Goal: Transaction & Acquisition: Purchase product/service

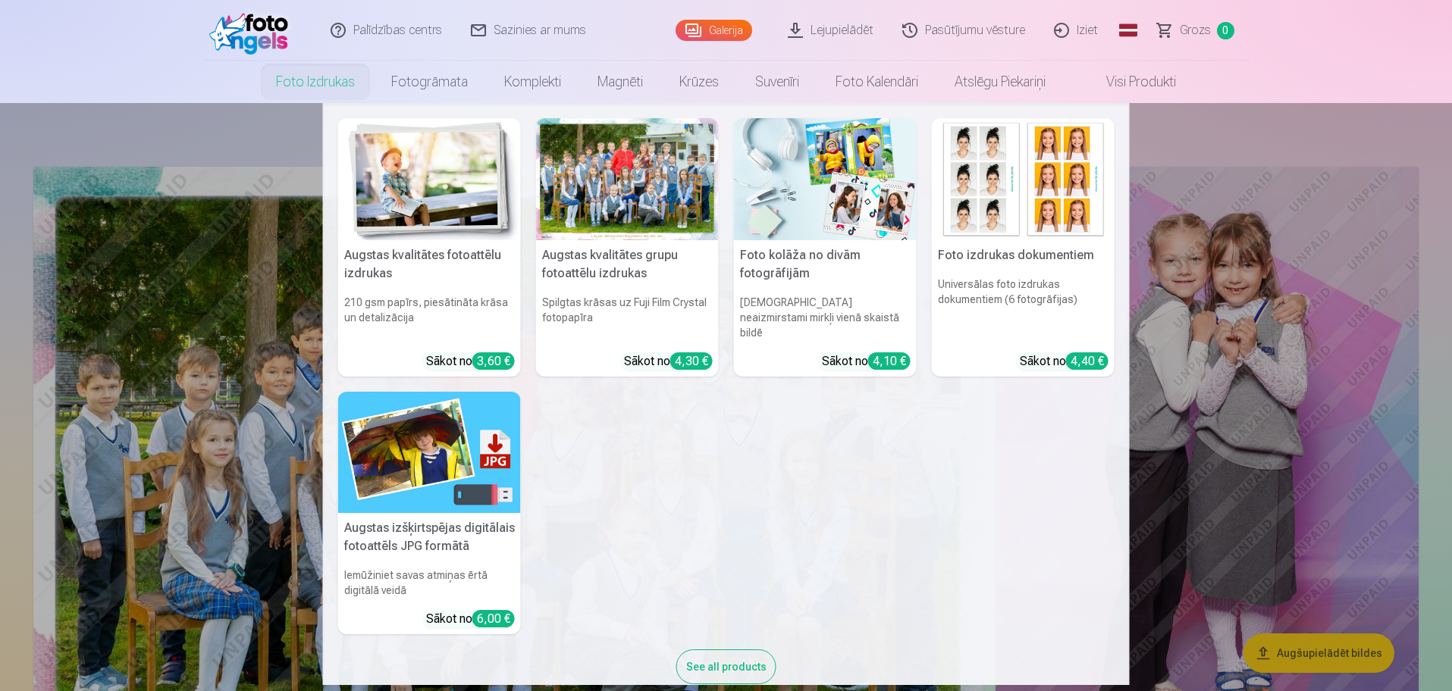
click at [619, 188] on div at bounding box center [627, 179] width 183 height 122
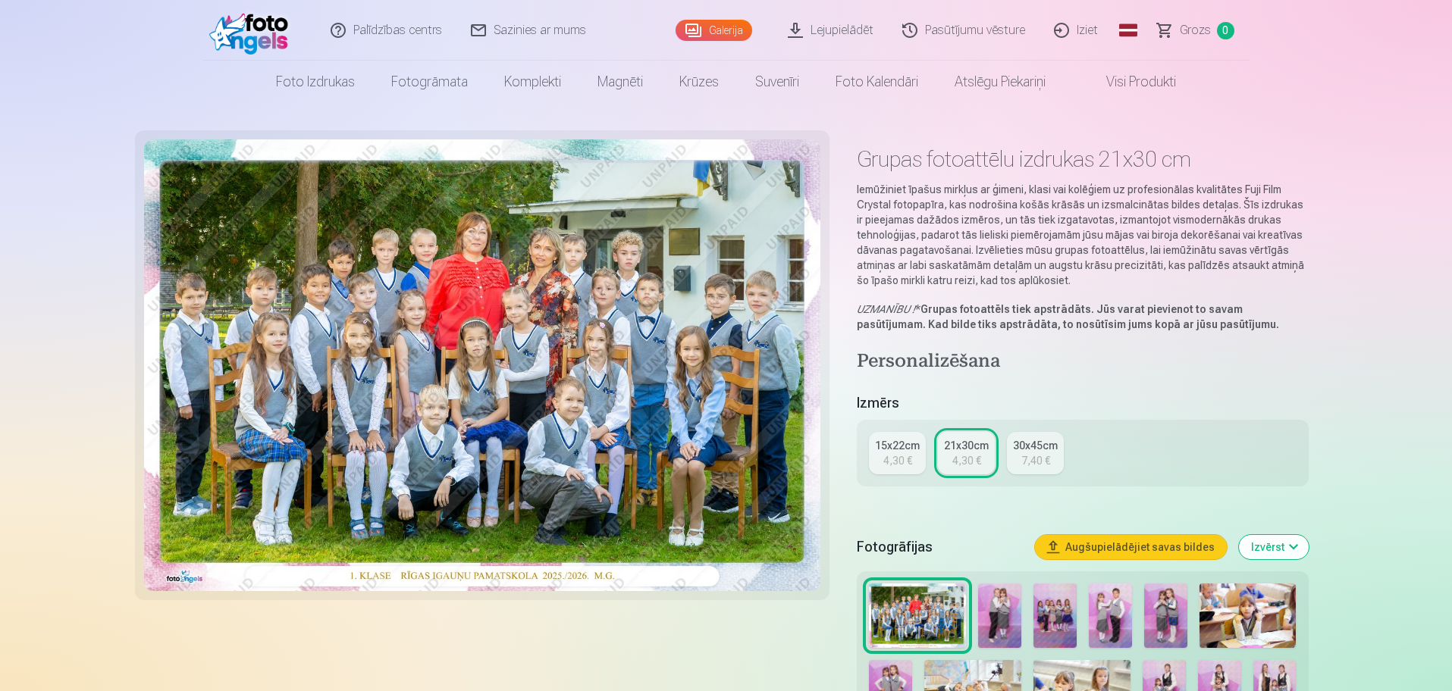
click at [880, 457] on link "15x22cm 4,30 €" at bounding box center [897, 453] width 57 height 42
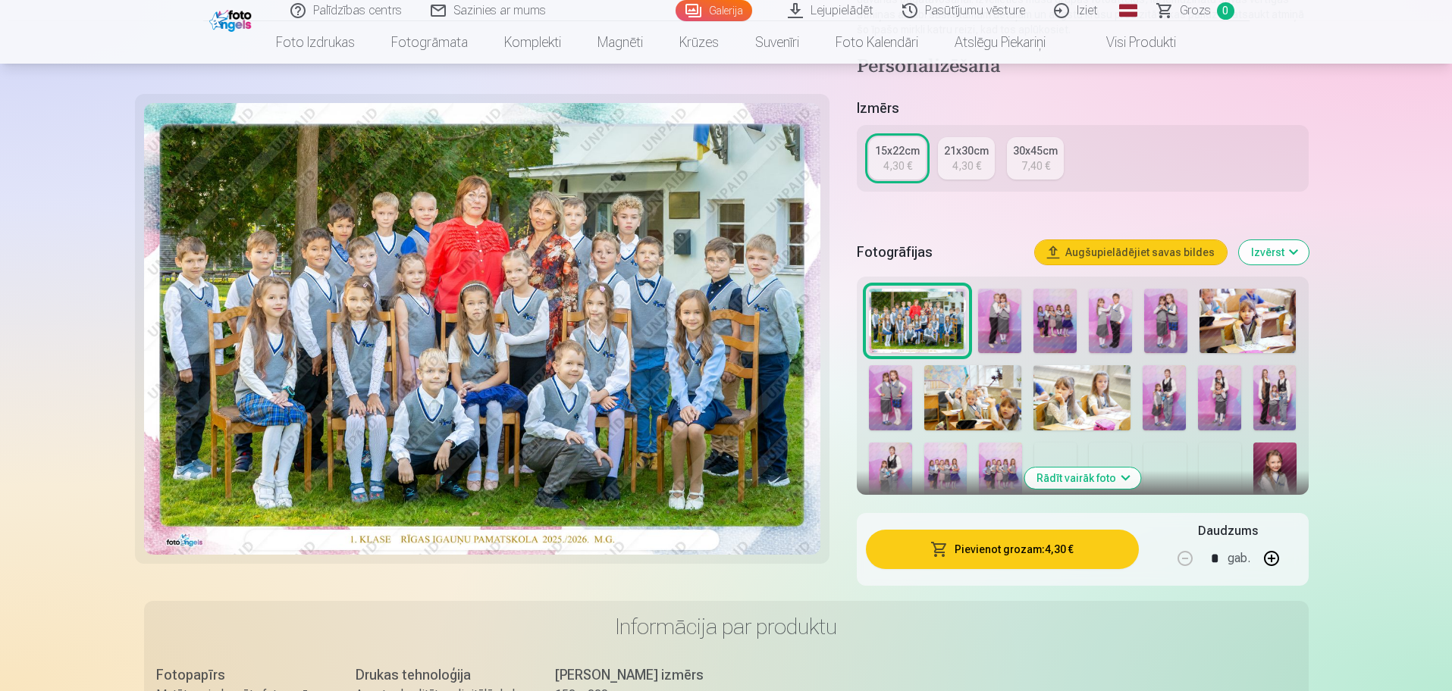
scroll to position [284, 0]
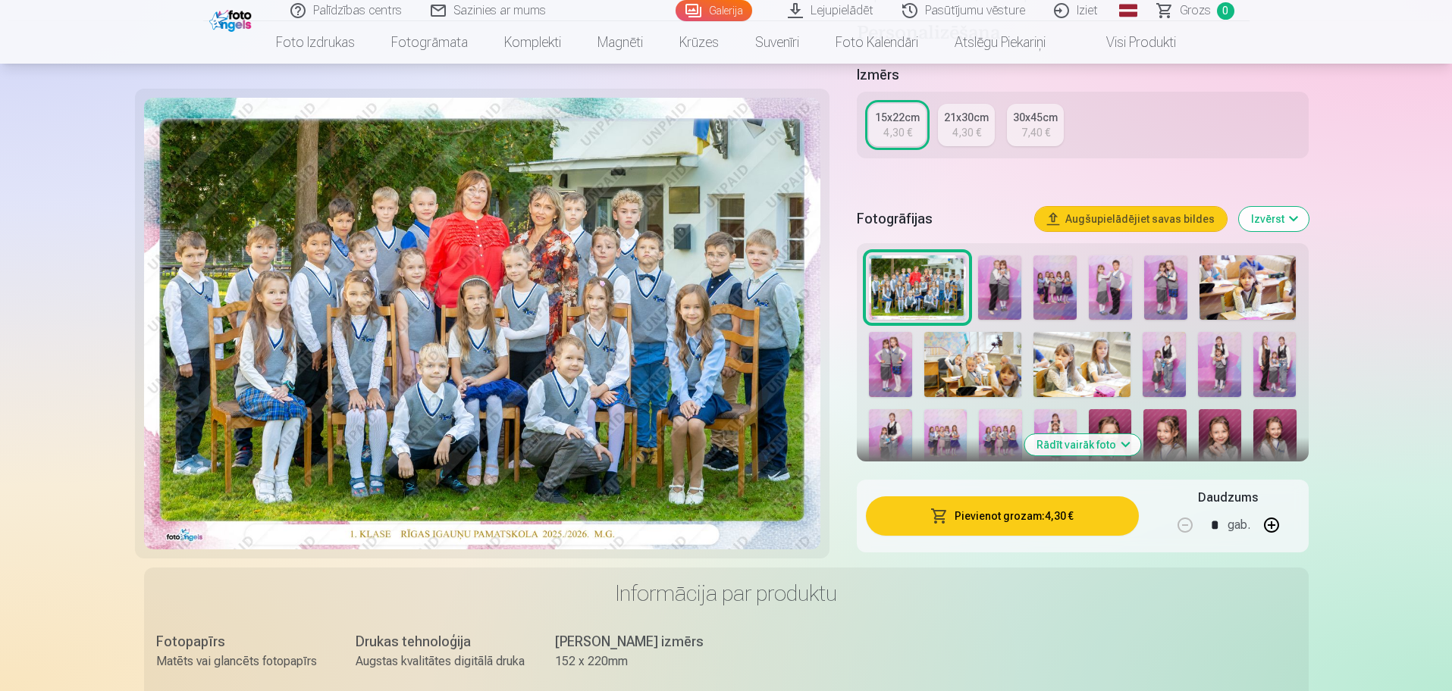
click at [961, 525] on button "Pievienot grozam : 4,30 €" at bounding box center [1002, 516] width 272 height 39
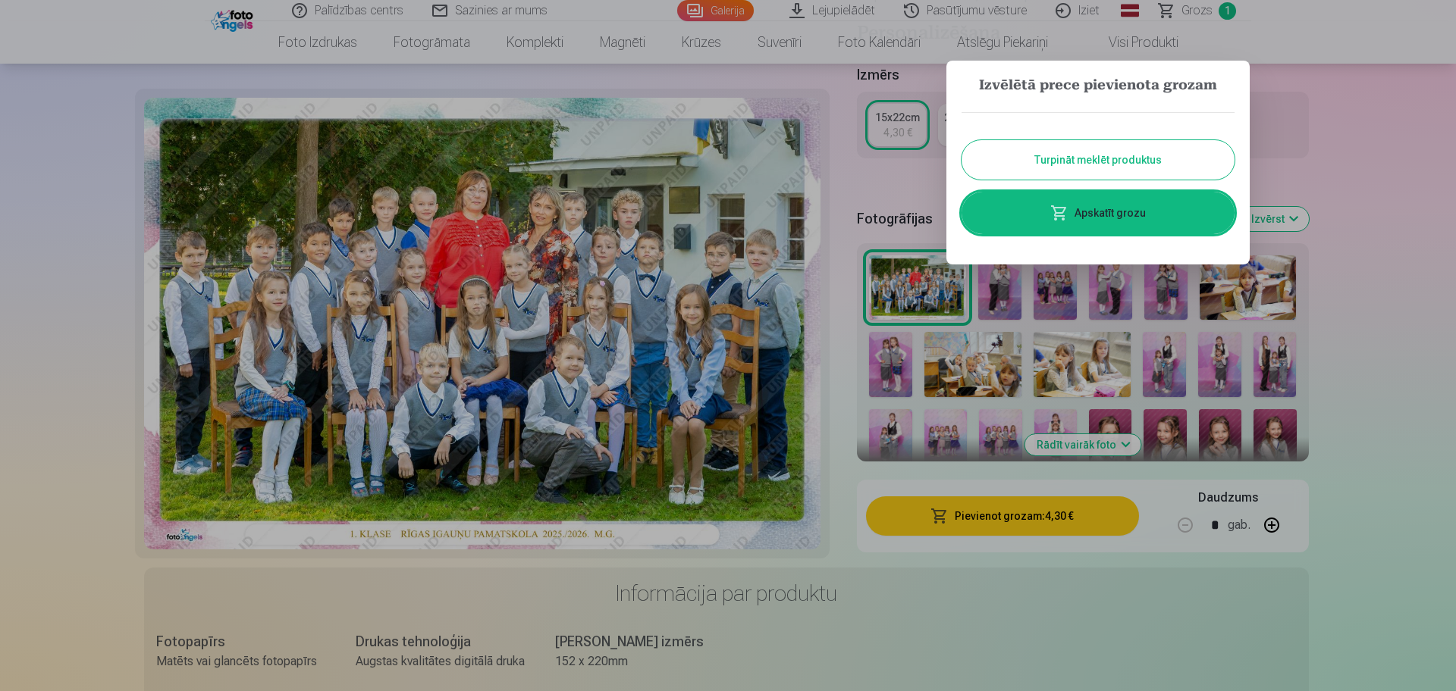
click at [1398, 253] on div at bounding box center [728, 345] width 1456 height 691
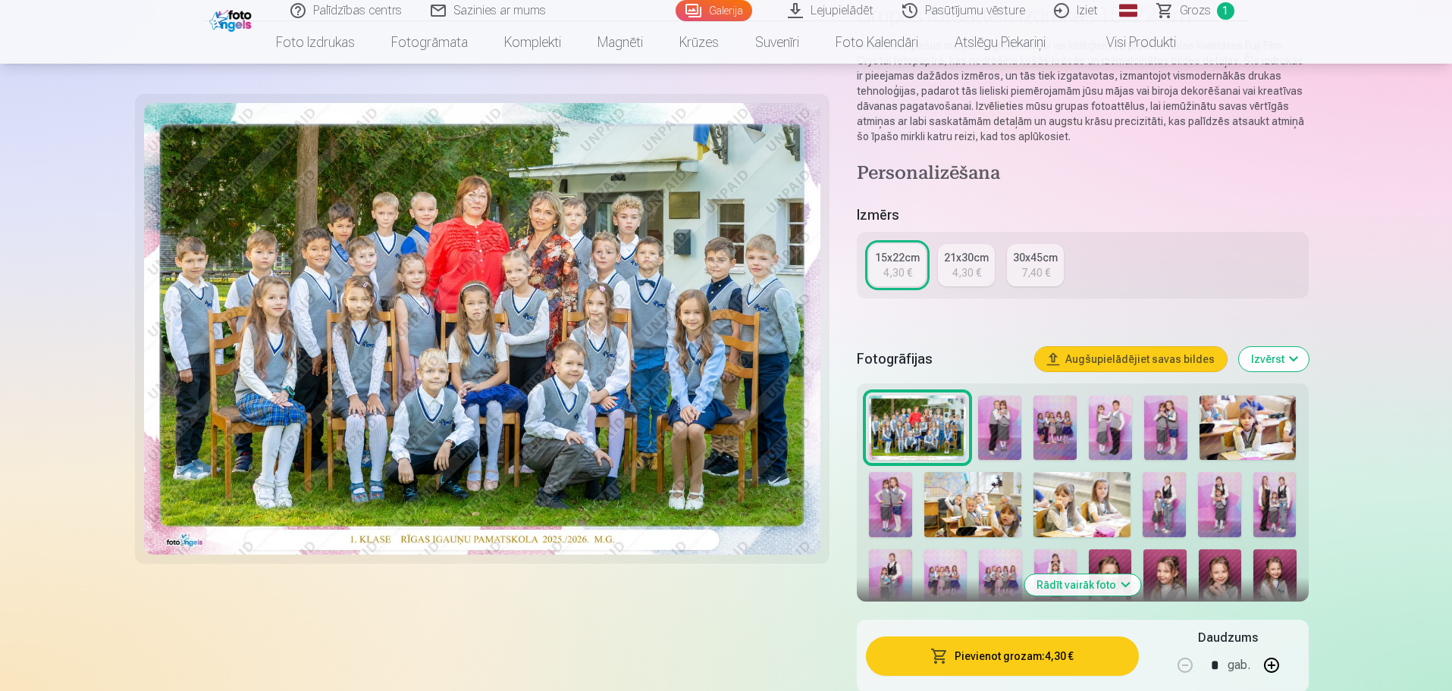
scroll to position [95, 0]
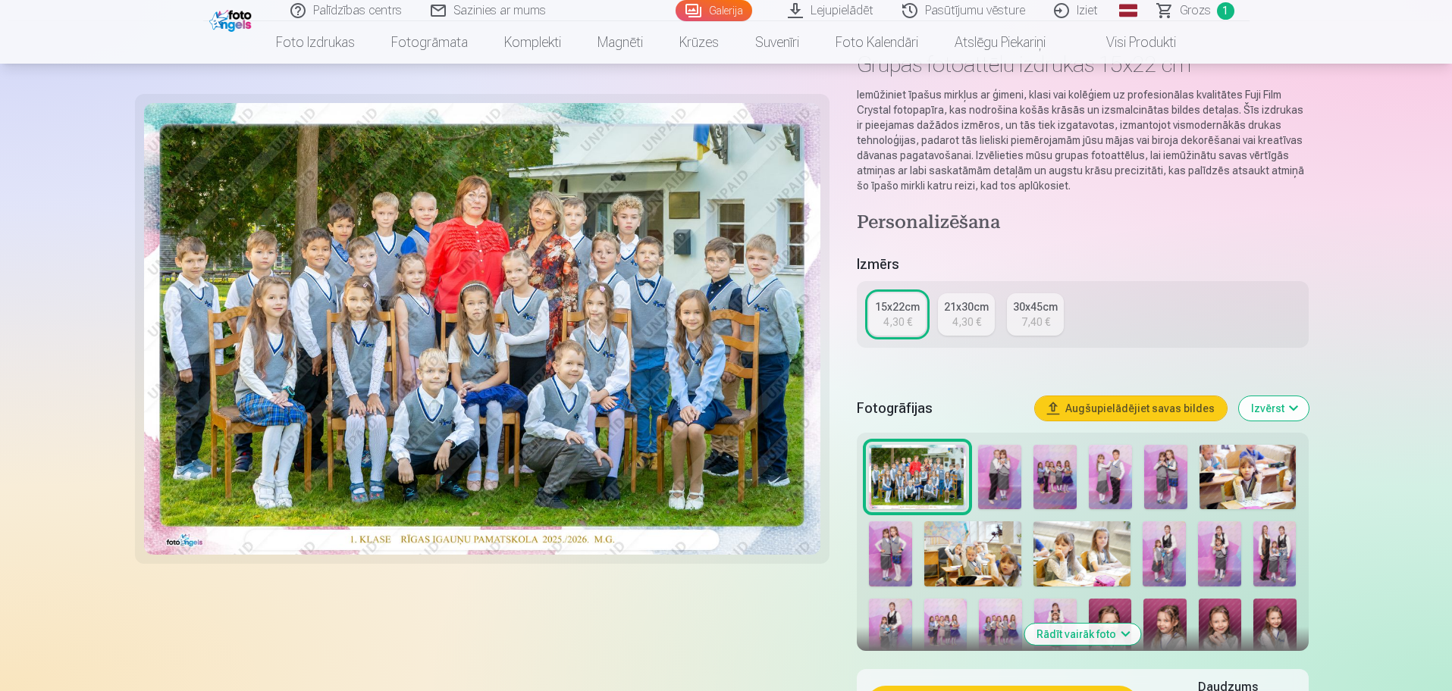
click at [998, 472] on img at bounding box center [999, 477] width 43 height 64
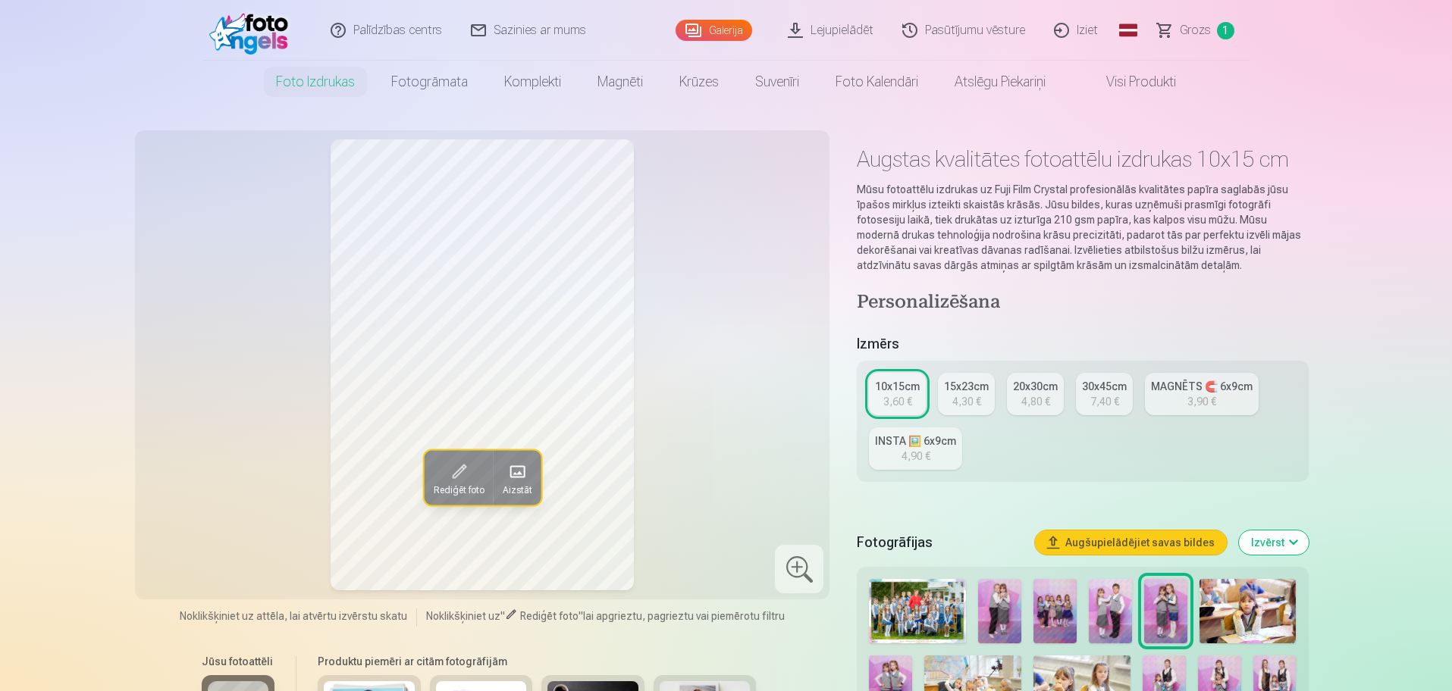
click at [1011, 594] on img at bounding box center [999, 611] width 43 height 64
click at [1067, 600] on img at bounding box center [1054, 611] width 43 height 64
click at [1127, 617] on img at bounding box center [1110, 611] width 43 height 64
click at [1000, 612] on img at bounding box center [999, 611] width 43 height 64
click at [1046, 612] on img at bounding box center [1054, 611] width 43 height 64
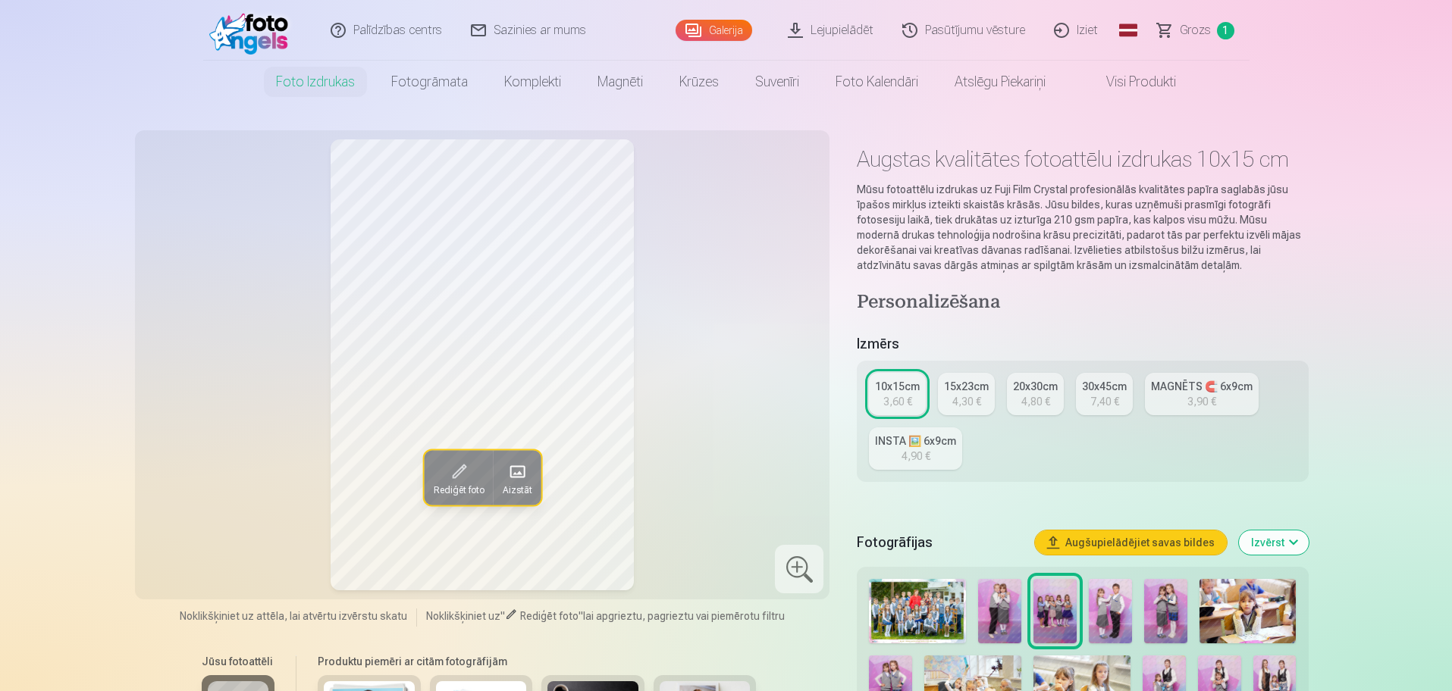
click at [1168, 613] on img at bounding box center [1165, 611] width 43 height 64
click at [1242, 590] on img at bounding box center [1247, 611] width 97 height 64
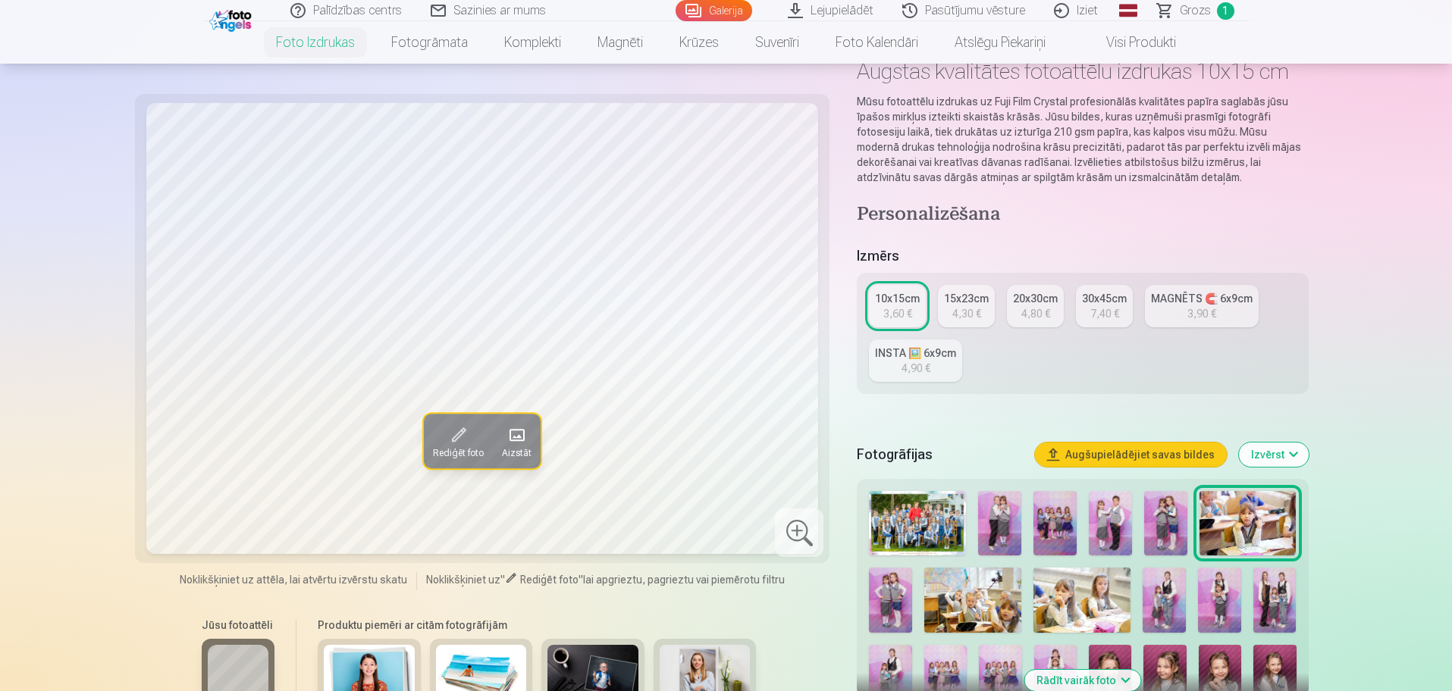
scroll to position [95, 0]
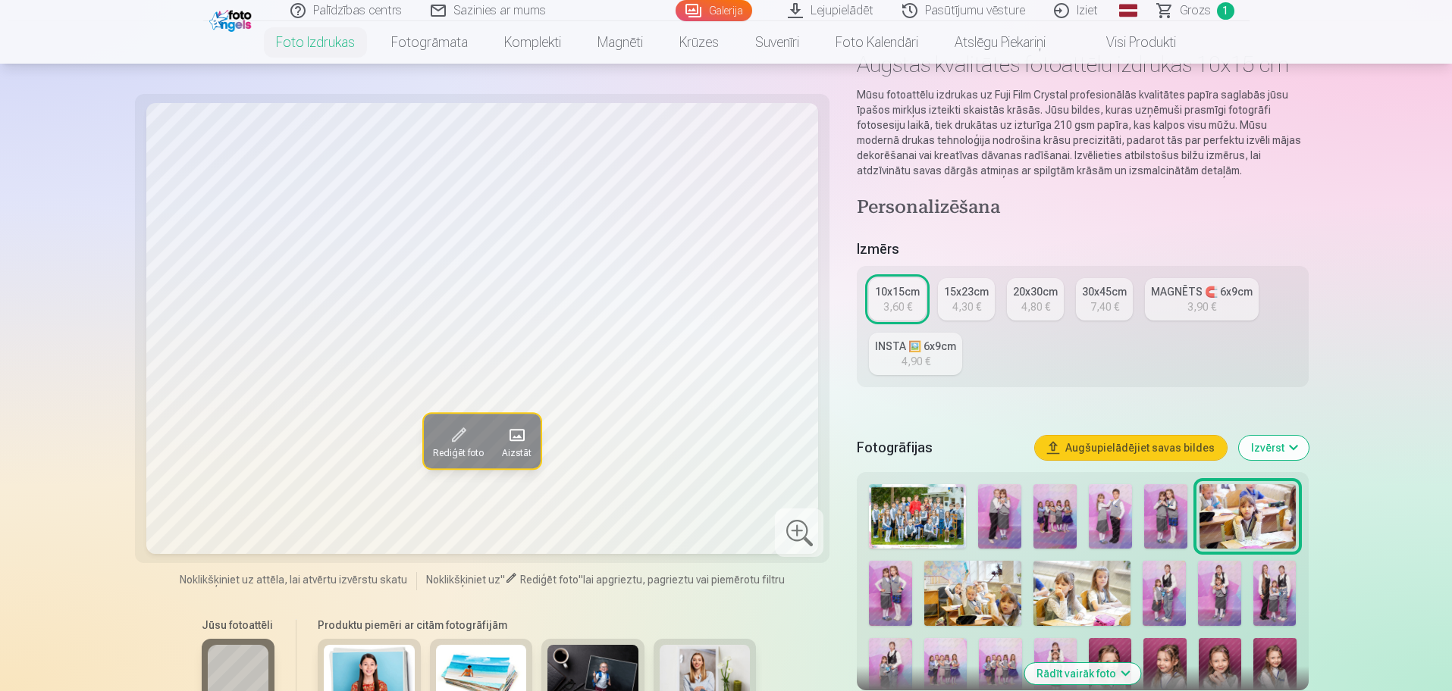
click at [892, 599] on img at bounding box center [890, 593] width 43 height 64
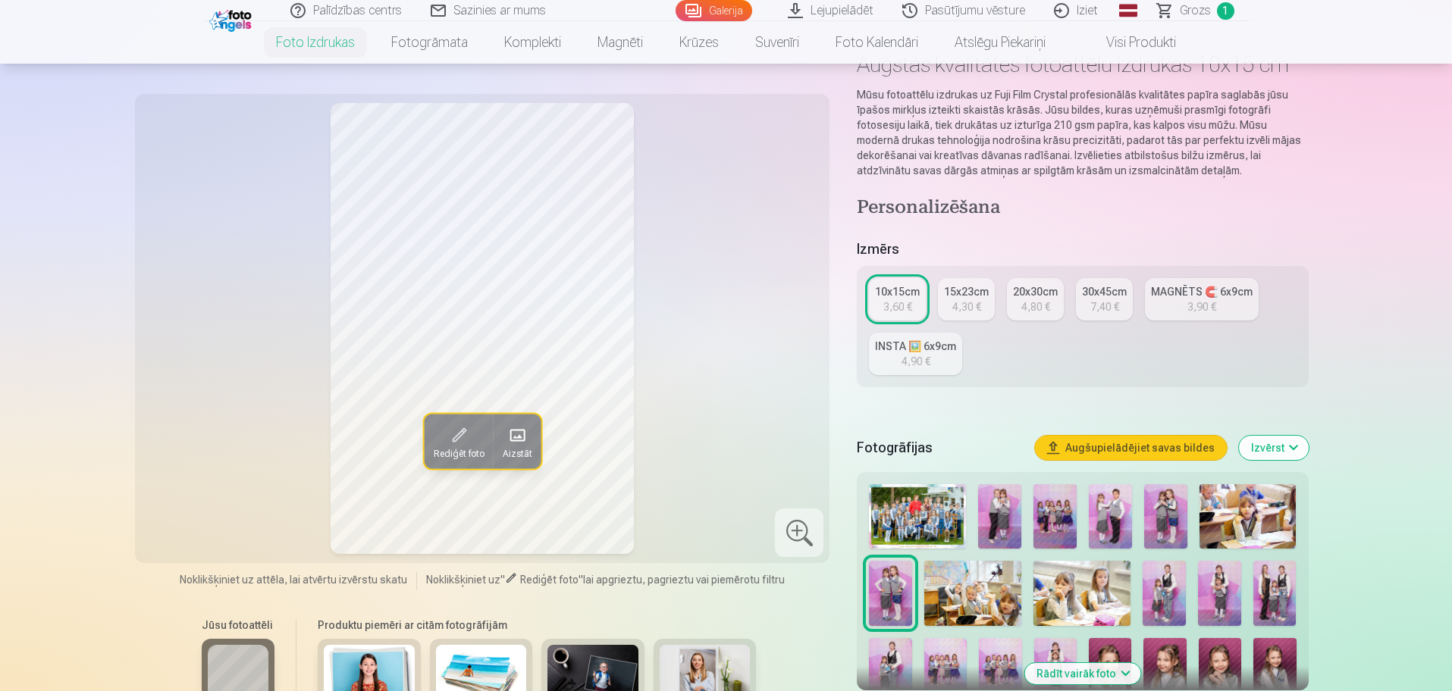
click at [1153, 522] on img at bounding box center [1165, 516] width 43 height 64
click at [896, 595] on img at bounding box center [890, 593] width 43 height 64
click at [952, 588] on img at bounding box center [972, 593] width 97 height 64
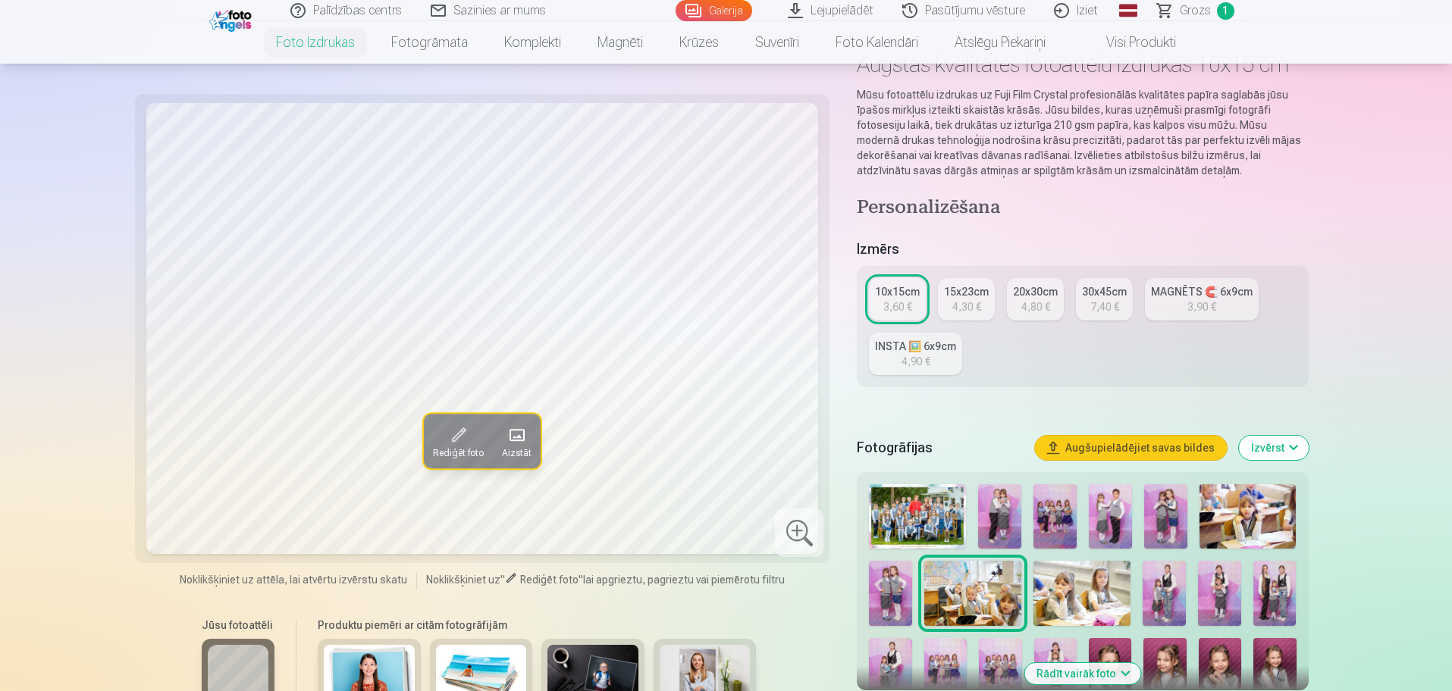
click at [1050, 585] on img at bounding box center [1081, 593] width 97 height 64
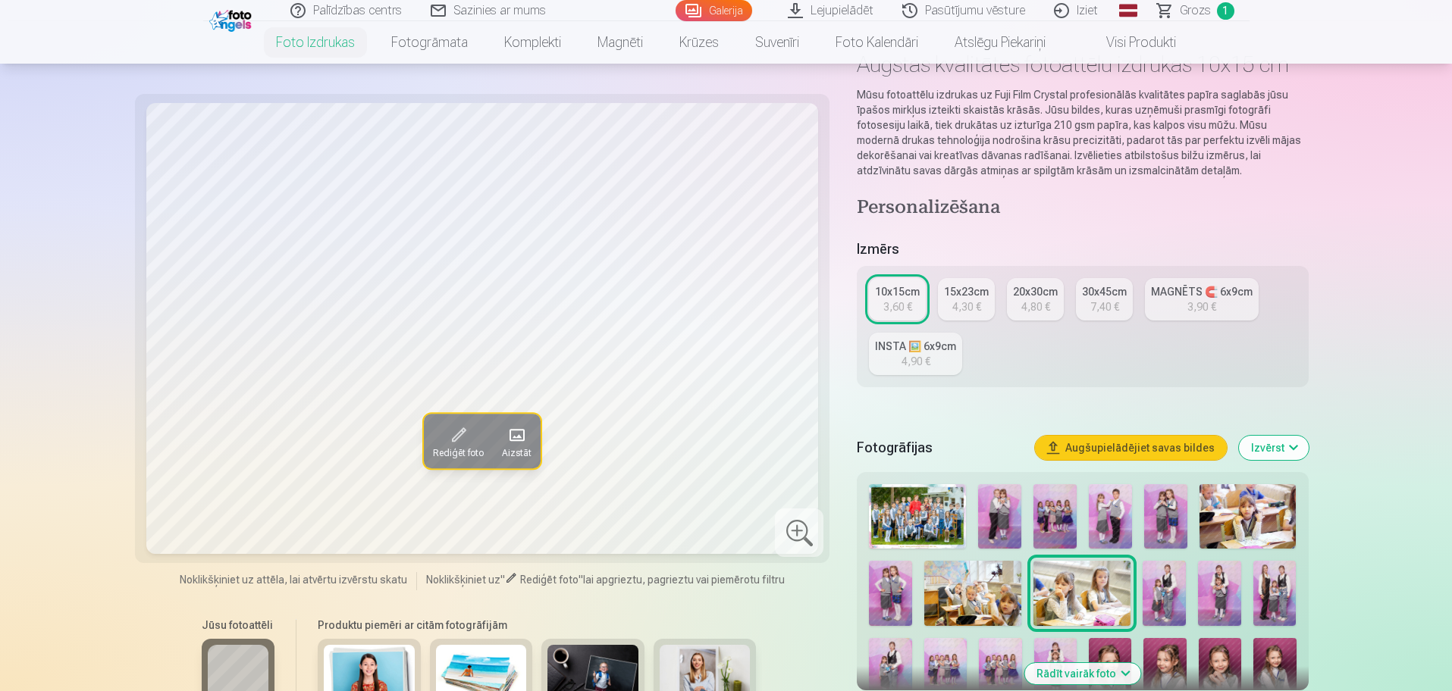
click at [1151, 588] on img at bounding box center [1164, 593] width 43 height 64
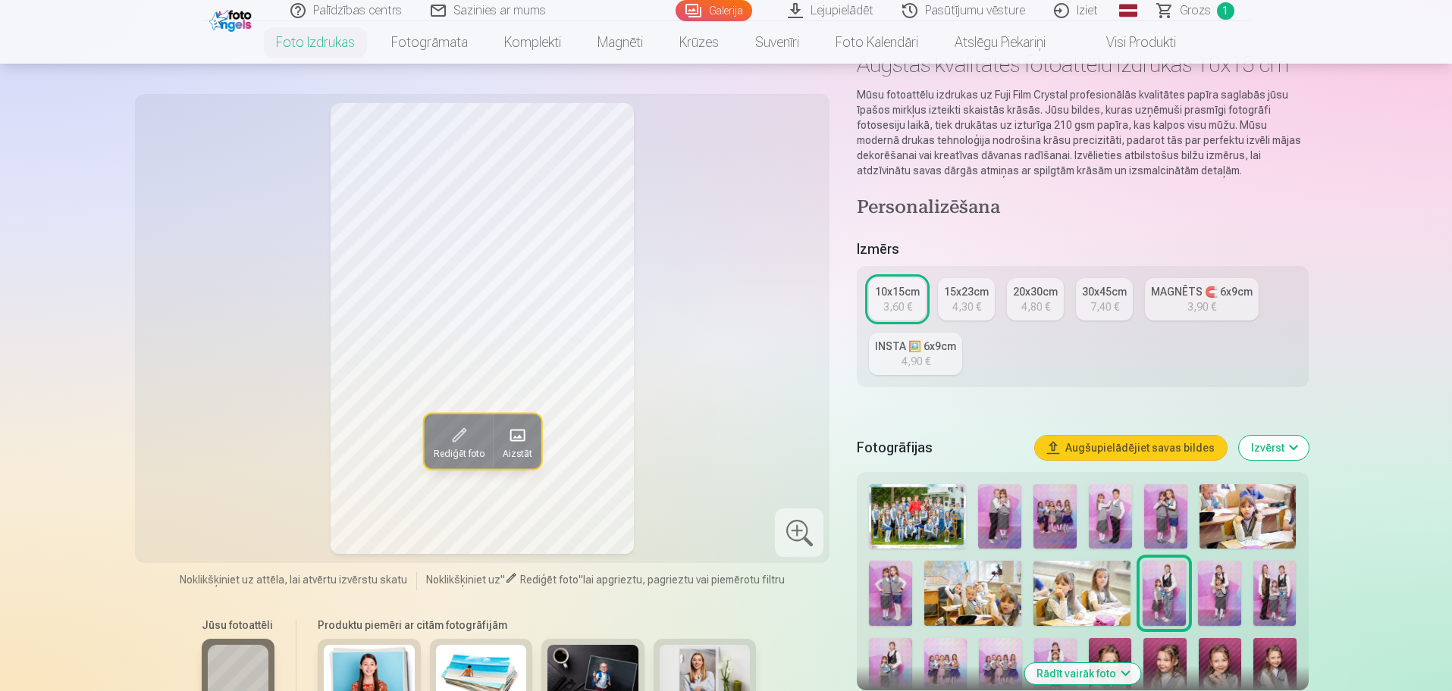
click at [1210, 588] on img at bounding box center [1219, 593] width 43 height 64
click at [1266, 587] on img at bounding box center [1274, 593] width 43 height 64
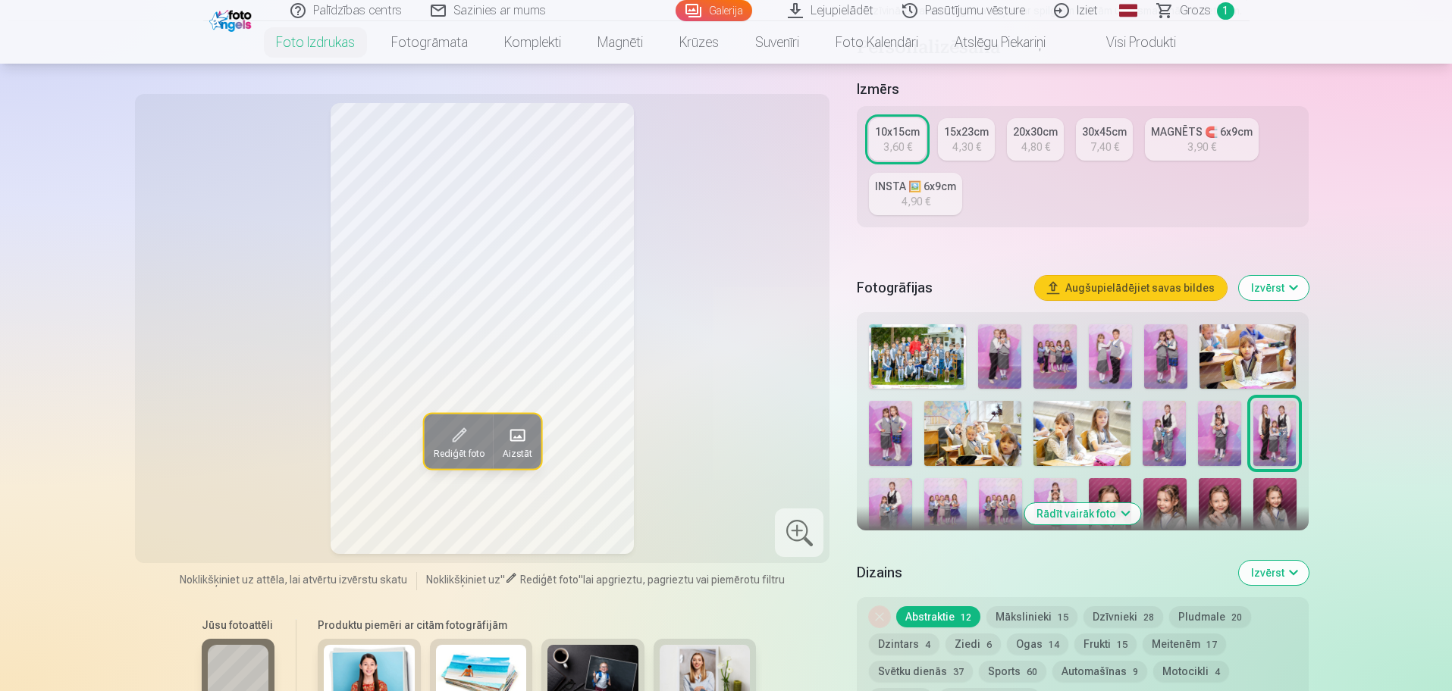
scroll to position [284, 0]
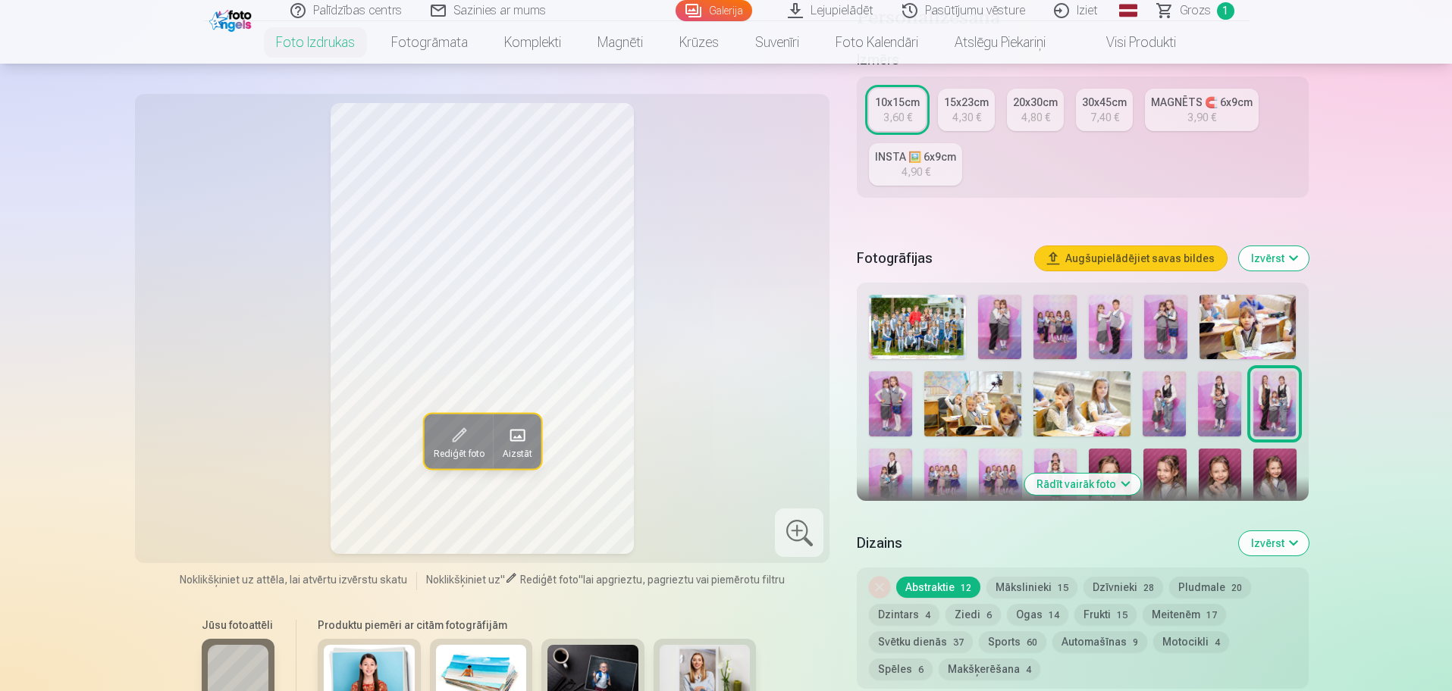
click at [897, 477] on img at bounding box center [890, 481] width 42 height 64
click at [945, 474] on img at bounding box center [945, 481] width 42 height 64
click at [1061, 312] on img at bounding box center [1054, 327] width 43 height 64
click at [941, 473] on img at bounding box center [945, 481] width 42 height 64
click at [1024, 478] on div at bounding box center [1082, 479] width 439 height 380
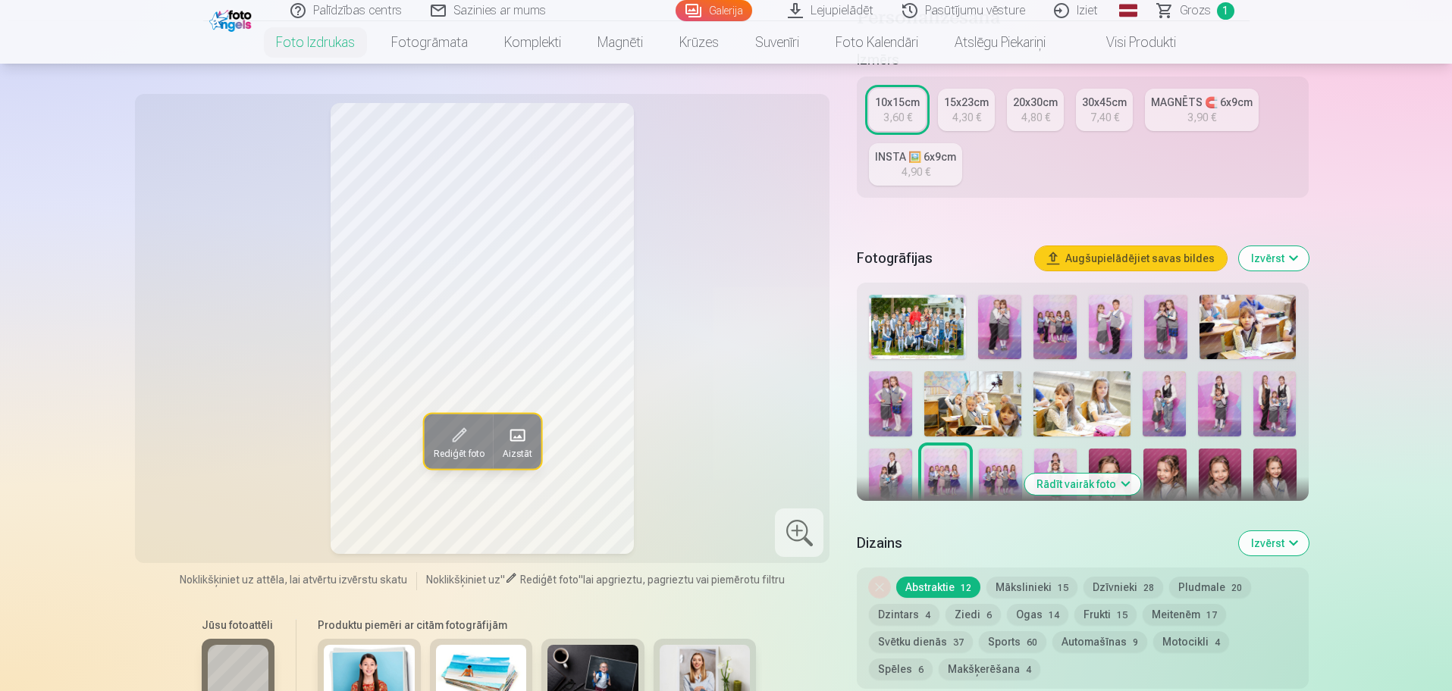
click at [1068, 491] on button "Rādīt vairāk foto" at bounding box center [1082, 484] width 116 height 21
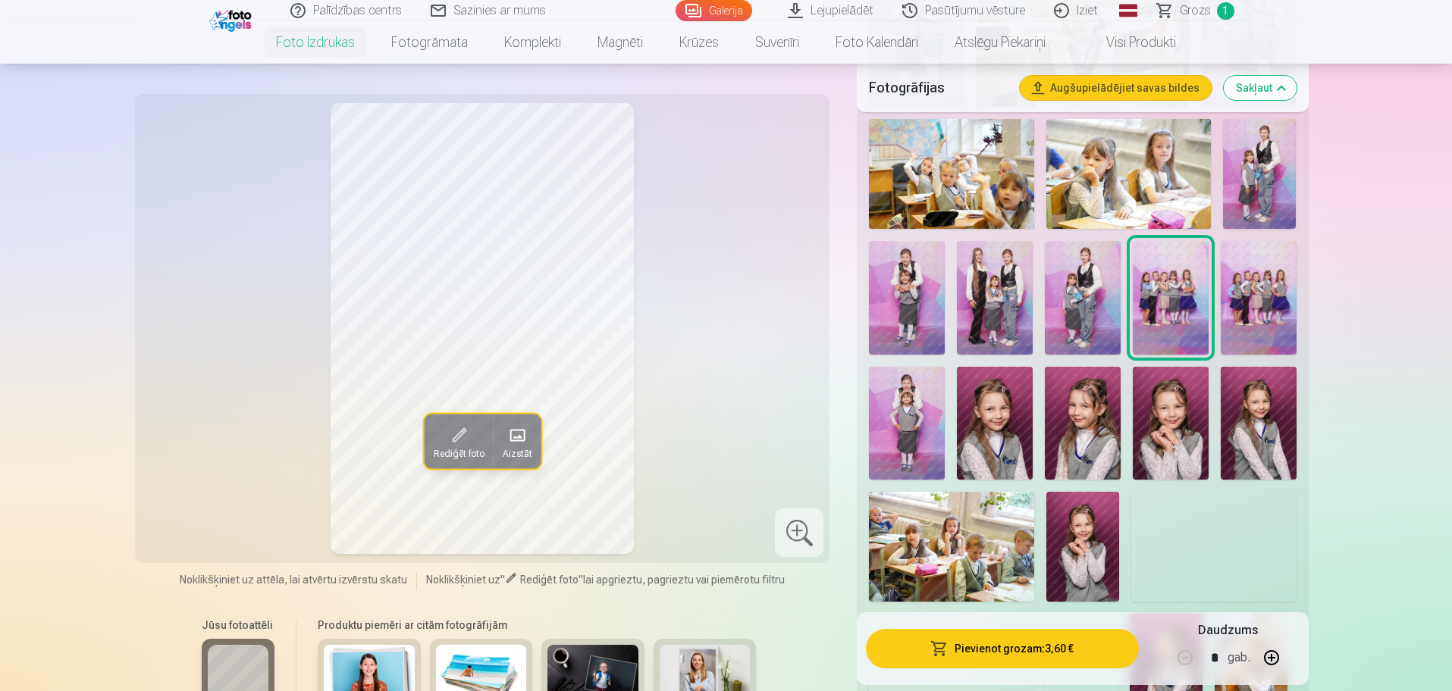
scroll to position [758, 0]
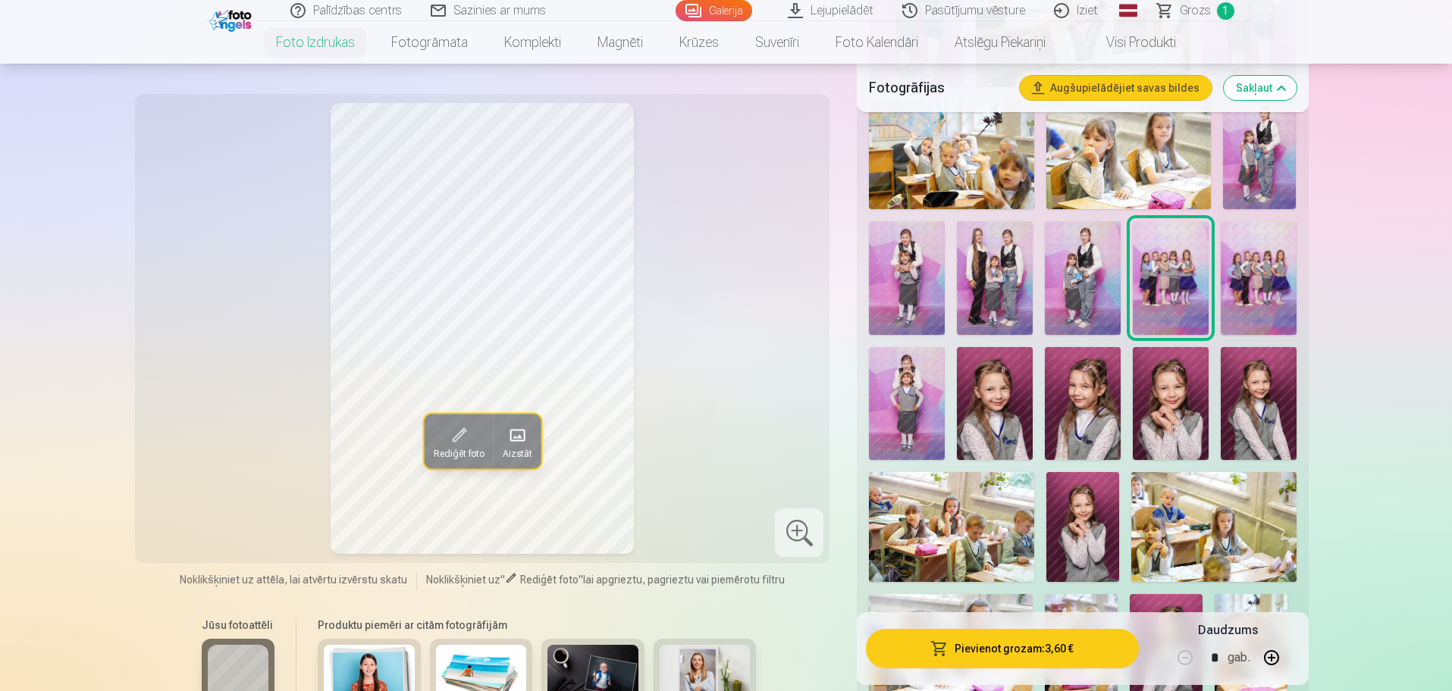
click at [1247, 287] on img at bounding box center [1259, 278] width 76 height 114
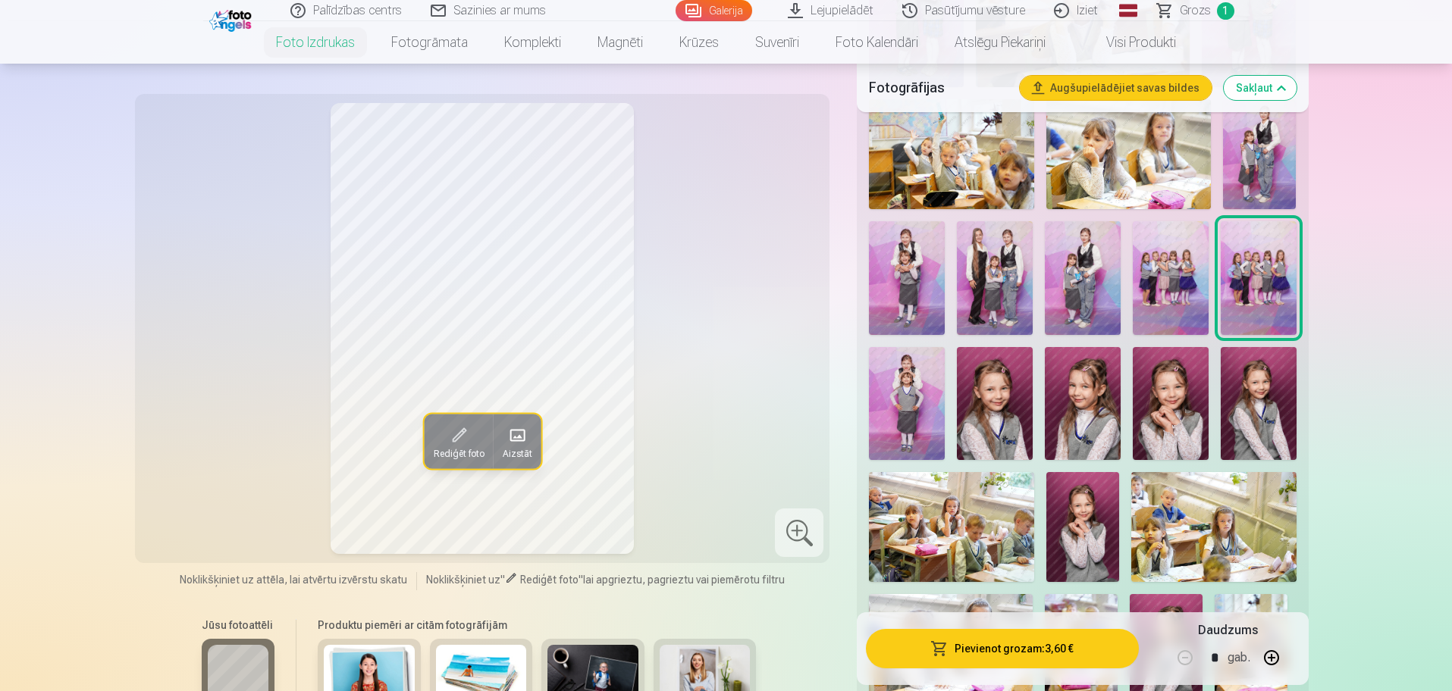
click at [907, 388] on img at bounding box center [907, 404] width 76 height 114
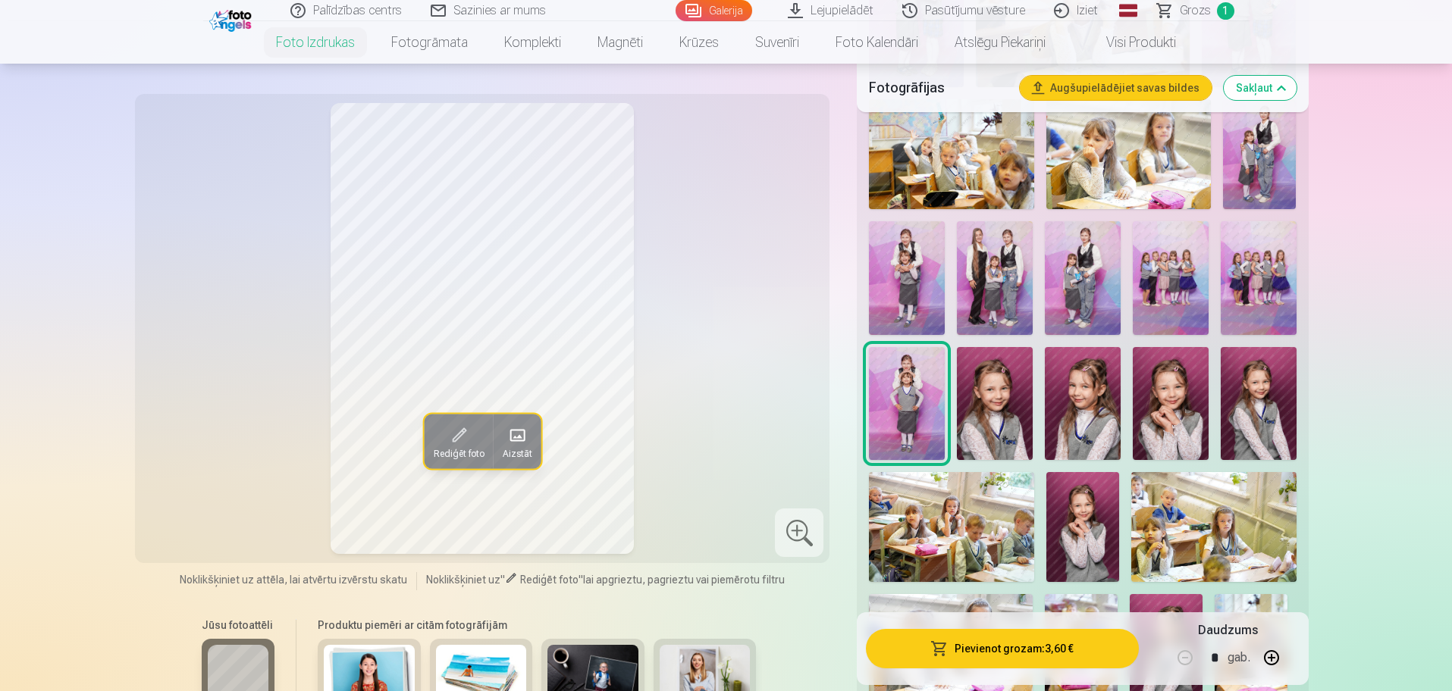
drag, startPoint x: 1009, startPoint y: 397, endPoint x: 1098, endPoint y: 398, distance: 88.7
click at [1009, 398] on img at bounding box center [995, 404] width 76 height 114
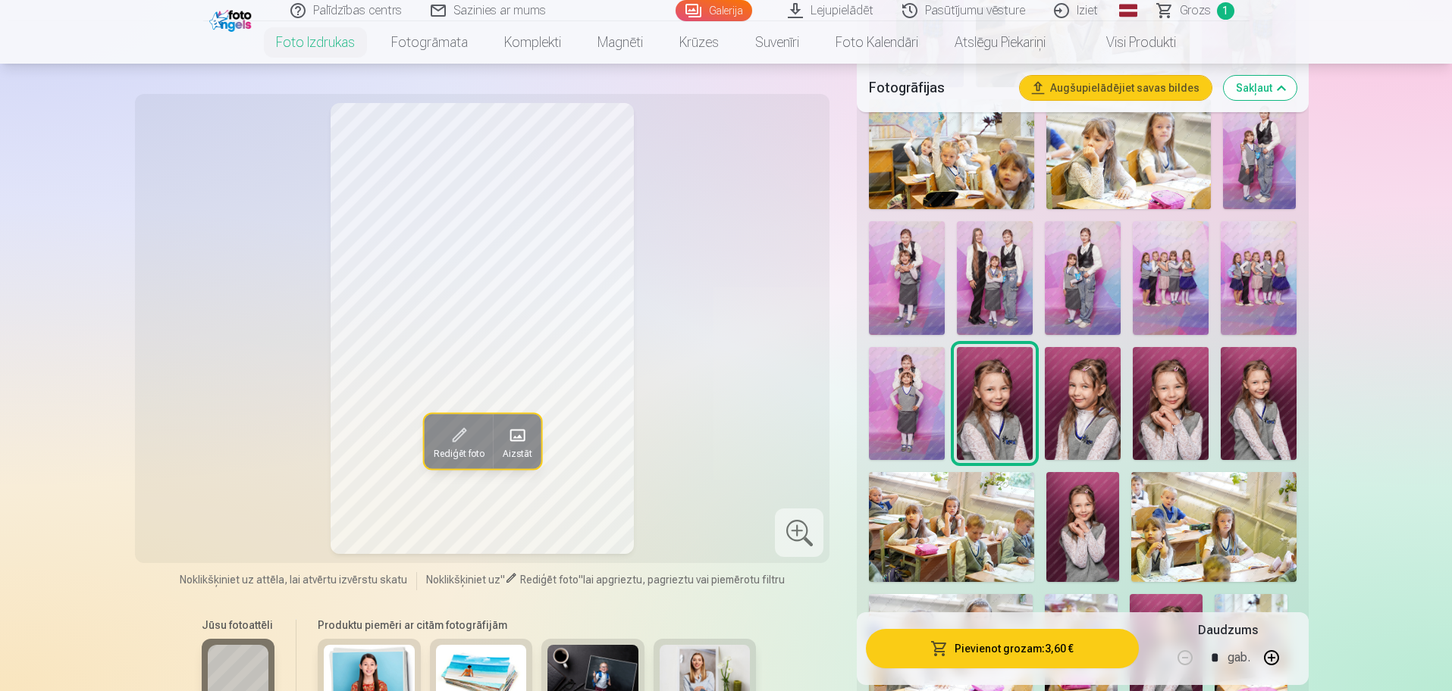
click at [1093, 401] on img at bounding box center [1083, 404] width 76 height 114
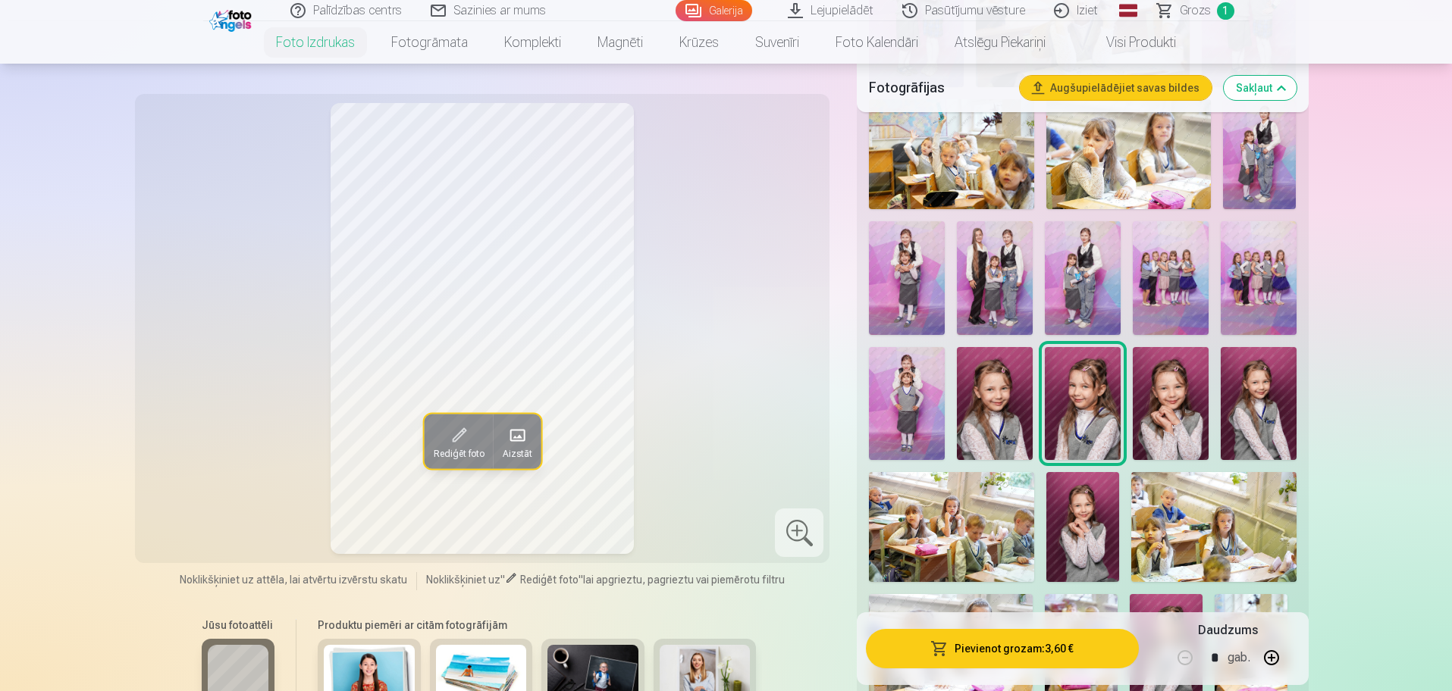
click at [1177, 403] on img at bounding box center [1171, 404] width 76 height 114
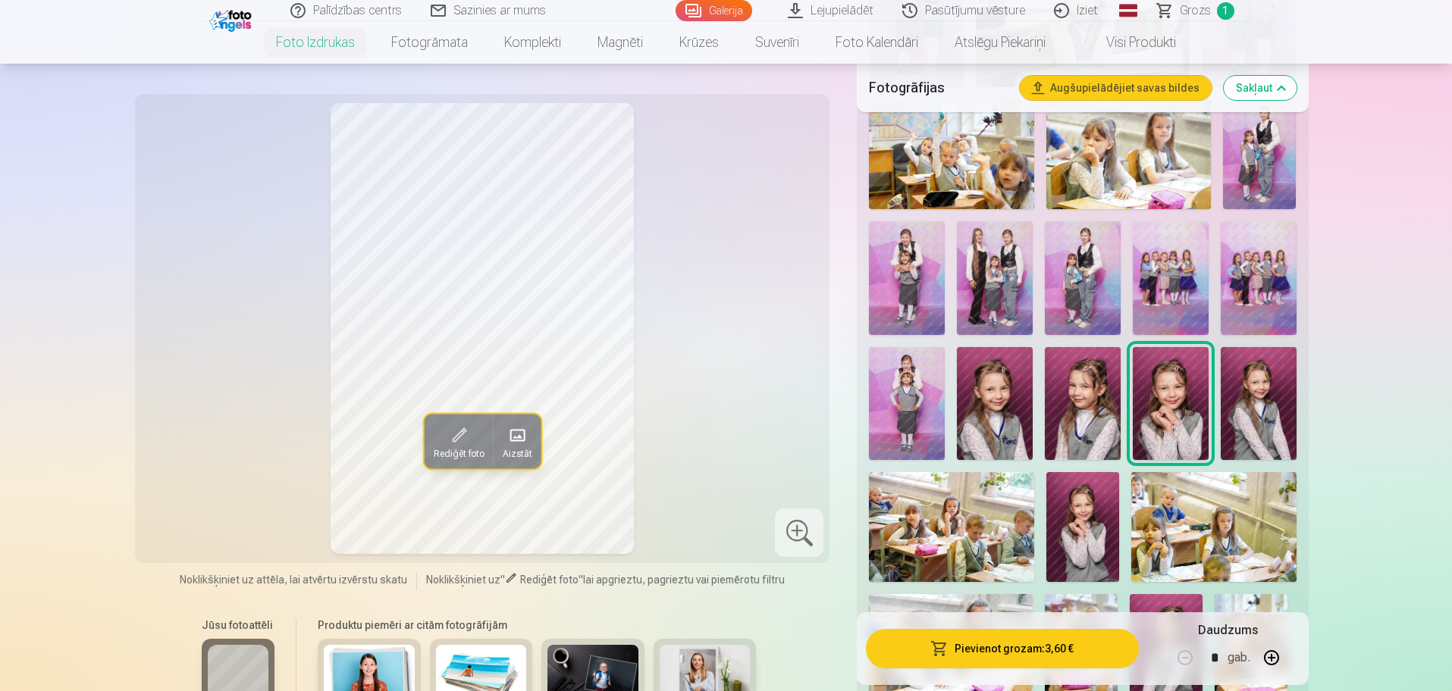
click at [1253, 408] on img at bounding box center [1259, 404] width 76 height 114
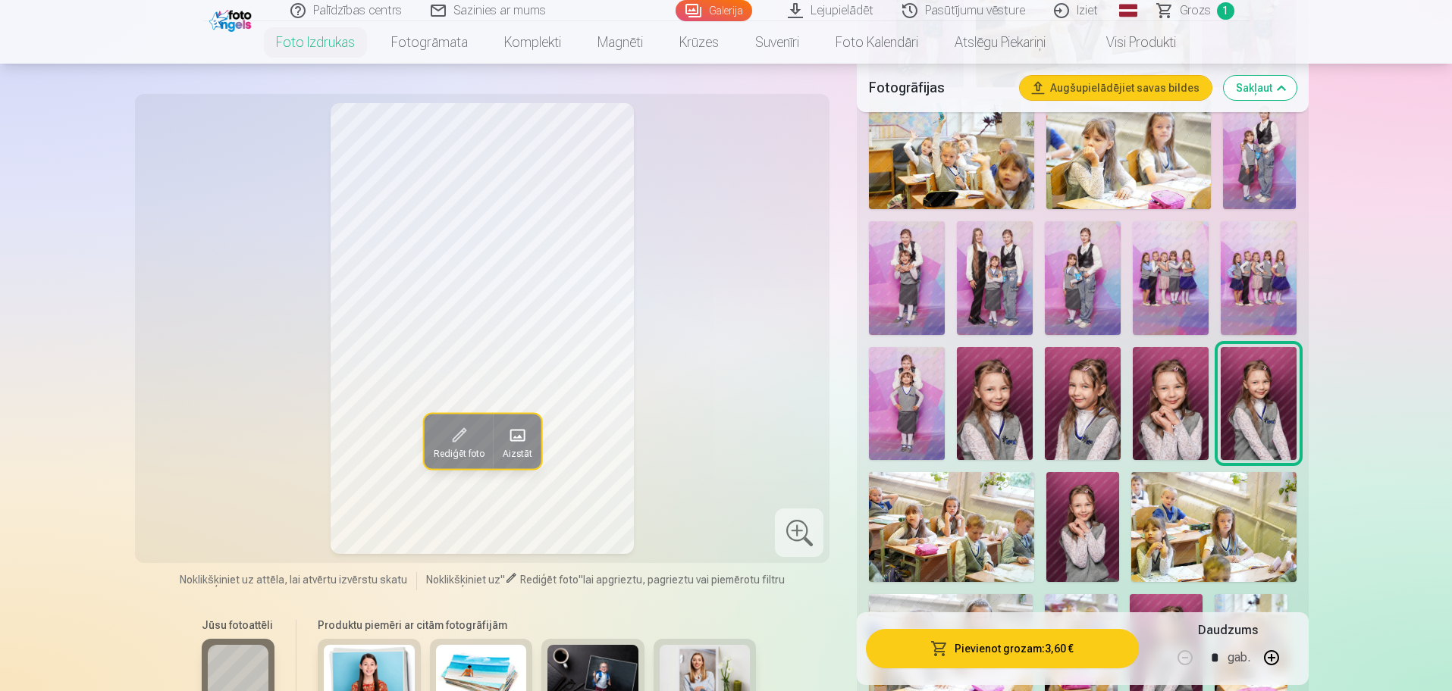
click at [1012, 414] on img at bounding box center [995, 404] width 76 height 114
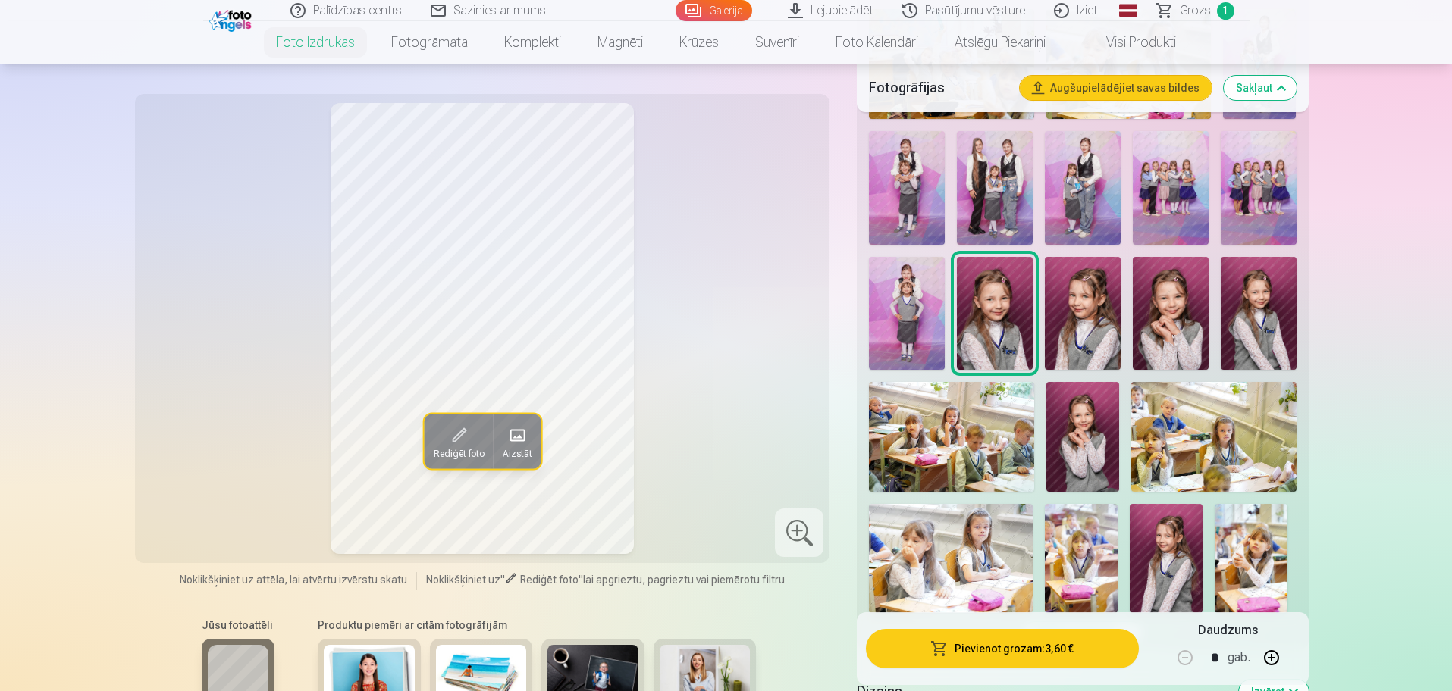
scroll to position [853, 0]
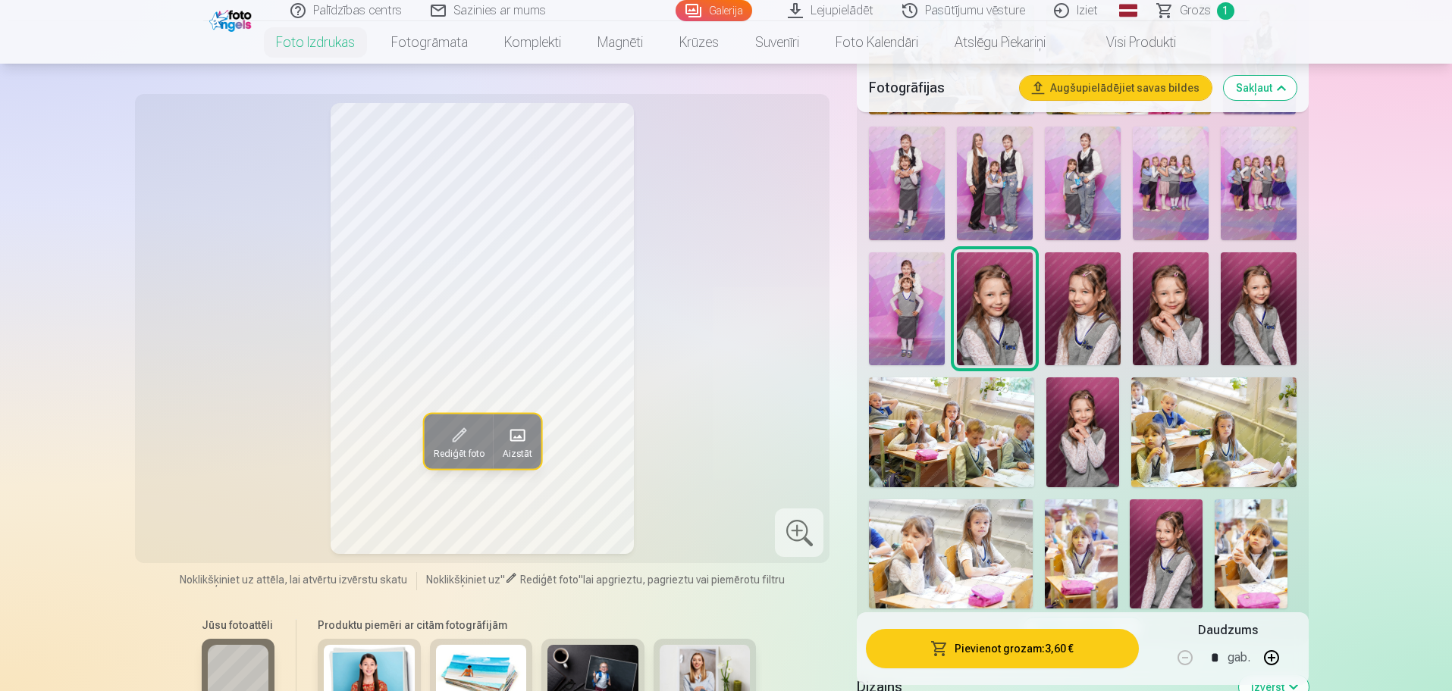
click at [1112, 437] on img at bounding box center [1083, 433] width 74 height 110
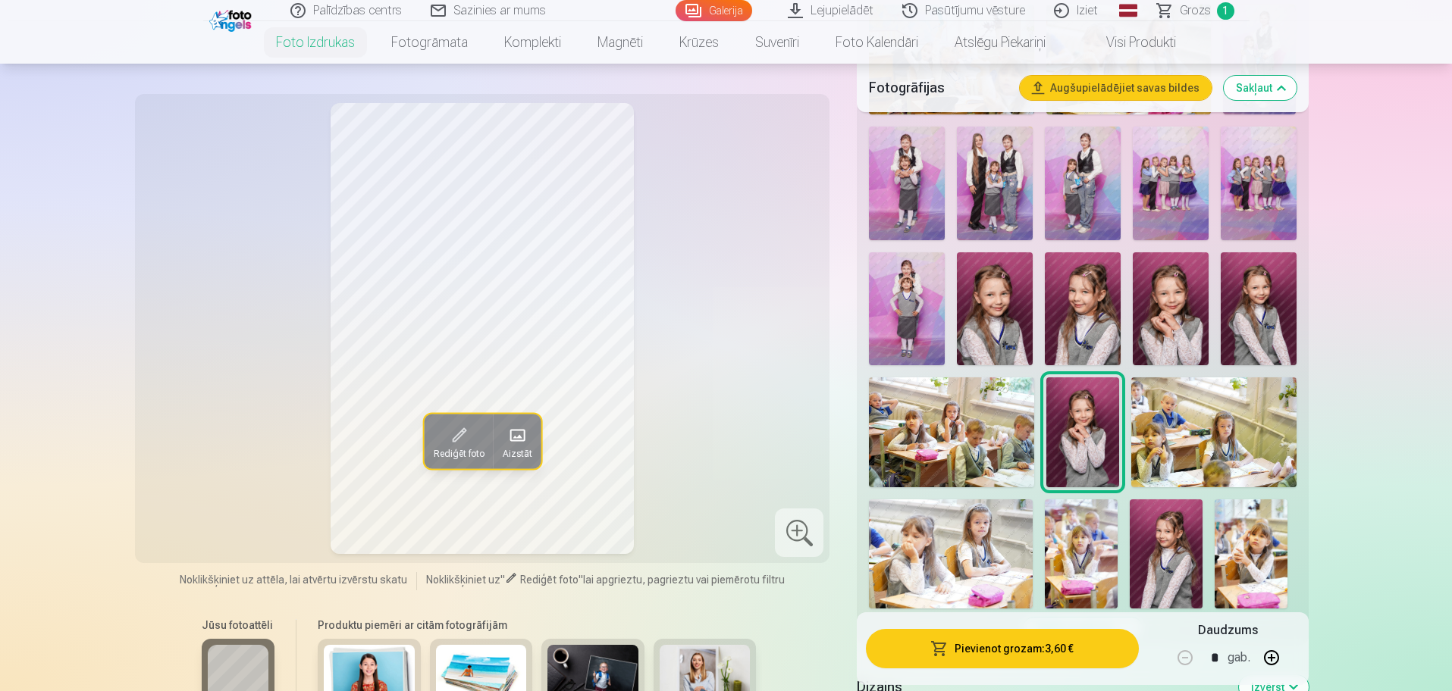
click at [1164, 437] on img at bounding box center [1213, 433] width 165 height 110
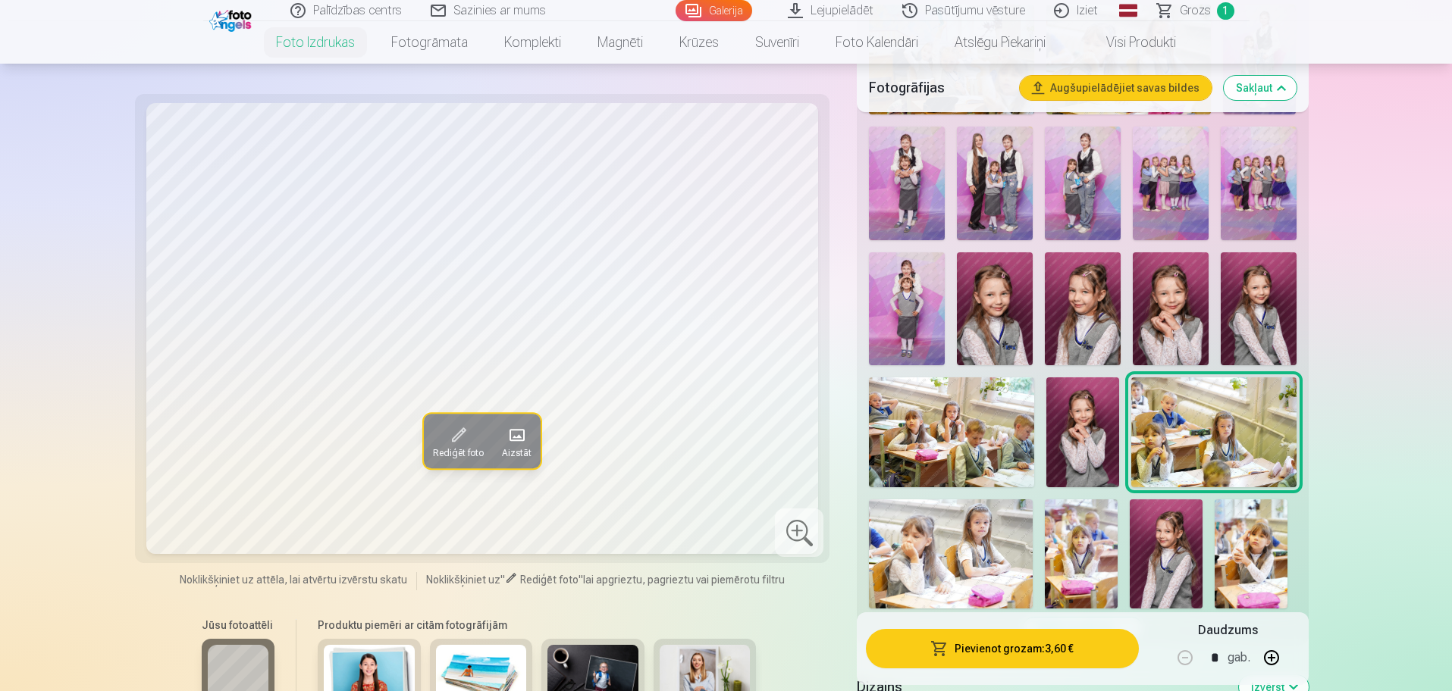
click at [981, 432] on img at bounding box center [951, 433] width 165 height 110
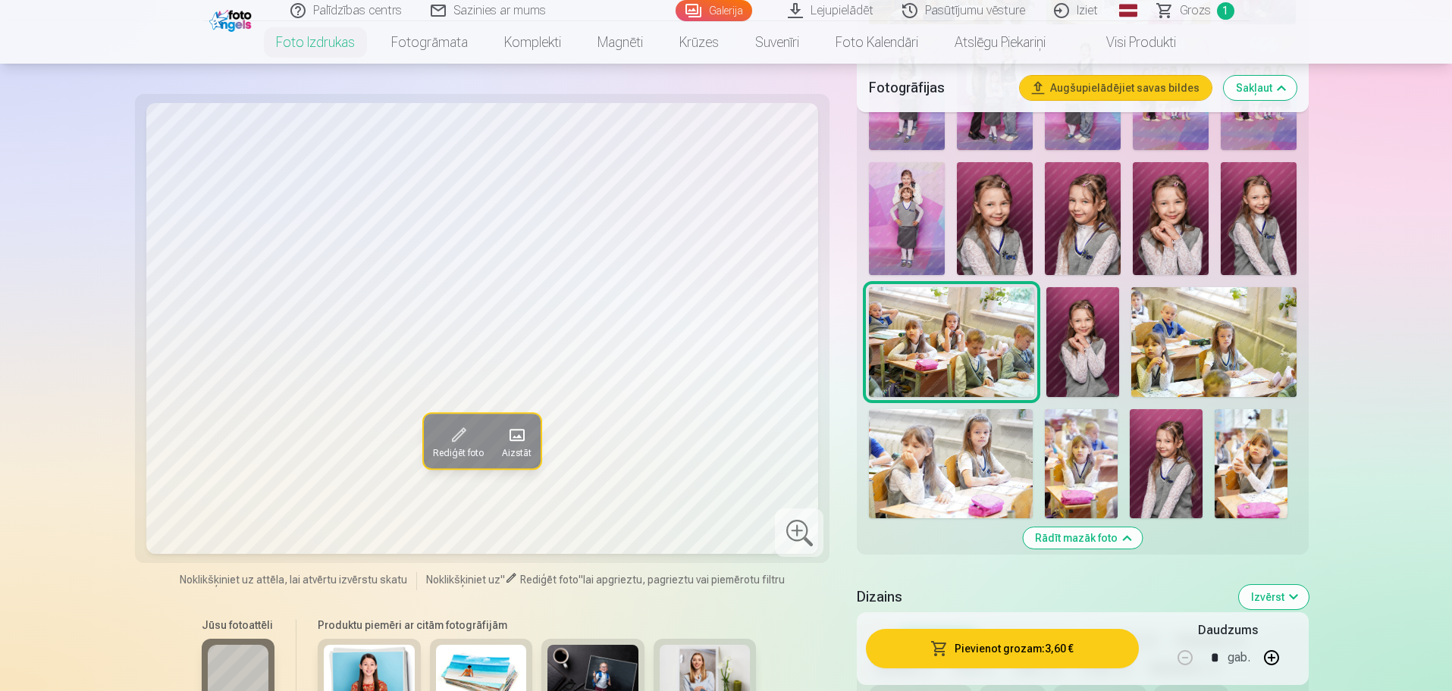
scroll to position [948, 0]
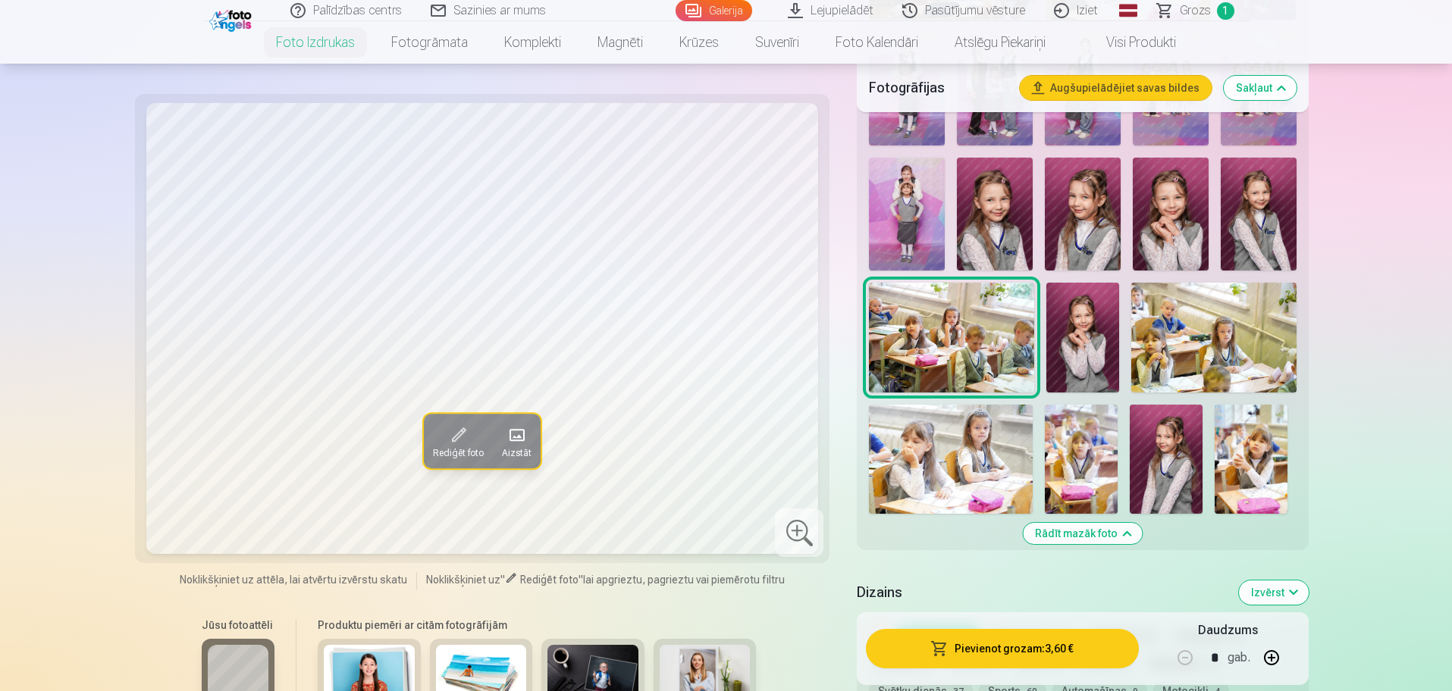
click at [945, 453] on img at bounding box center [951, 459] width 164 height 109
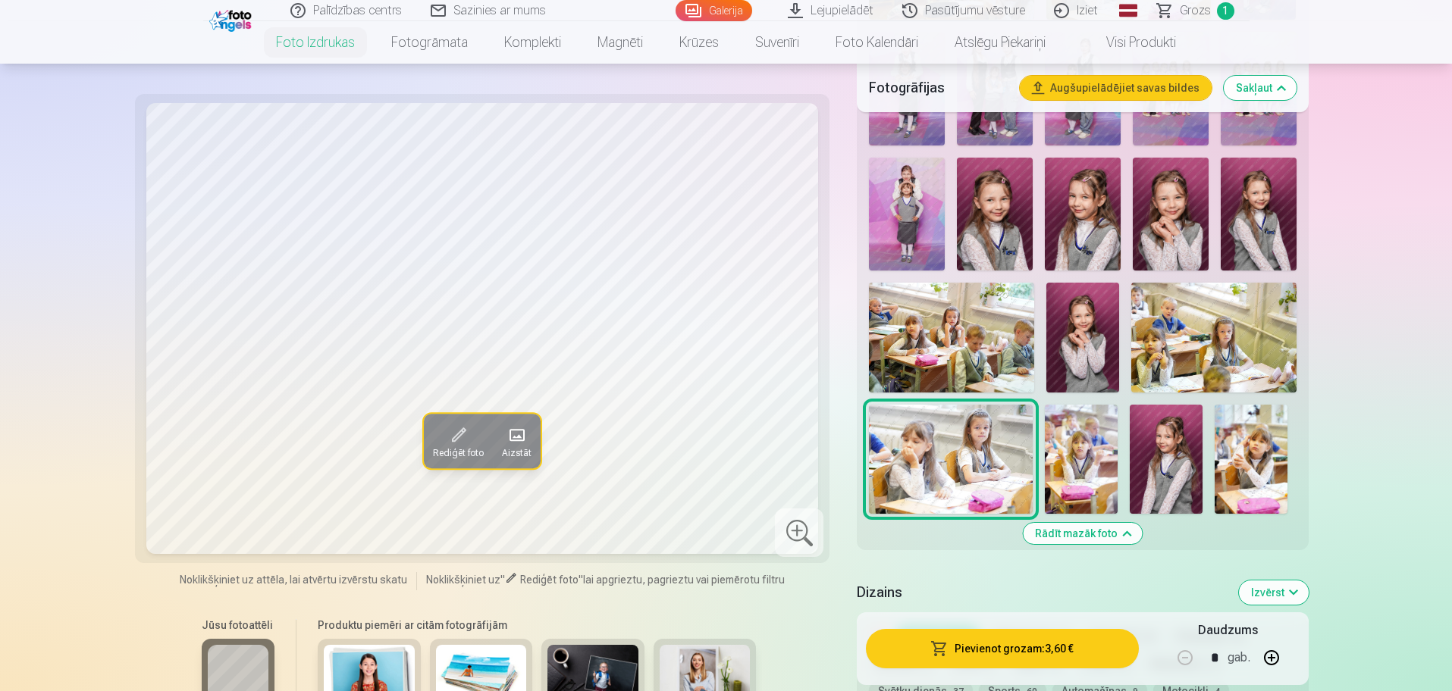
click at [1064, 459] on img at bounding box center [1081, 459] width 73 height 109
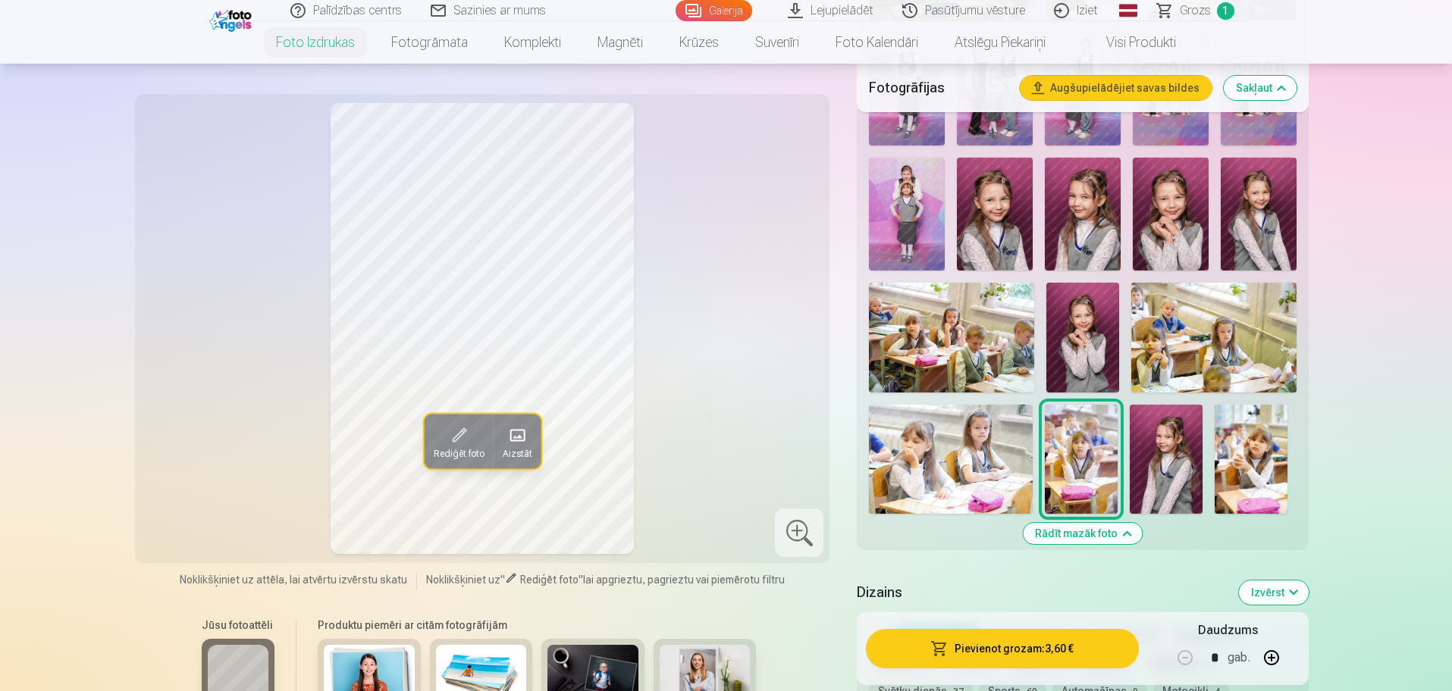
click at [1174, 459] on img at bounding box center [1166, 459] width 73 height 109
click at [1259, 461] on img at bounding box center [1251, 459] width 73 height 109
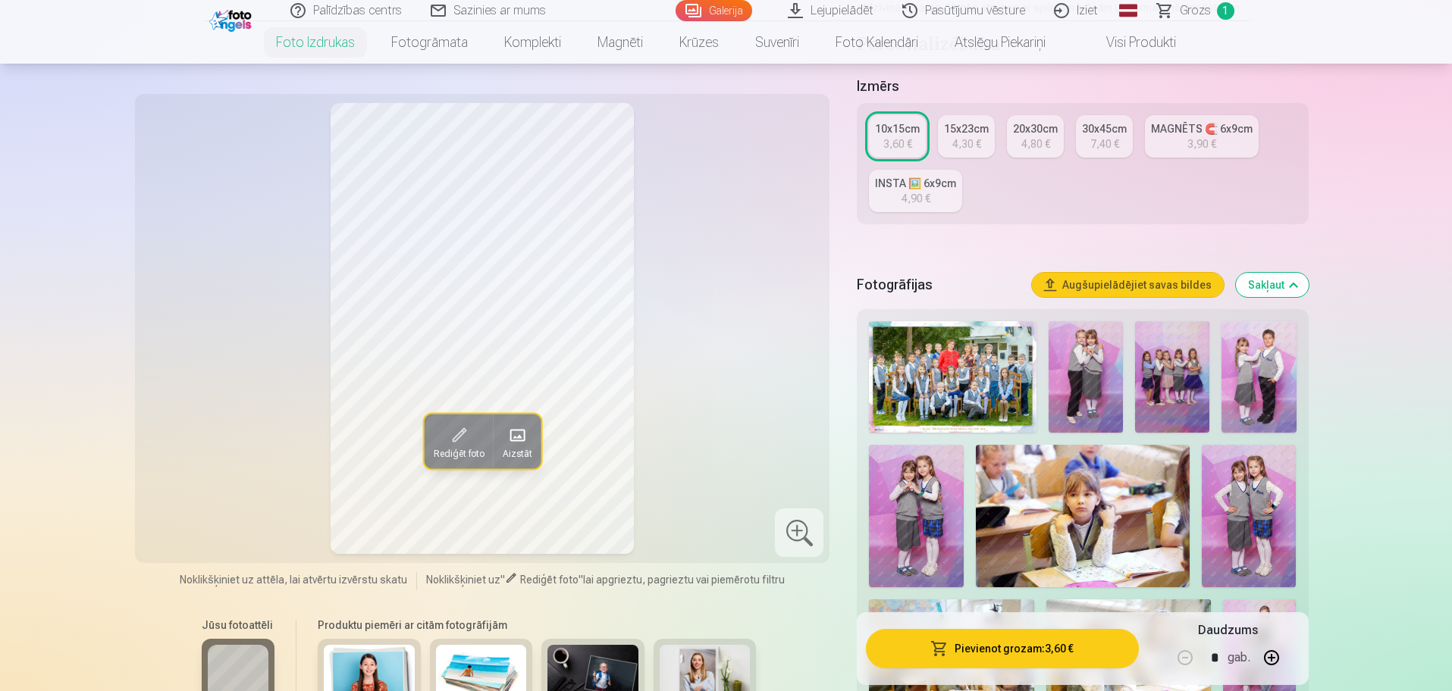
scroll to position [190, 0]
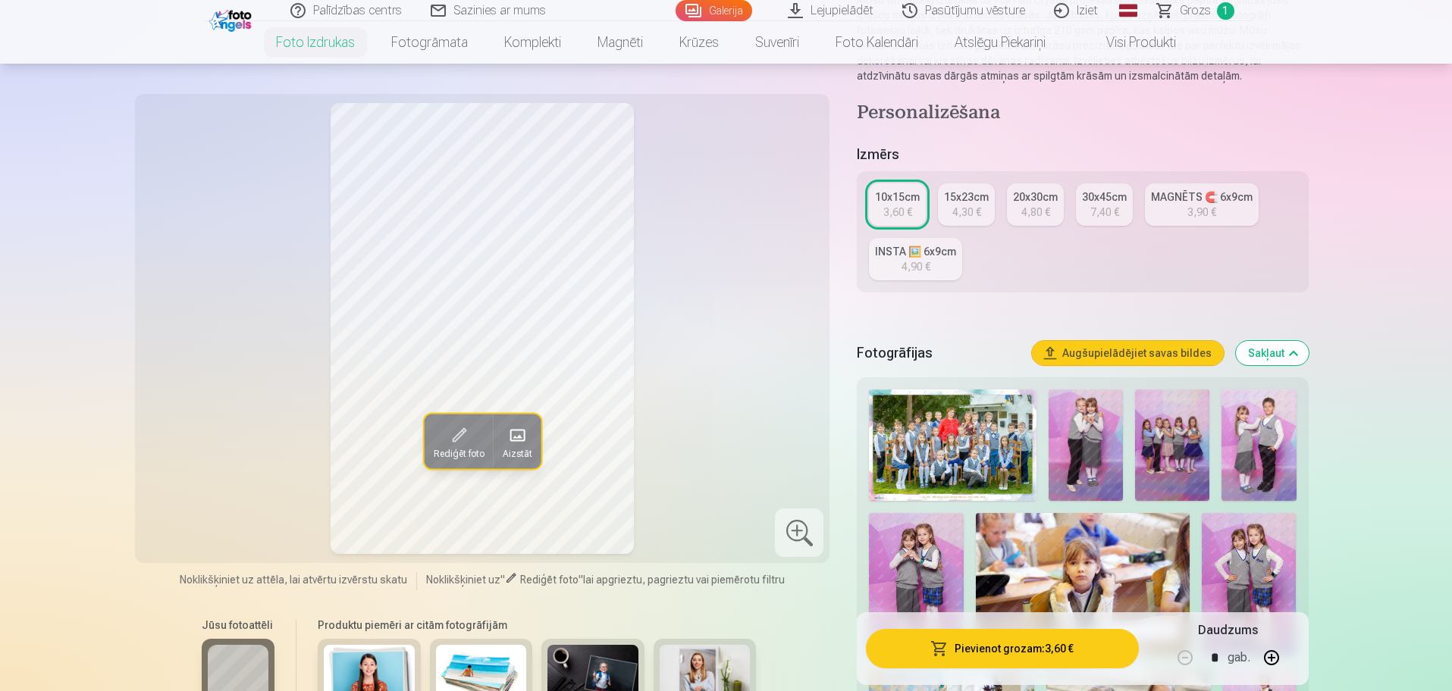
click at [1105, 429] on img at bounding box center [1086, 445] width 74 height 111
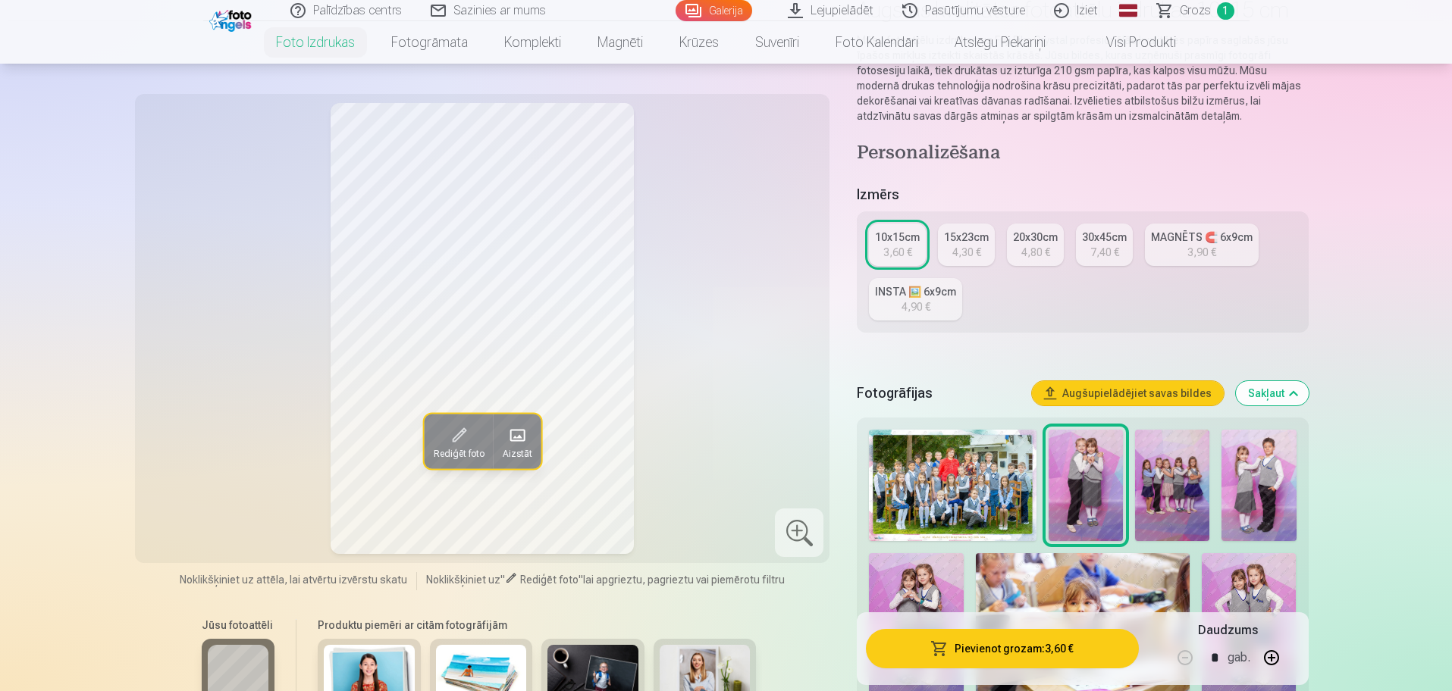
scroll to position [0, 0]
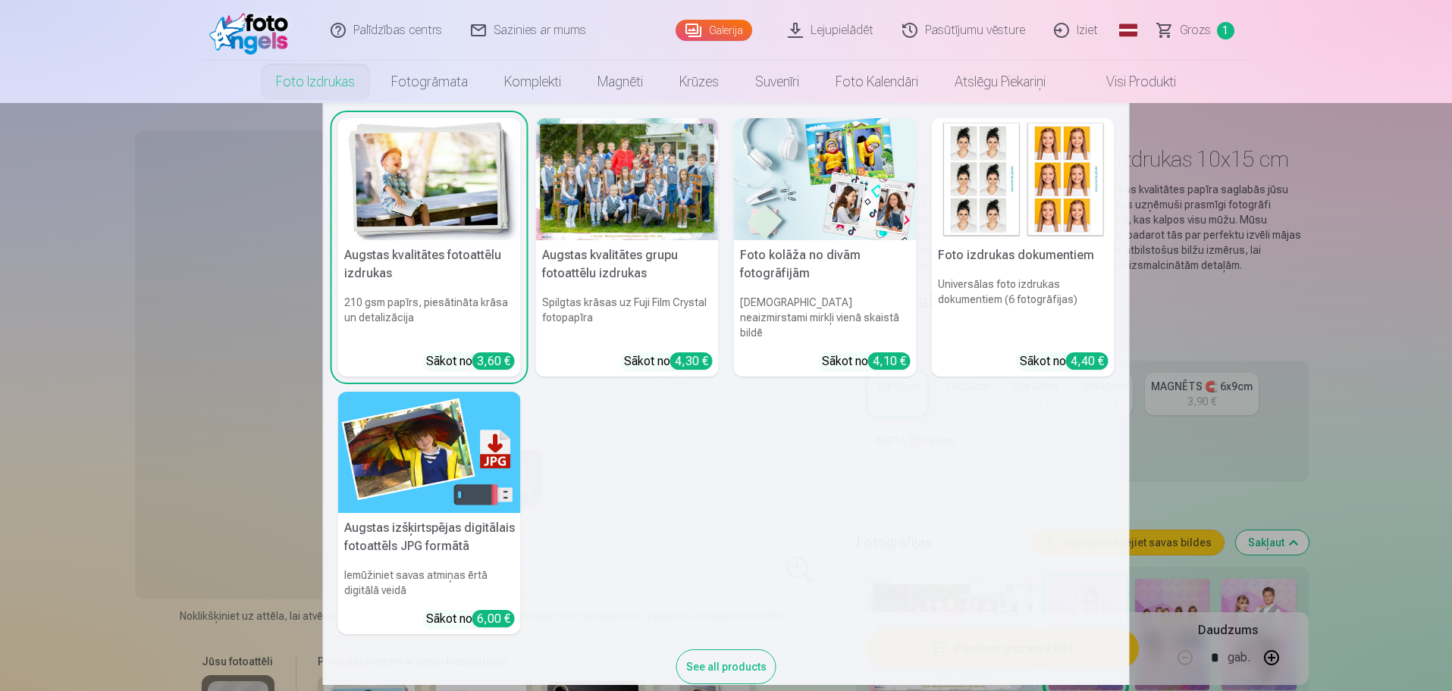
click at [835, 181] on img at bounding box center [825, 179] width 183 height 122
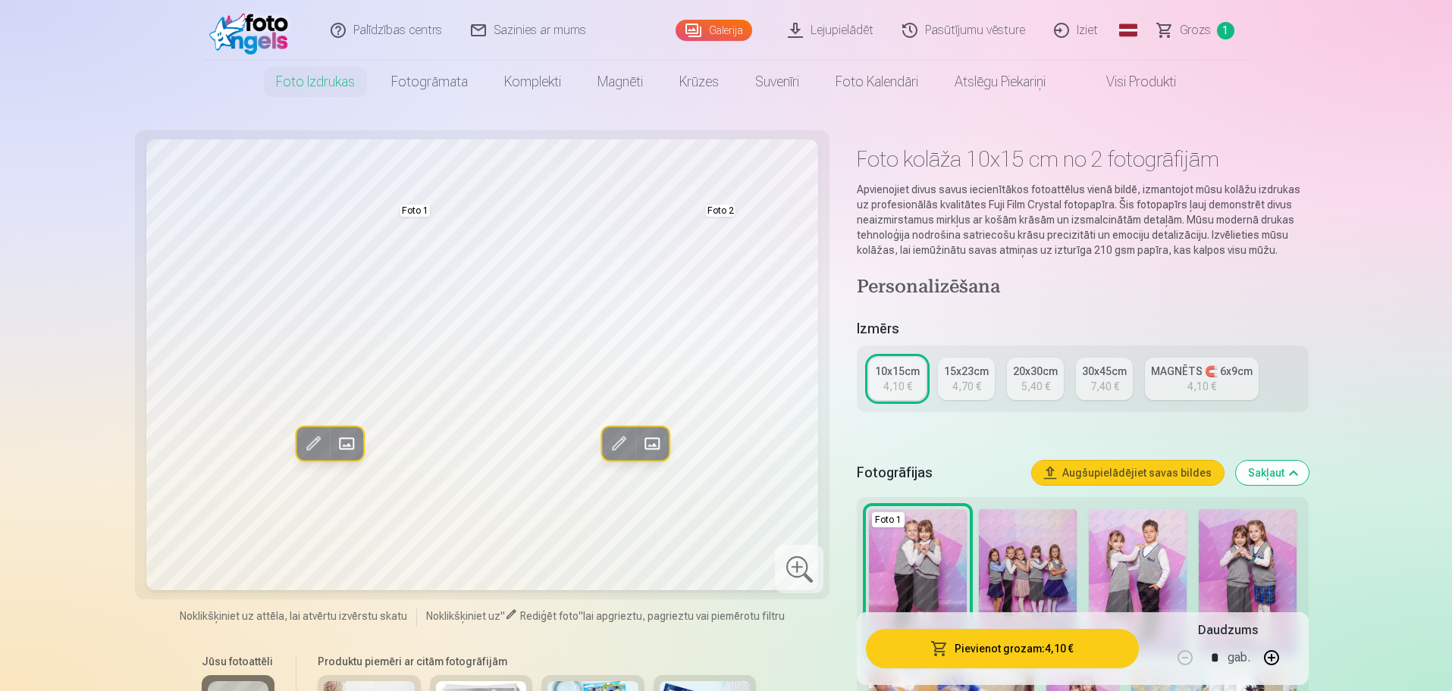
click at [312, 442] on span at bounding box center [313, 443] width 24 height 24
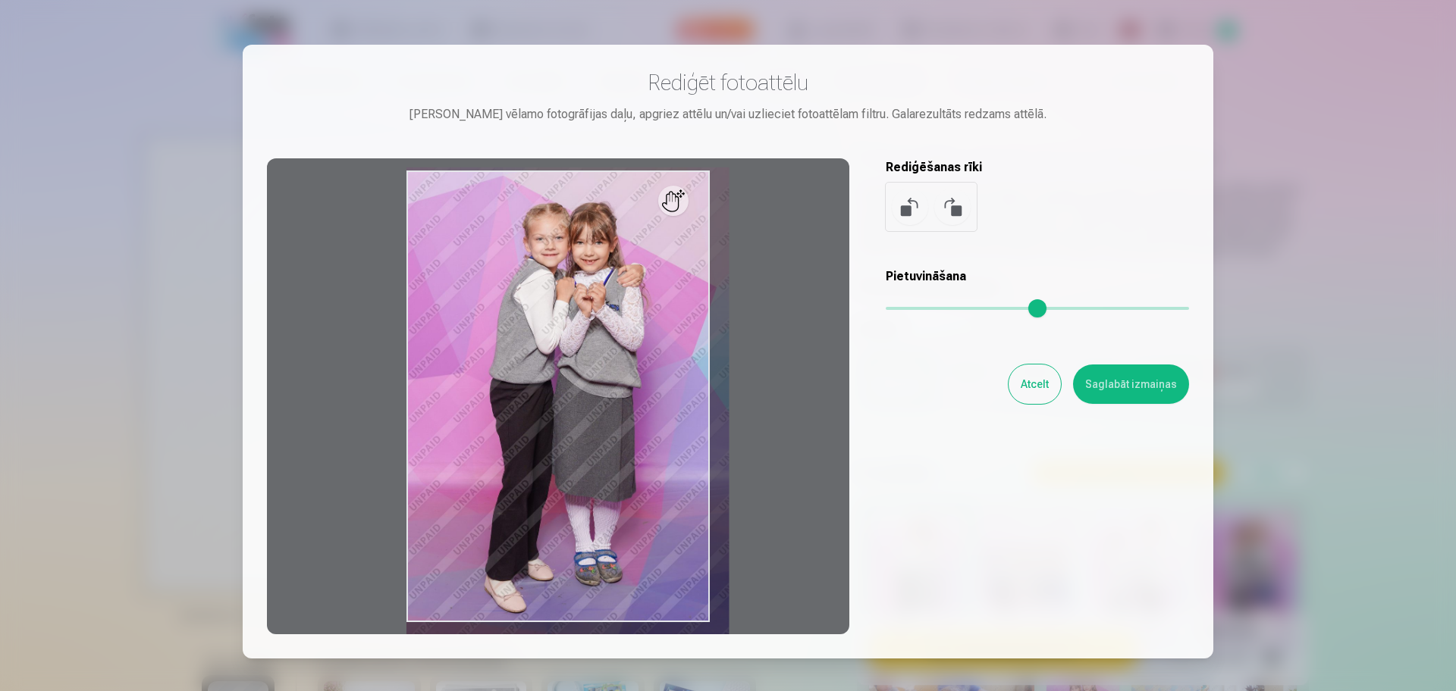
click at [899, 310] on input "range" at bounding box center [1037, 308] width 303 height 3
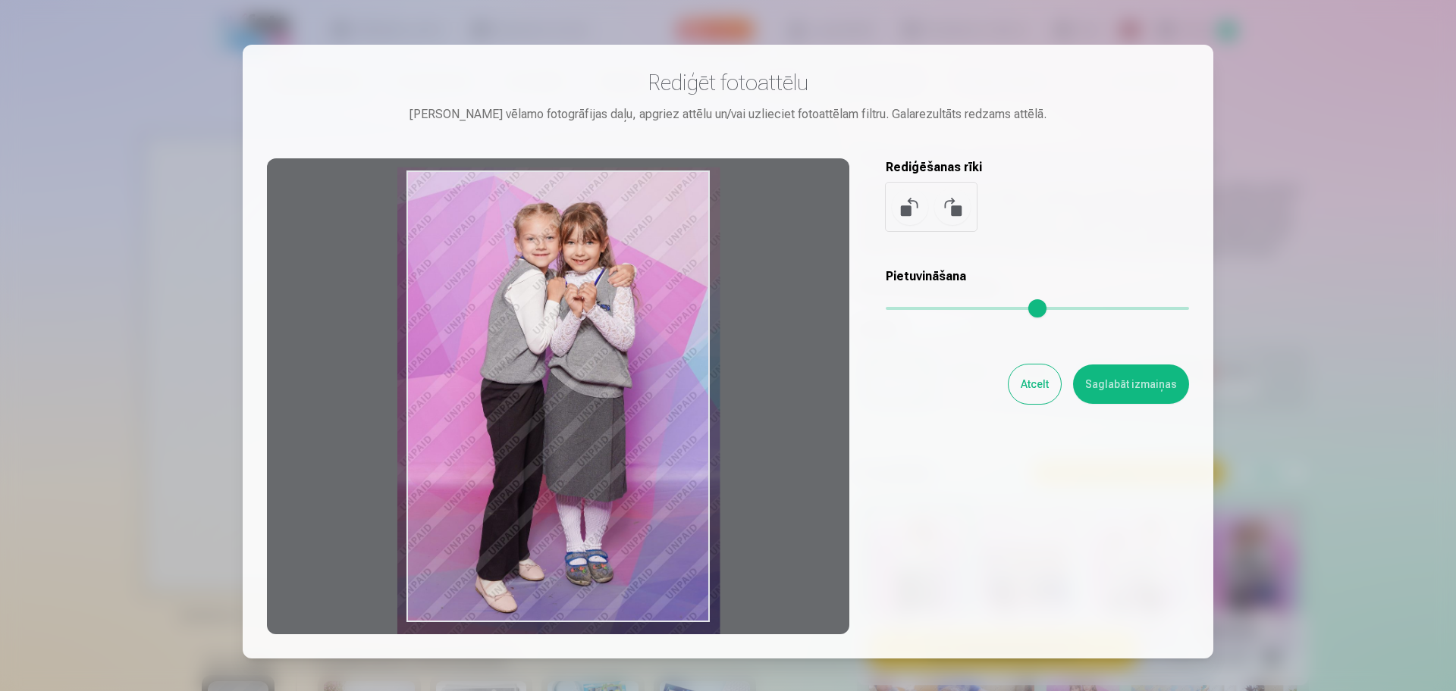
drag, startPoint x: 600, startPoint y: 390, endPoint x: 591, endPoint y: 390, distance: 9.1
click at [591, 390] on div at bounding box center [558, 396] width 582 height 476
type input "****"
click at [1162, 388] on button "Saglabāt izmaiņas" at bounding box center [1131, 384] width 116 height 39
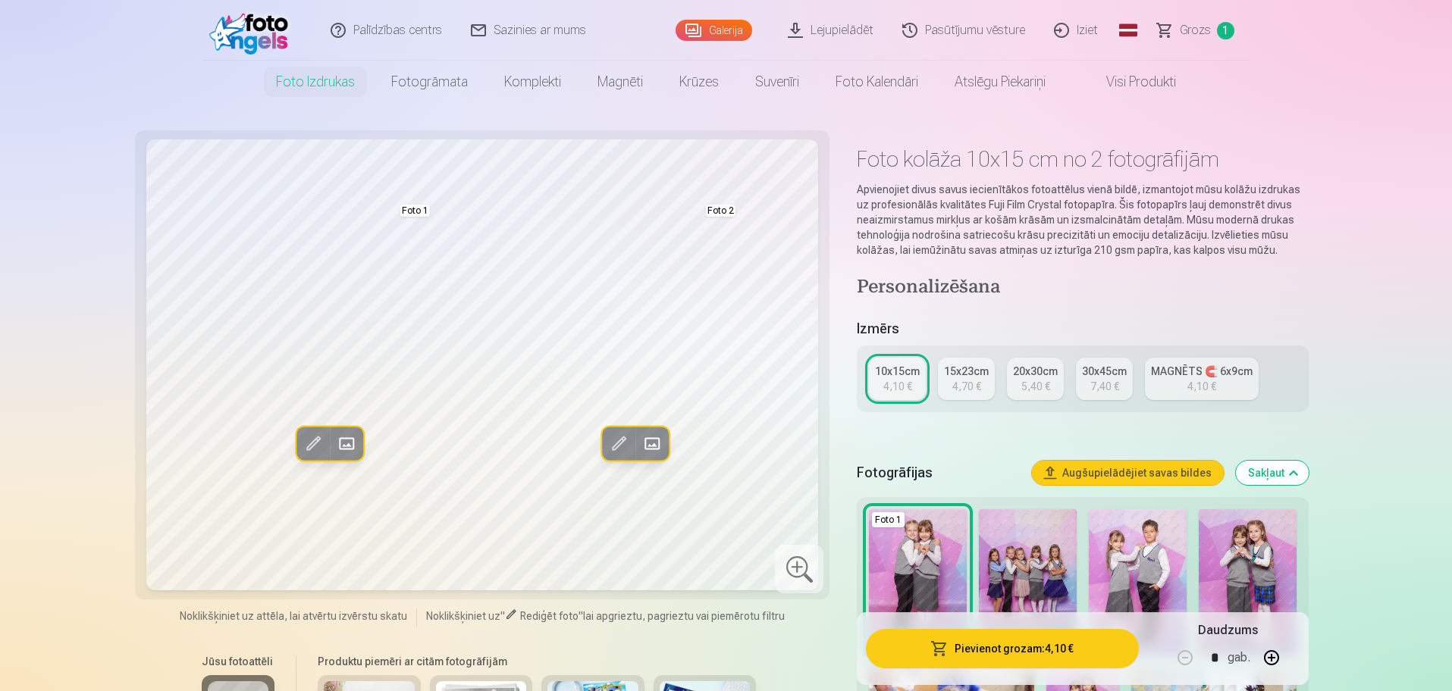
click at [616, 439] on span at bounding box center [618, 443] width 24 height 24
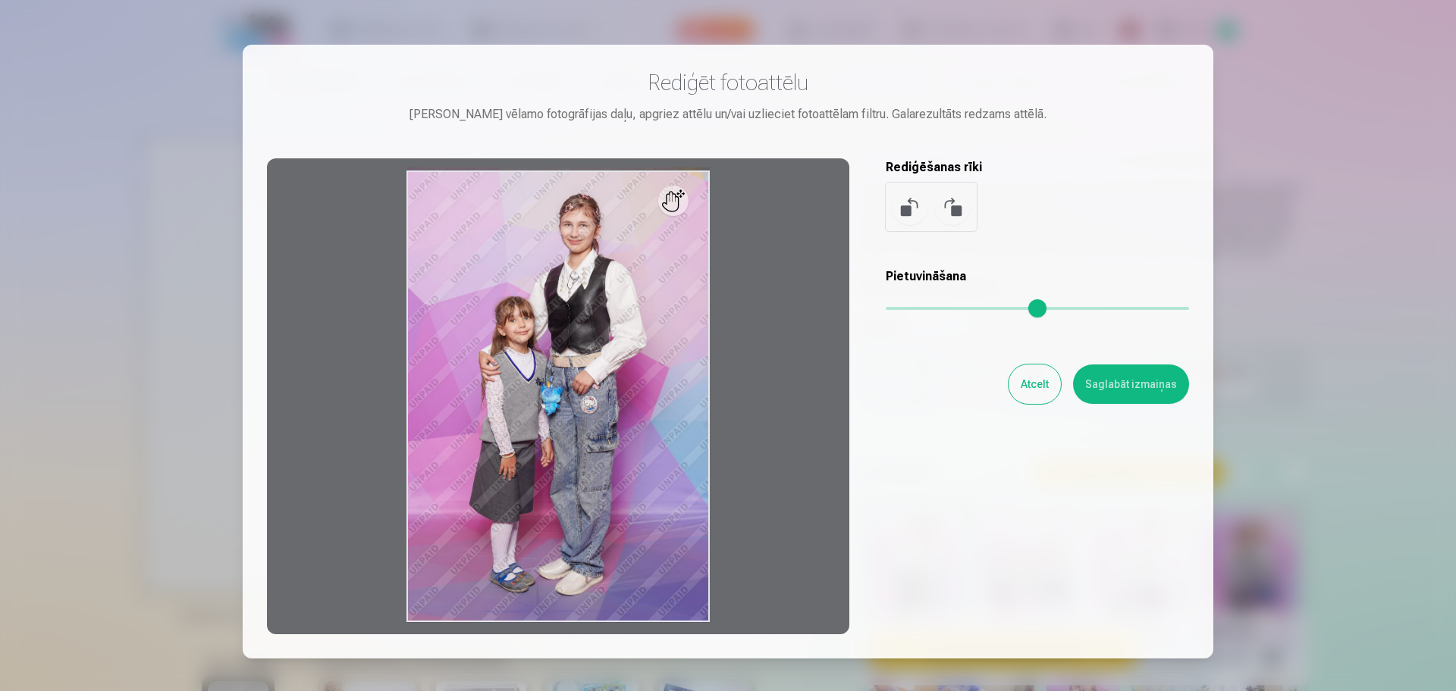
click at [1036, 394] on button "Atcelt" at bounding box center [1034, 384] width 52 height 39
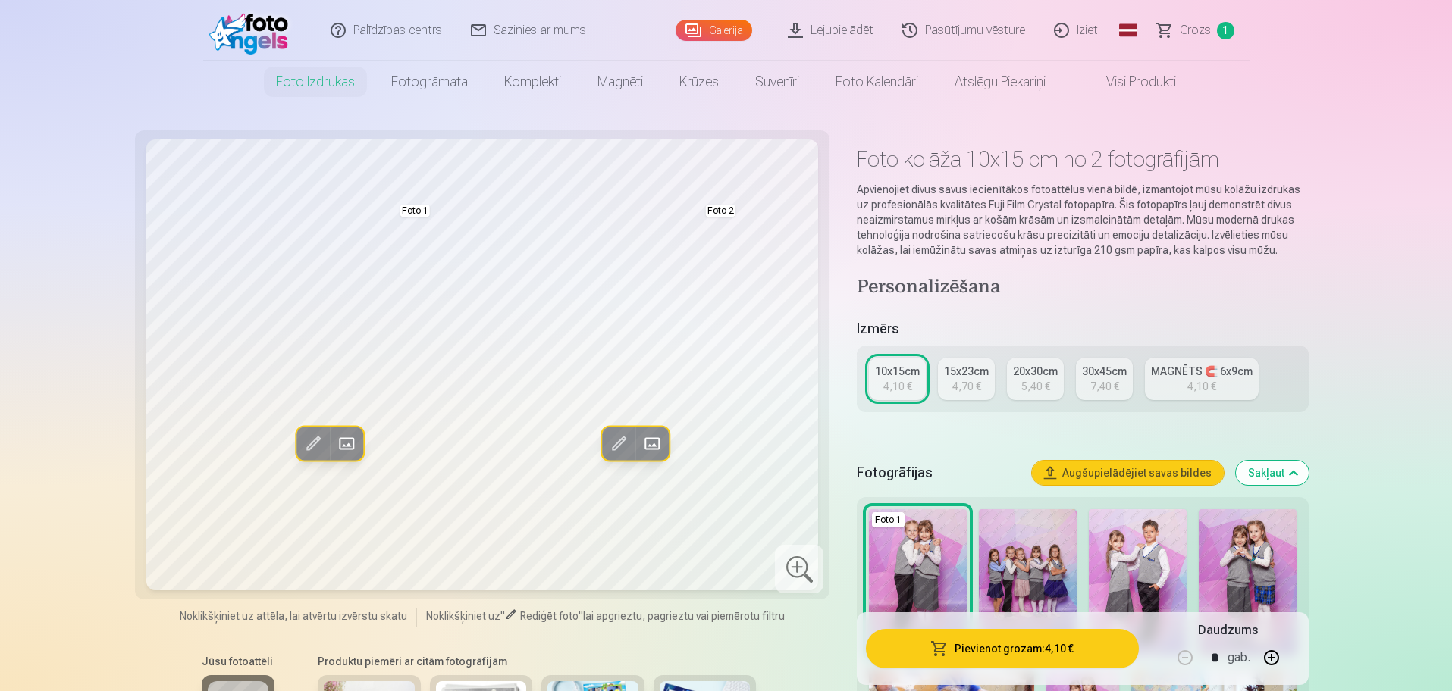
click at [654, 439] on span at bounding box center [651, 443] width 24 height 24
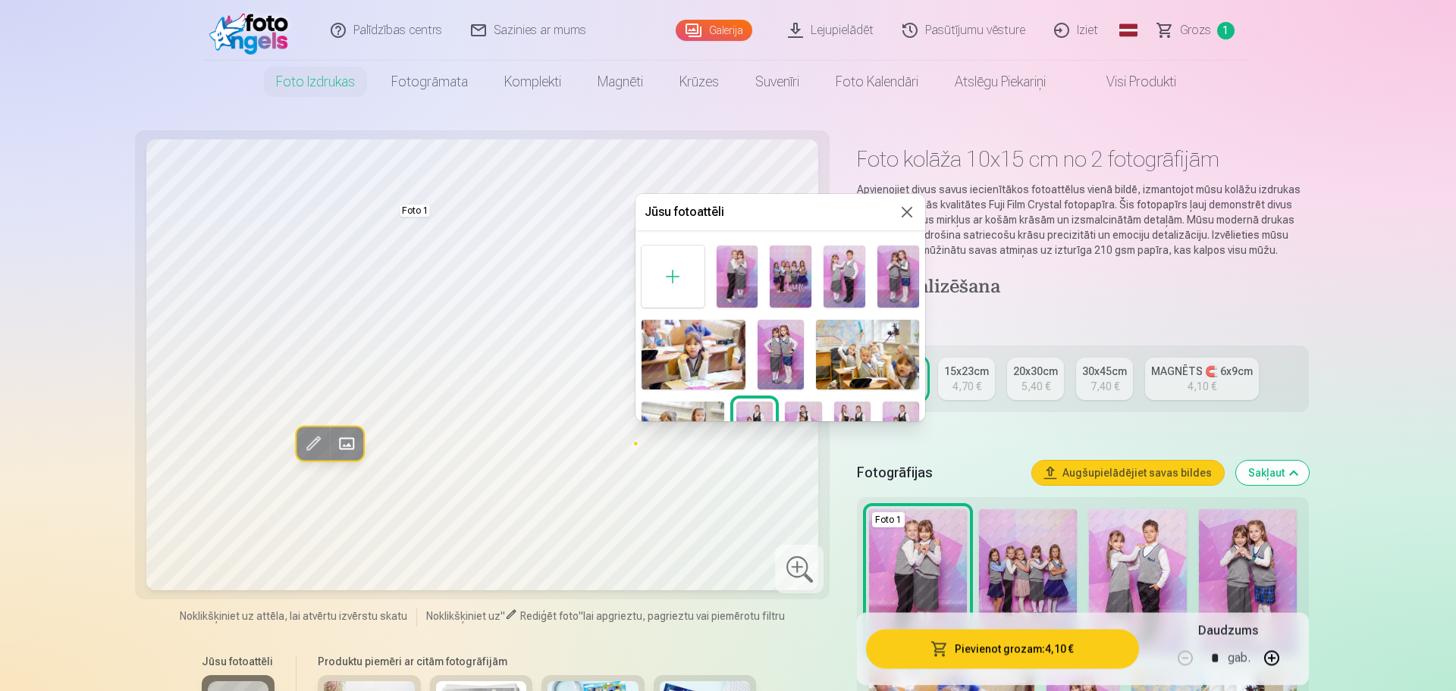
click at [904, 281] on img at bounding box center [898, 277] width 42 height 62
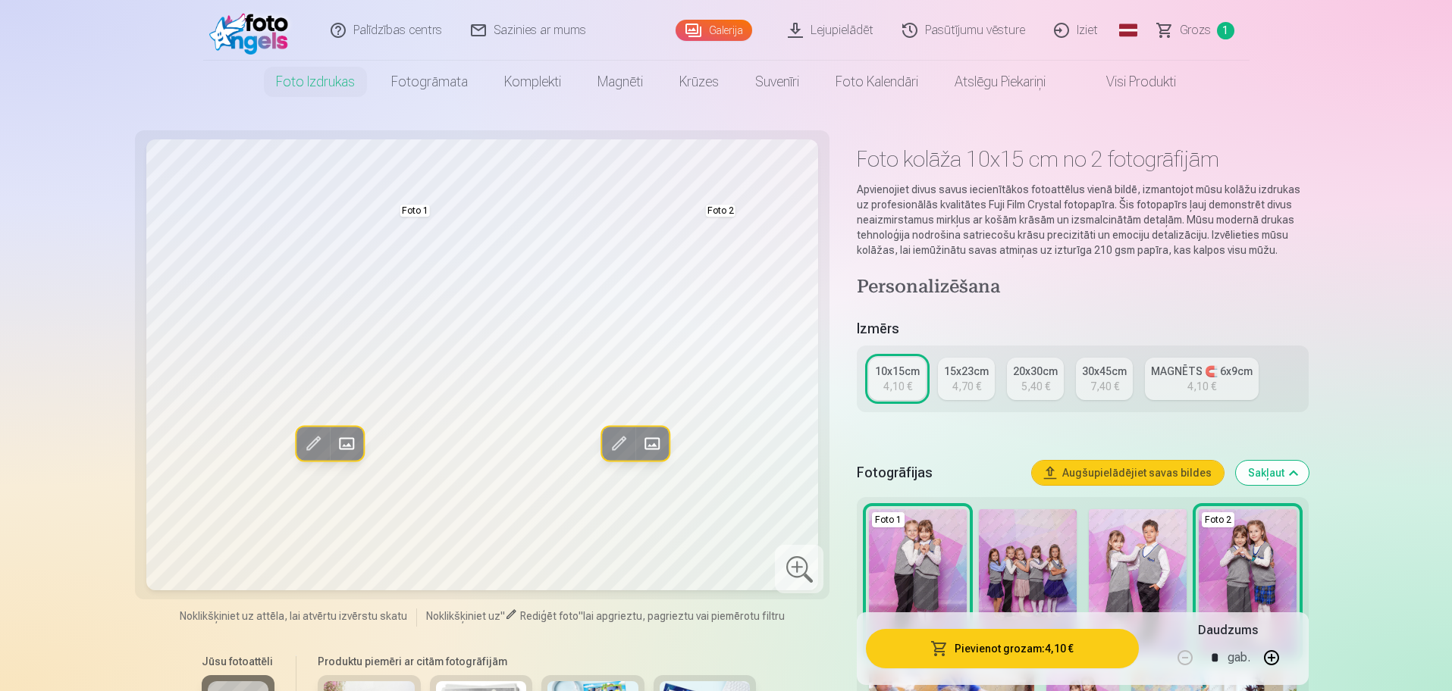
click at [618, 441] on span at bounding box center [618, 443] width 24 height 24
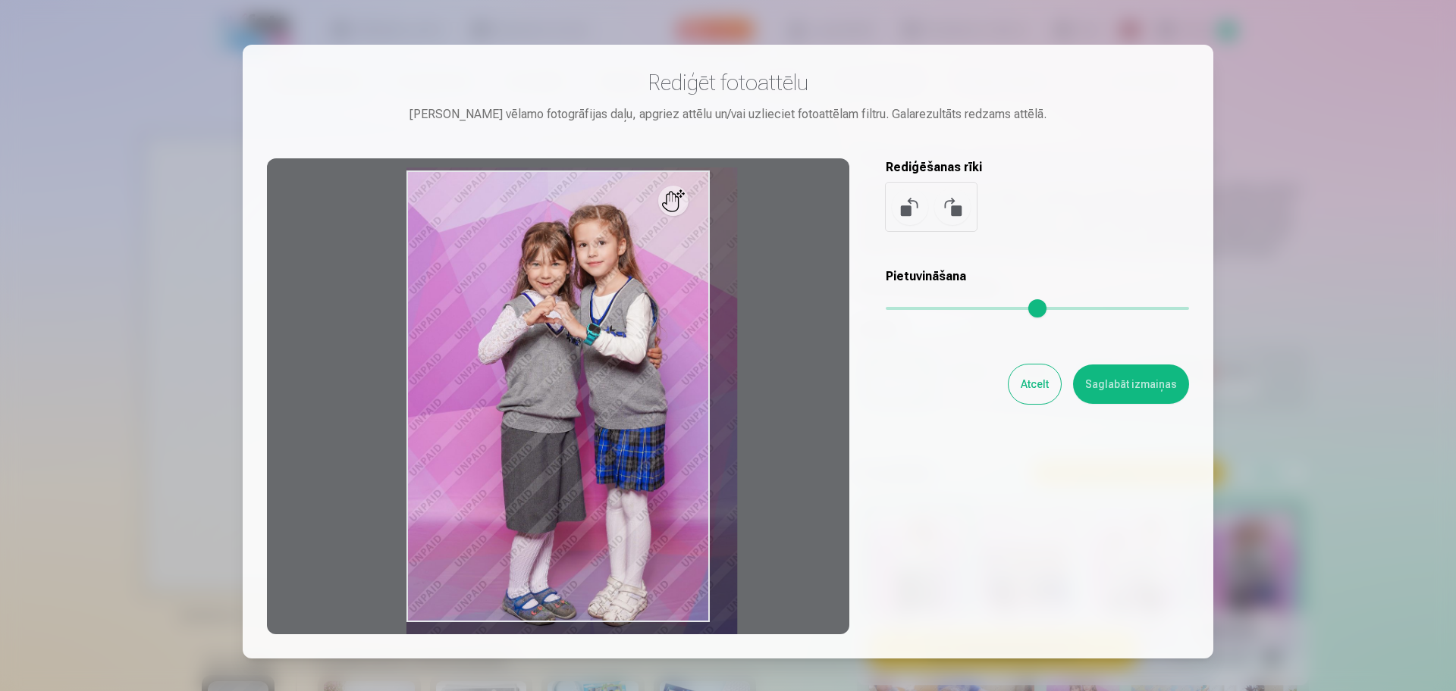
click at [901, 307] on input "range" at bounding box center [1037, 308] width 303 height 3
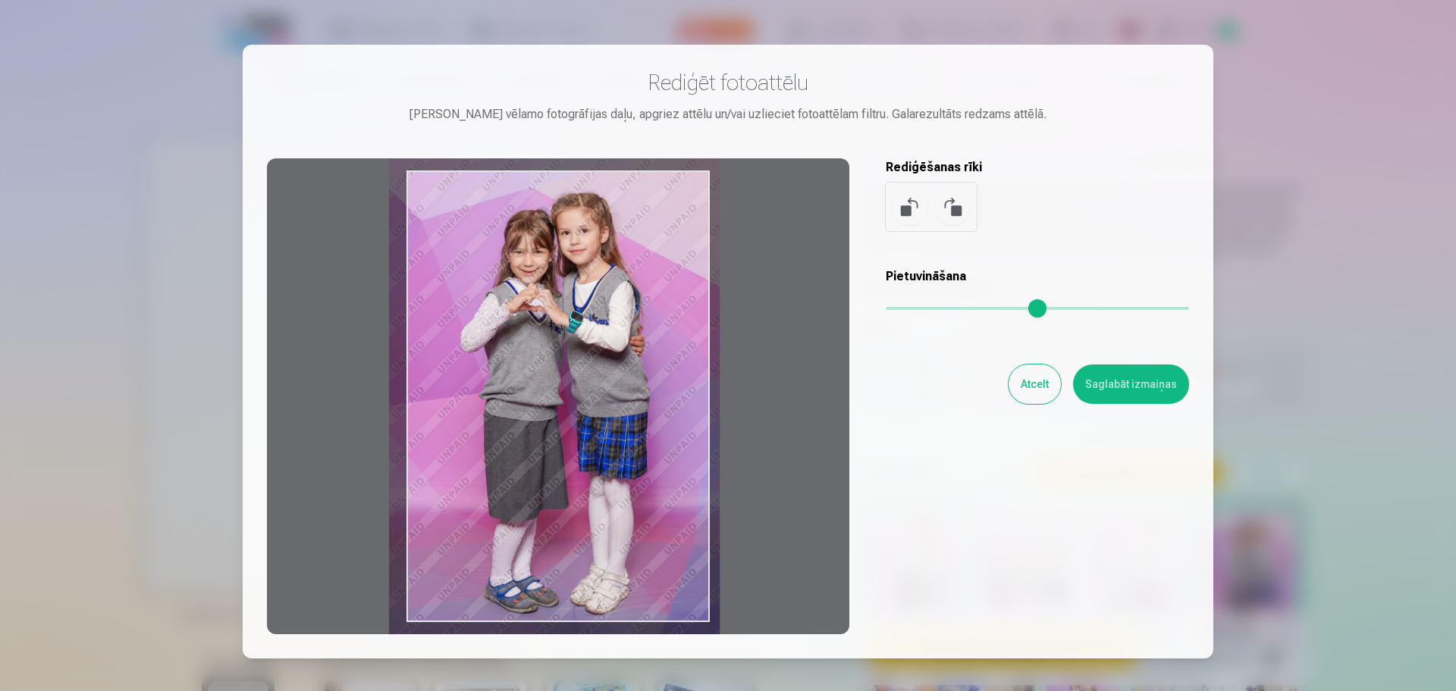
drag, startPoint x: 567, startPoint y: 415, endPoint x: 550, endPoint y: 403, distance: 21.2
click at [550, 403] on div at bounding box center [558, 396] width 582 height 476
type input "****"
click at [1087, 397] on button "Saglabāt izmaiņas" at bounding box center [1131, 384] width 116 height 39
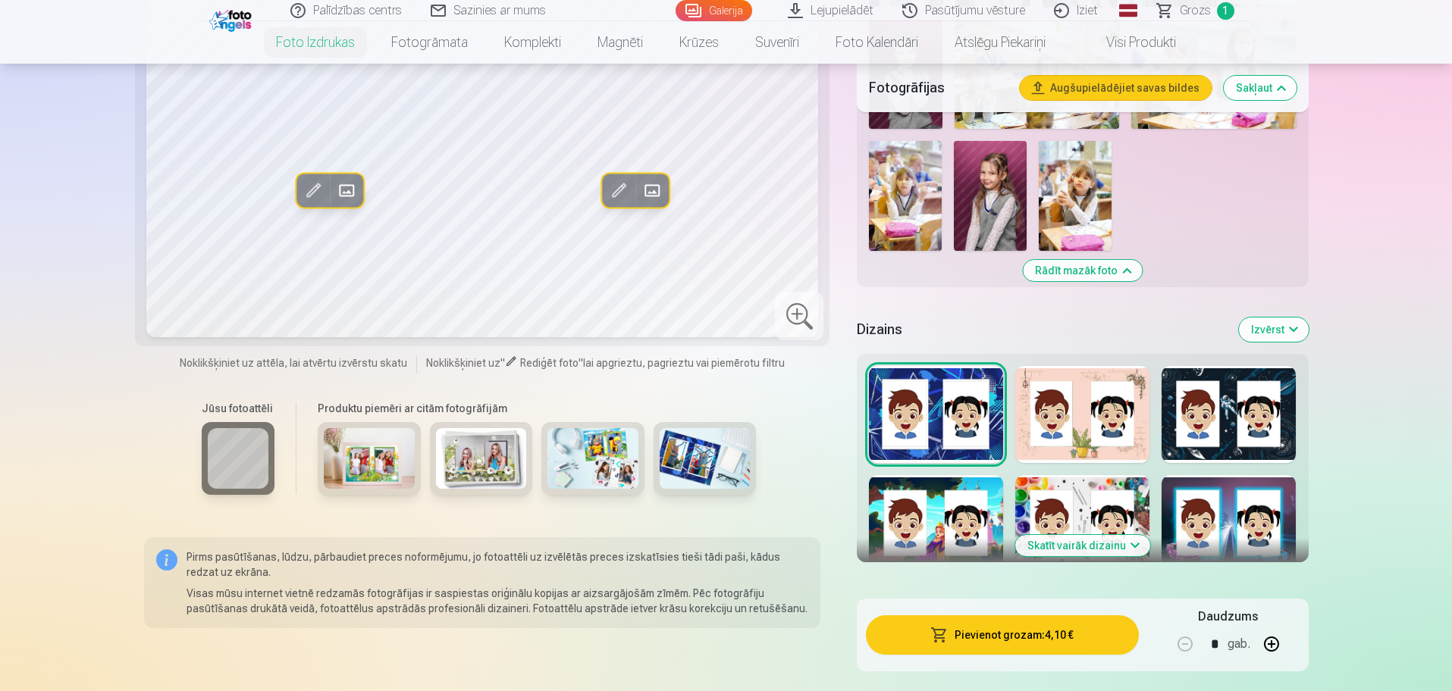
scroll to position [1137, 0]
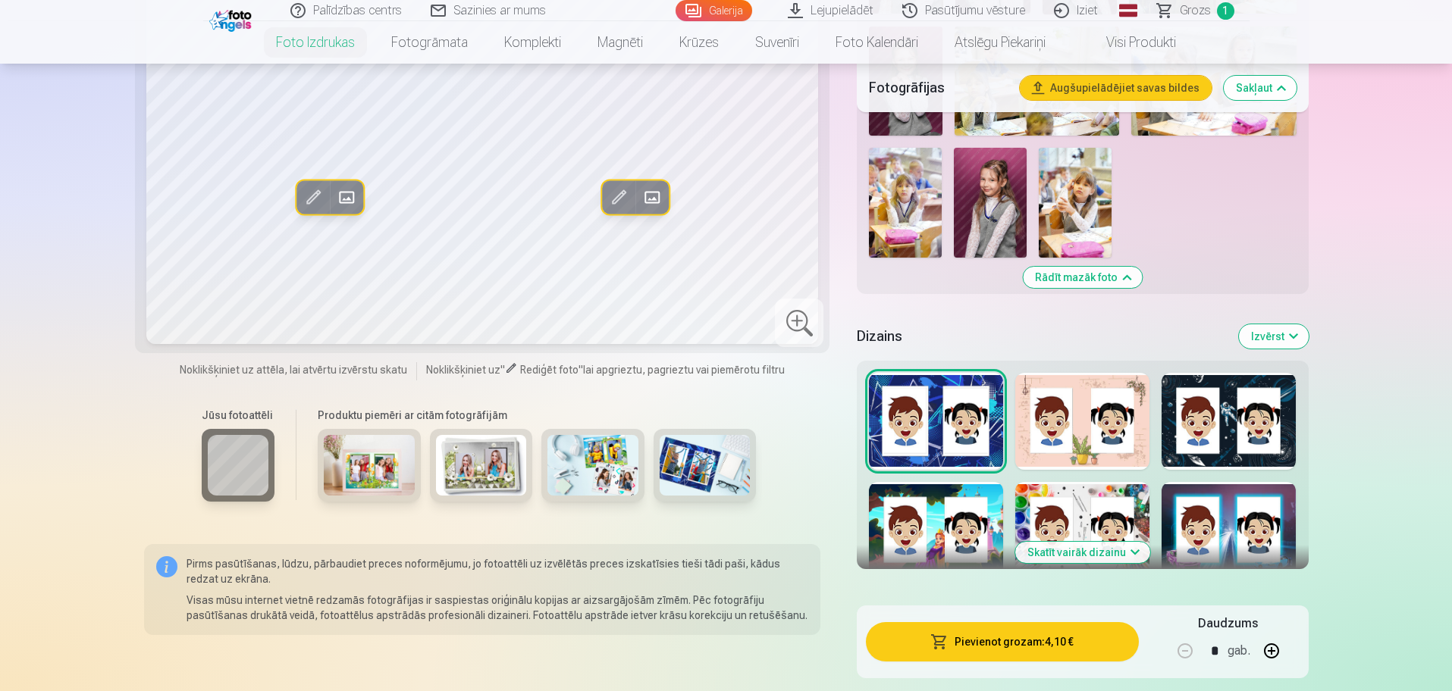
click at [1117, 558] on button "Skatīt vairāk dizainu" at bounding box center [1082, 552] width 135 height 21
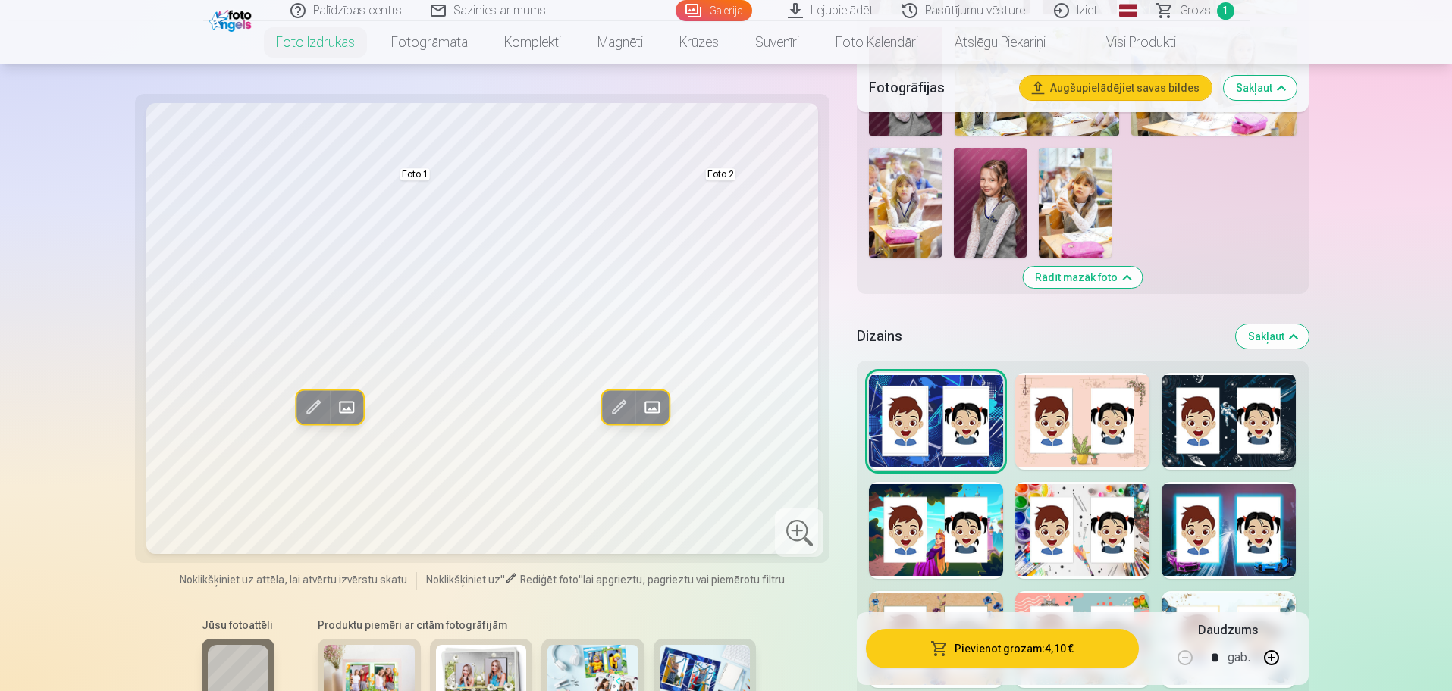
click at [1043, 574] on div at bounding box center [1082, 530] width 134 height 97
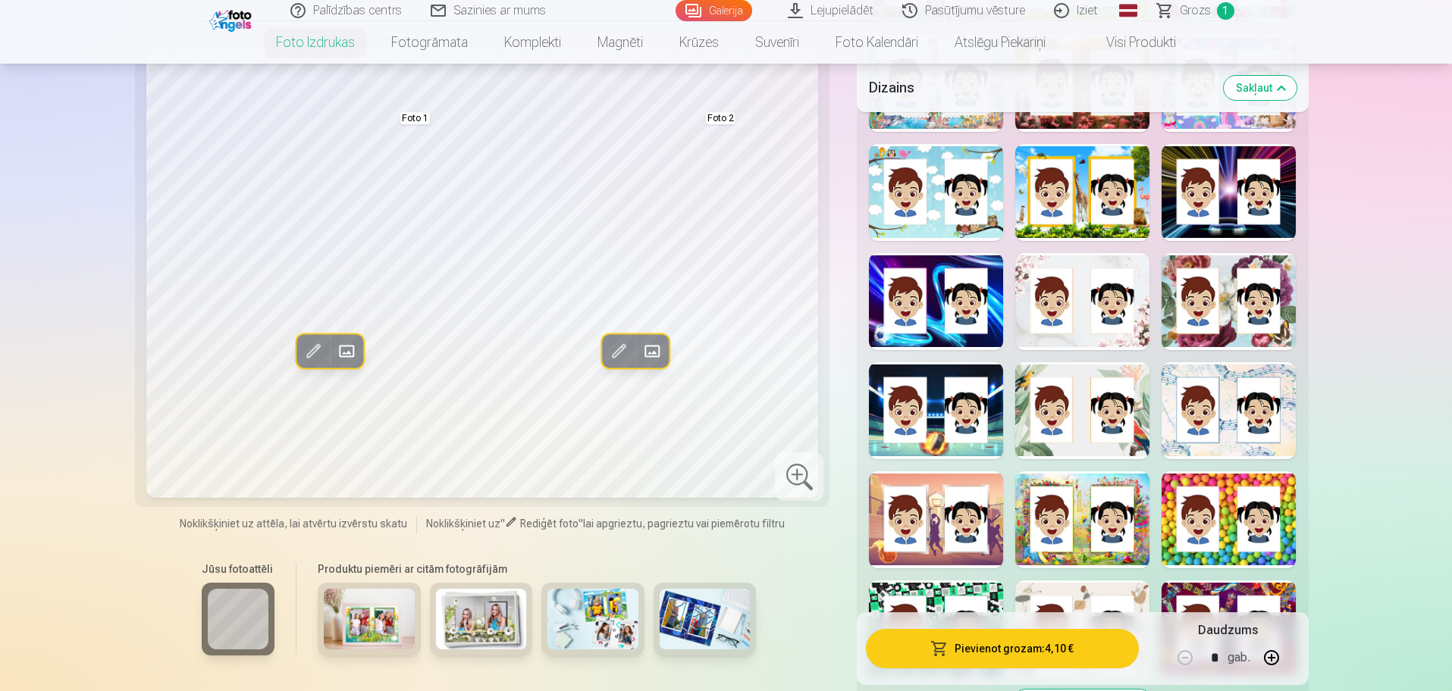
scroll to position [1990, 0]
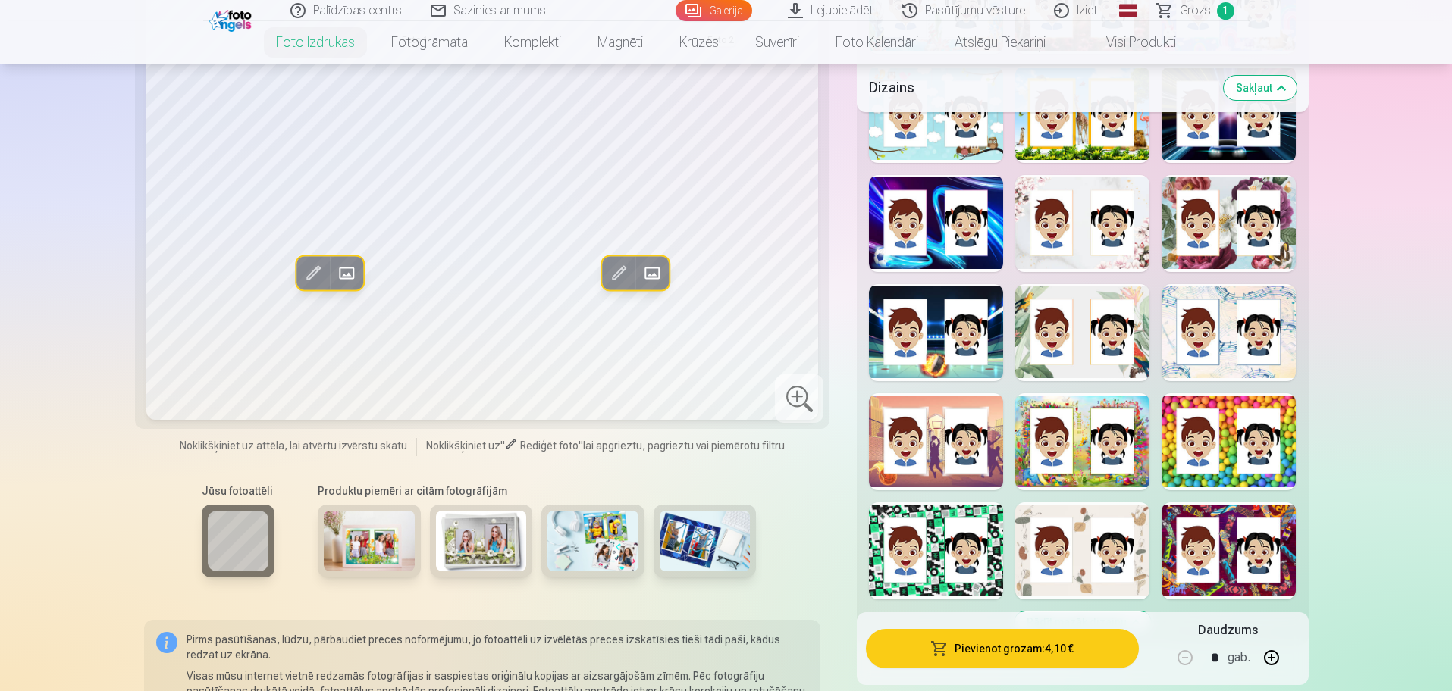
click at [1075, 577] on div at bounding box center [1082, 551] width 134 height 97
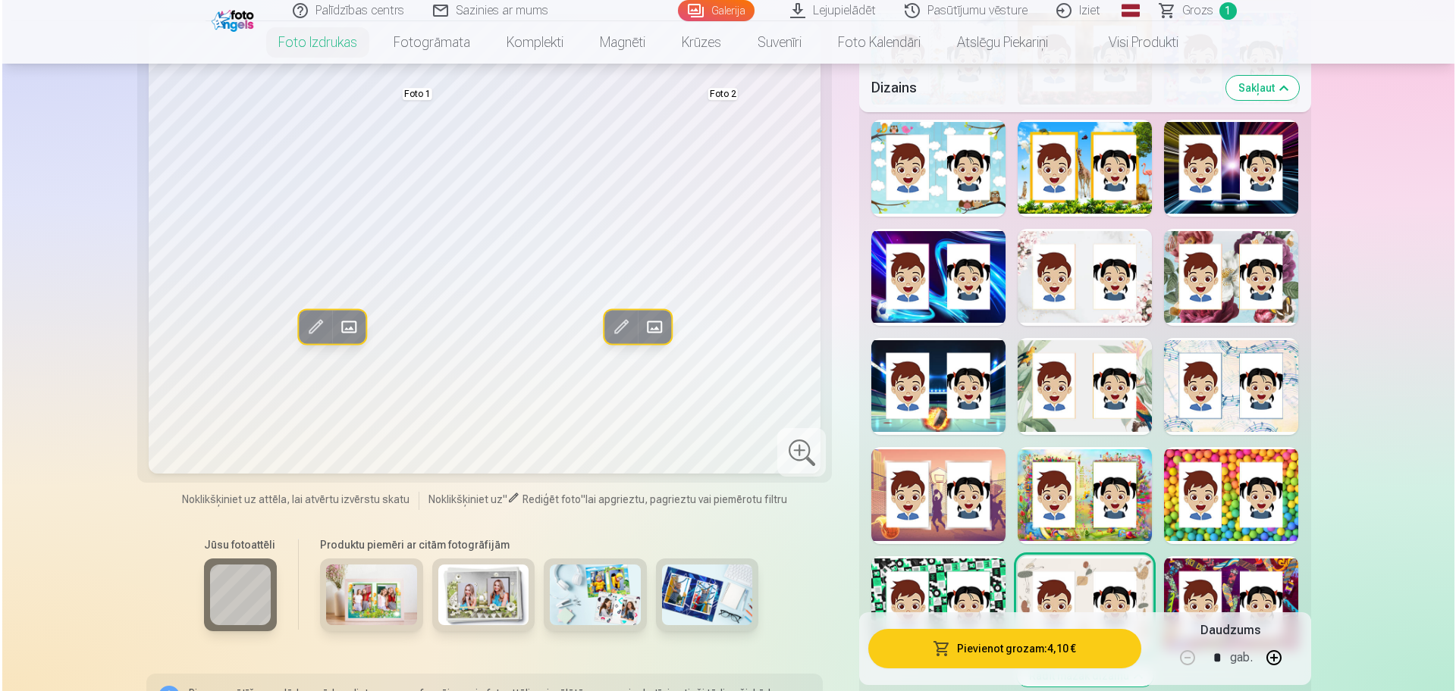
scroll to position [1706, 0]
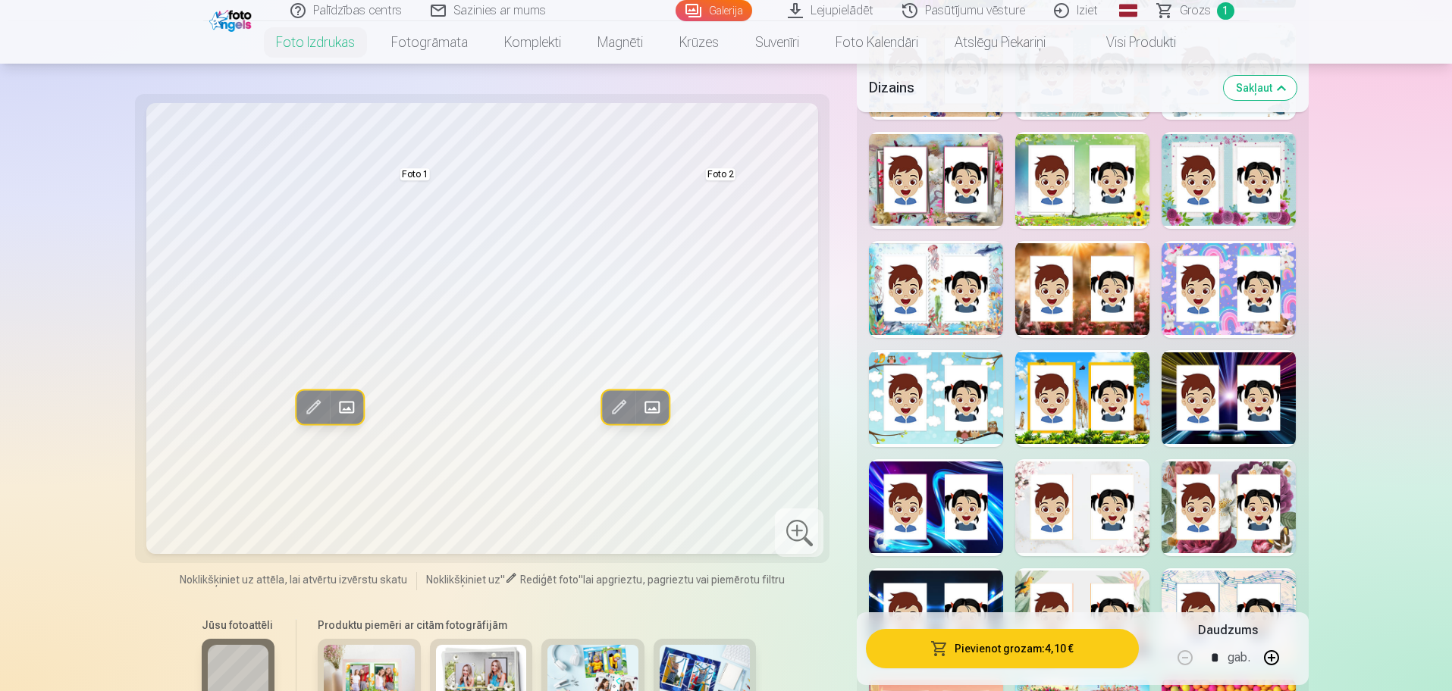
click at [612, 403] on span at bounding box center [618, 407] width 24 height 24
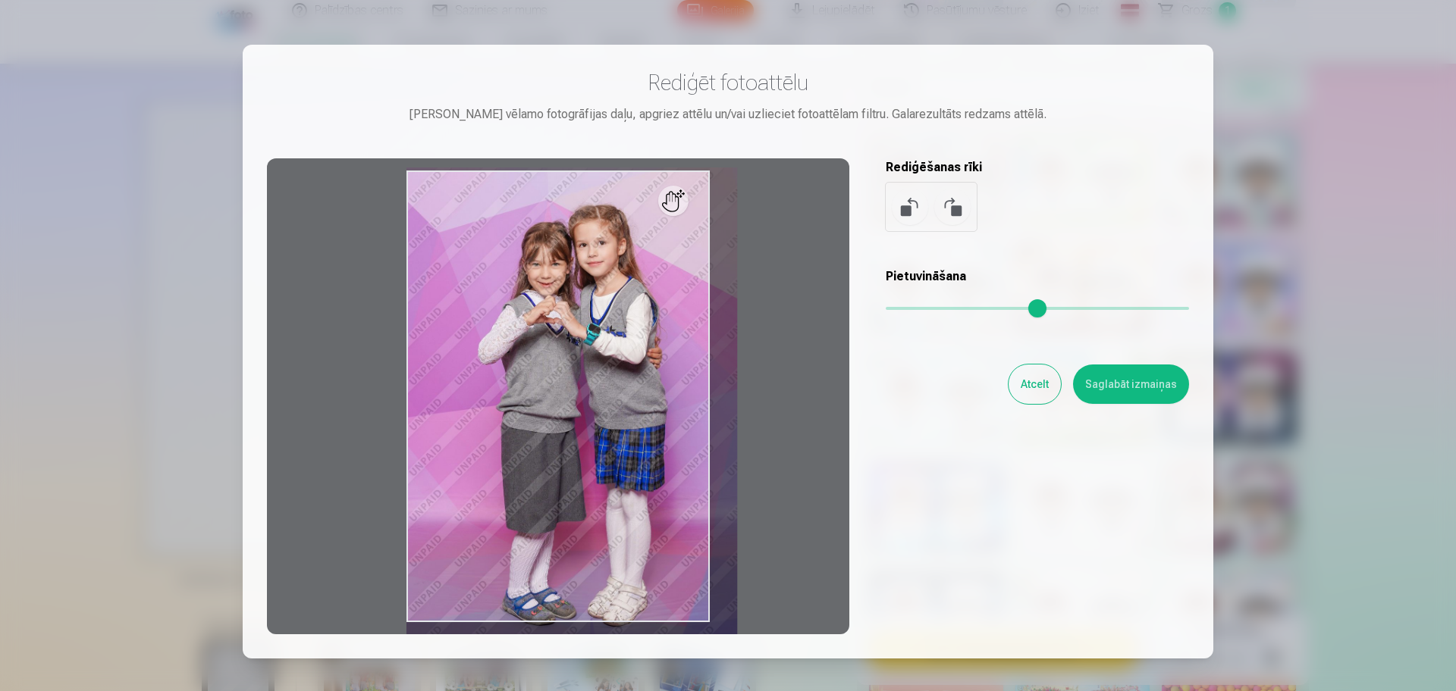
drag, startPoint x: 888, startPoint y: 312, endPoint x: 901, endPoint y: 312, distance: 12.9
click at [901, 310] on input "range" at bounding box center [1037, 308] width 303 height 3
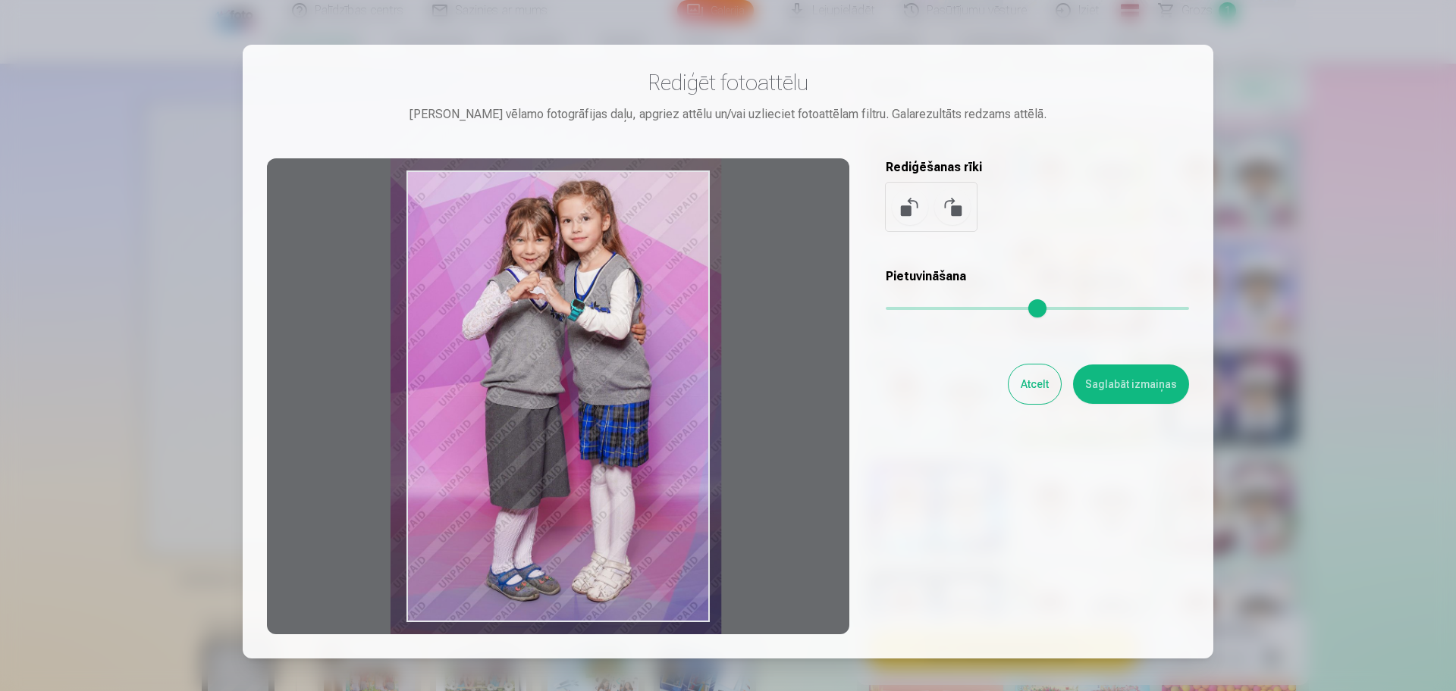
drag, startPoint x: 657, startPoint y: 378, endPoint x: 640, endPoint y: 353, distance: 29.4
click at [640, 353] on div at bounding box center [558, 396] width 582 height 476
type input "****"
click at [1140, 384] on button "Saglabāt izmaiņas" at bounding box center [1131, 384] width 116 height 39
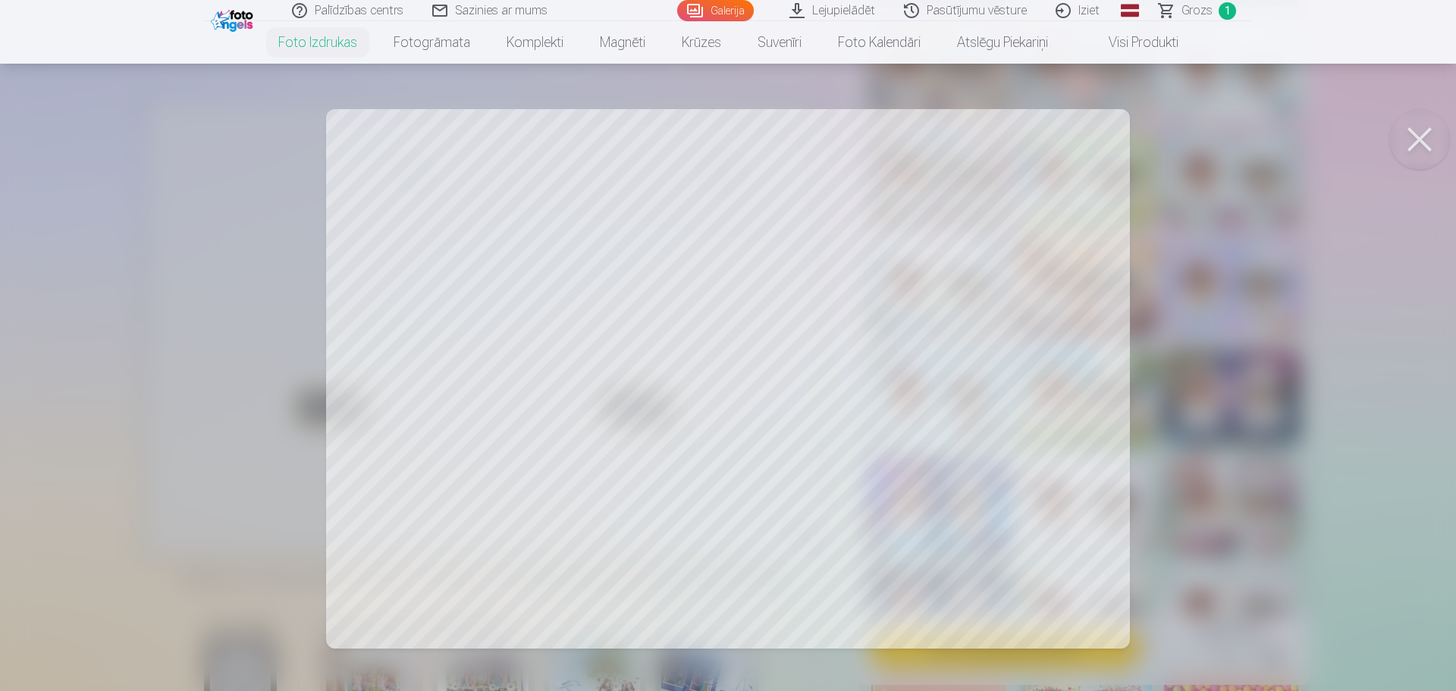
click at [1412, 141] on button at bounding box center [1419, 139] width 61 height 61
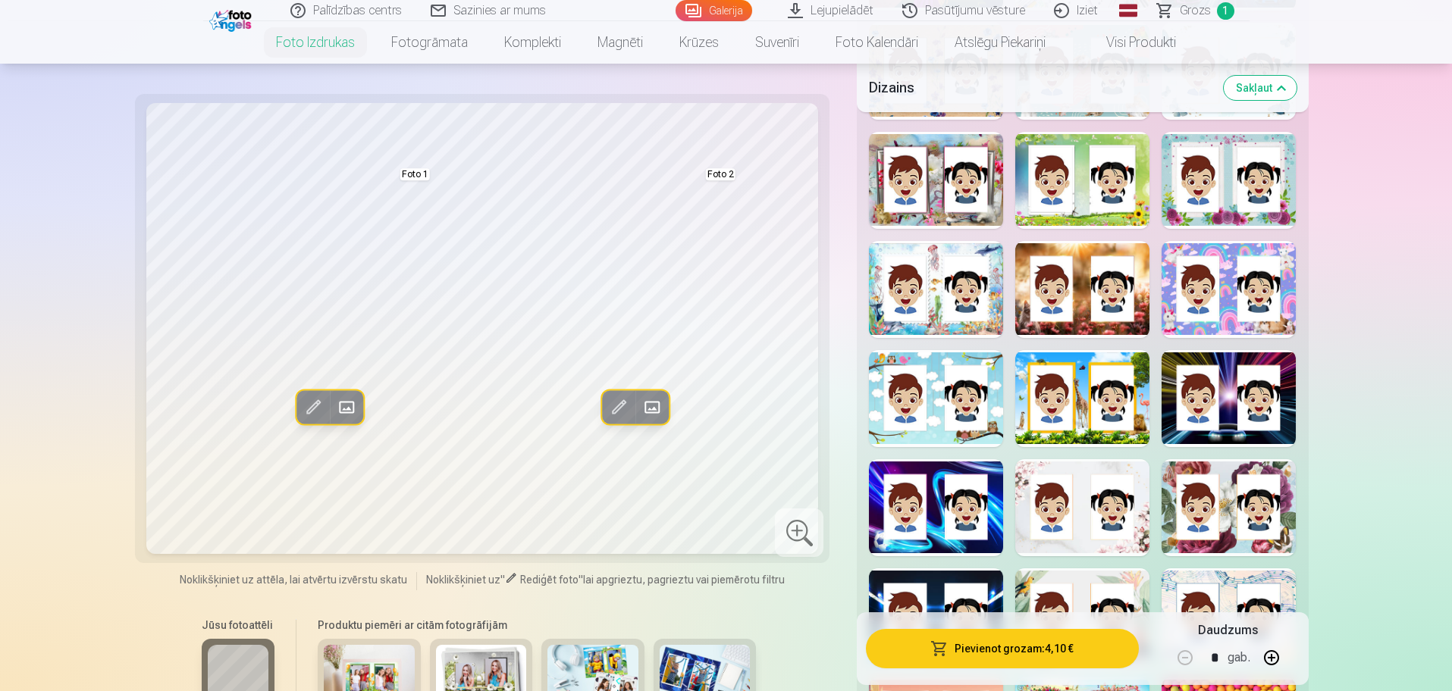
click at [310, 406] on span at bounding box center [313, 407] width 24 height 24
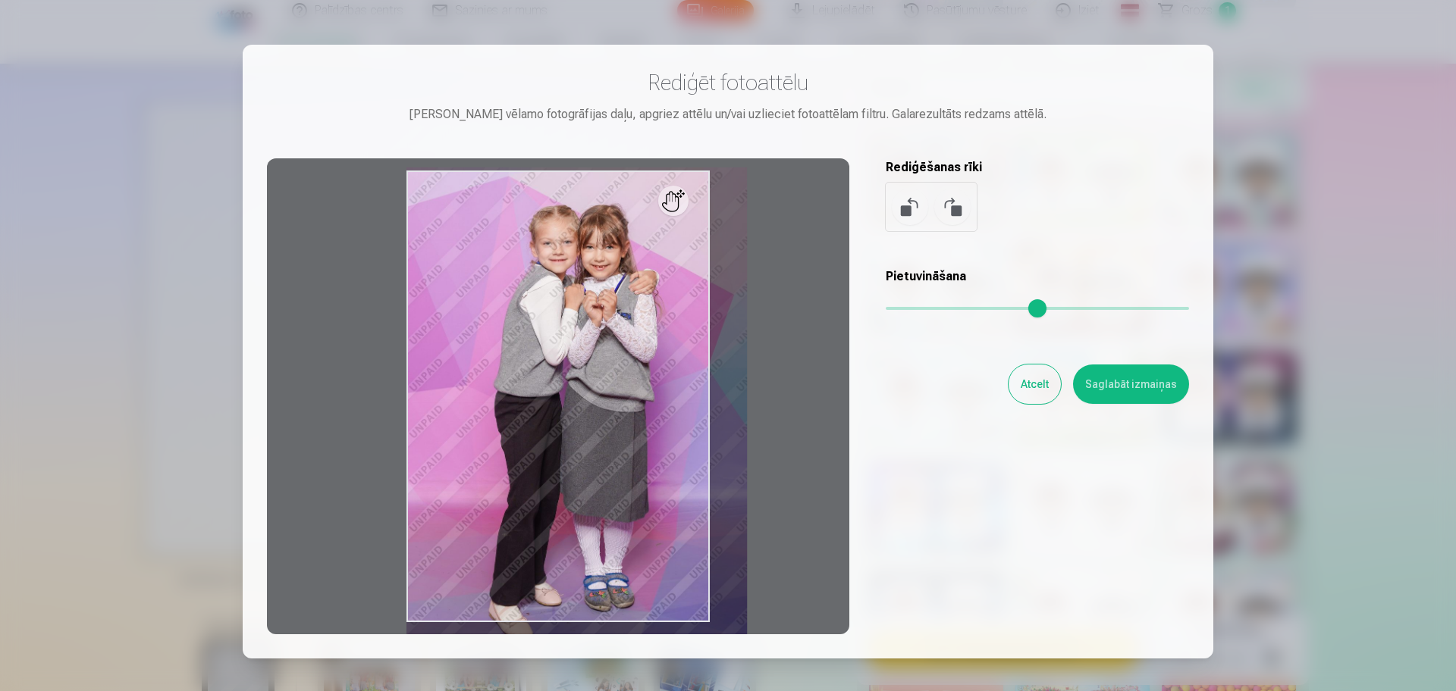
drag, startPoint x: 889, startPoint y: 312, endPoint x: 903, endPoint y: 317, distance: 15.4
click at [903, 310] on input "range" at bounding box center [1037, 308] width 303 height 3
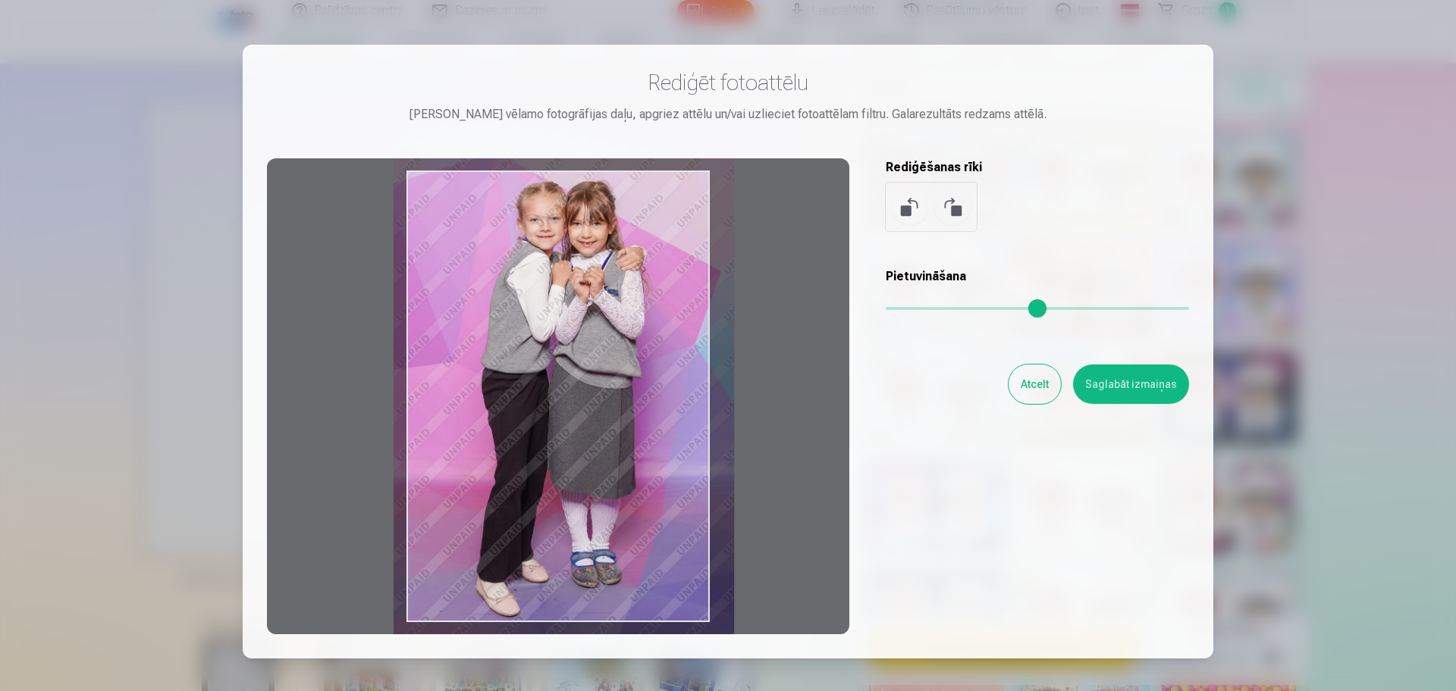
drag, startPoint x: 564, startPoint y: 401, endPoint x: 551, endPoint y: 378, distance: 26.8
click at [551, 378] on div at bounding box center [558, 396] width 582 height 476
type input "****"
click at [1164, 393] on button "Saglabāt izmaiņas" at bounding box center [1131, 384] width 116 height 39
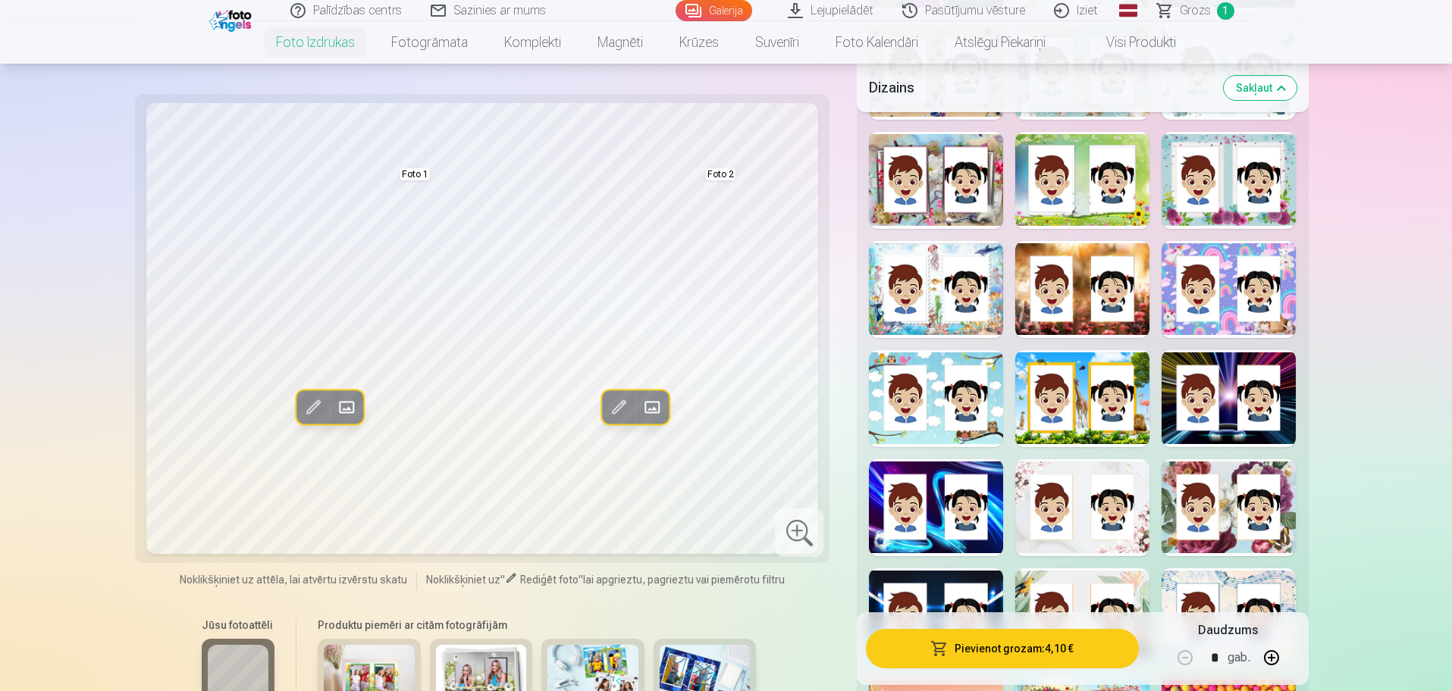
click at [1033, 644] on button "Pievienot grozam : 4,10 €" at bounding box center [1002, 648] width 272 height 39
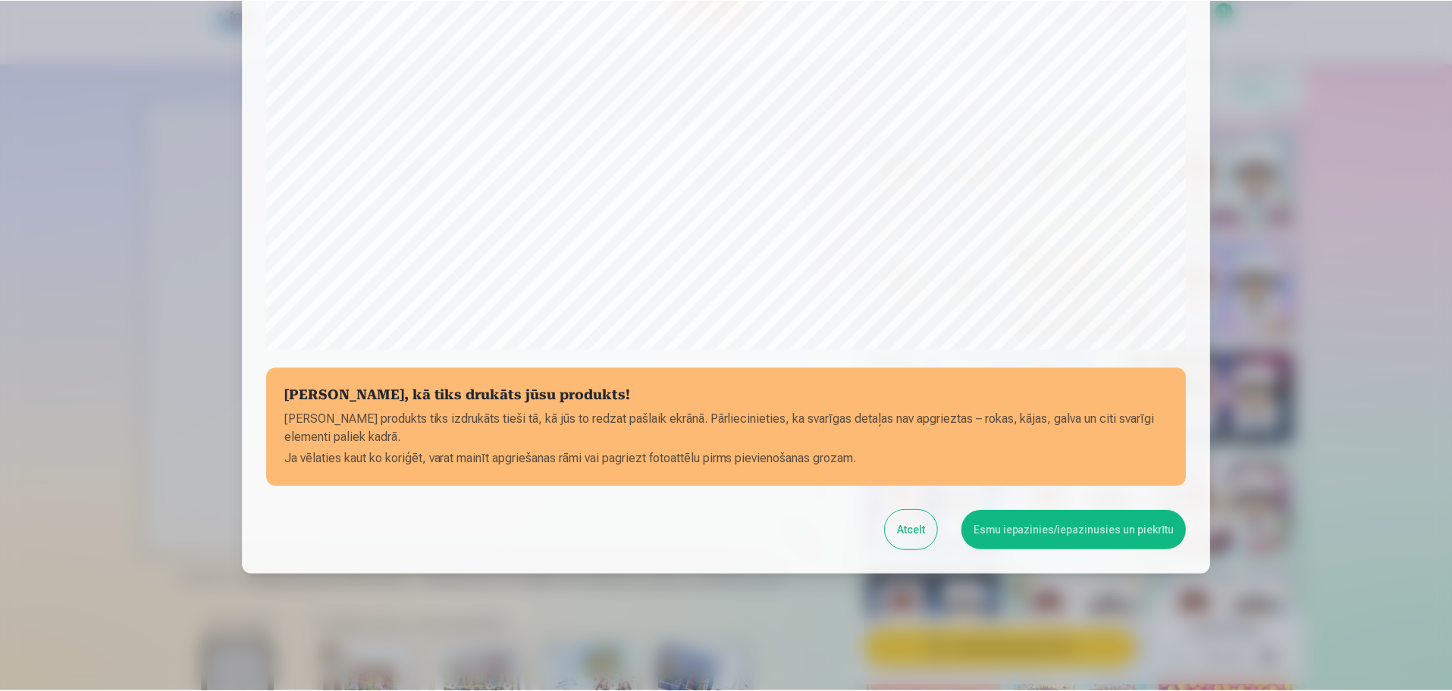
scroll to position [400, 0]
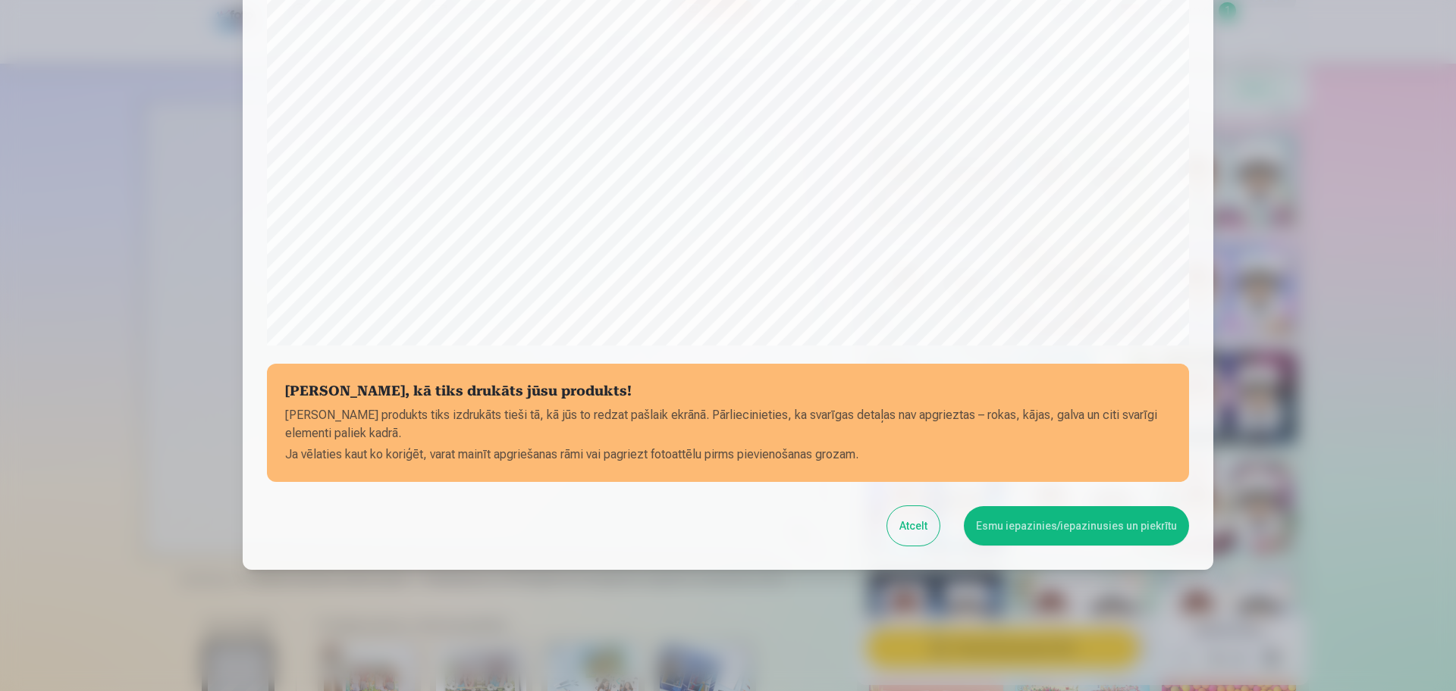
click at [1007, 532] on button "Esmu iepazinies/iepazinusies un piekrītu" at bounding box center [1076, 525] width 225 height 39
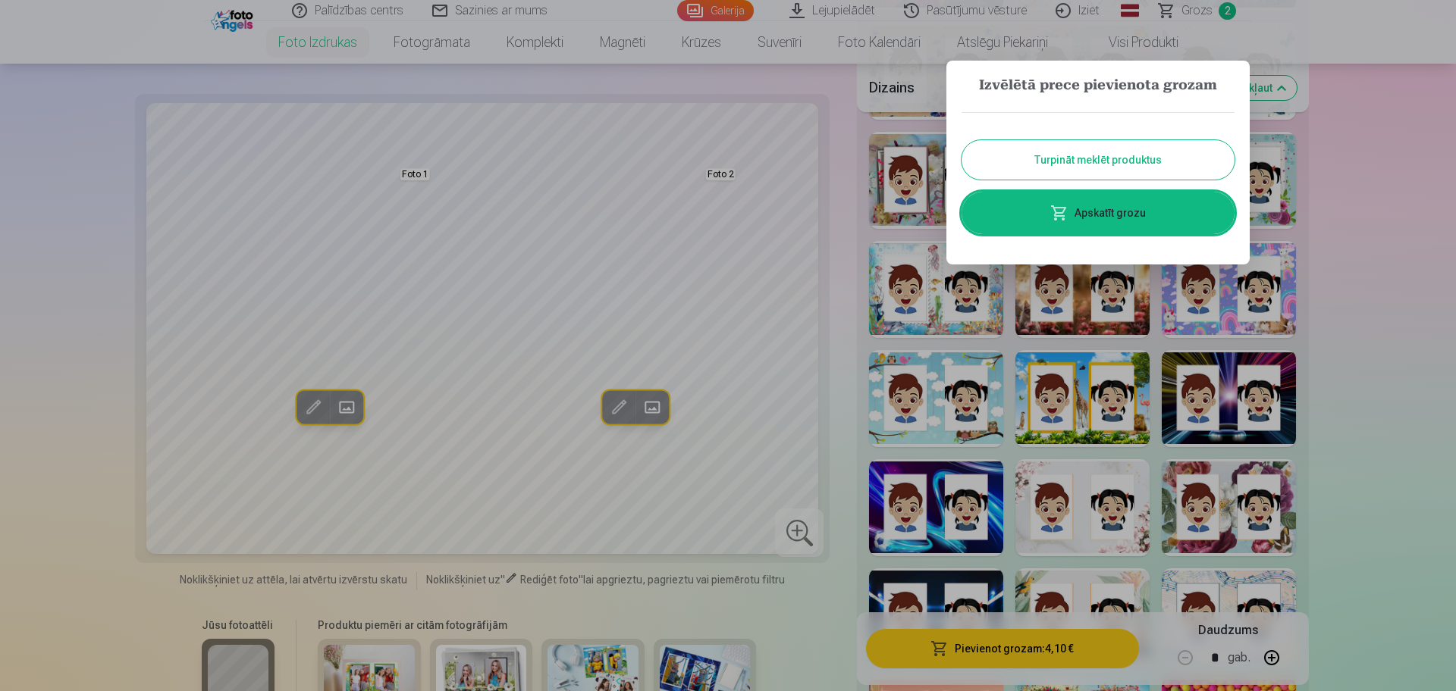
click at [1369, 242] on div at bounding box center [728, 345] width 1456 height 691
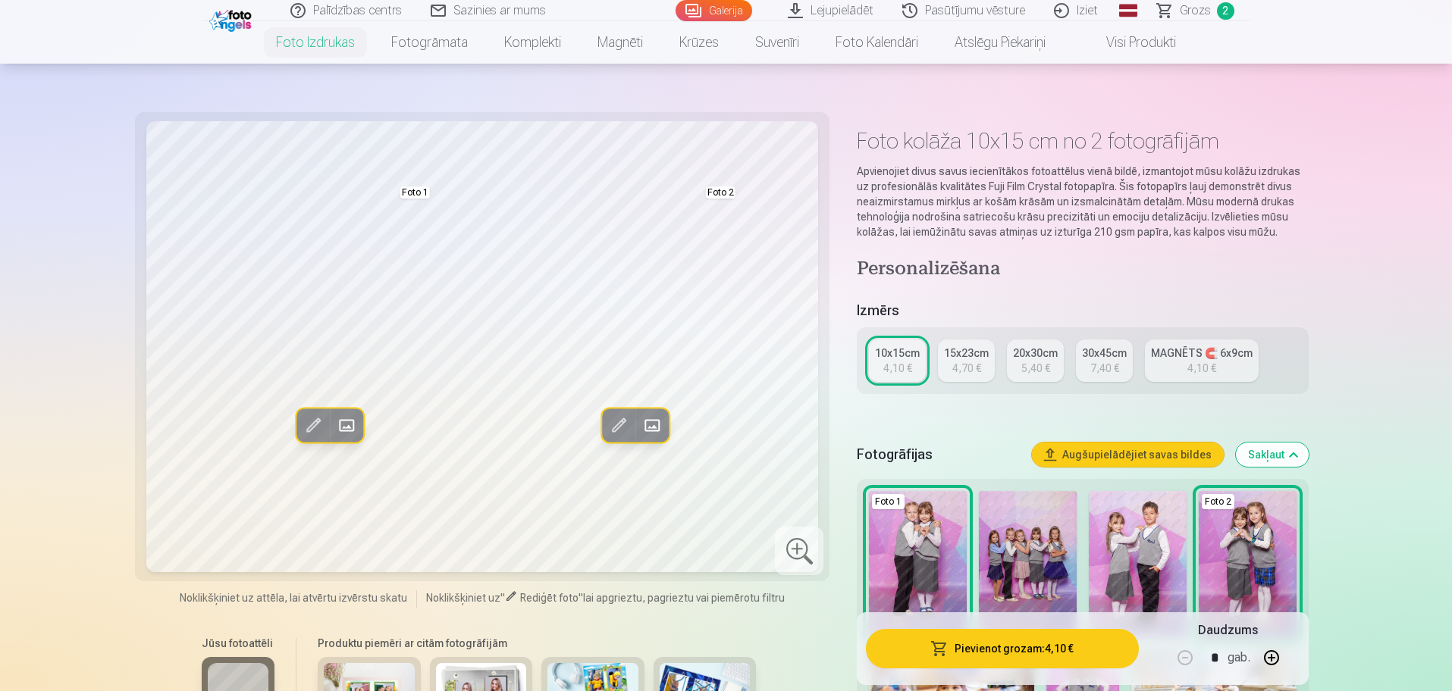
scroll to position [0, 0]
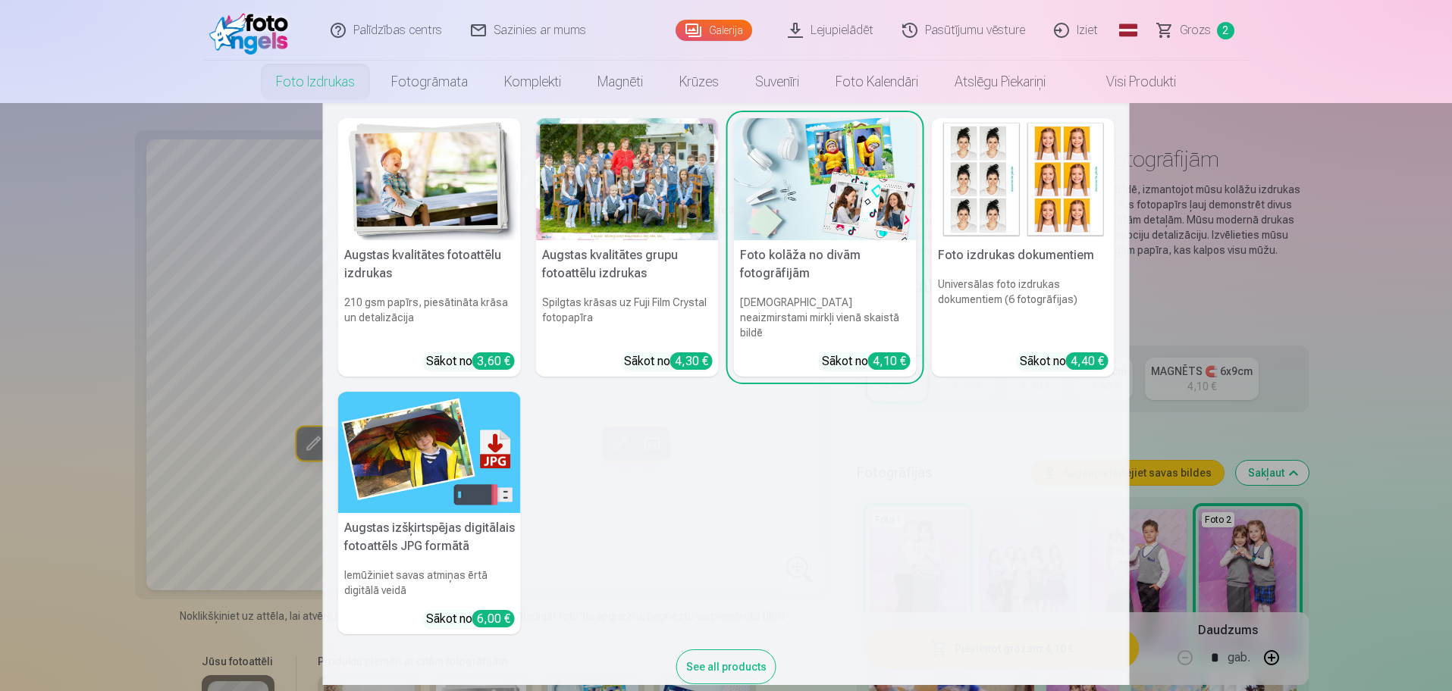
click at [437, 168] on img at bounding box center [429, 179] width 183 height 122
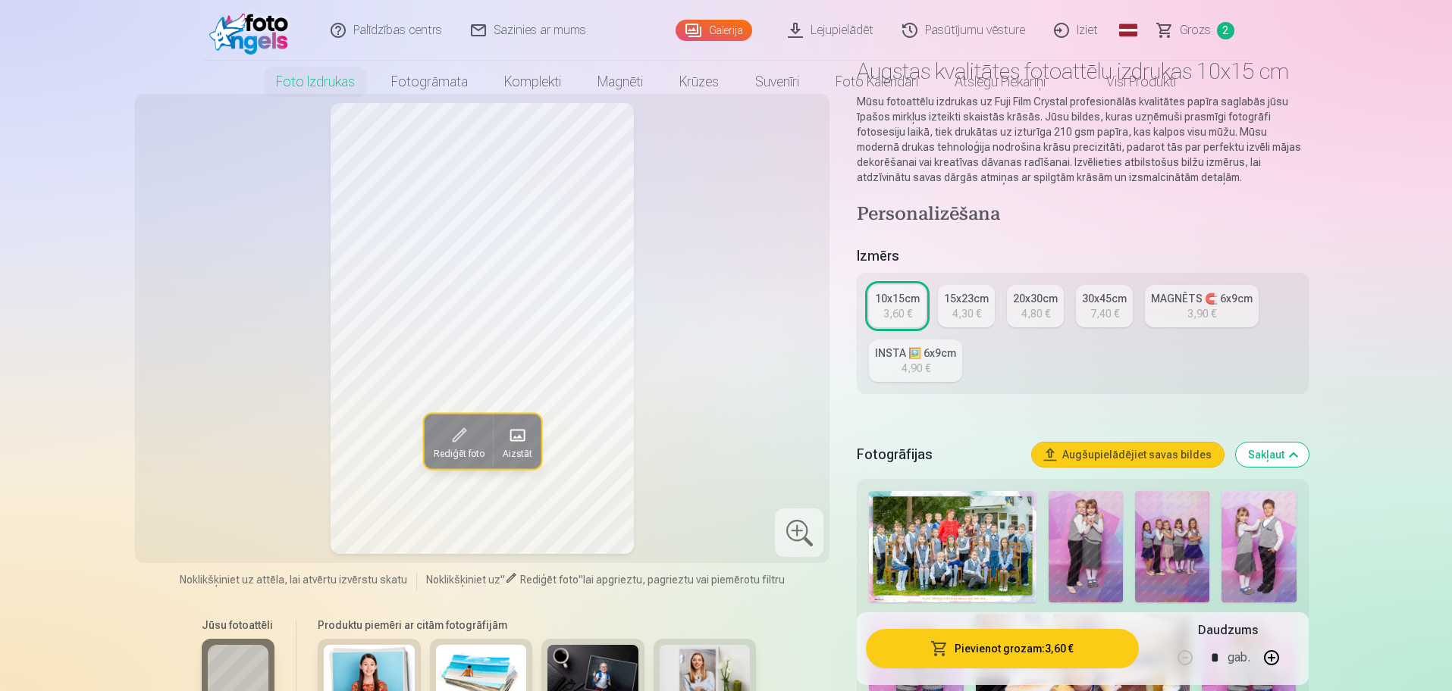
scroll to position [95, 0]
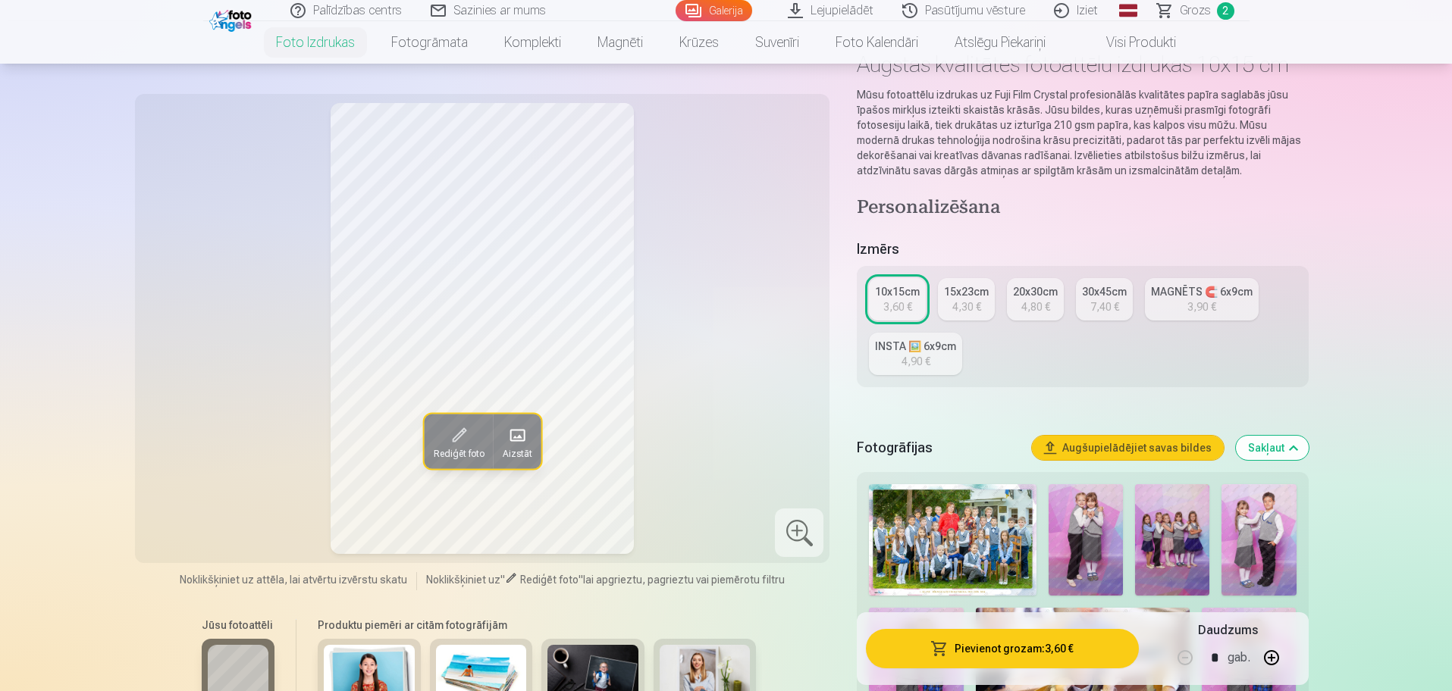
click at [1170, 542] on img at bounding box center [1172, 539] width 74 height 111
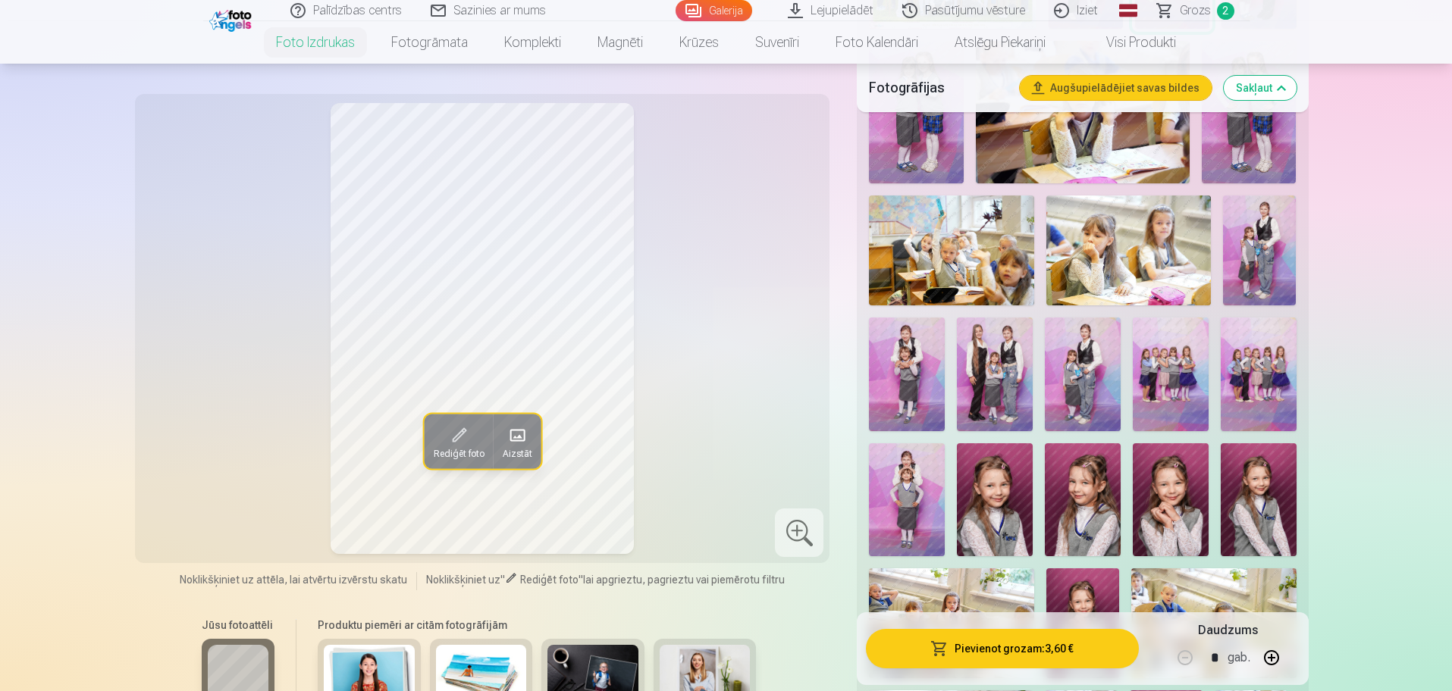
scroll to position [663, 0]
click at [1185, 367] on img at bounding box center [1171, 373] width 76 height 114
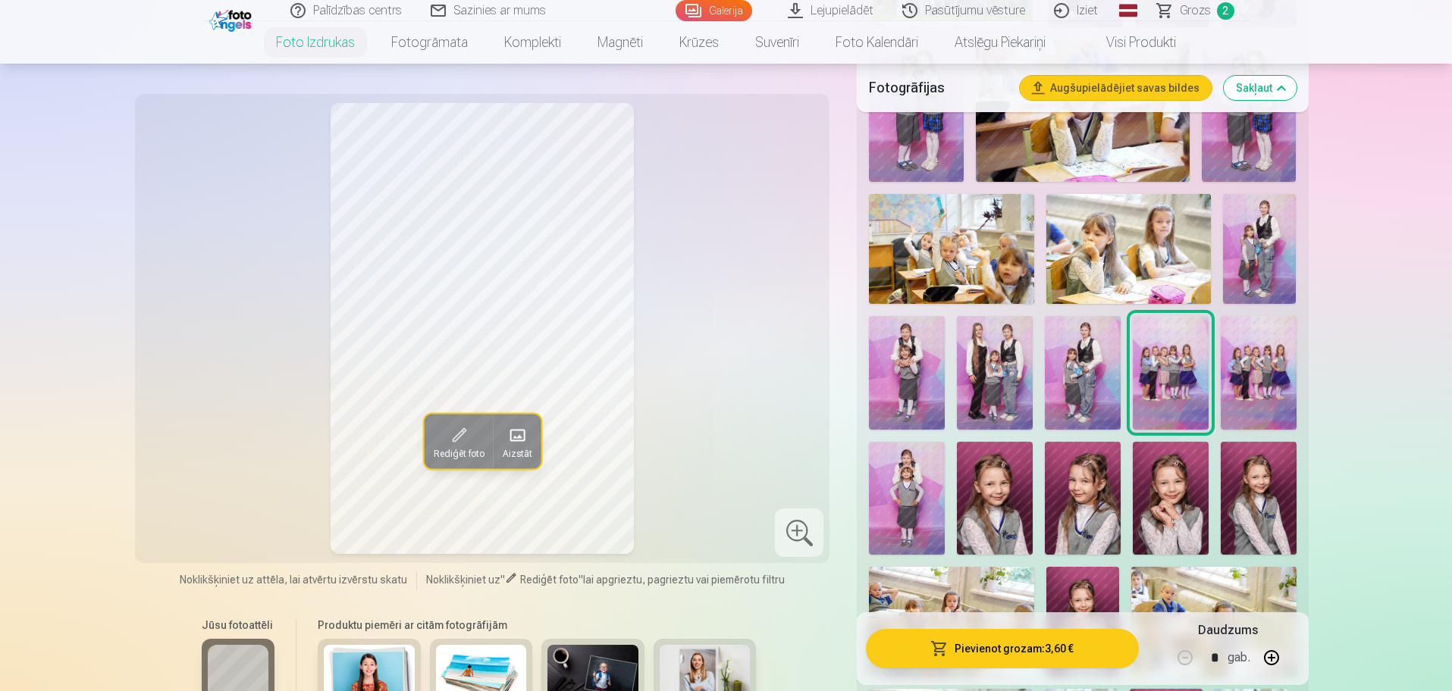
click at [1249, 377] on img at bounding box center [1259, 373] width 76 height 114
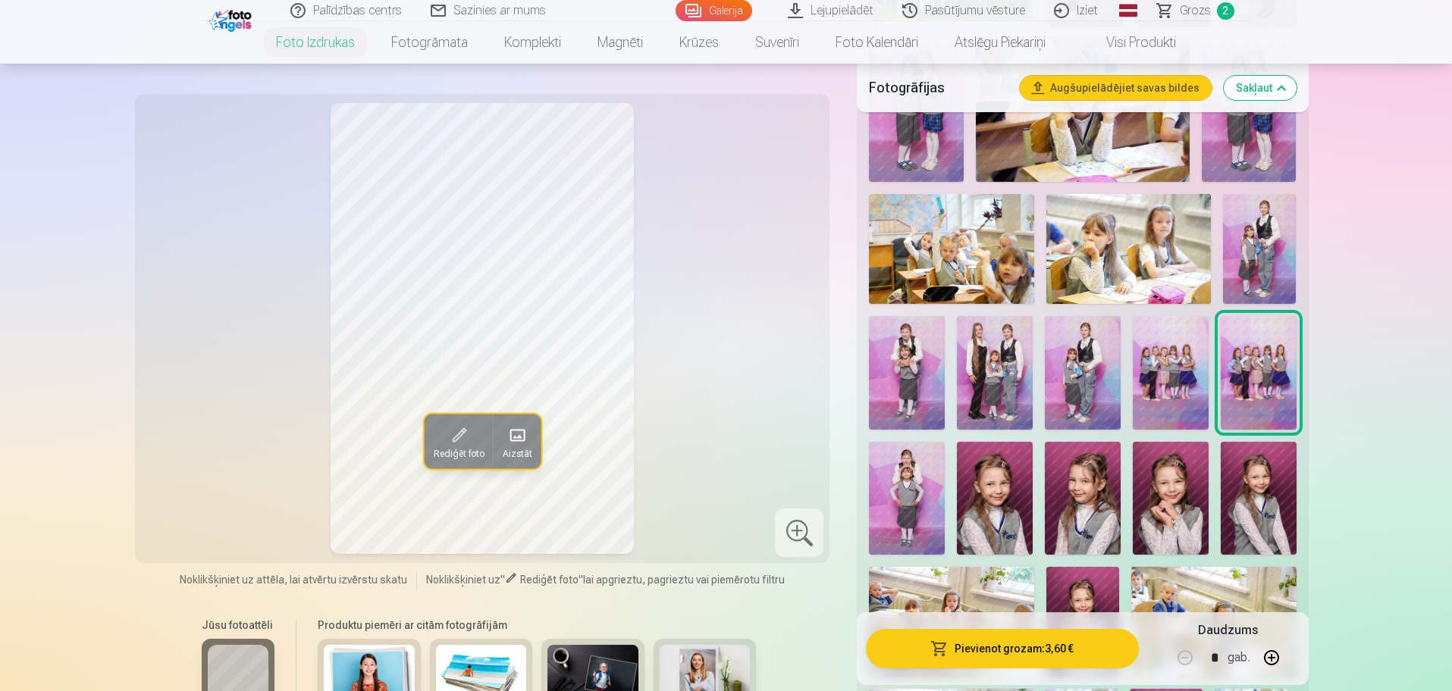
click at [1179, 380] on img at bounding box center [1171, 373] width 76 height 114
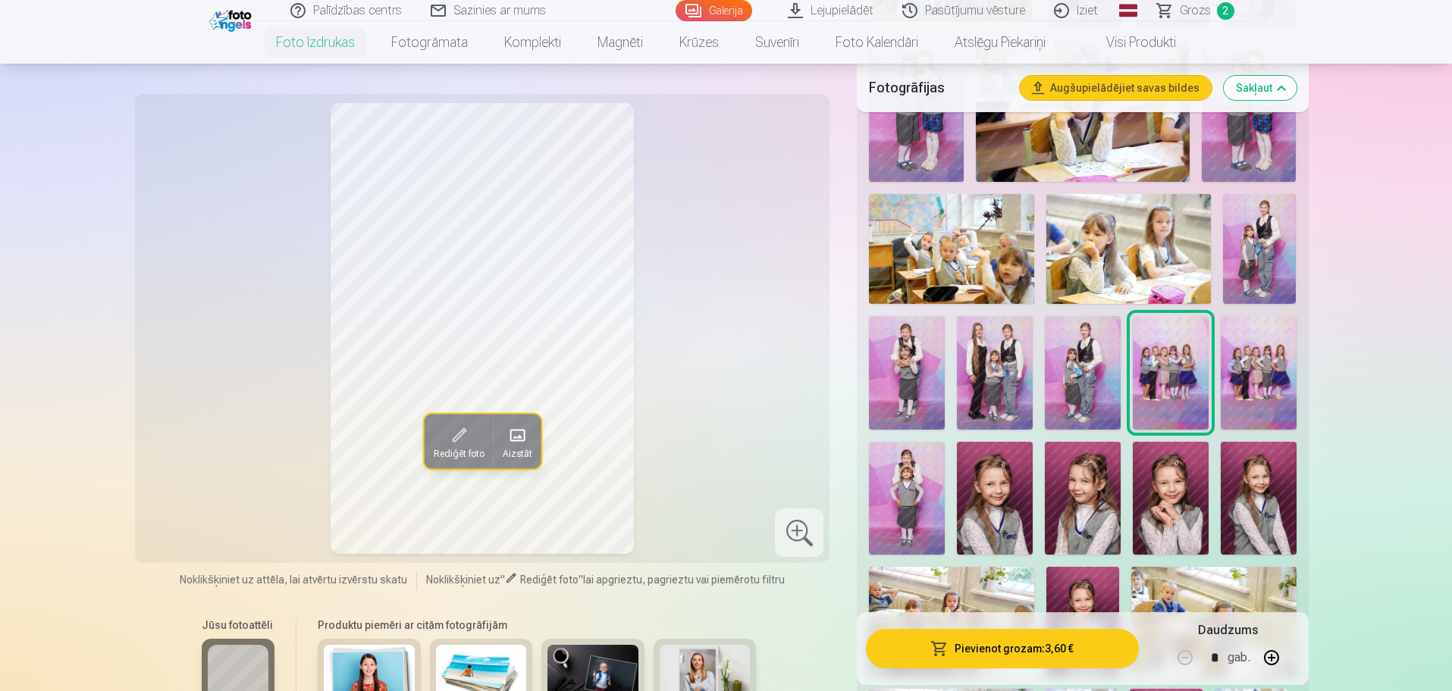
click at [1237, 371] on img at bounding box center [1259, 373] width 76 height 114
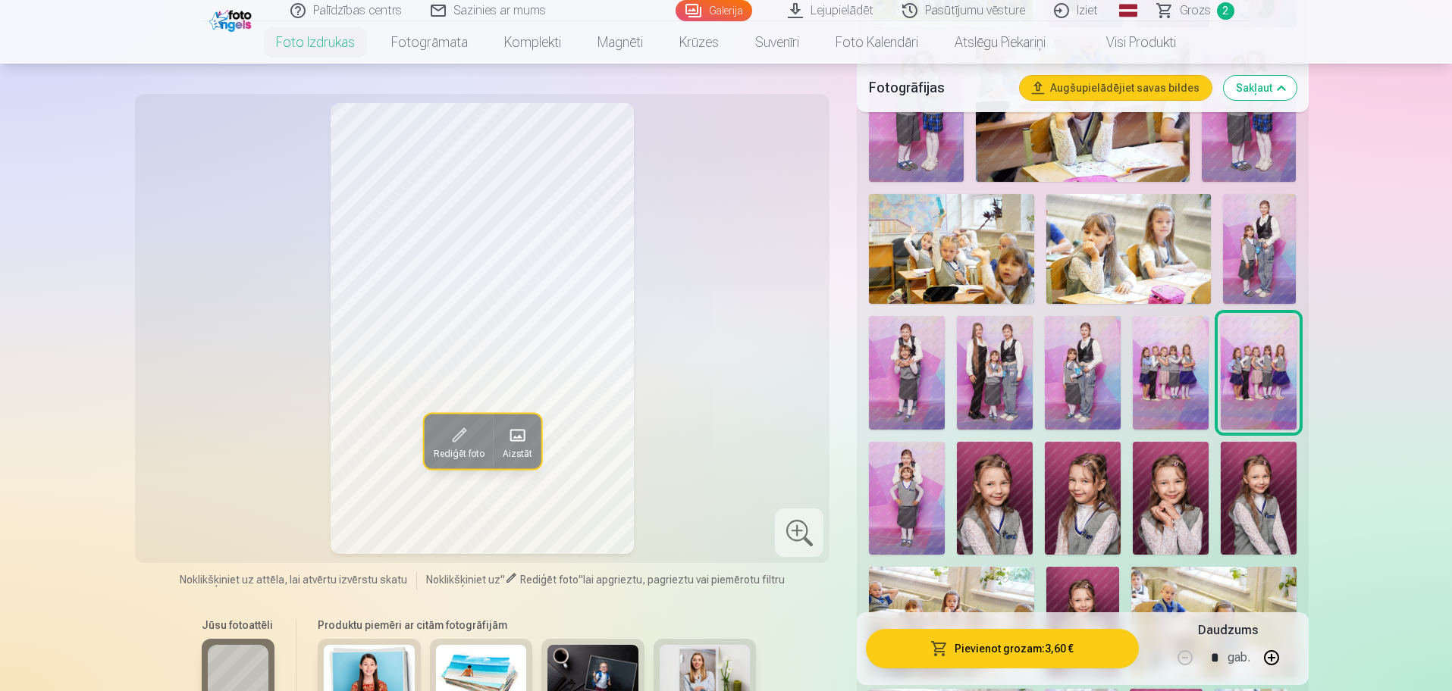
click at [1167, 369] on img at bounding box center [1171, 373] width 76 height 114
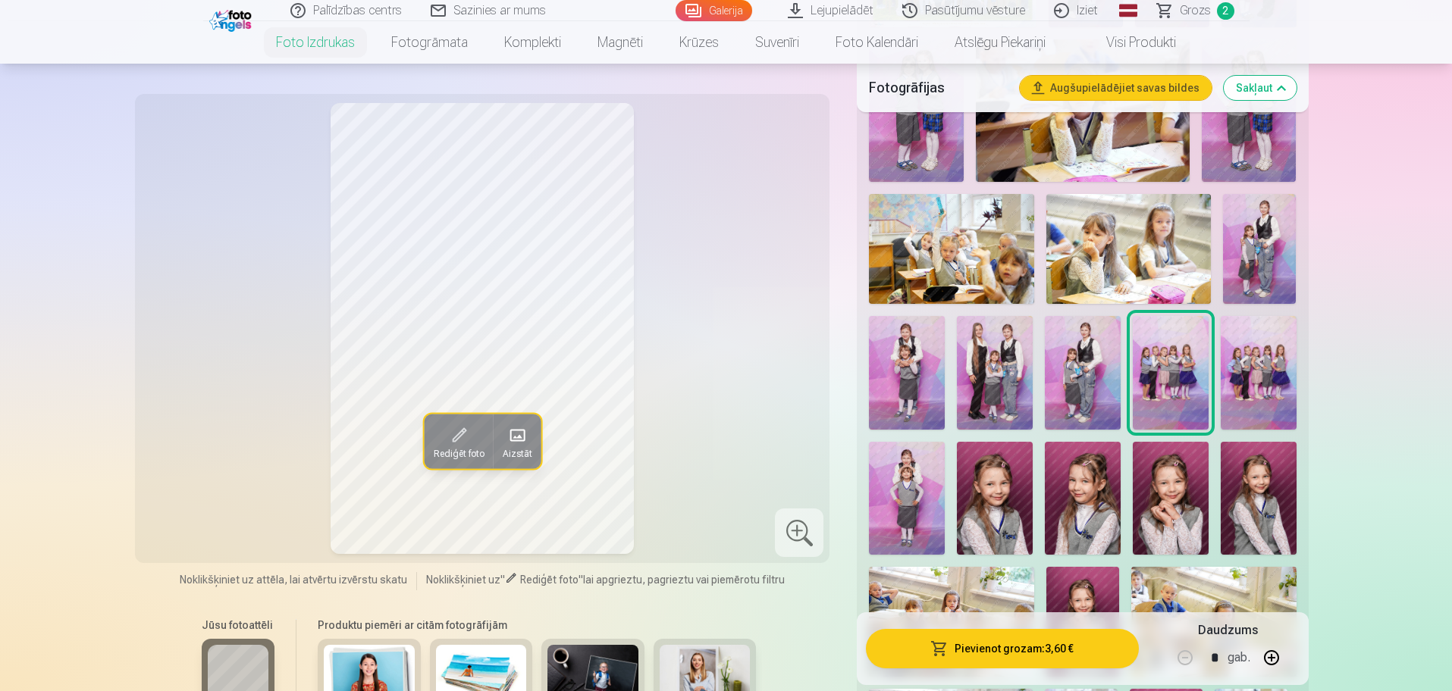
click at [1243, 368] on img at bounding box center [1259, 373] width 76 height 114
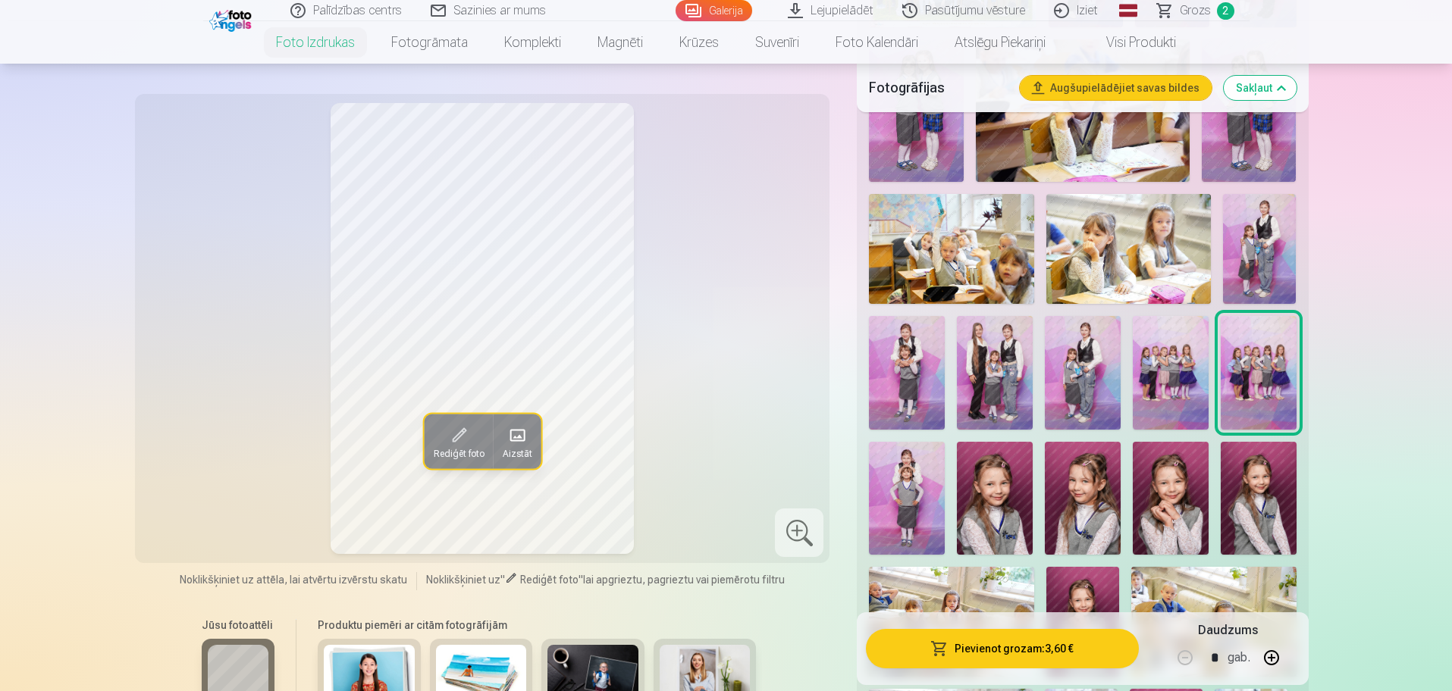
click at [1187, 368] on img at bounding box center [1171, 373] width 76 height 114
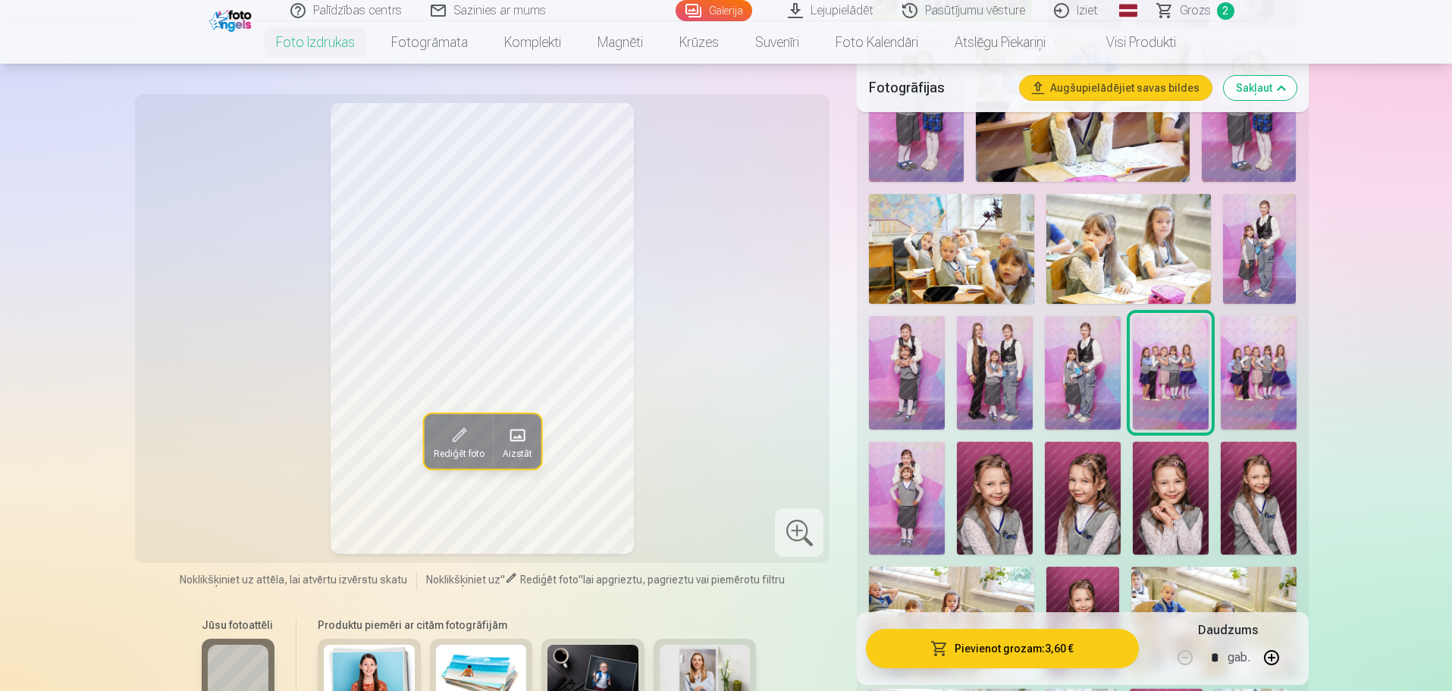
click at [1272, 365] on img at bounding box center [1259, 373] width 76 height 114
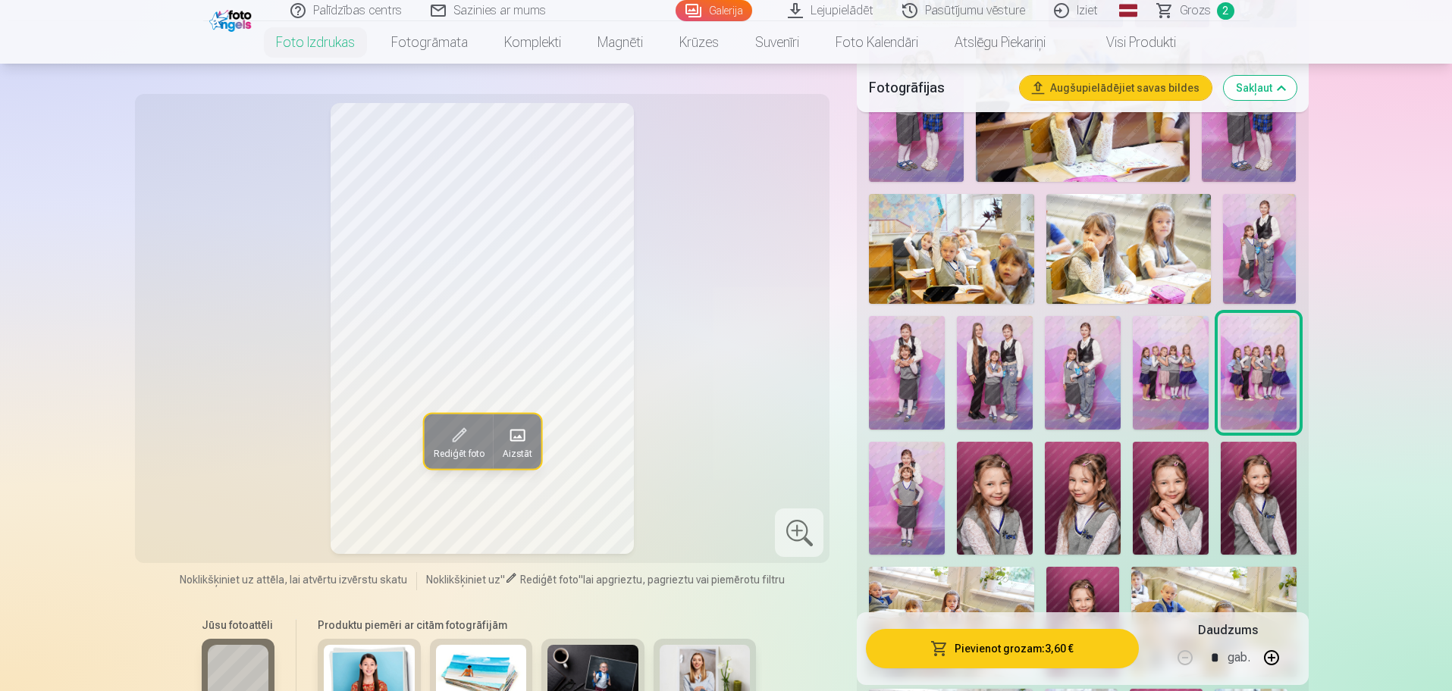
click at [1184, 362] on img at bounding box center [1171, 373] width 76 height 114
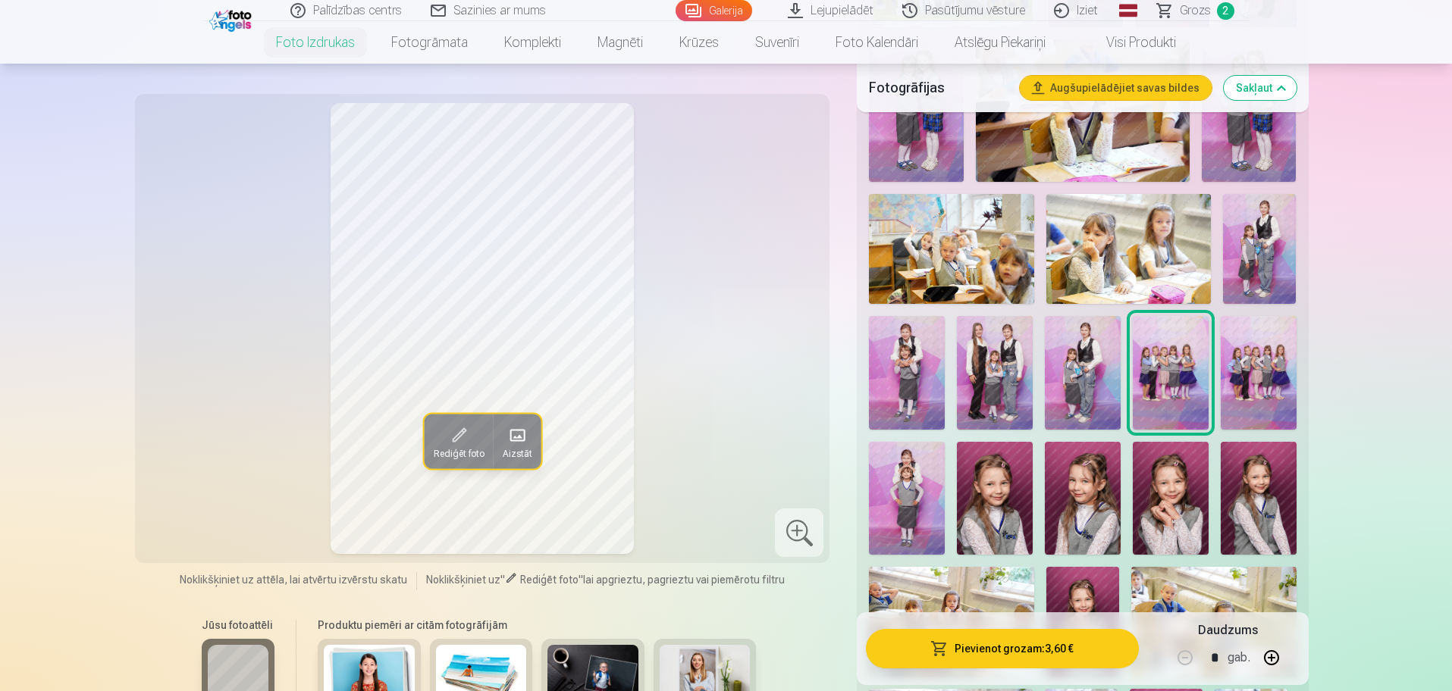
click at [1227, 358] on img at bounding box center [1259, 373] width 76 height 114
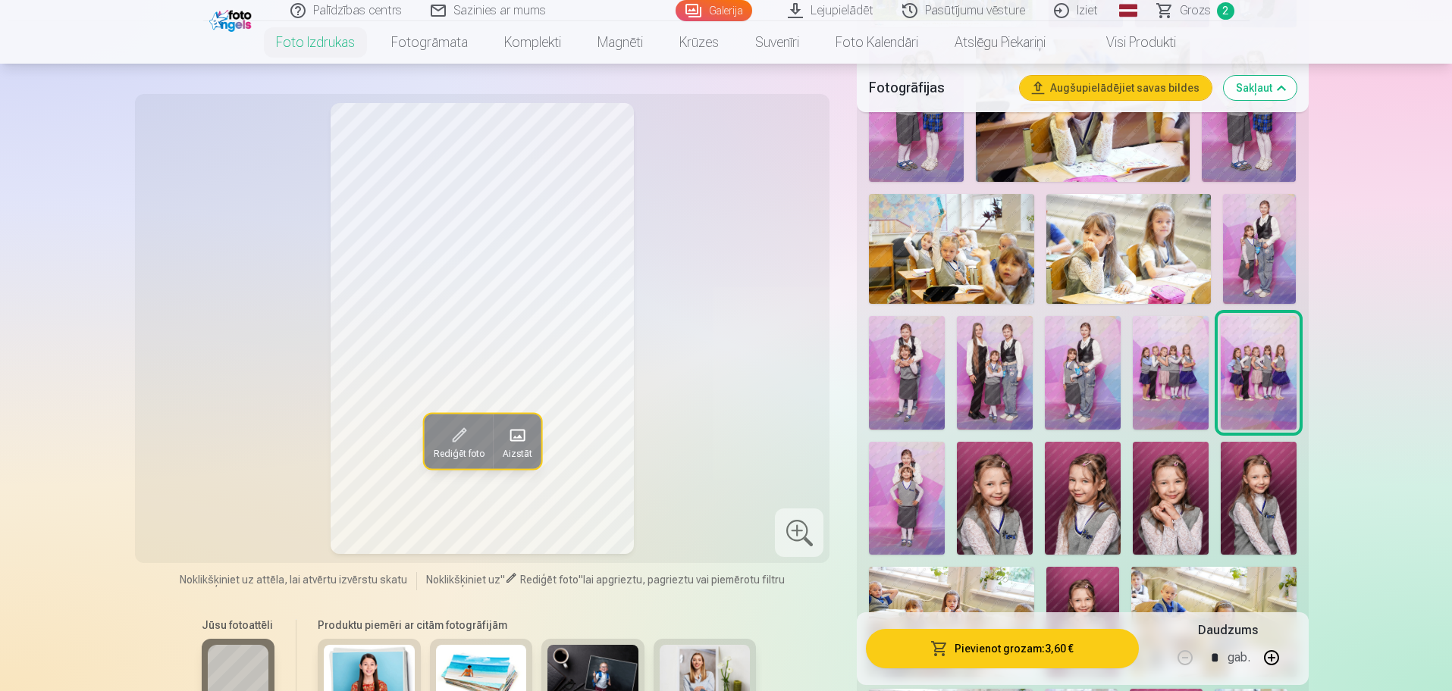
click at [1148, 368] on img at bounding box center [1171, 373] width 76 height 114
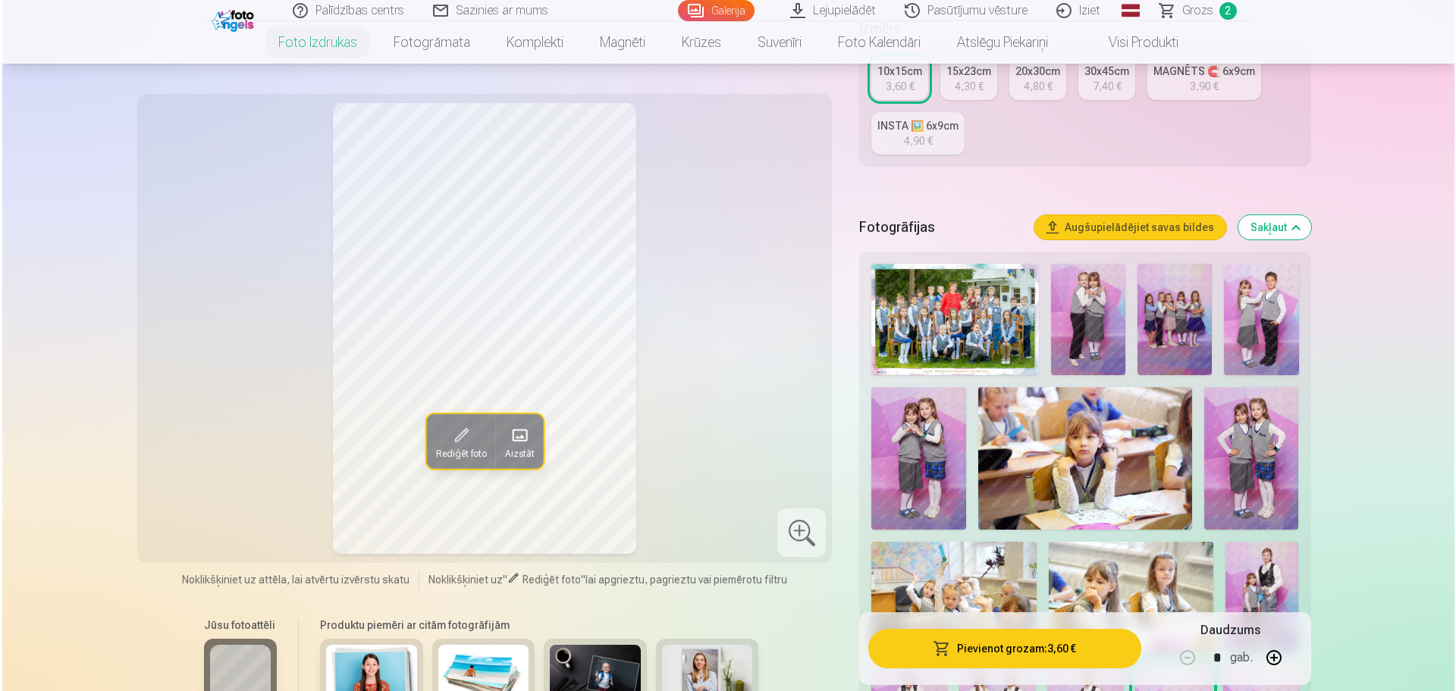
scroll to position [284, 0]
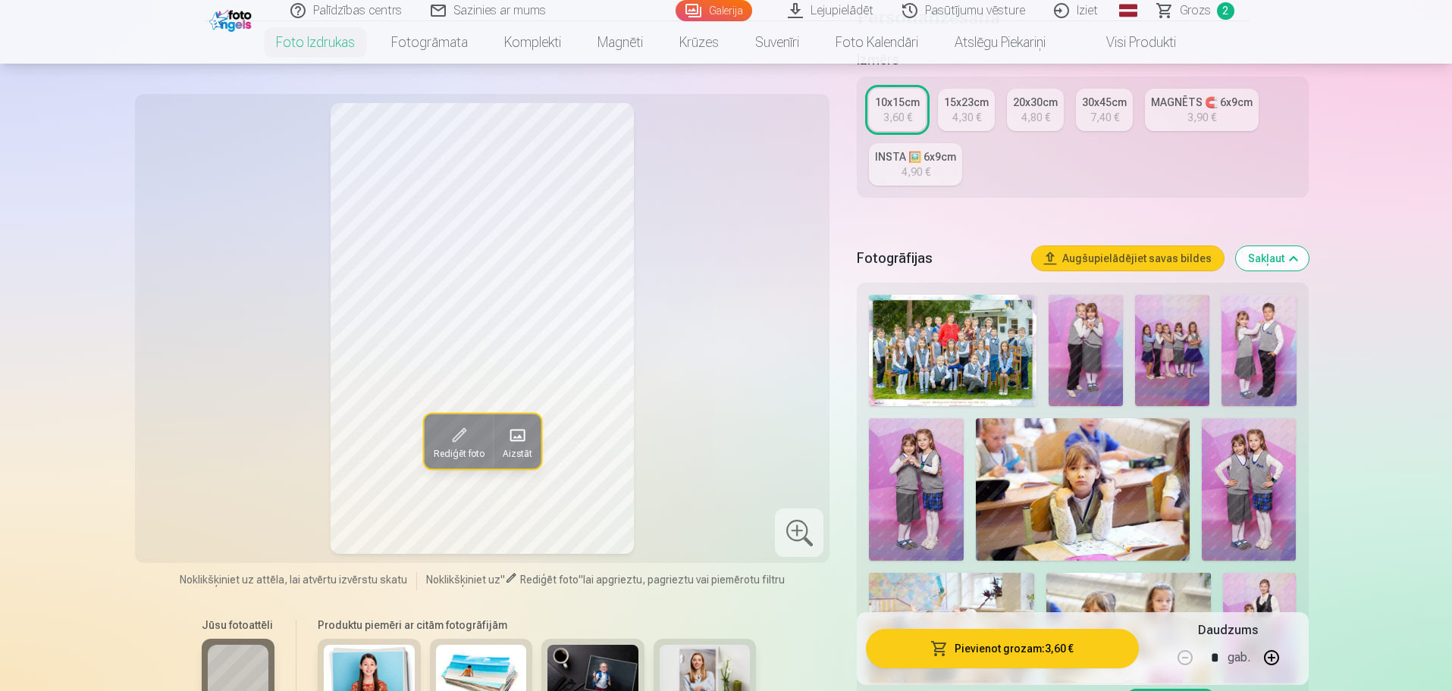
click at [1178, 356] on img at bounding box center [1172, 350] width 74 height 111
click at [465, 444] on span at bounding box center [458, 435] width 24 height 24
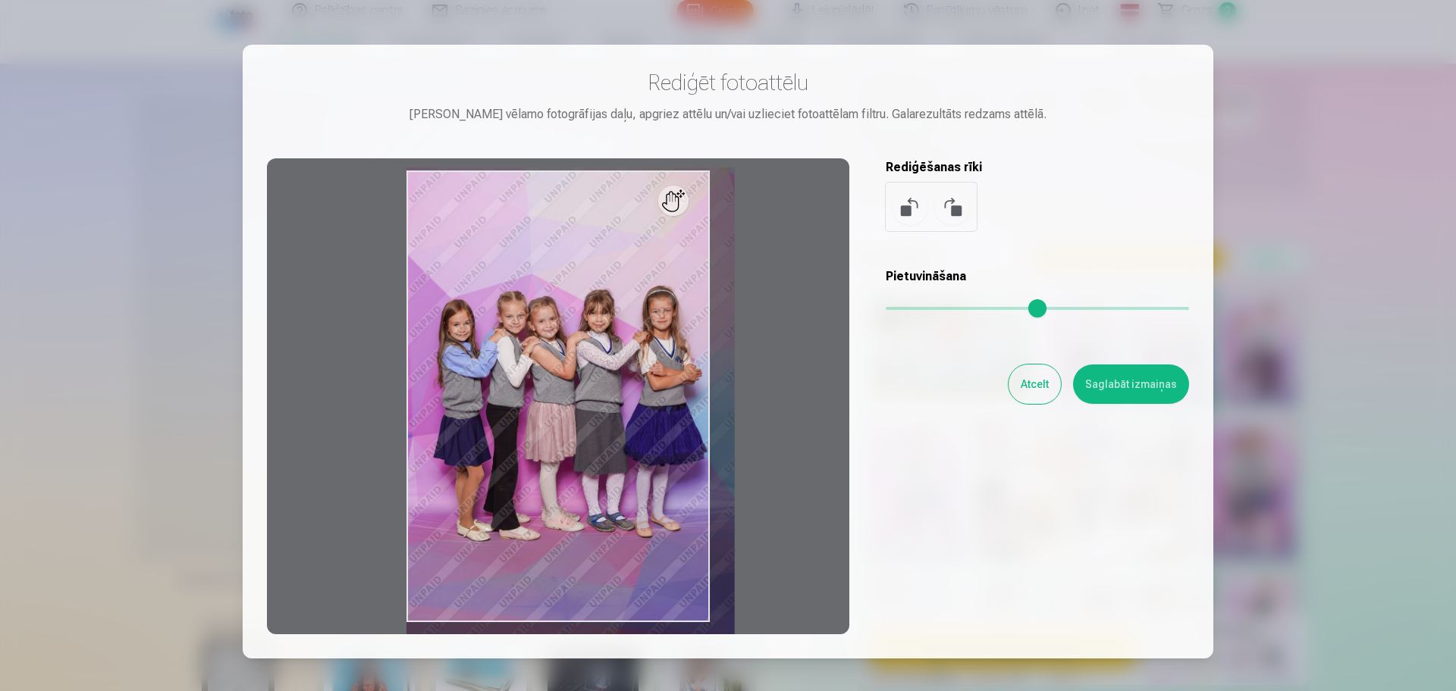
drag, startPoint x: 890, startPoint y: 304, endPoint x: 906, endPoint y: 305, distance: 15.9
click at [906, 307] on input "range" at bounding box center [1037, 308] width 303 height 3
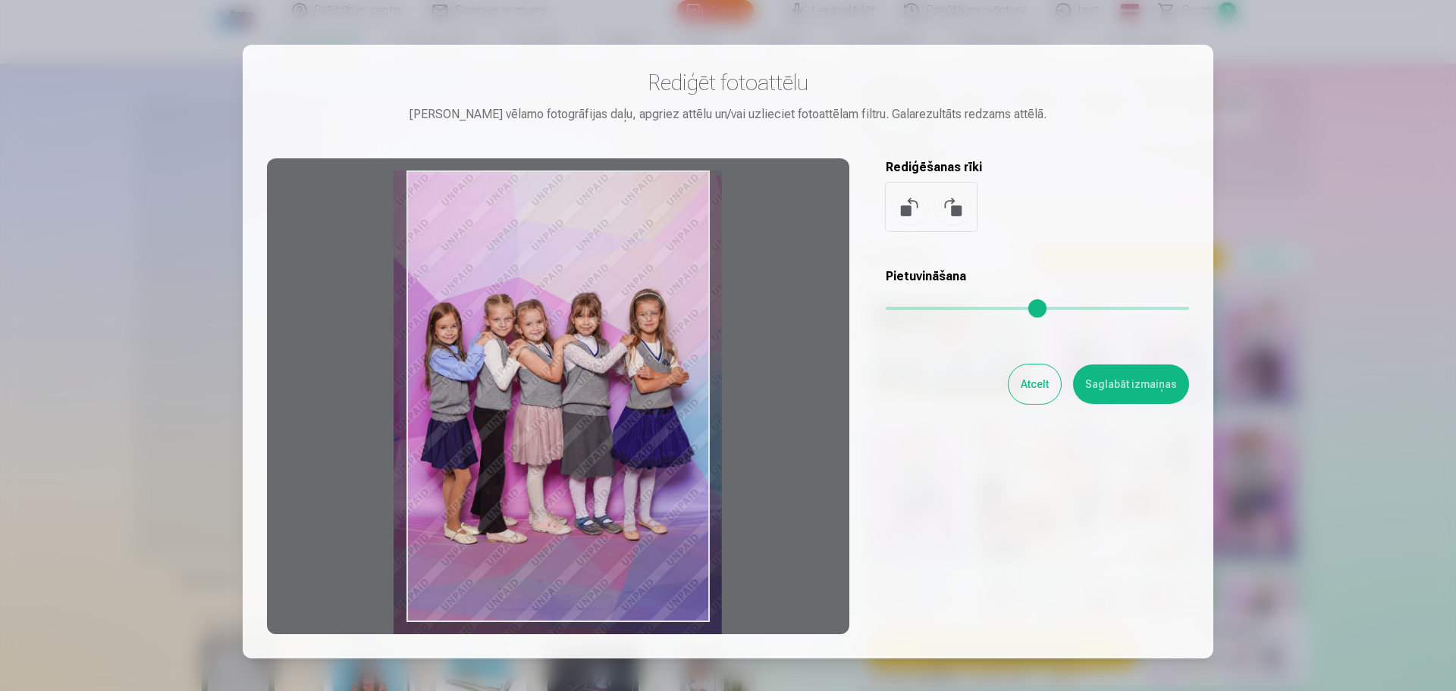
drag, startPoint x: 544, startPoint y: 426, endPoint x: 532, endPoint y: 428, distance: 12.2
click at [532, 428] on div at bounding box center [558, 396] width 582 height 476
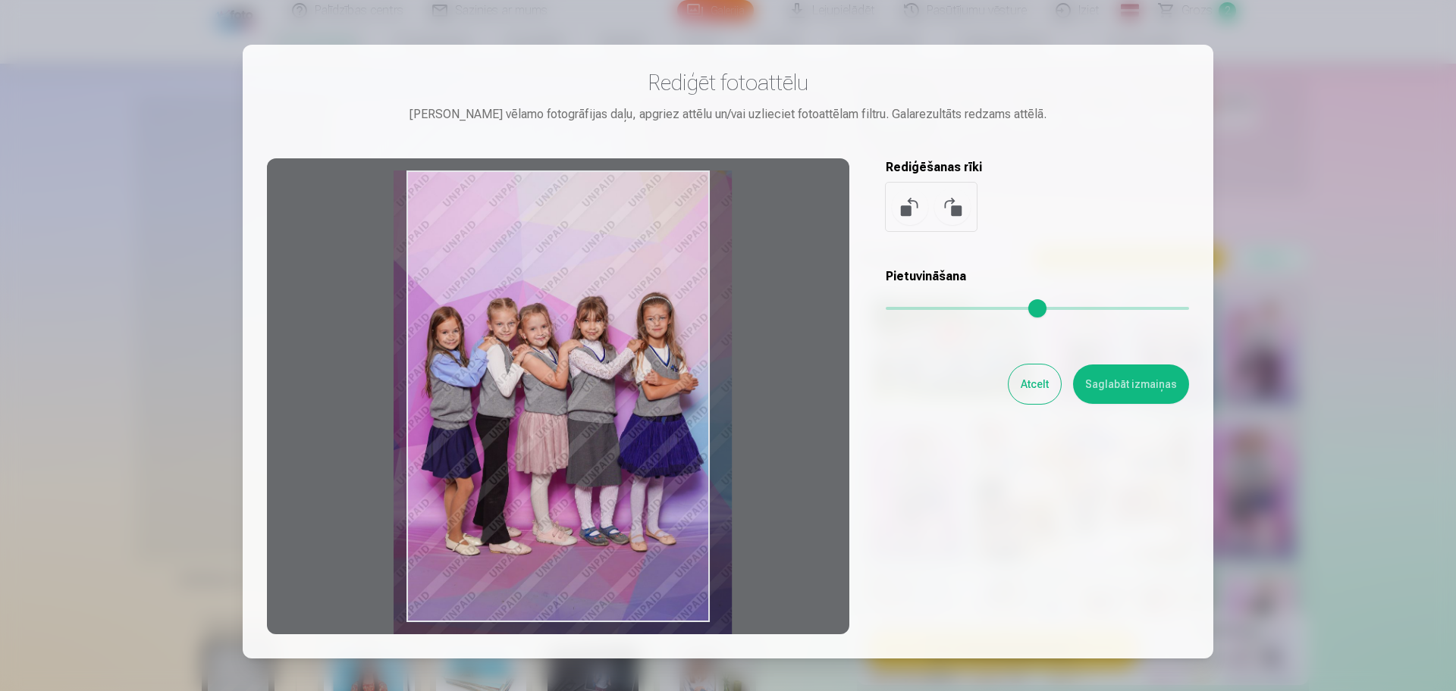
drag, startPoint x: 905, startPoint y: 309, endPoint x: 914, endPoint y: 309, distance: 8.4
click at [914, 309] on input "range" at bounding box center [1037, 308] width 303 height 3
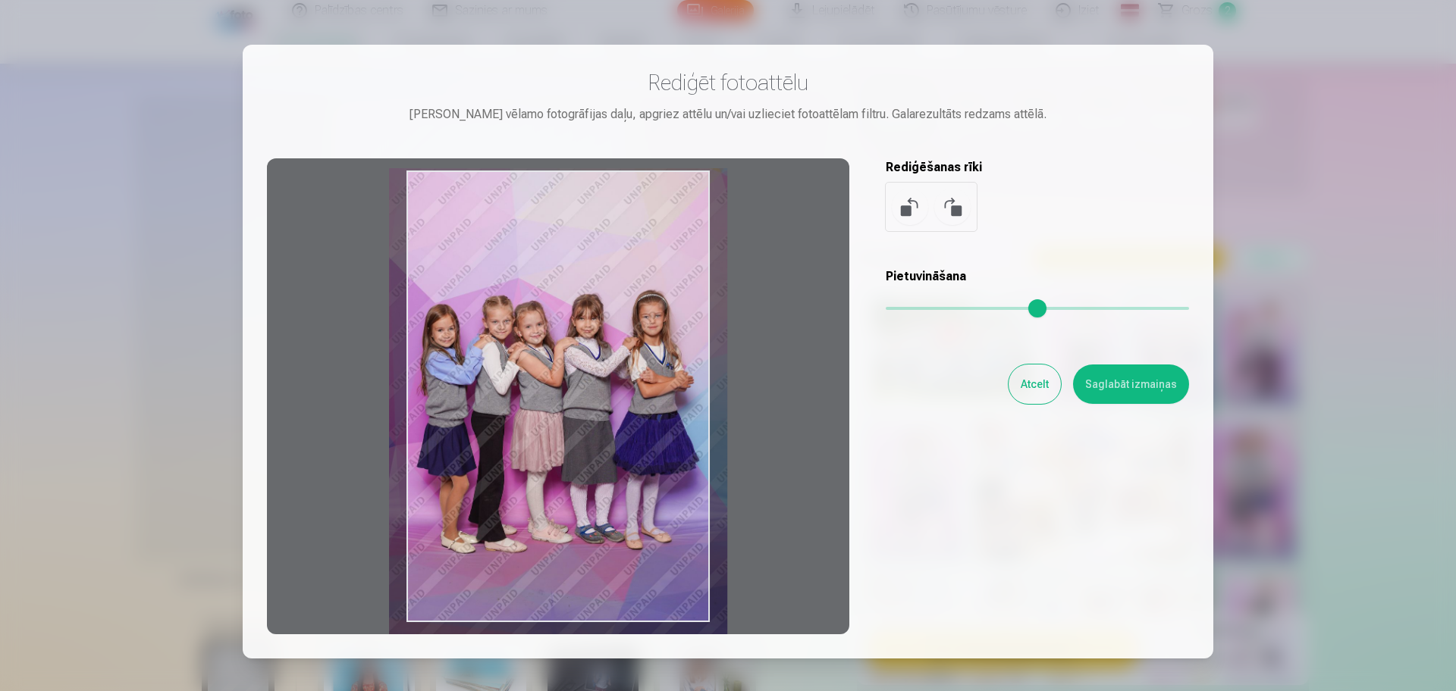
click at [588, 422] on div at bounding box center [558, 396] width 582 height 476
click at [902, 212] on button at bounding box center [910, 207] width 36 height 36
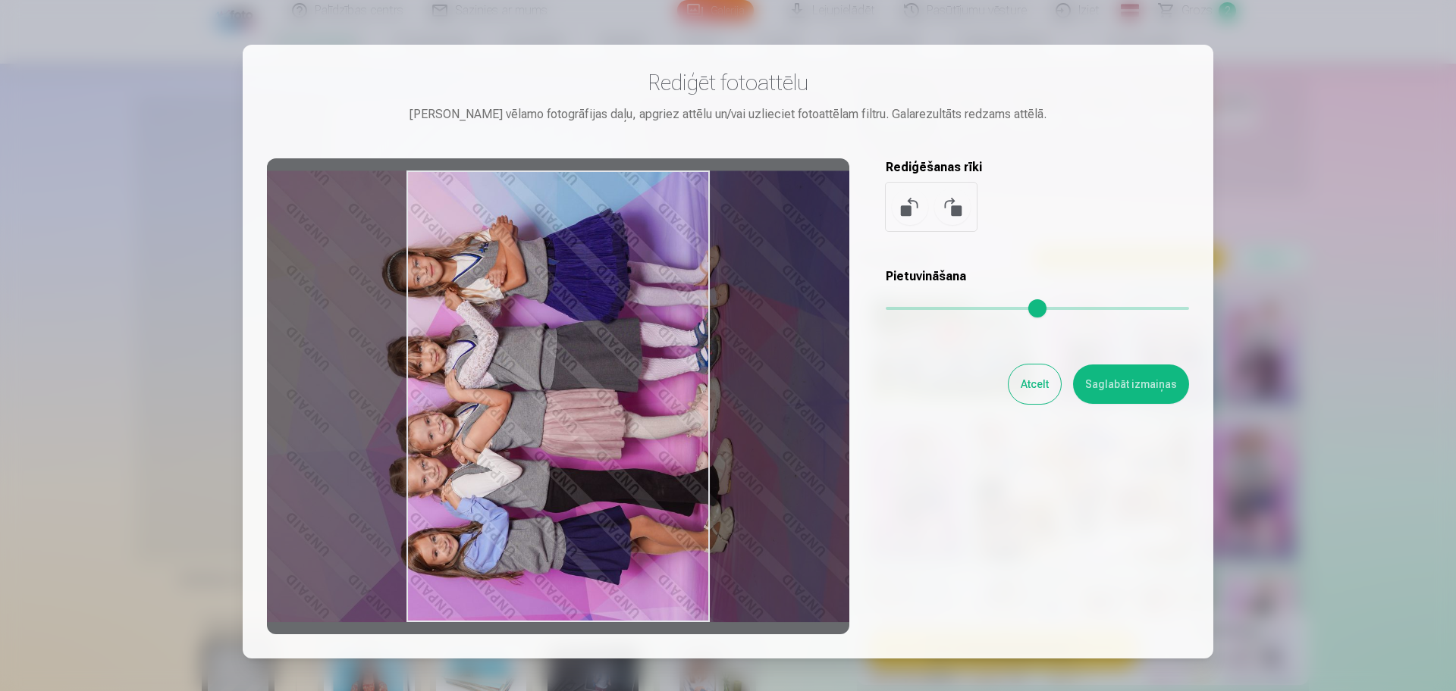
drag, startPoint x: 892, startPoint y: 312, endPoint x: 867, endPoint y: 316, distance: 25.3
click at [886, 310] on input "range" at bounding box center [1037, 308] width 303 height 3
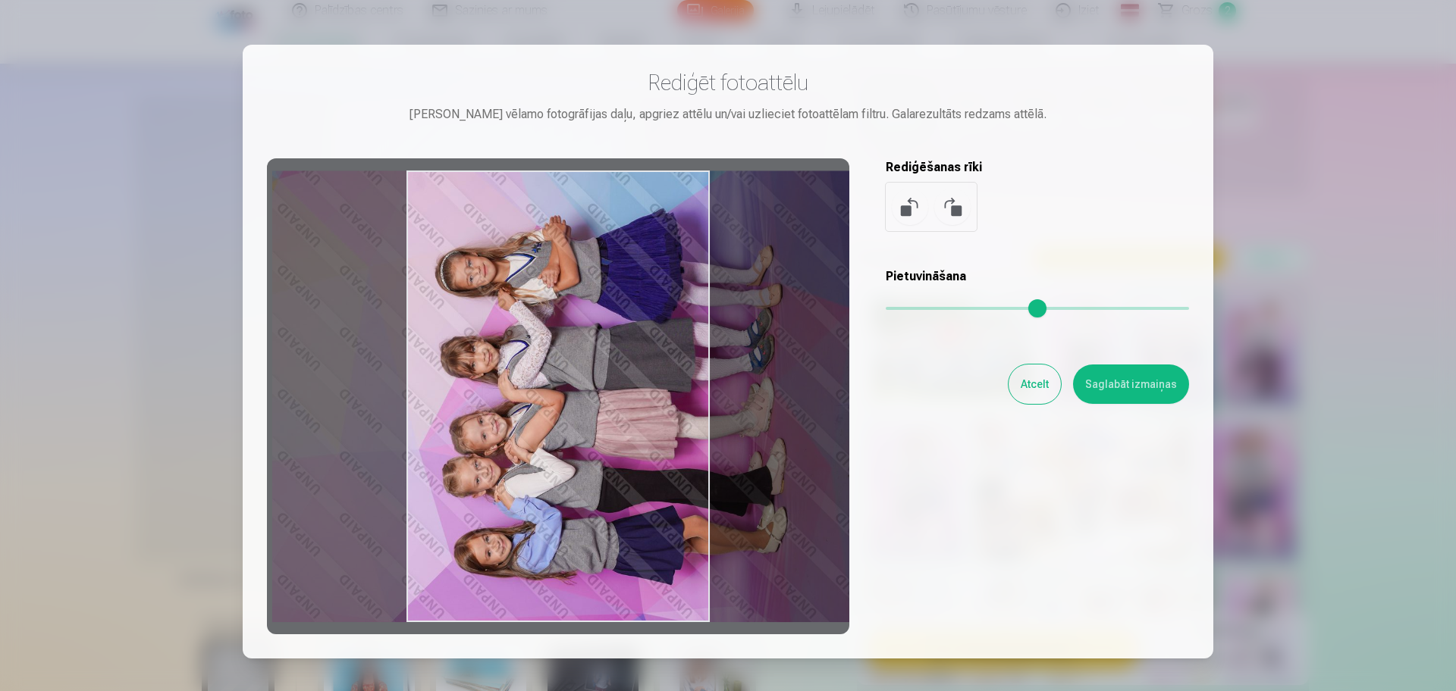
drag, startPoint x: 603, startPoint y: 331, endPoint x: 1062, endPoint y: 325, distance: 459.5
click at [657, 336] on div at bounding box center [558, 396] width 582 height 476
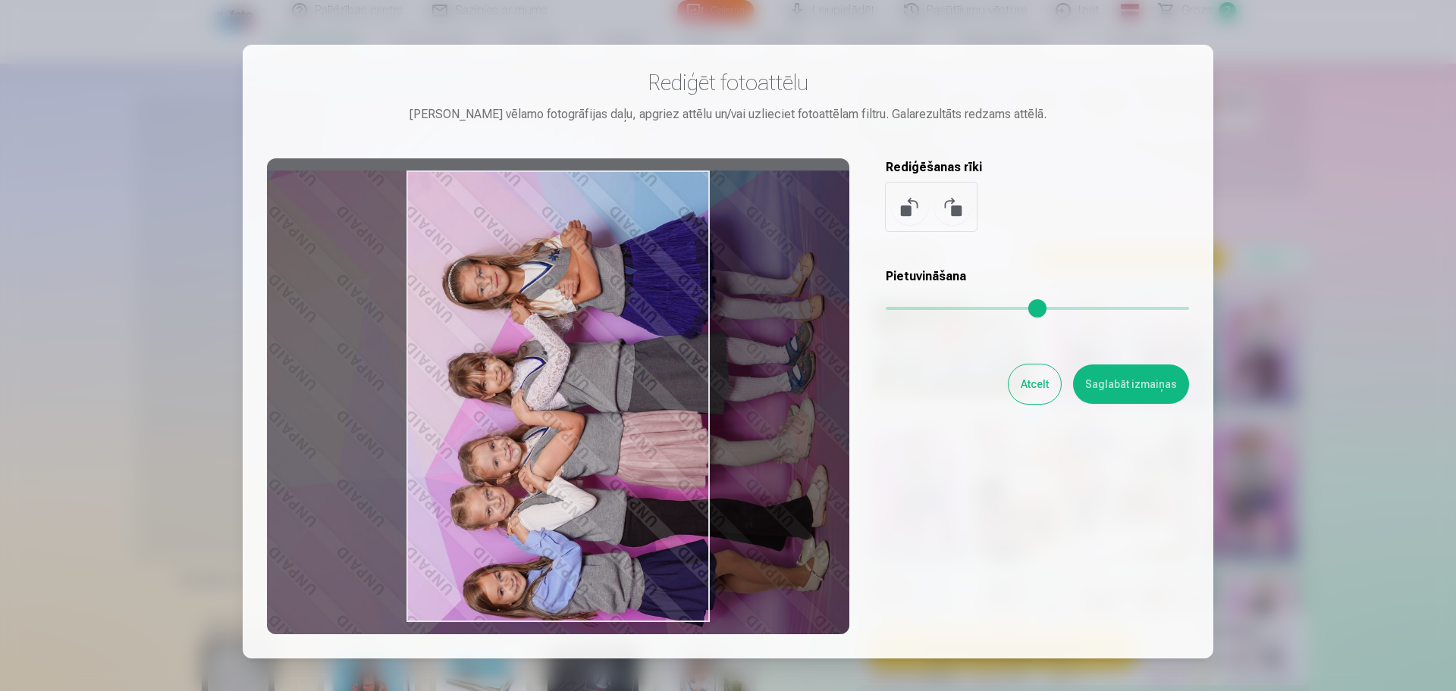
drag, startPoint x: 898, startPoint y: 299, endPoint x: 930, endPoint y: 299, distance: 31.8
click at [930, 307] on input "range" at bounding box center [1037, 308] width 303 height 3
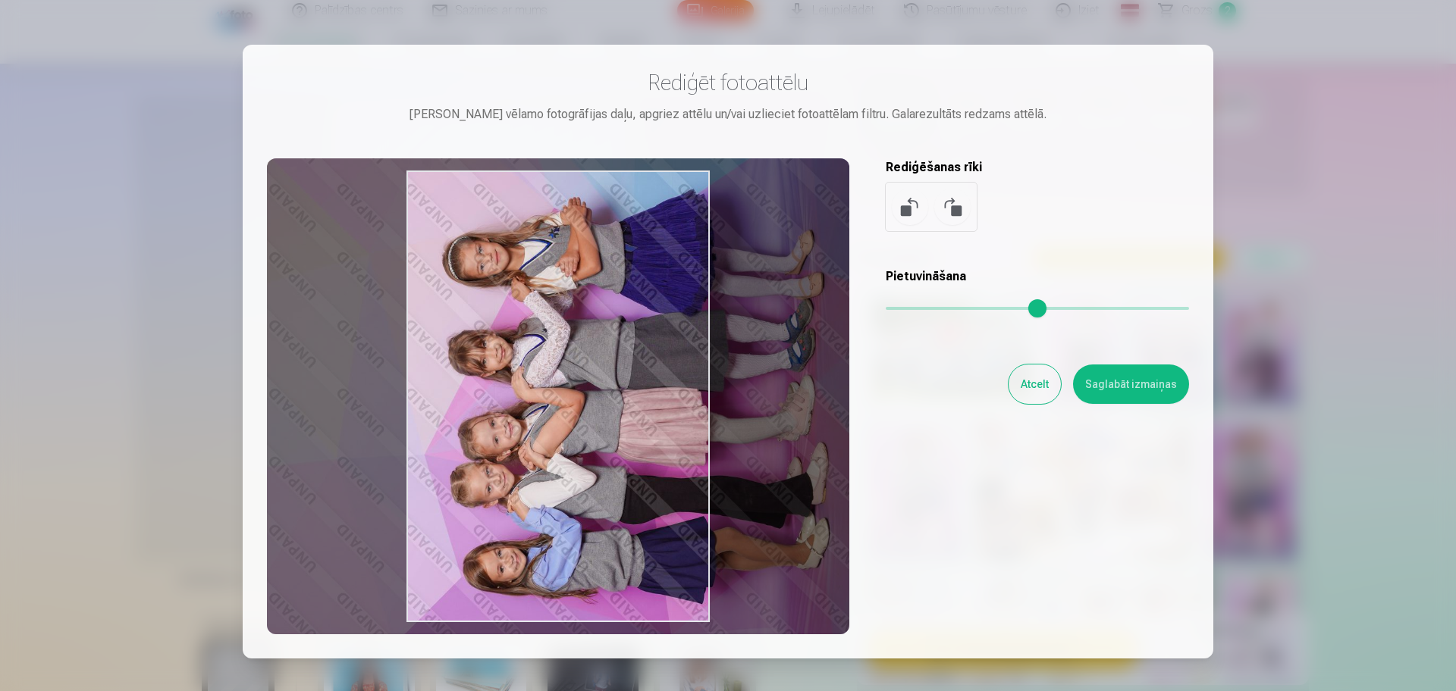
drag, startPoint x: 563, startPoint y: 334, endPoint x: 563, endPoint y: 312, distance: 22.7
click at [563, 312] on div at bounding box center [558, 396] width 582 height 476
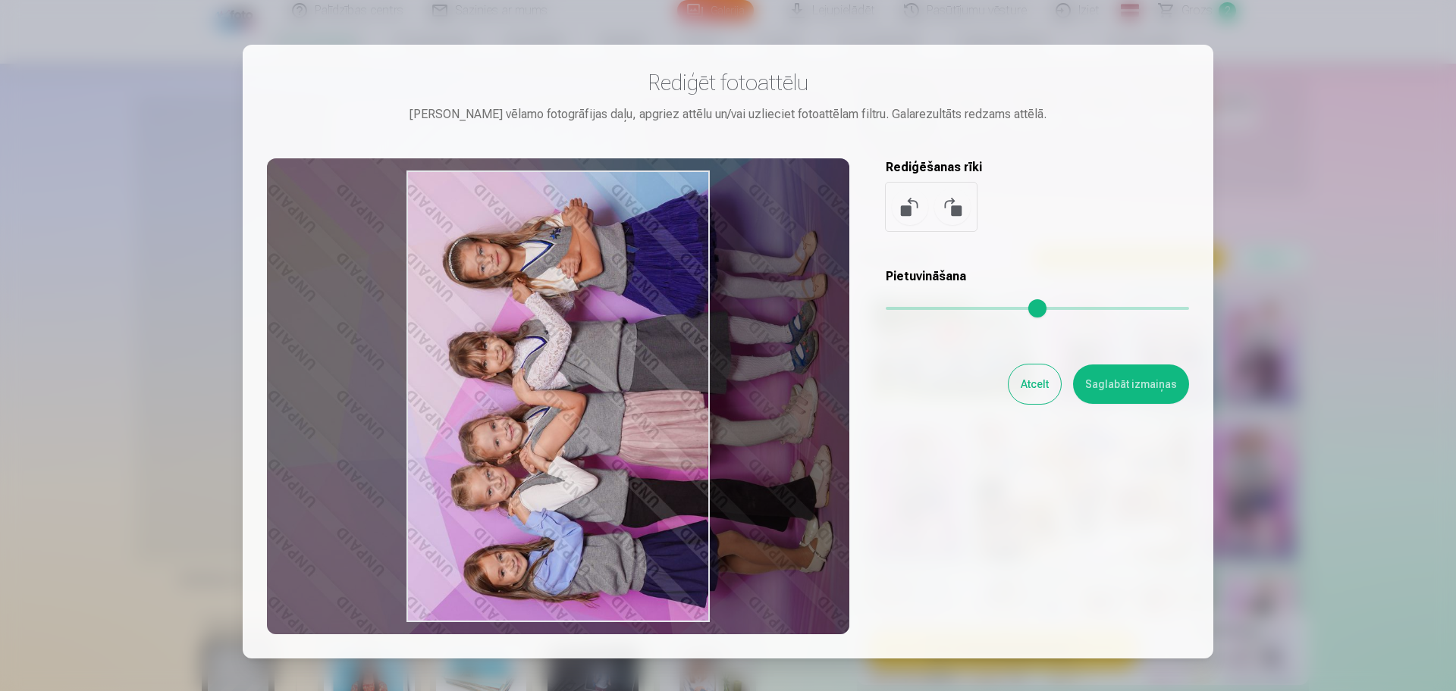
click at [932, 307] on input "range" at bounding box center [1037, 308] width 303 height 3
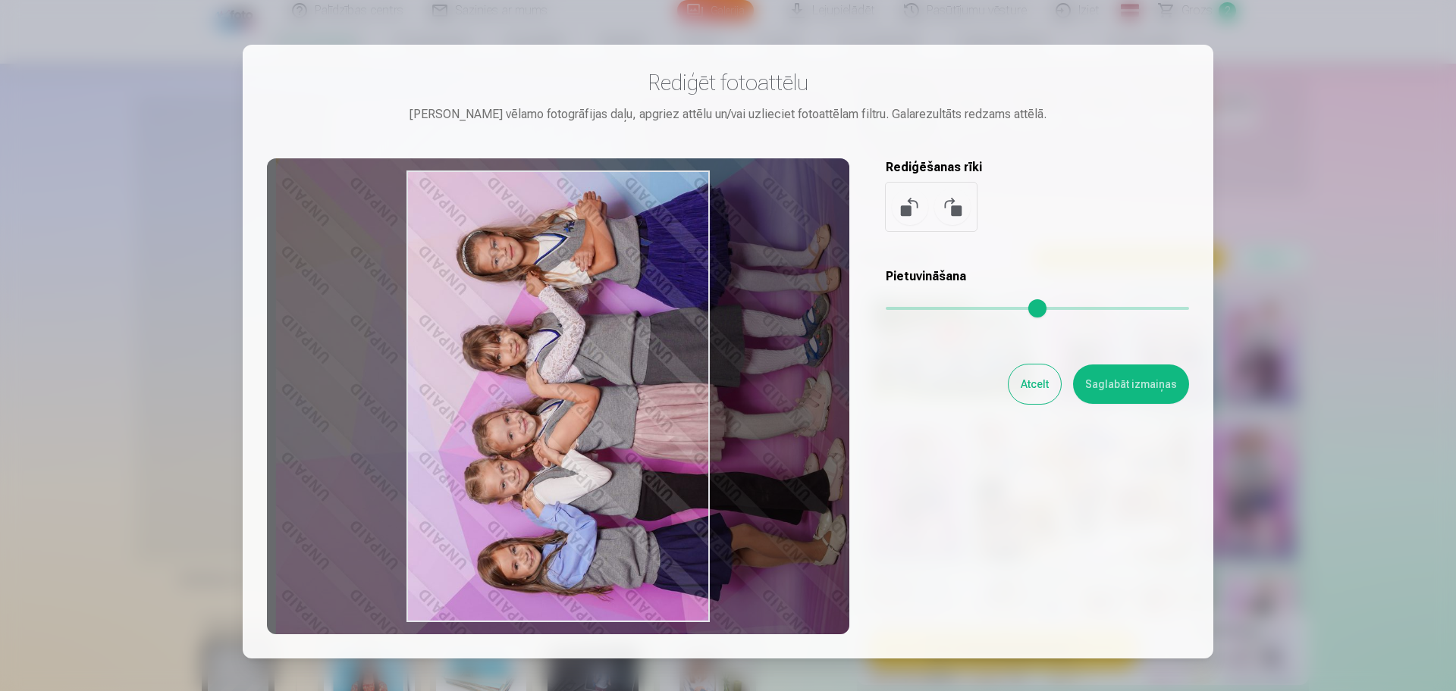
drag, startPoint x: 543, startPoint y: 412, endPoint x: 557, endPoint y: 405, distance: 15.3
click at [557, 405] on div at bounding box center [558, 396] width 582 height 476
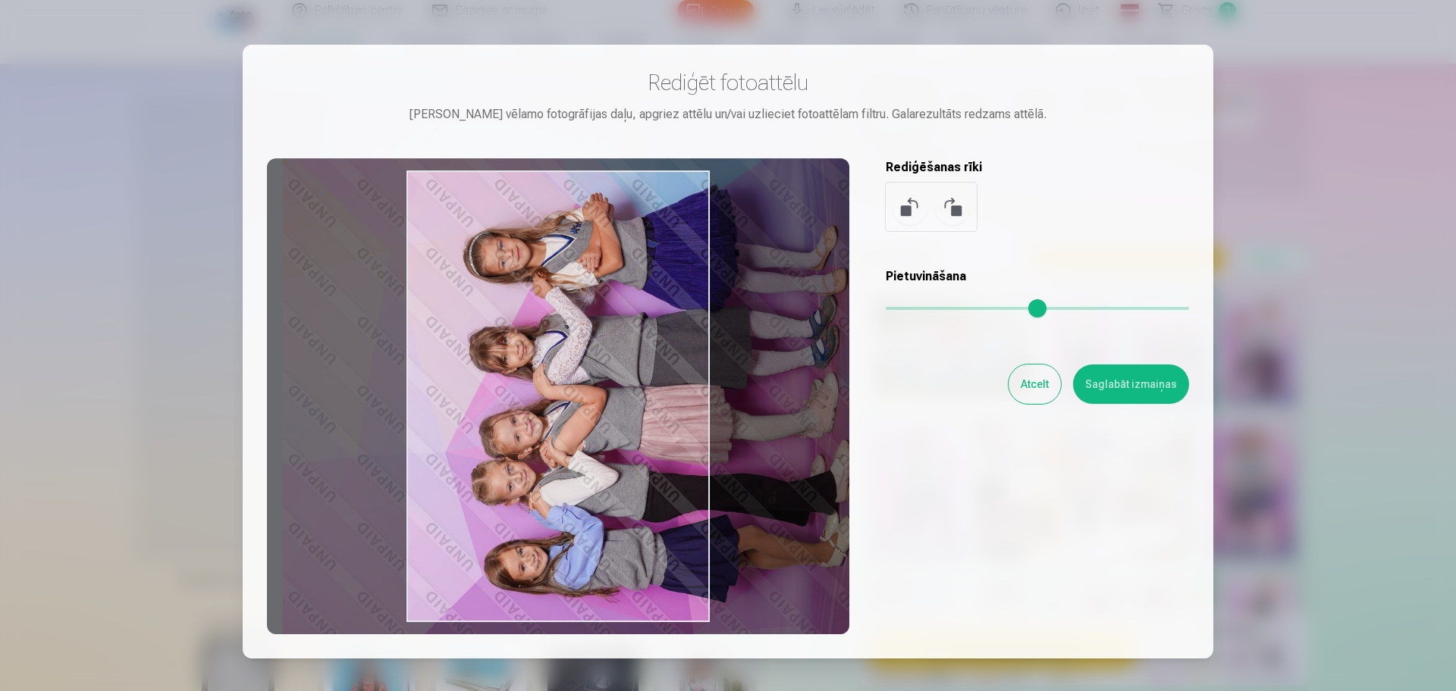
click at [563, 408] on div at bounding box center [558, 396] width 582 height 476
type input "****"
click at [1034, 389] on button "Atcelt" at bounding box center [1034, 384] width 52 height 39
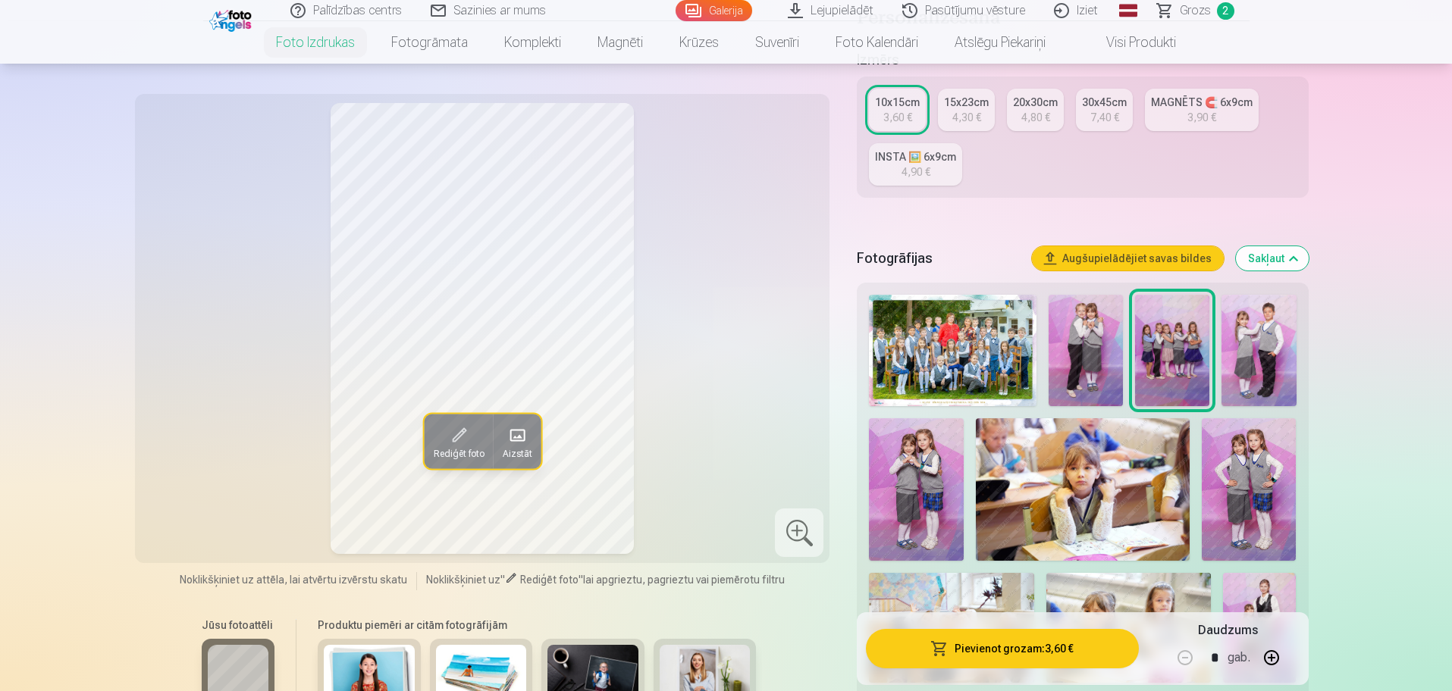
click at [462, 422] on button "Rediģēt foto" at bounding box center [458, 441] width 69 height 55
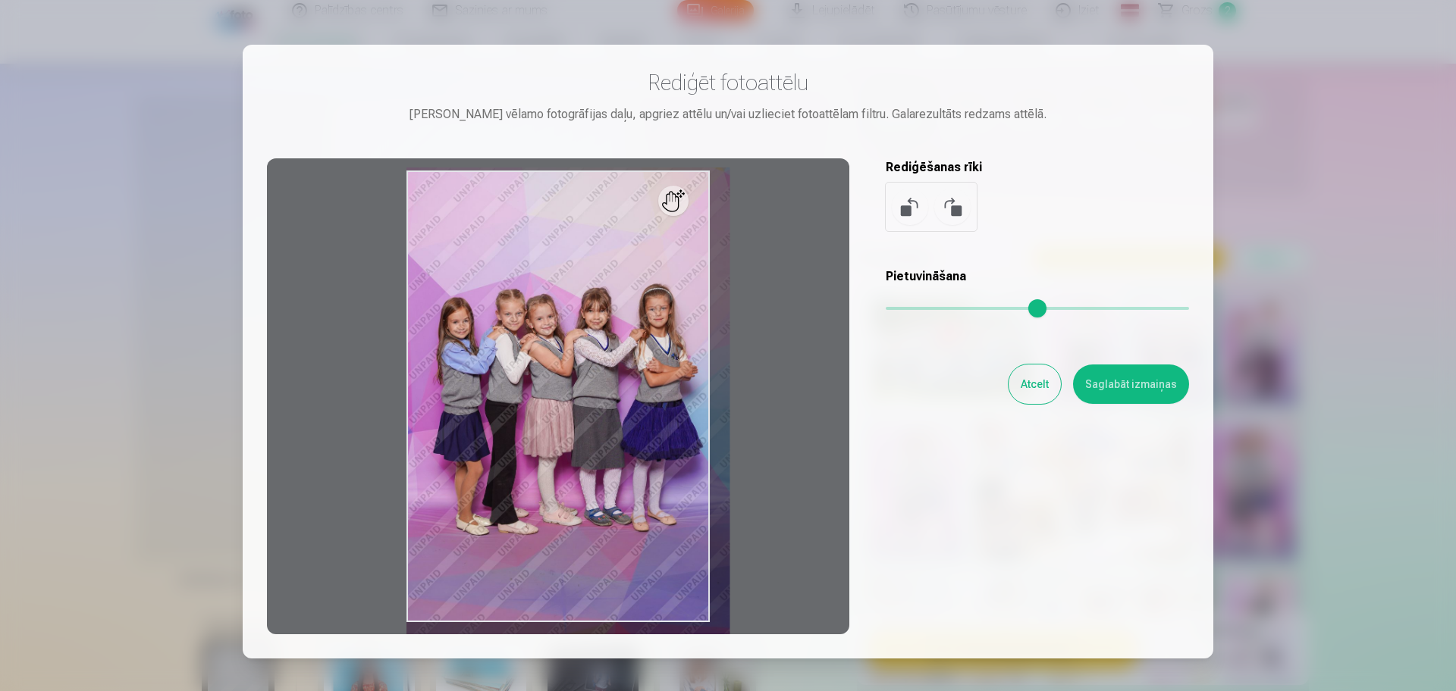
click at [904, 310] on input "range" at bounding box center [1037, 308] width 303 height 3
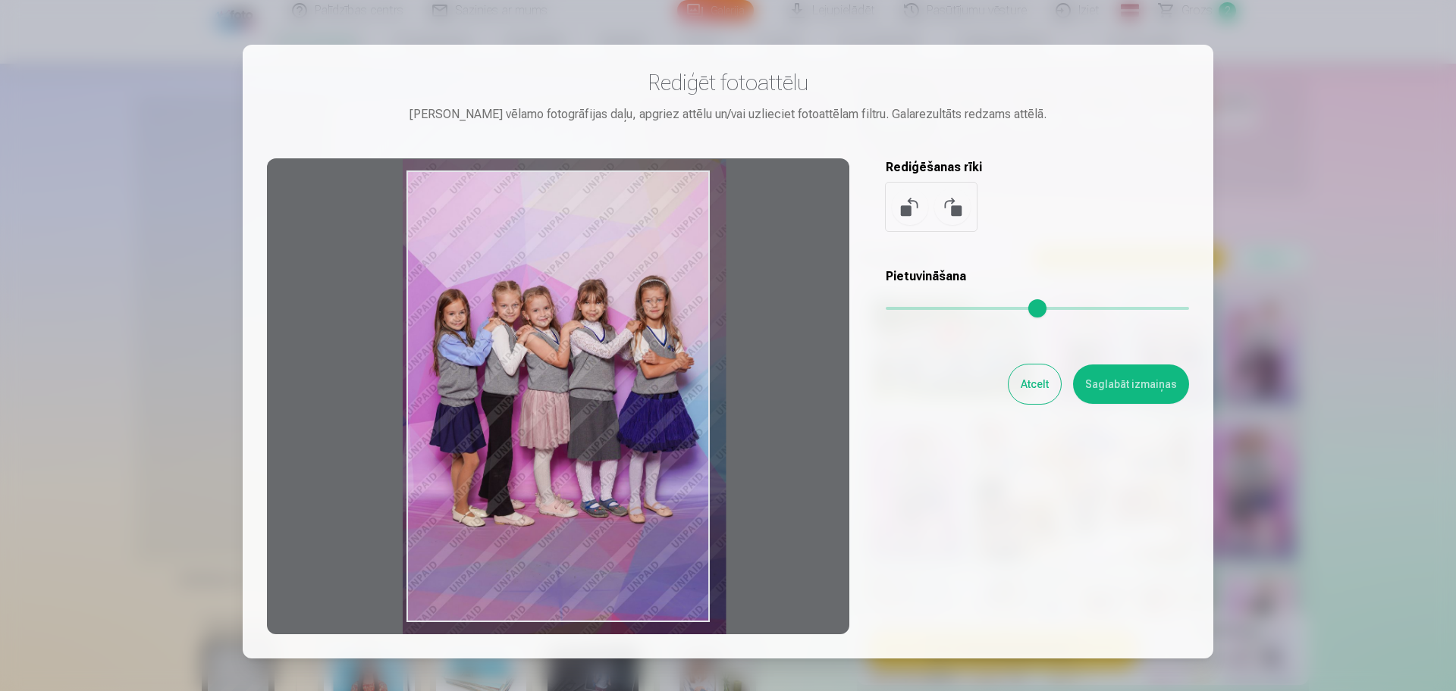
drag, startPoint x: 622, startPoint y: 411, endPoint x: 618, endPoint y: 403, distance: 9.2
click at [618, 403] on div at bounding box center [558, 396] width 582 height 476
type input "****"
click at [1121, 388] on button "Saglabāt izmaiņas" at bounding box center [1131, 384] width 116 height 39
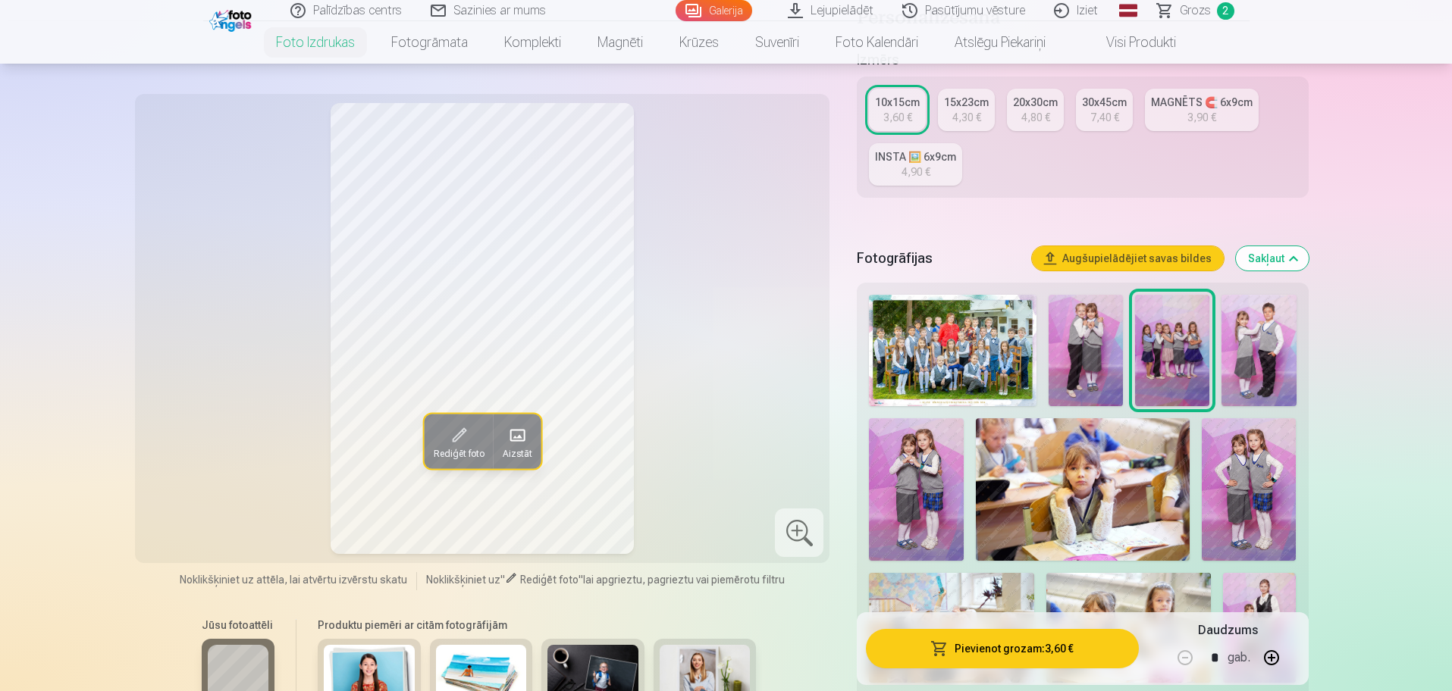
click at [1024, 651] on button "Pievienot grozam : 3,60 €" at bounding box center [1002, 648] width 272 height 39
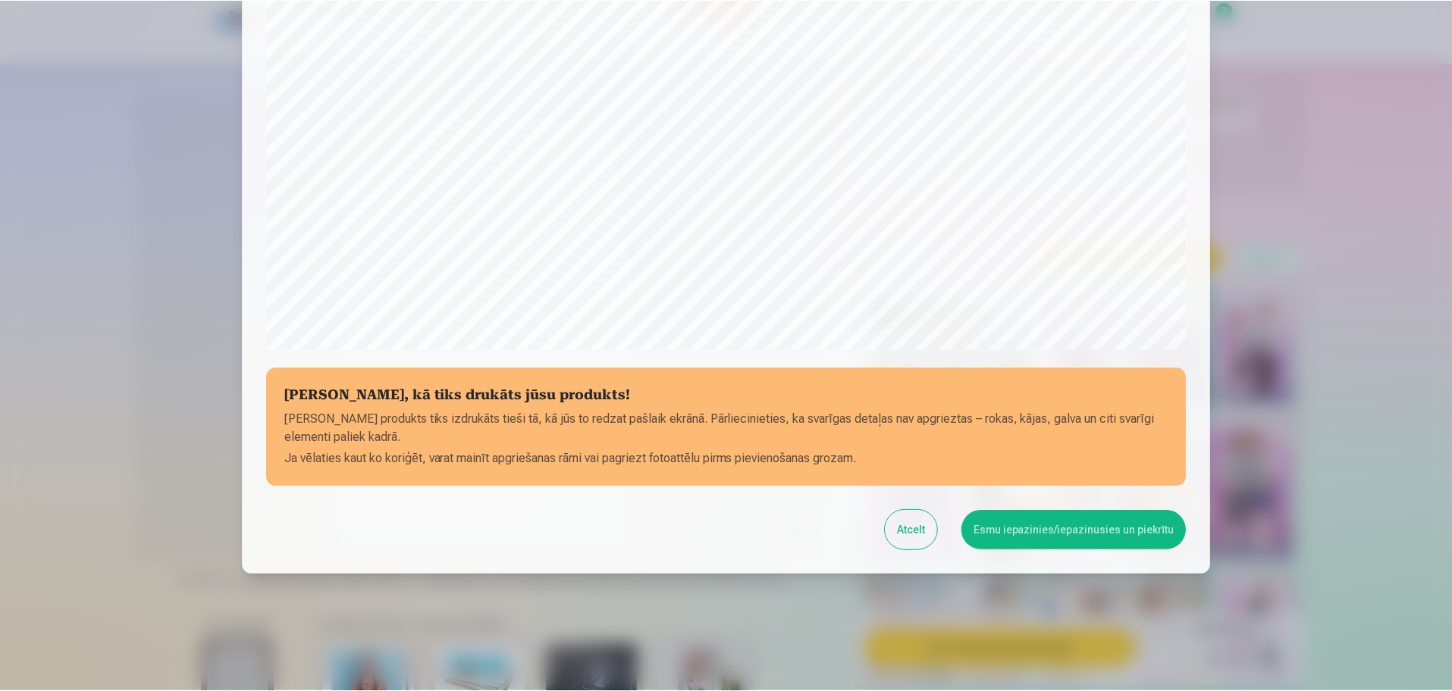
scroll to position [400, 0]
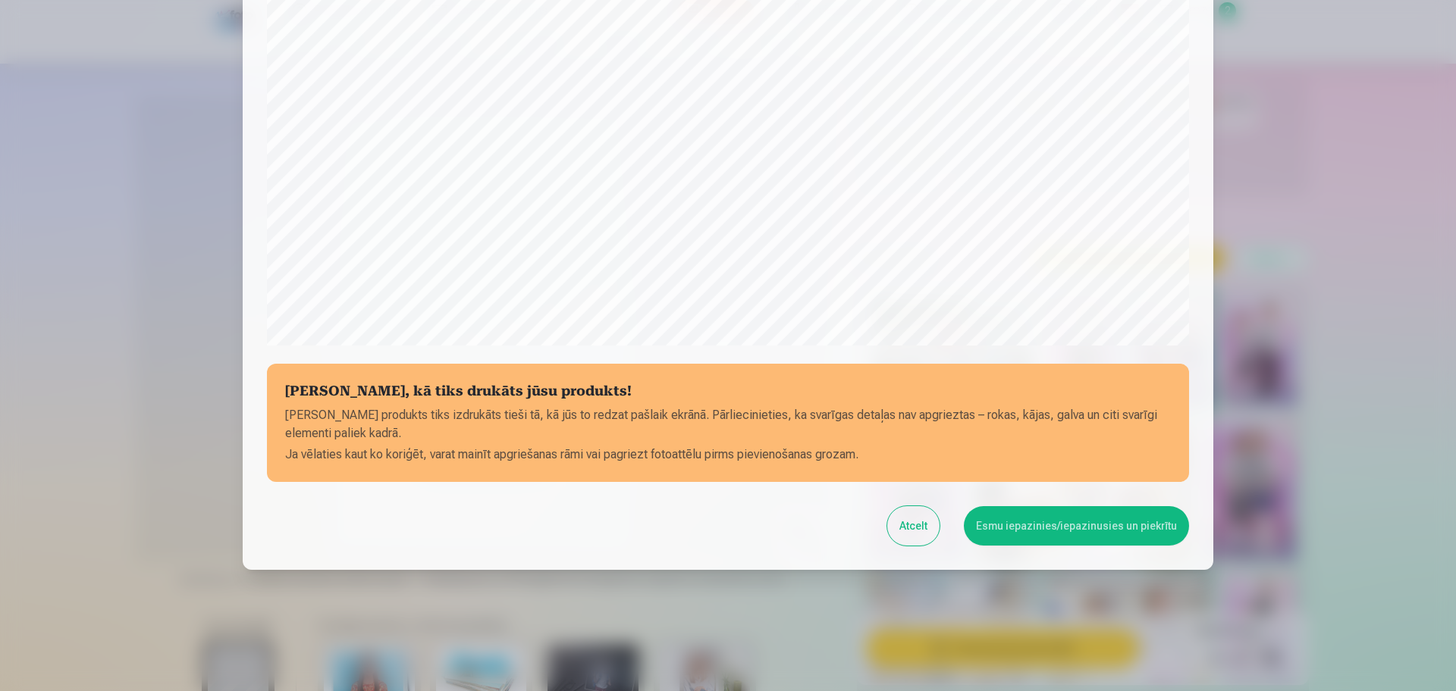
click at [1085, 535] on button "Esmu iepazinies/iepazinusies un piekrītu" at bounding box center [1076, 525] width 225 height 39
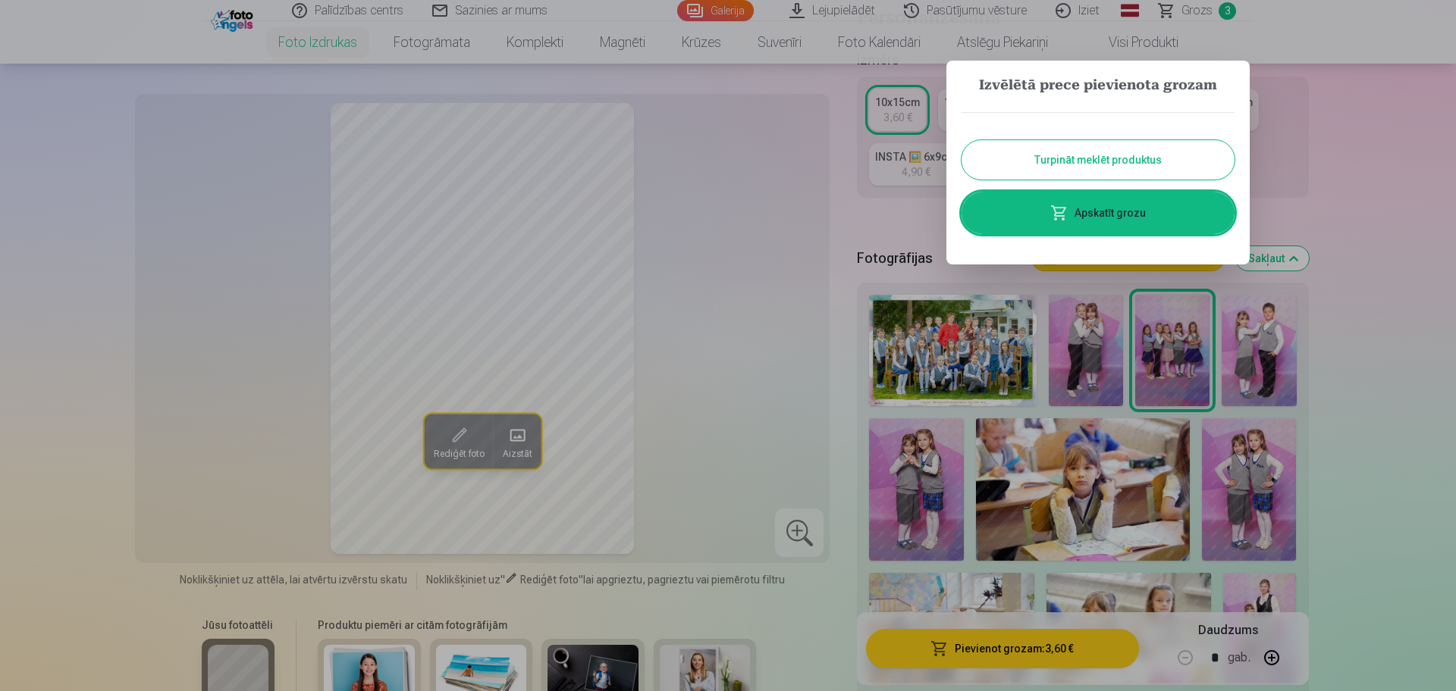
click at [1415, 300] on div at bounding box center [728, 345] width 1456 height 691
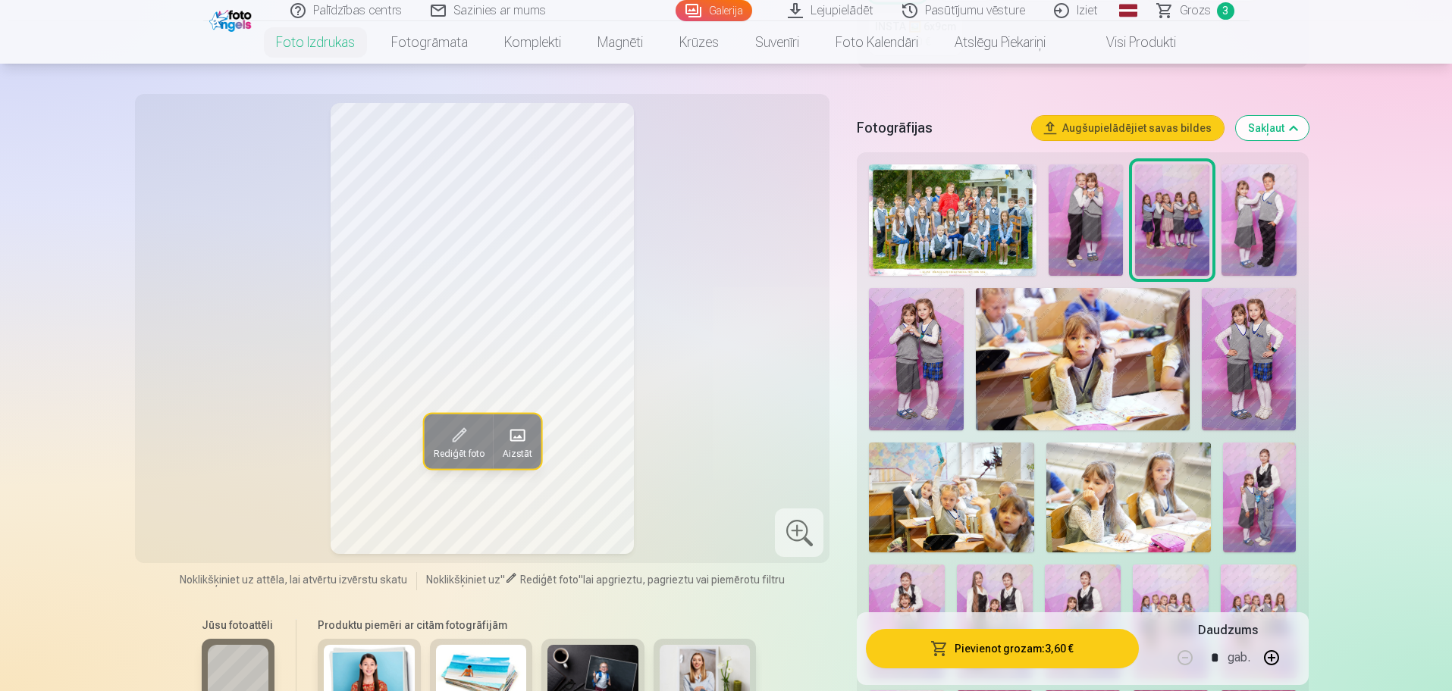
scroll to position [474, 0]
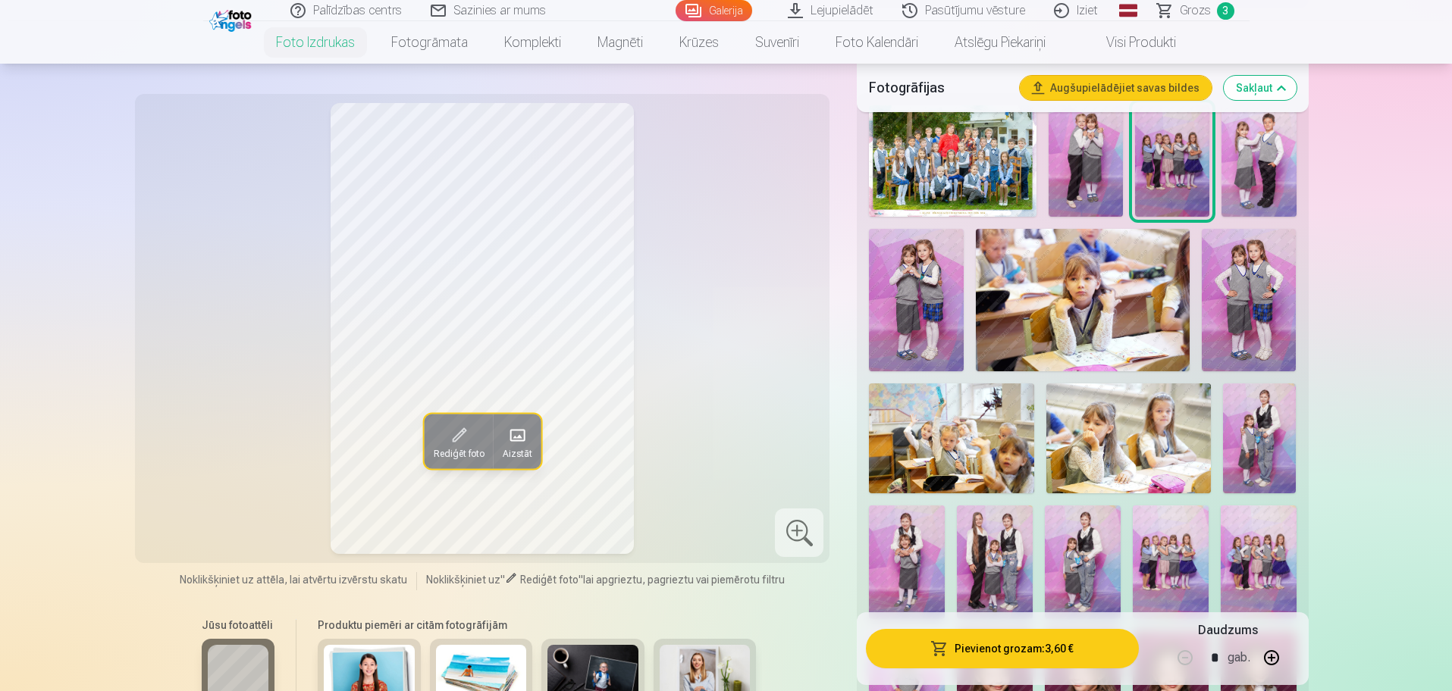
click at [1026, 279] on img at bounding box center [1082, 300] width 213 height 142
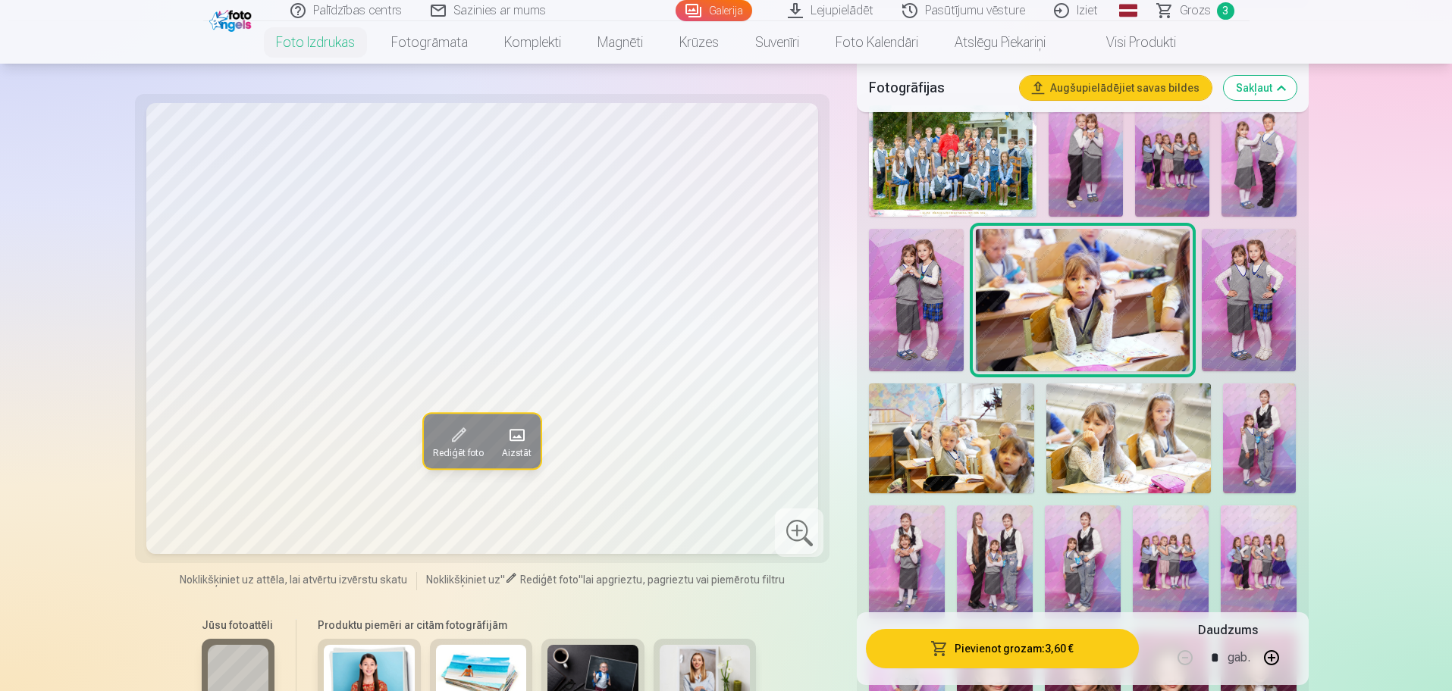
click at [1090, 412] on img at bounding box center [1128, 439] width 165 height 110
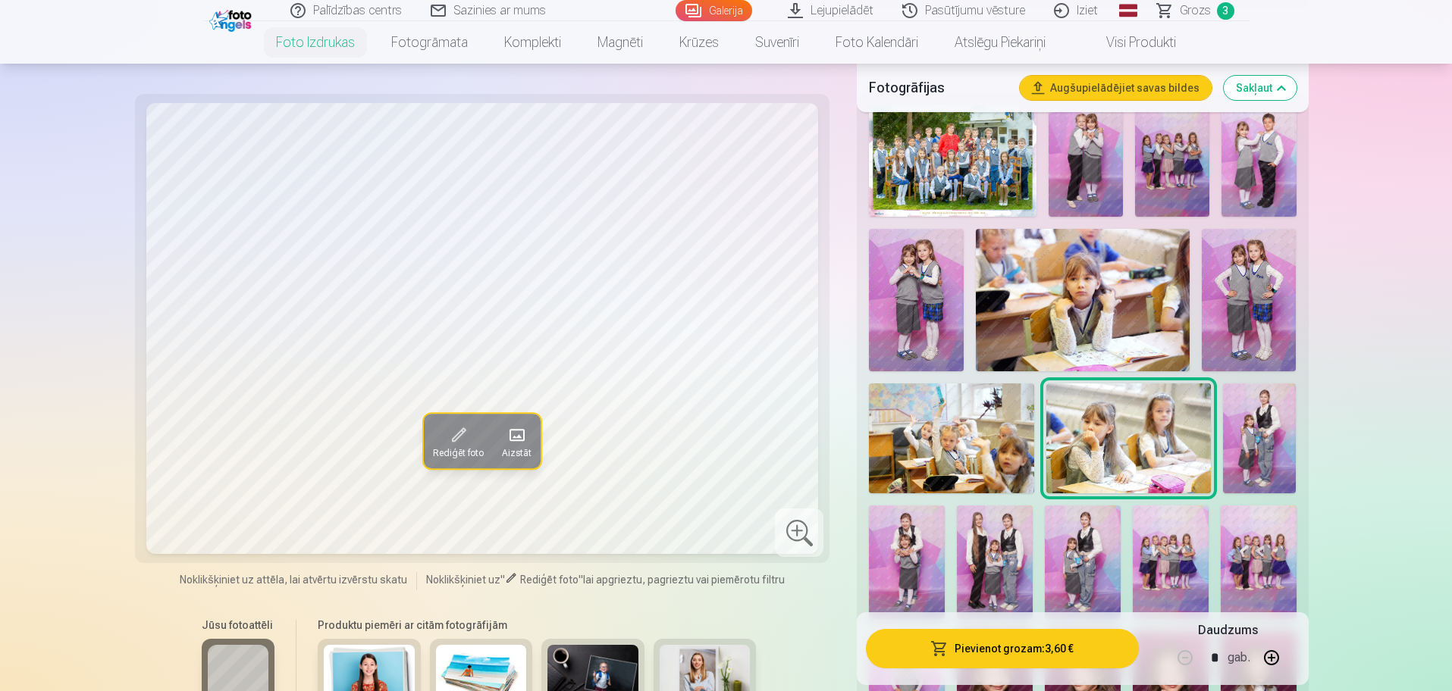
click at [1092, 320] on img at bounding box center [1082, 300] width 213 height 142
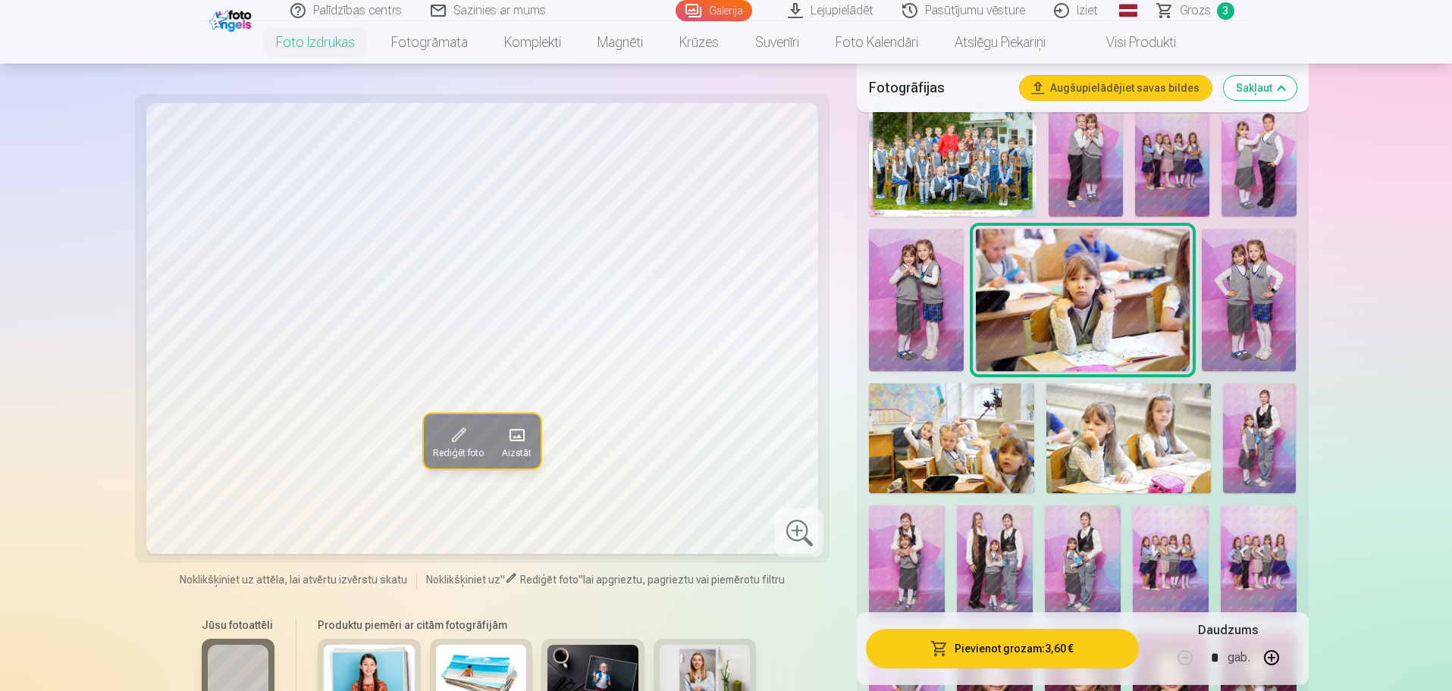
click at [1115, 400] on img at bounding box center [1128, 439] width 165 height 110
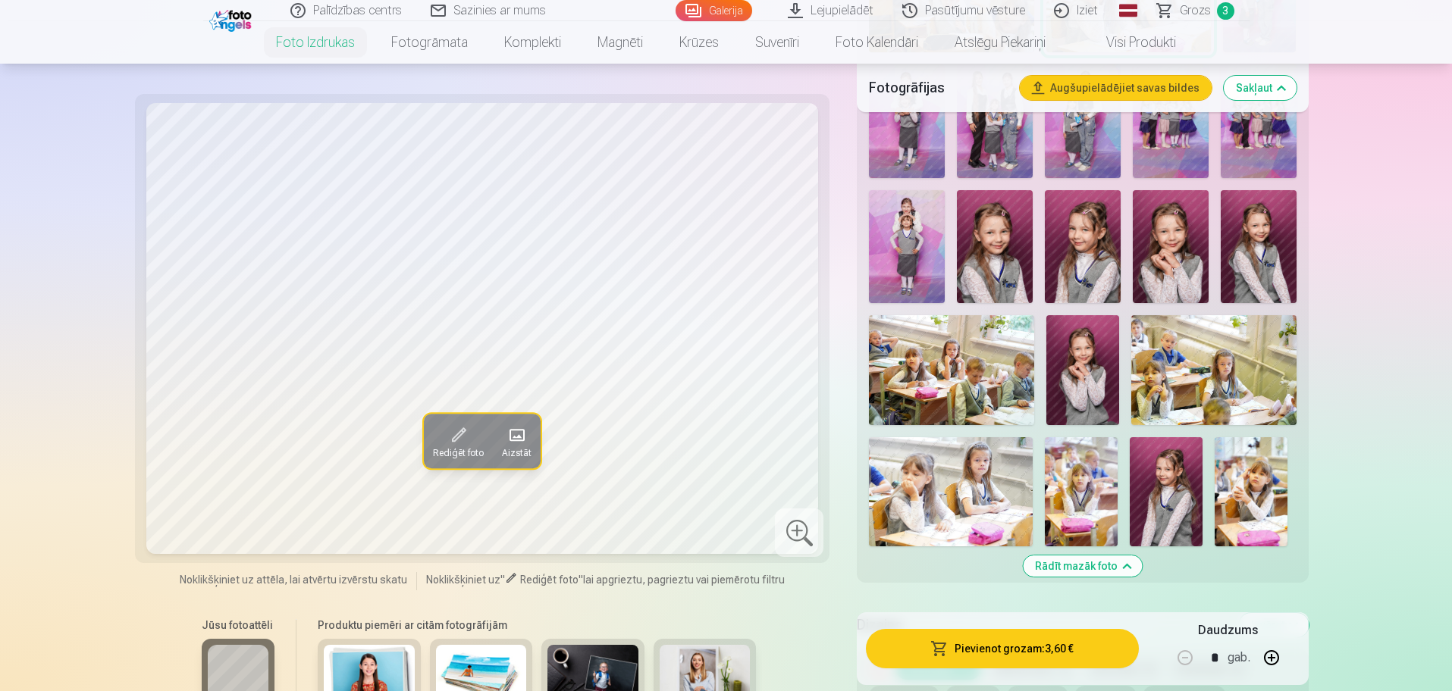
scroll to position [948, 0]
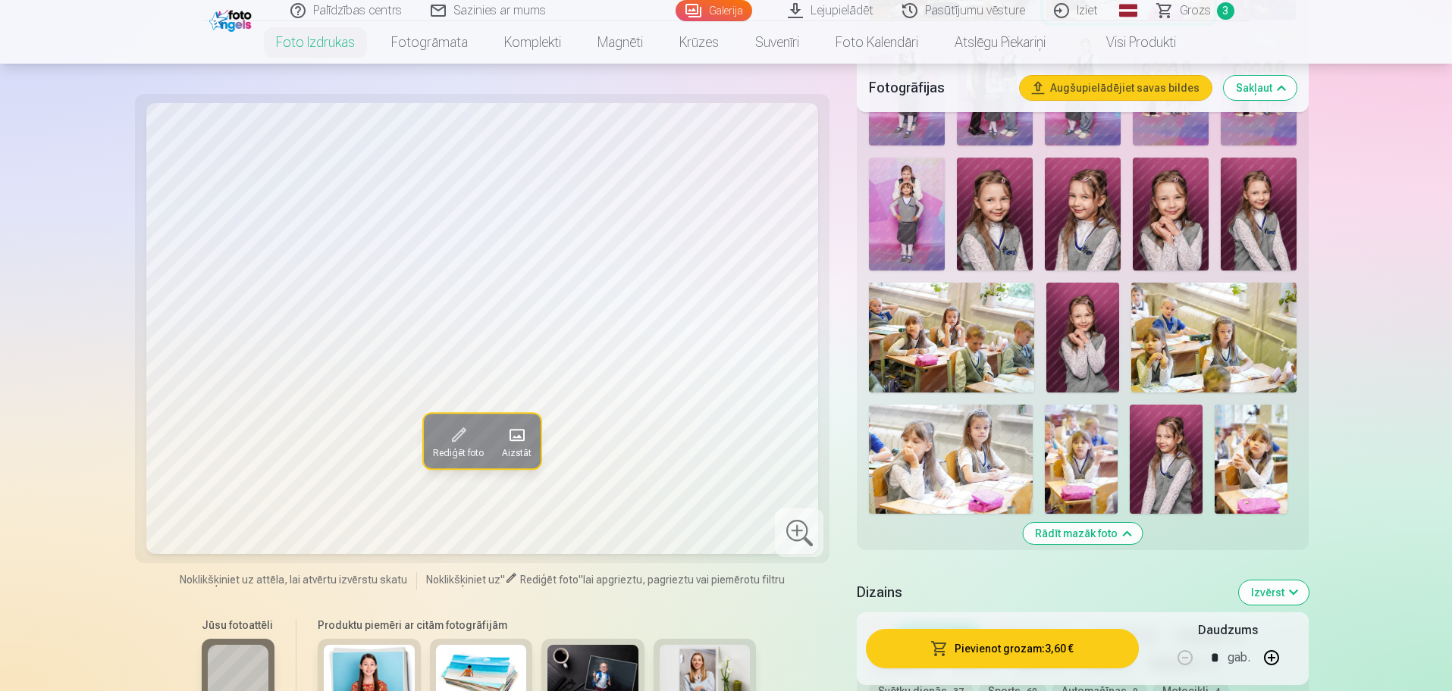
click at [1253, 463] on img at bounding box center [1251, 459] width 73 height 109
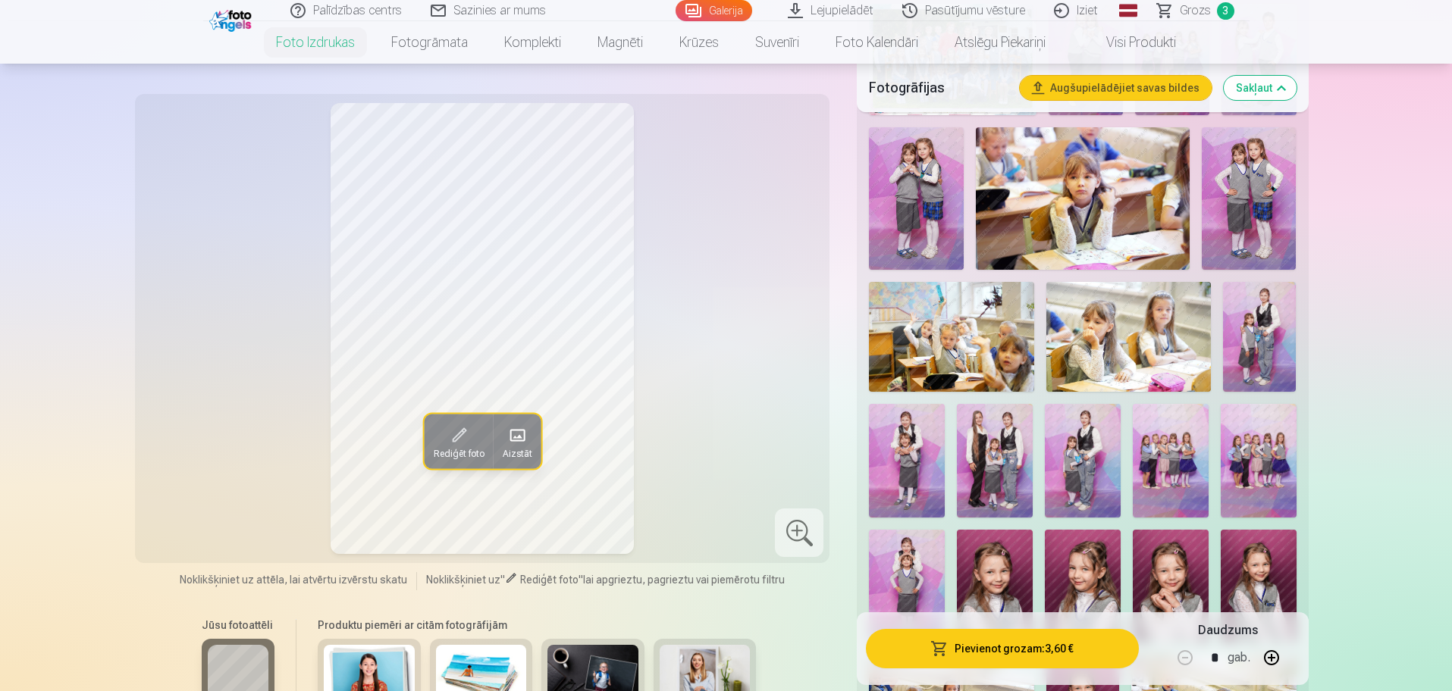
scroll to position [569, 0]
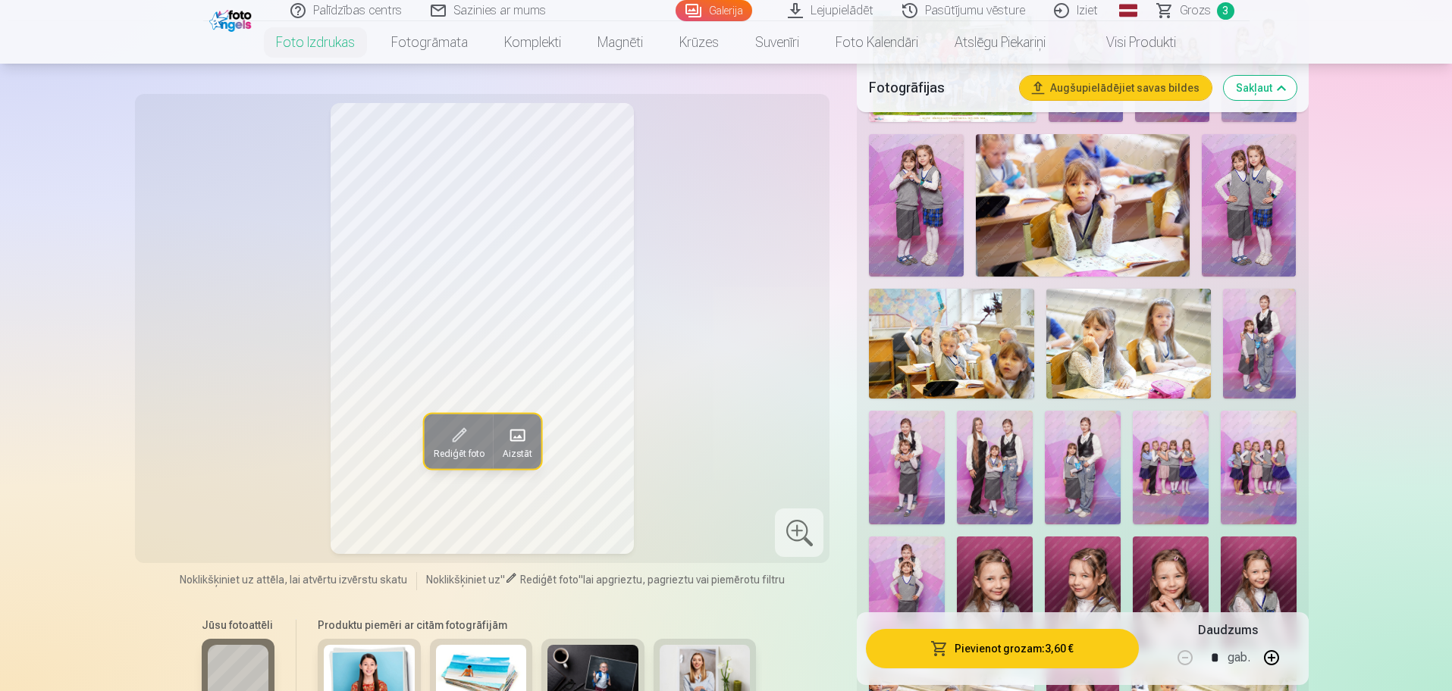
click at [1106, 358] on img at bounding box center [1128, 344] width 165 height 110
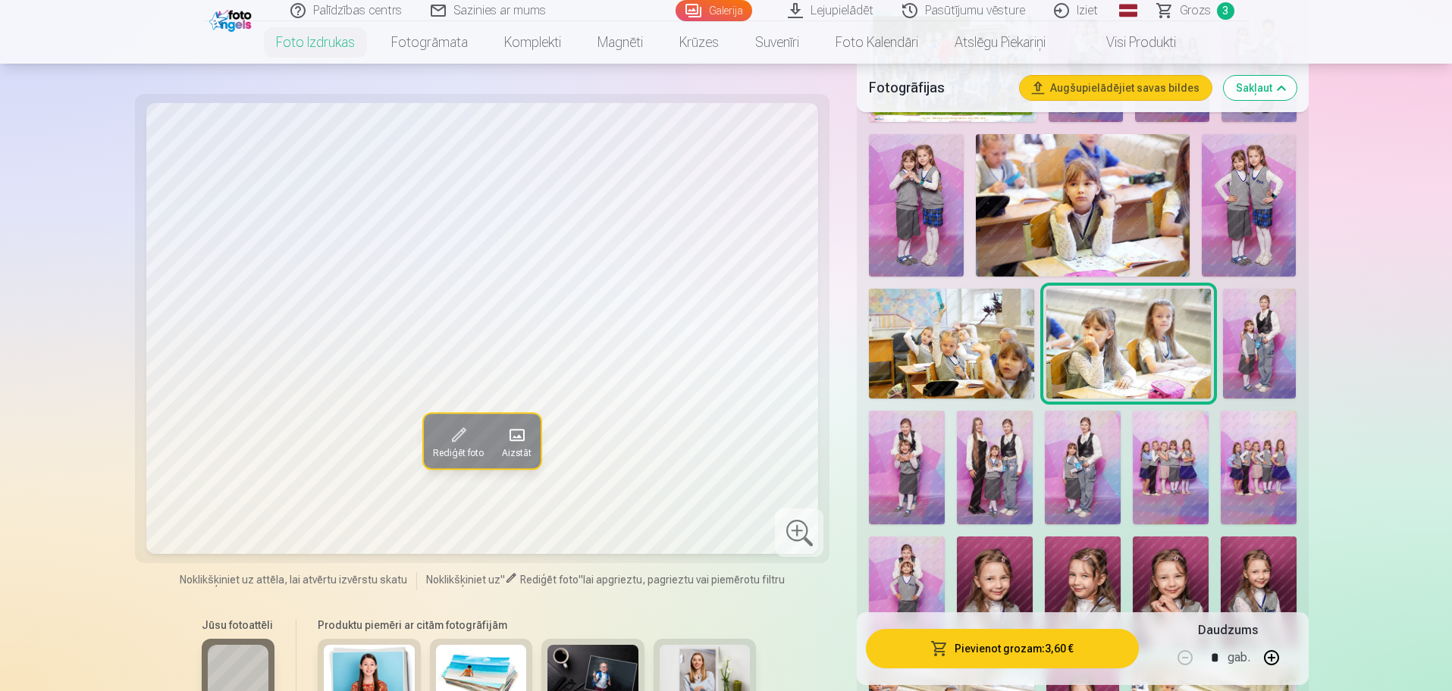
click at [1112, 199] on img at bounding box center [1082, 205] width 213 height 142
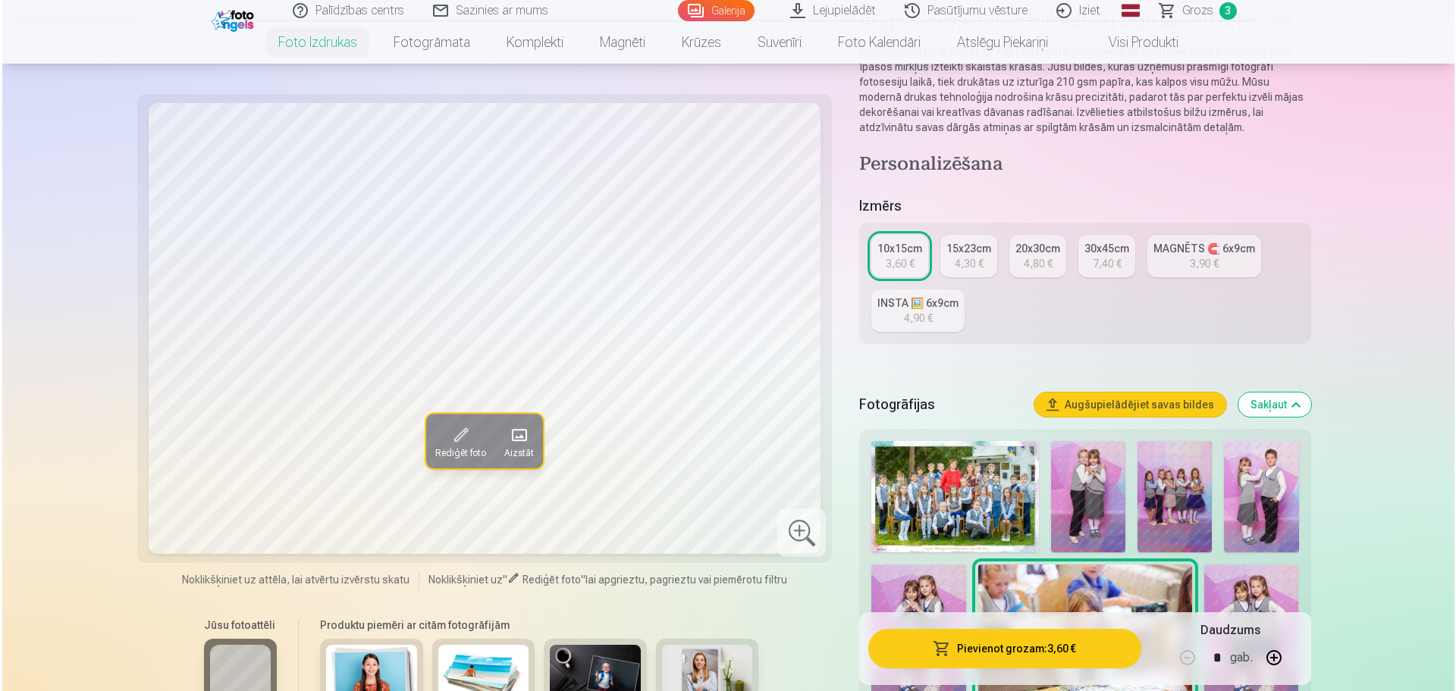
scroll to position [95, 0]
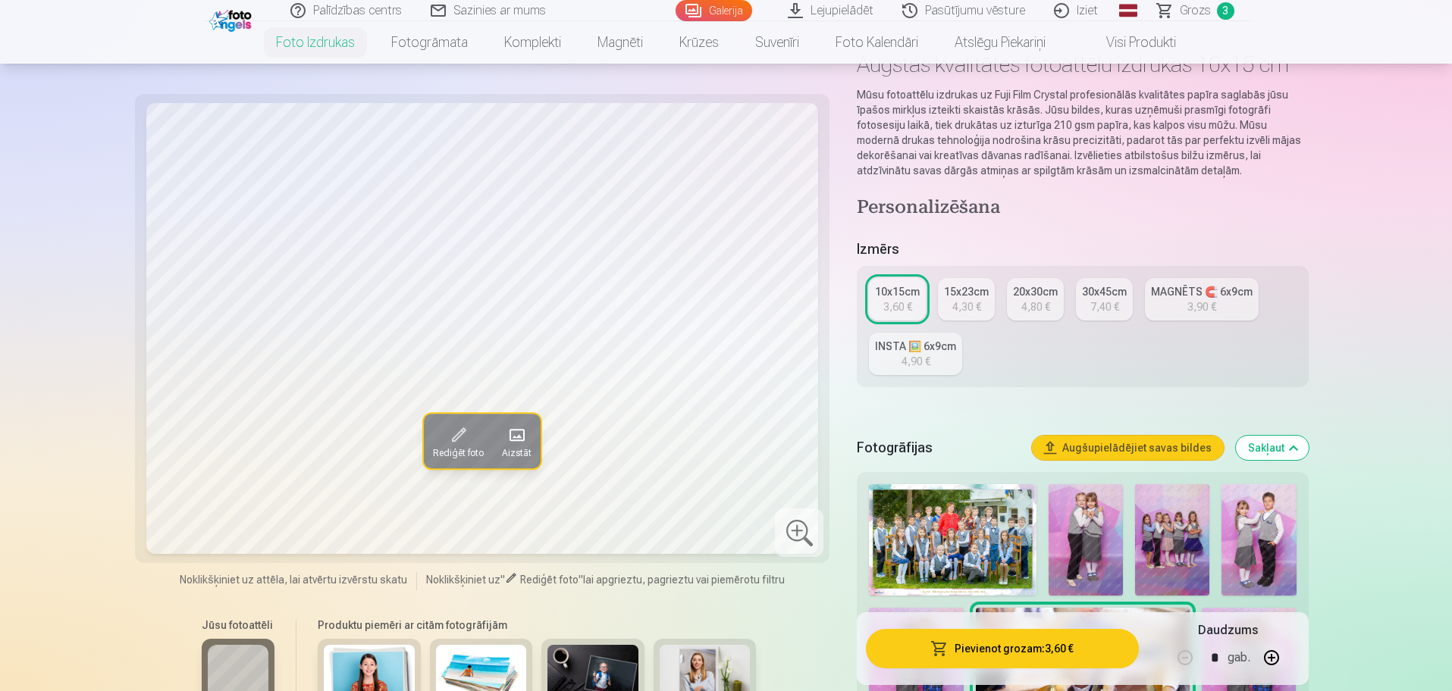
click at [456, 434] on span at bounding box center [458, 435] width 24 height 24
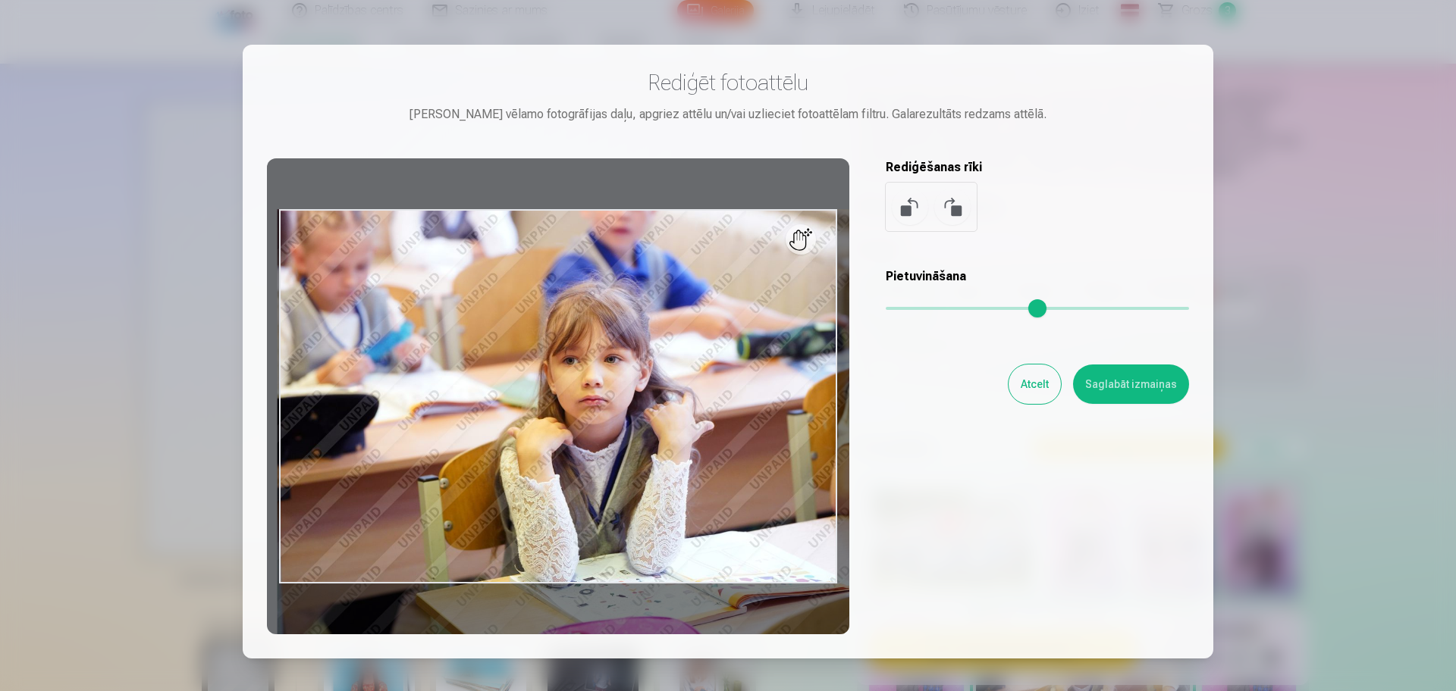
drag, startPoint x: 896, startPoint y: 308, endPoint x: 914, endPoint y: 309, distance: 17.5
click at [914, 309] on input "range" at bounding box center [1037, 308] width 303 height 3
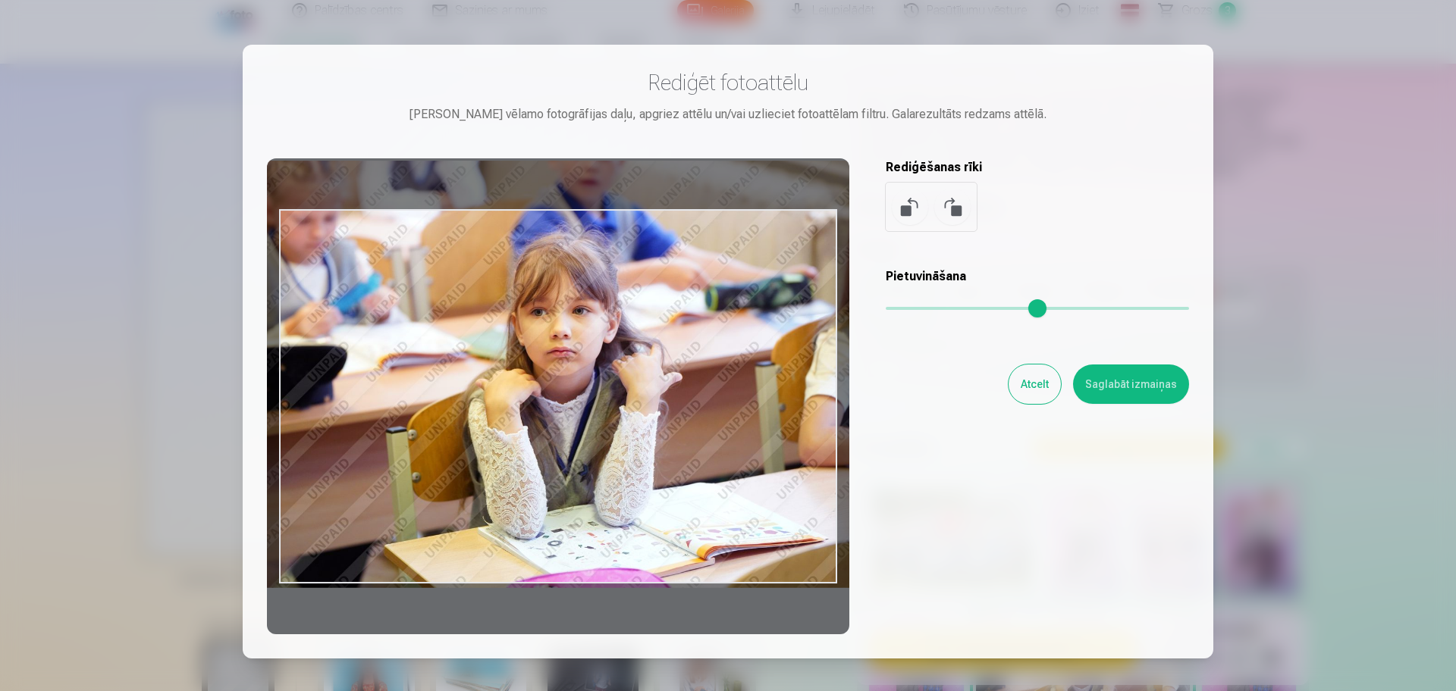
drag, startPoint x: 631, startPoint y: 404, endPoint x: 599, endPoint y: 356, distance: 58.0
click at [599, 356] on div at bounding box center [558, 396] width 582 height 476
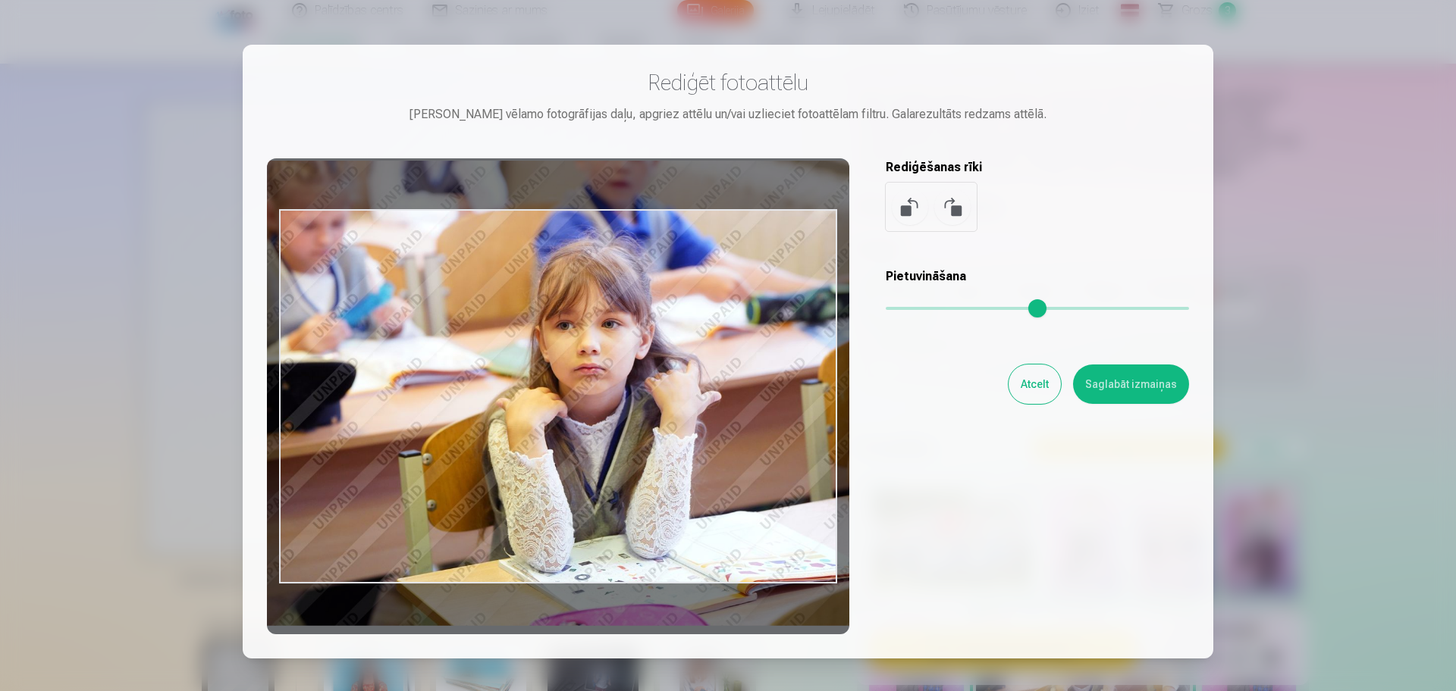
drag, startPoint x: 913, startPoint y: 312, endPoint x: 927, endPoint y: 312, distance: 13.6
click at [927, 310] on input "range" at bounding box center [1037, 308] width 303 height 3
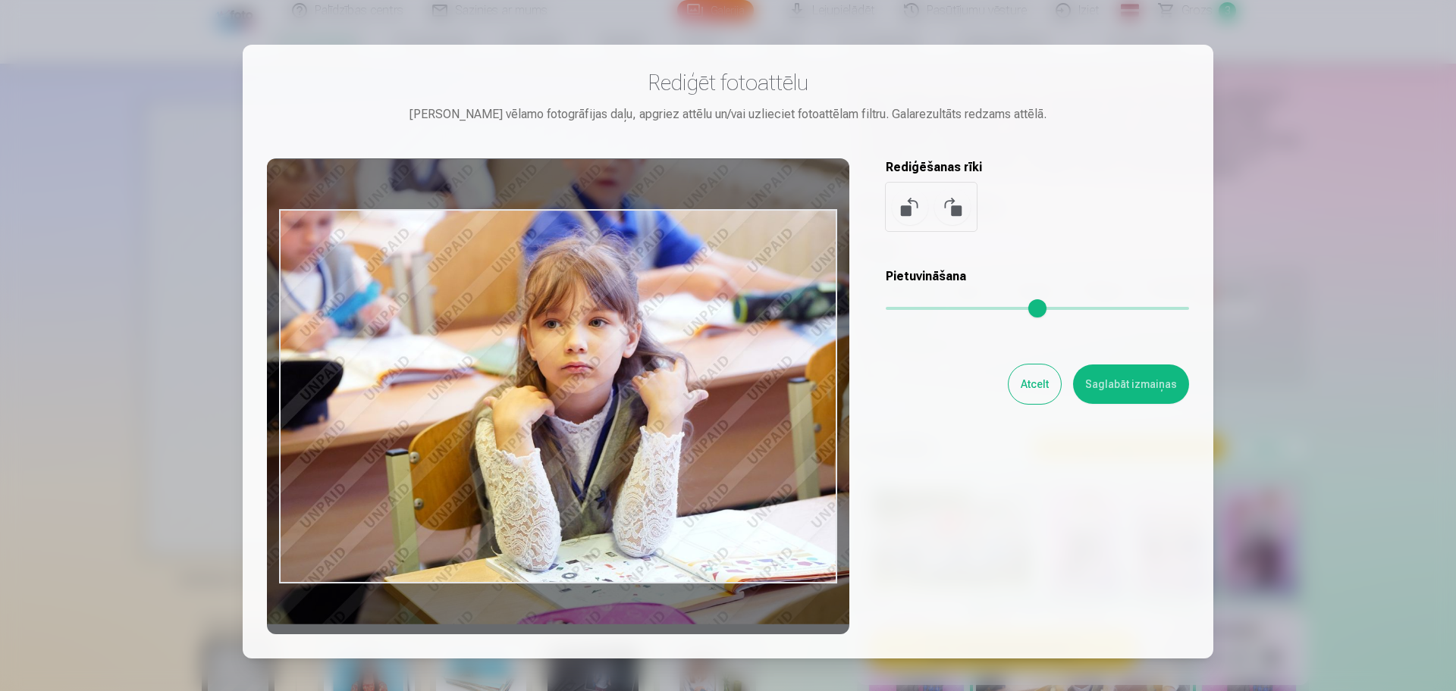
drag, startPoint x: 626, startPoint y: 437, endPoint x: 613, endPoint y: 436, distance: 13.0
click at [613, 436] on div at bounding box center [558, 396] width 582 height 476
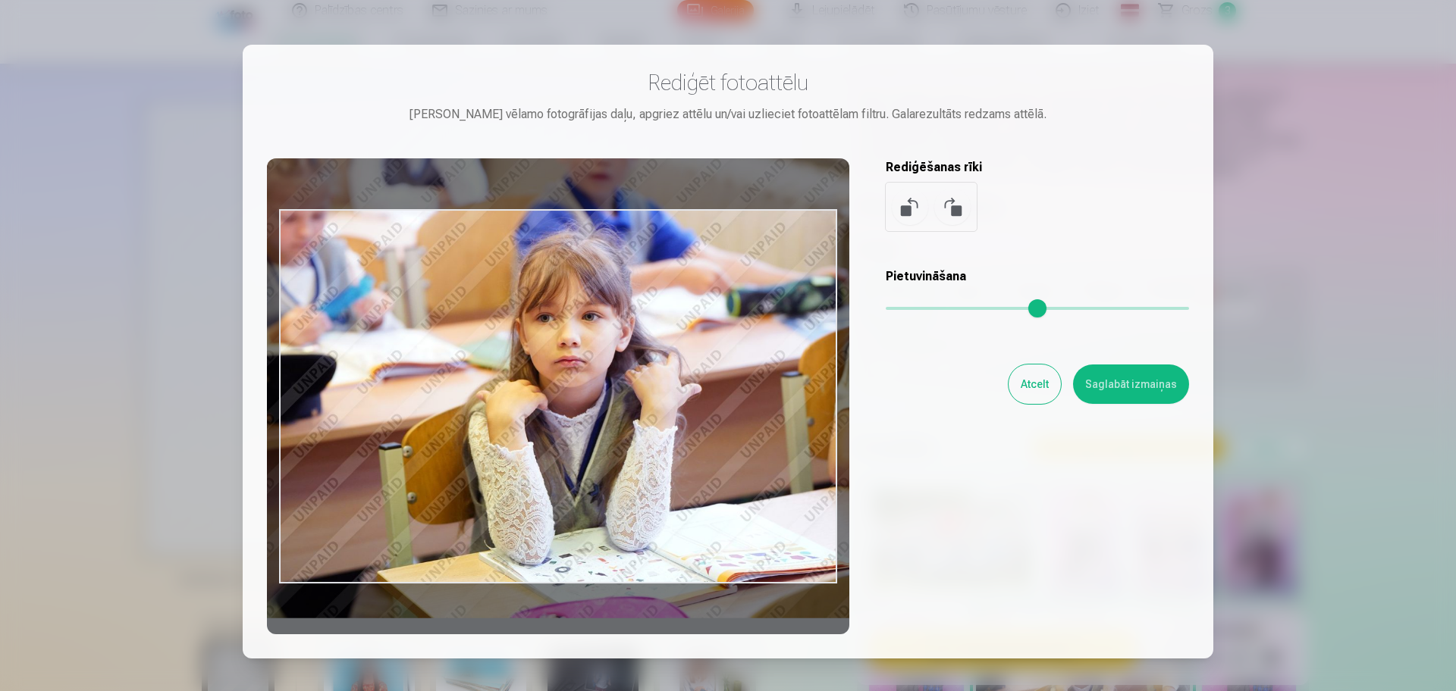
drag, startPoint x: 640, startPoint y: 384, endPoint x: 633, endPoint y: 378, distance: 8.6
click at [633, 378] on div at bounding box center [558, 396] width 582 height 476
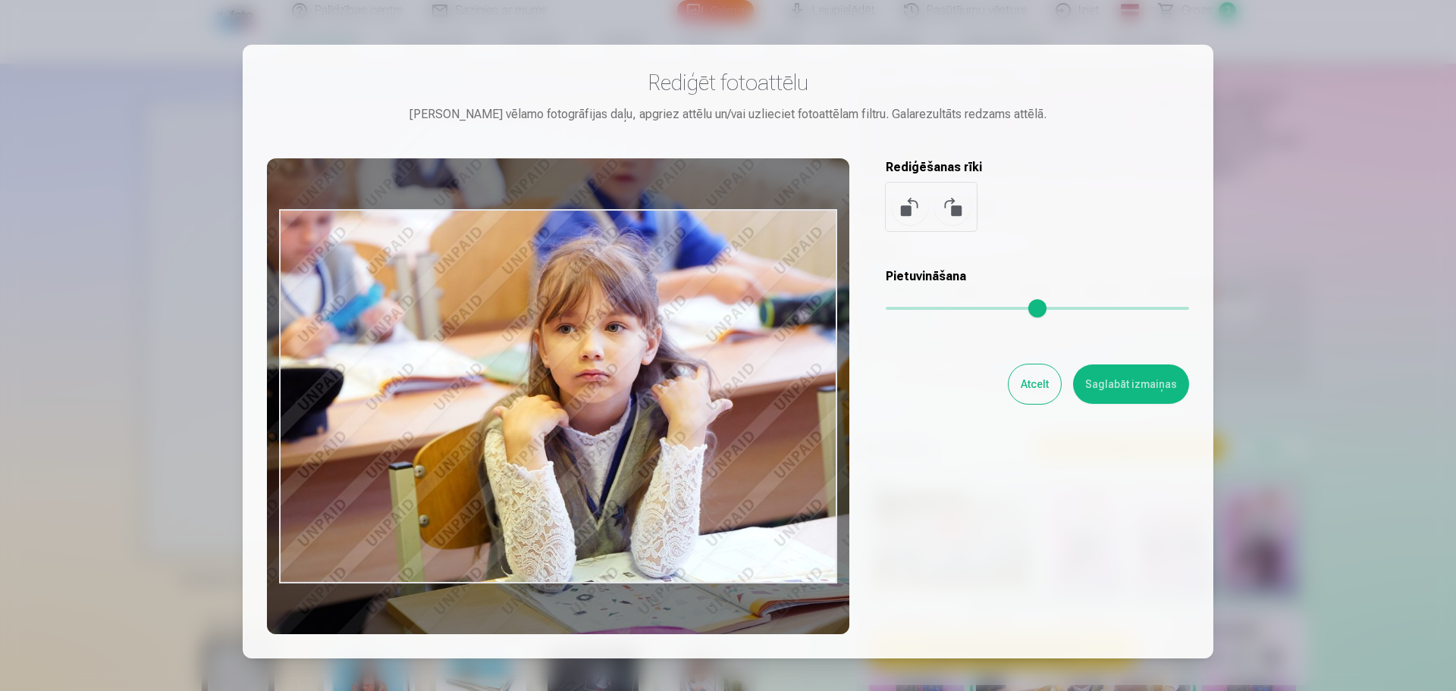
drag, startPoint x: 929, startPoint y: 313, endPoint x: 939, endPoint y: 312, distance: 10.0
click at [939, 310] on input "range" at bounding box center [1037, 308] width 303 height 3
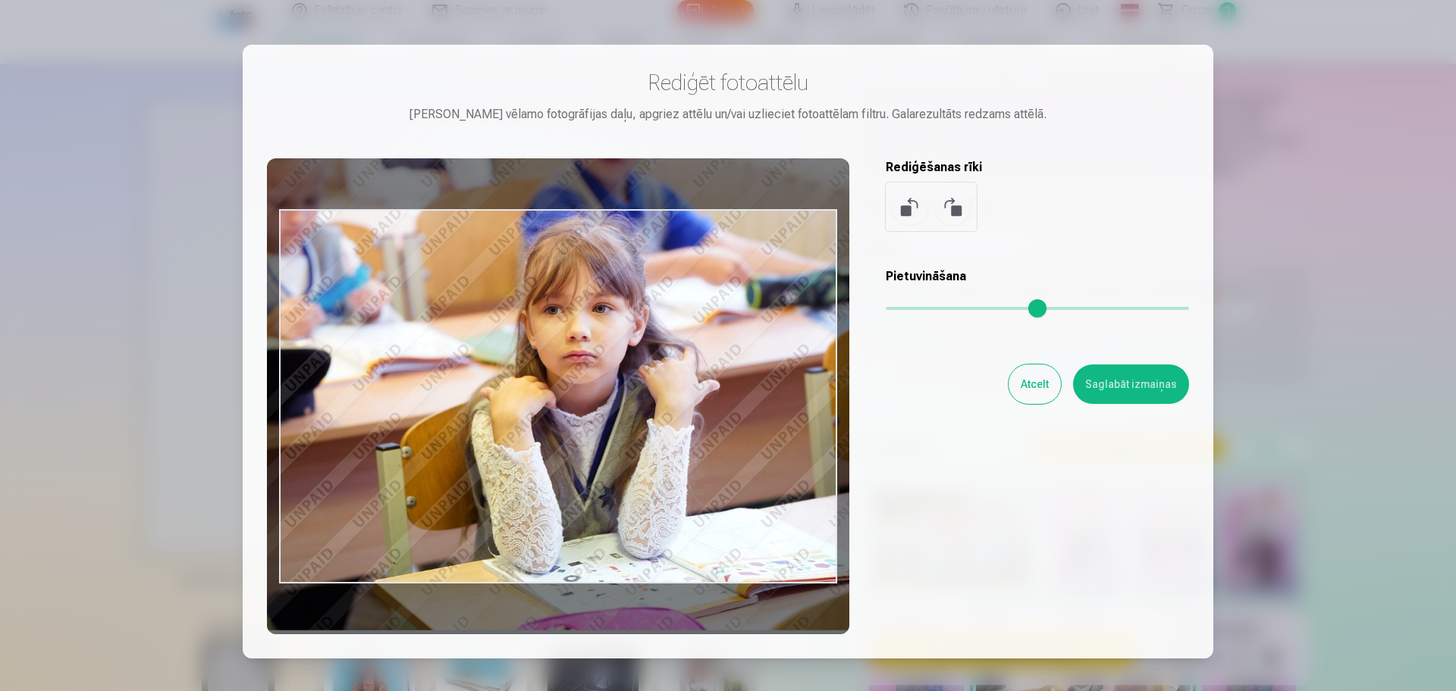
drag, startPoint x: 700, startPoint y: 391, endPoint x: 687, endPoint y: 376, distance: 19.9
click at [687, 376] on div at bounding box center [558, 396] width 582 height 476
type input "****"
click at [1157, 387] on button "Saglabāt izmaiņas" at bounding box center [1131, 384] width 116 height 39
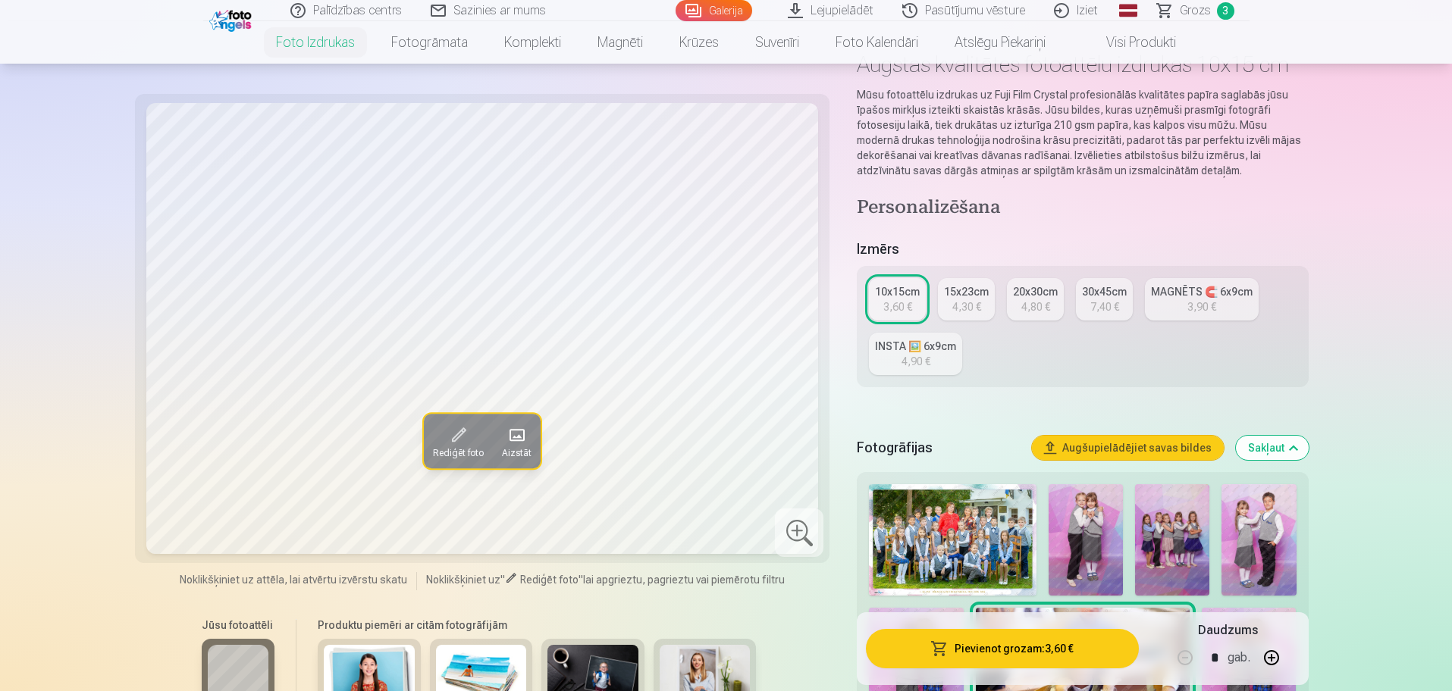
click at [957, 642] on button "Pievienot grozam : 3,60 €" at bounding box center [1002, 648] width 272 height 39
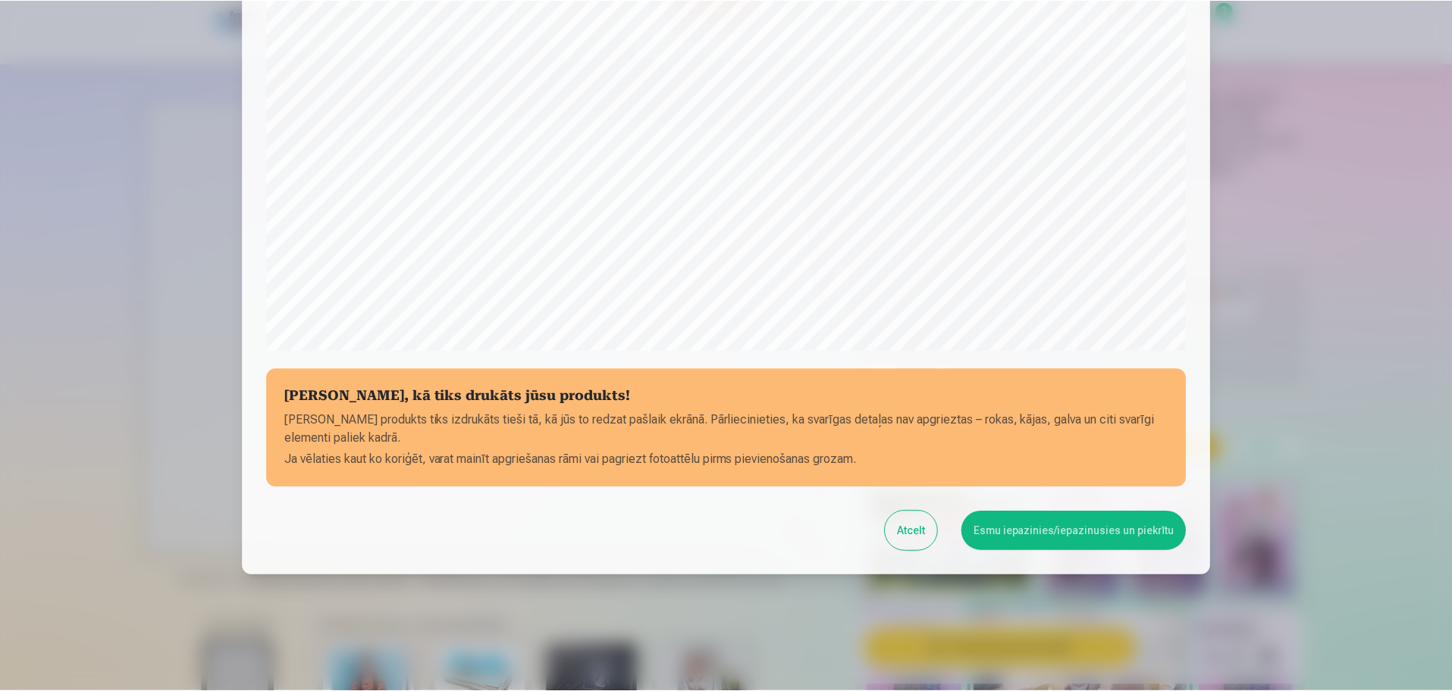
scroll to position [400, 0]
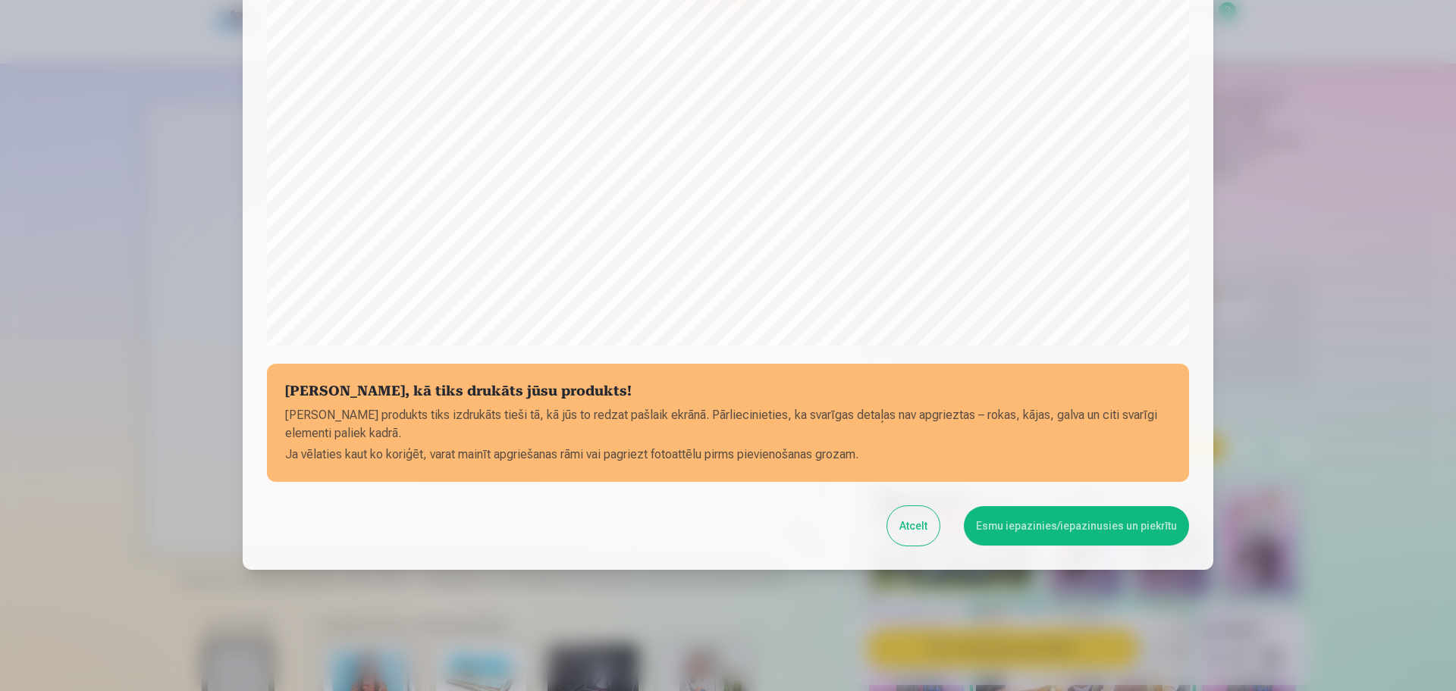
click at [1085, 522] on button "Esmu iepazinies/iepazinusies un piekrītu" at bounding box center [1076, 525] width 225 height 39
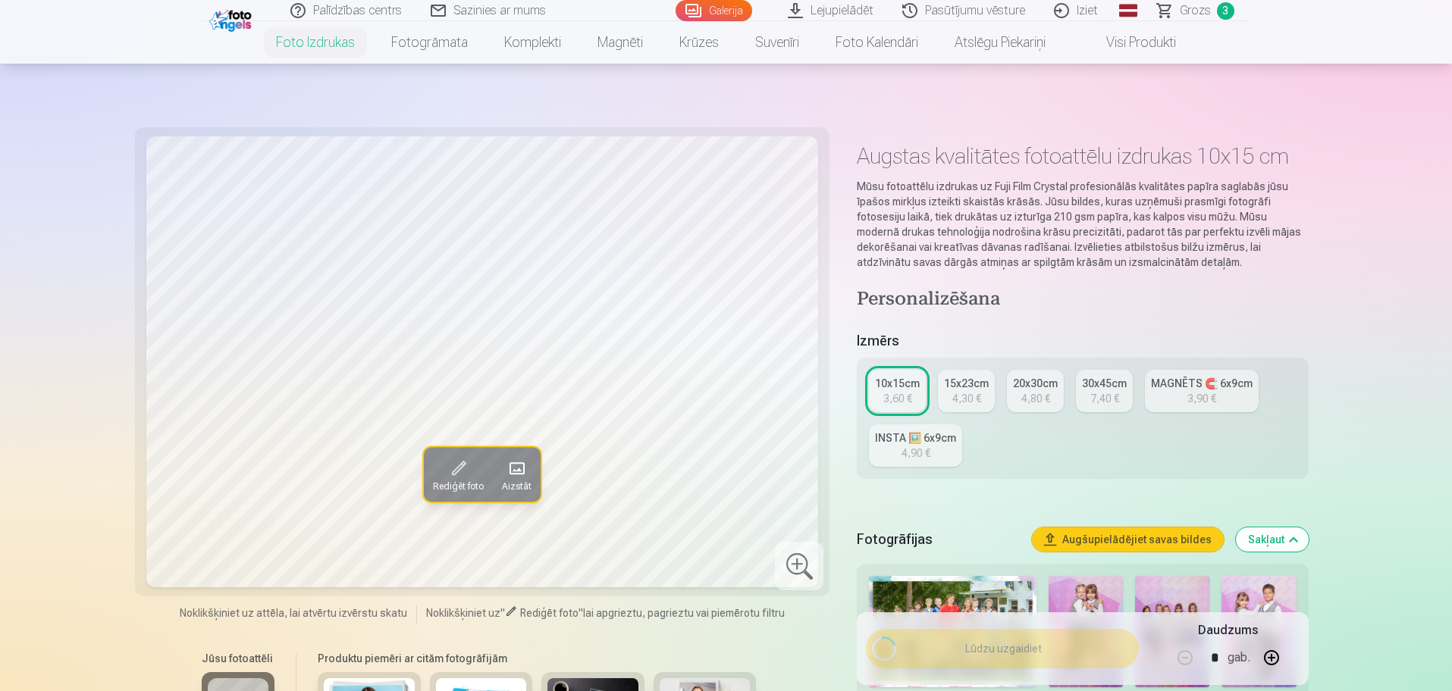
scroll to position [0, 0]
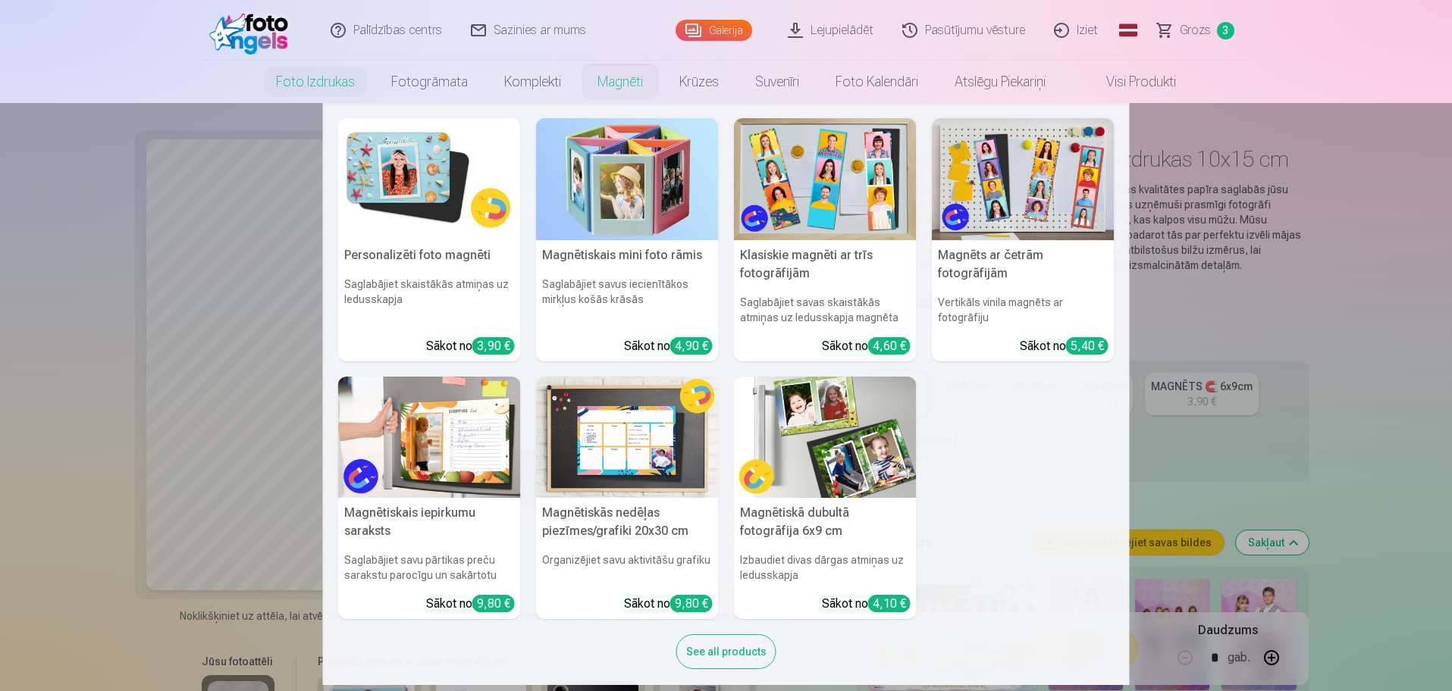
click at [398, 192] on img at bounding box center [429, 179] width 183 height 122
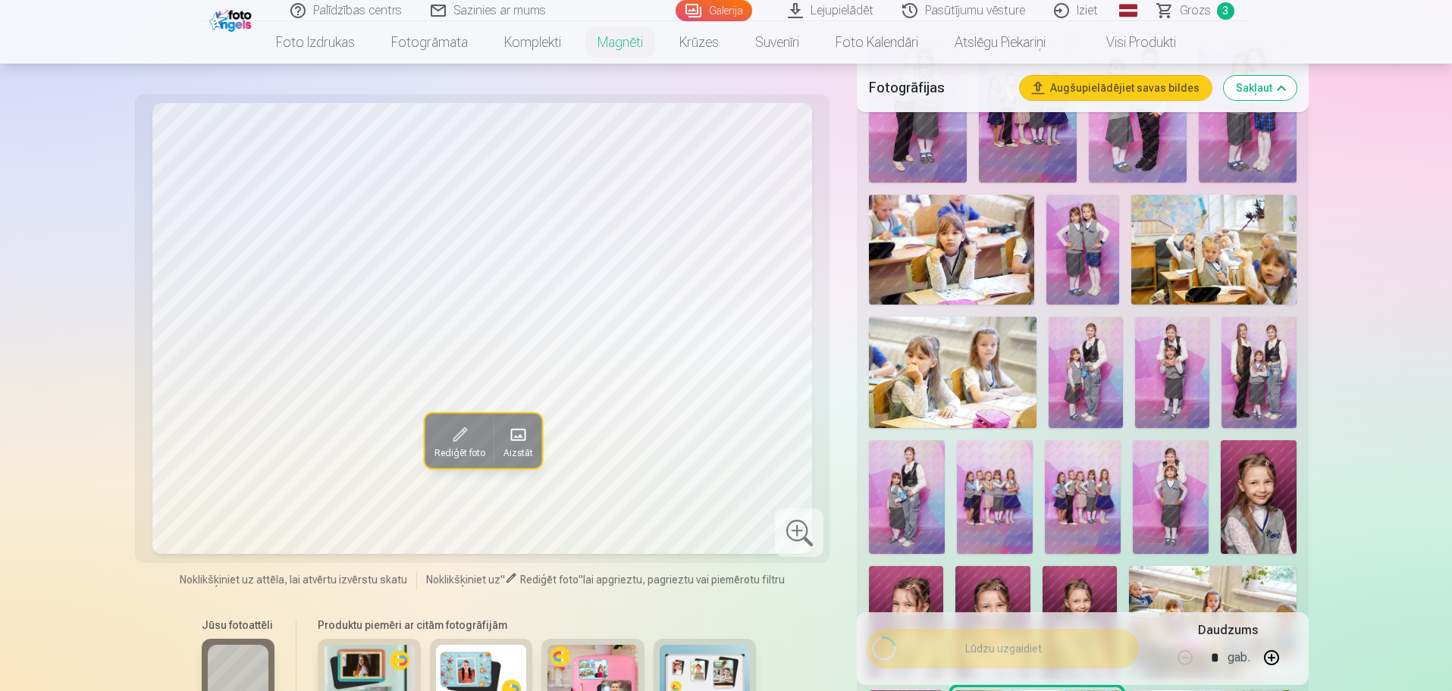
scroll to position [663, 0]
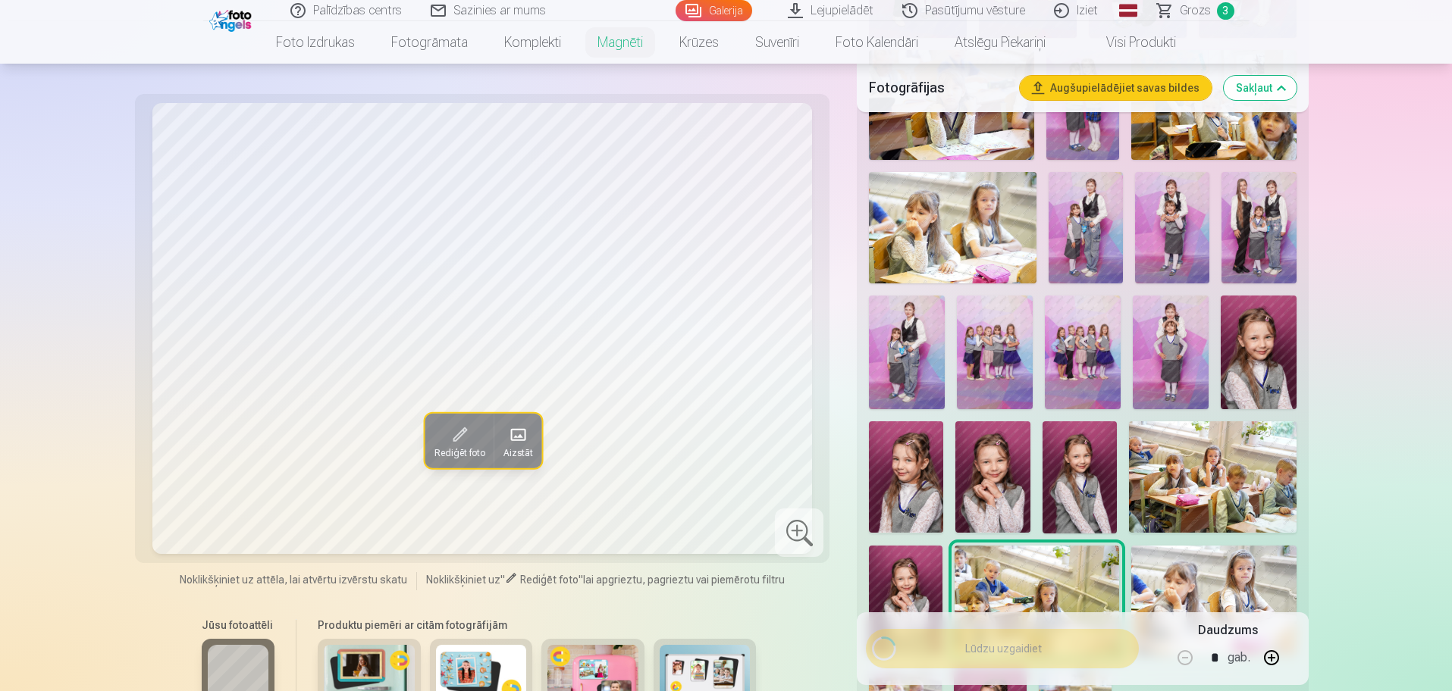
click at [1262, 349] on img at bounding box center [1259, 353] width 76 height 114
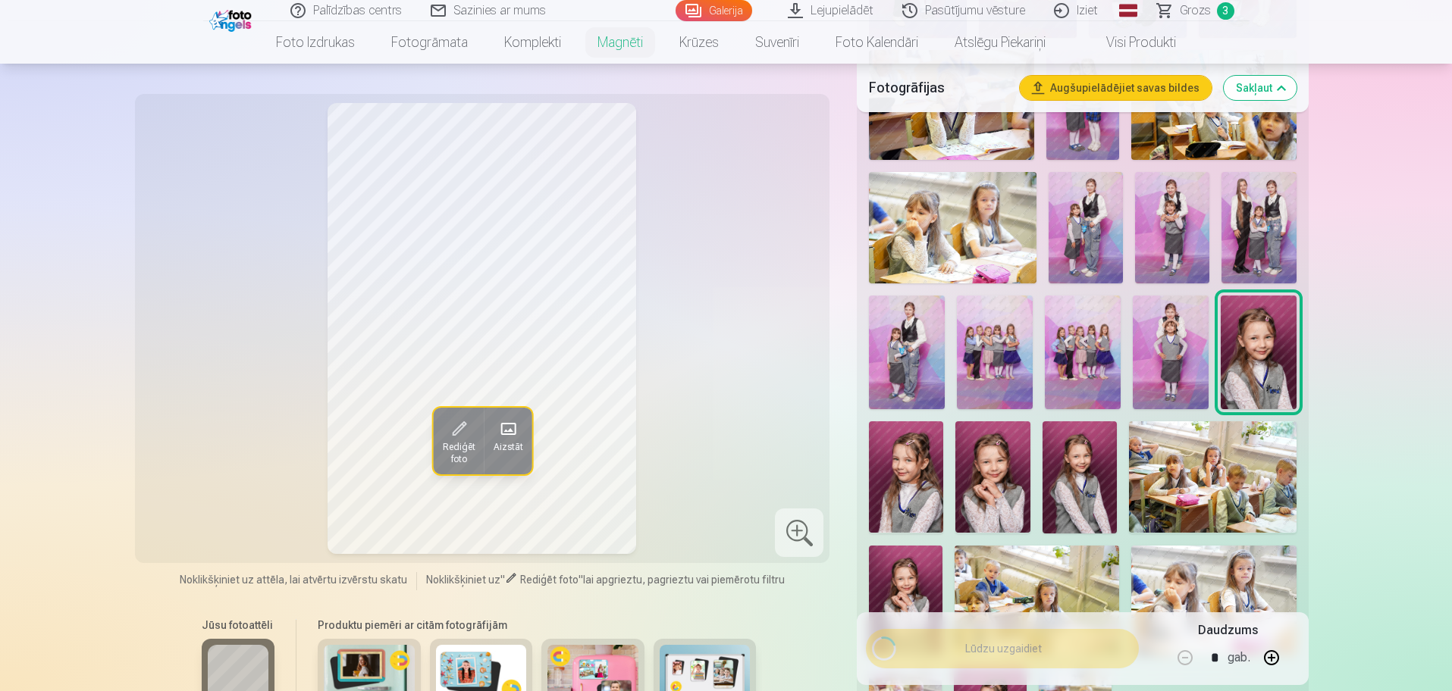
click at [918, 472] on img at bounding box center [906, 477] width 74 height 111
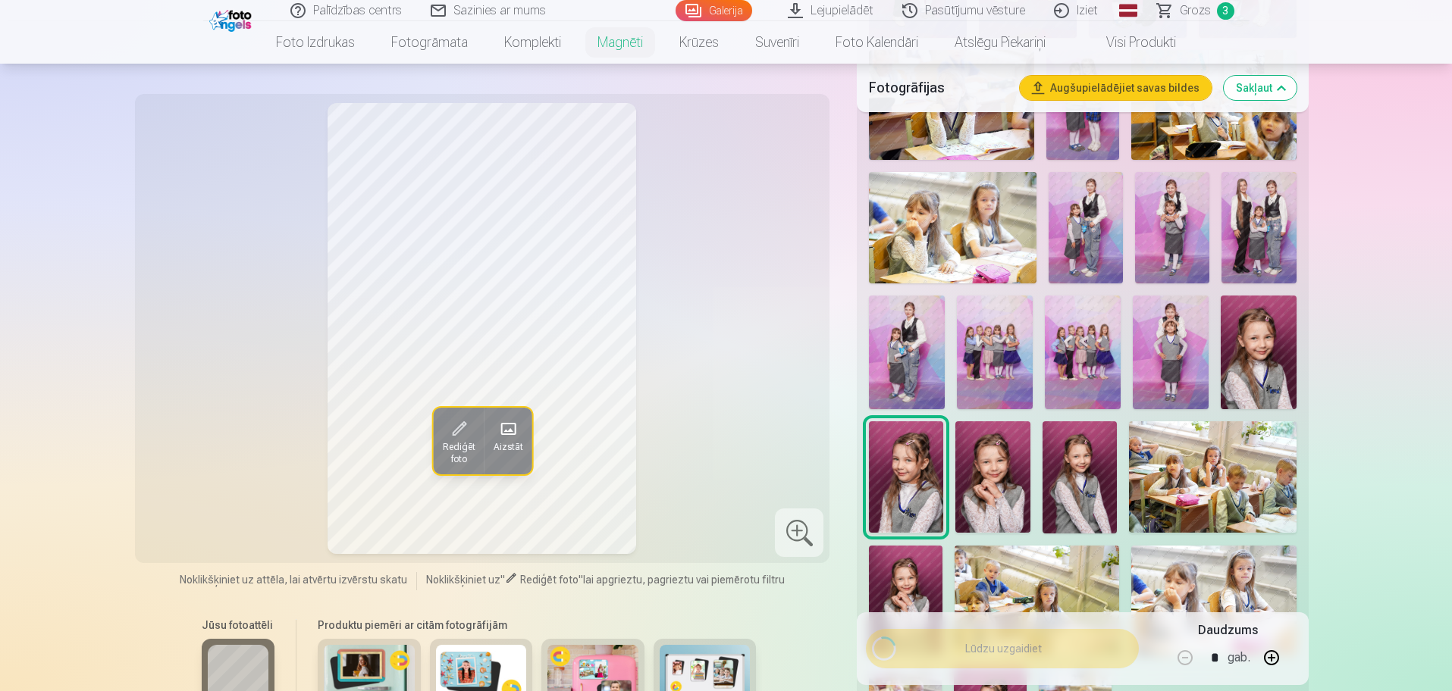
click at [1006, 467] on img at bounding box center [992, 477] width 74 height 111
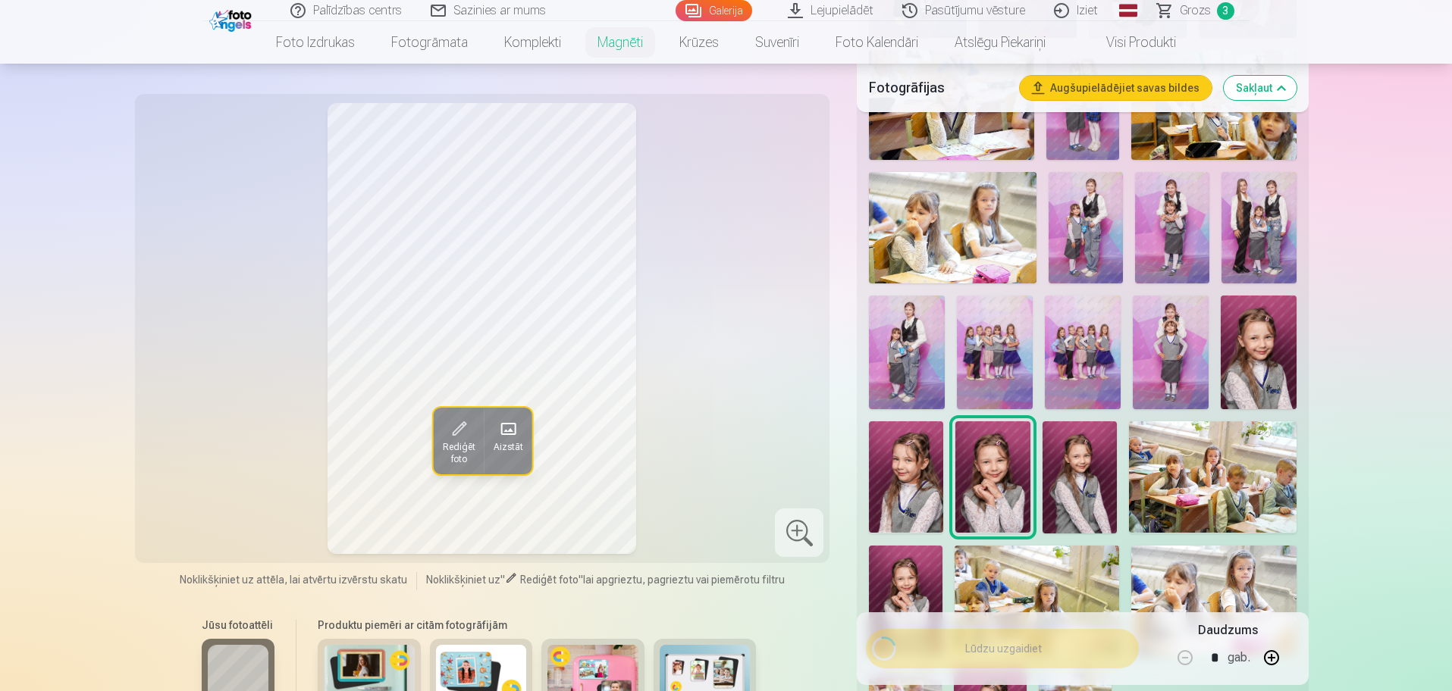
click at [1093, 448] on img at bounding box center [1080, 477] width 74 height 111
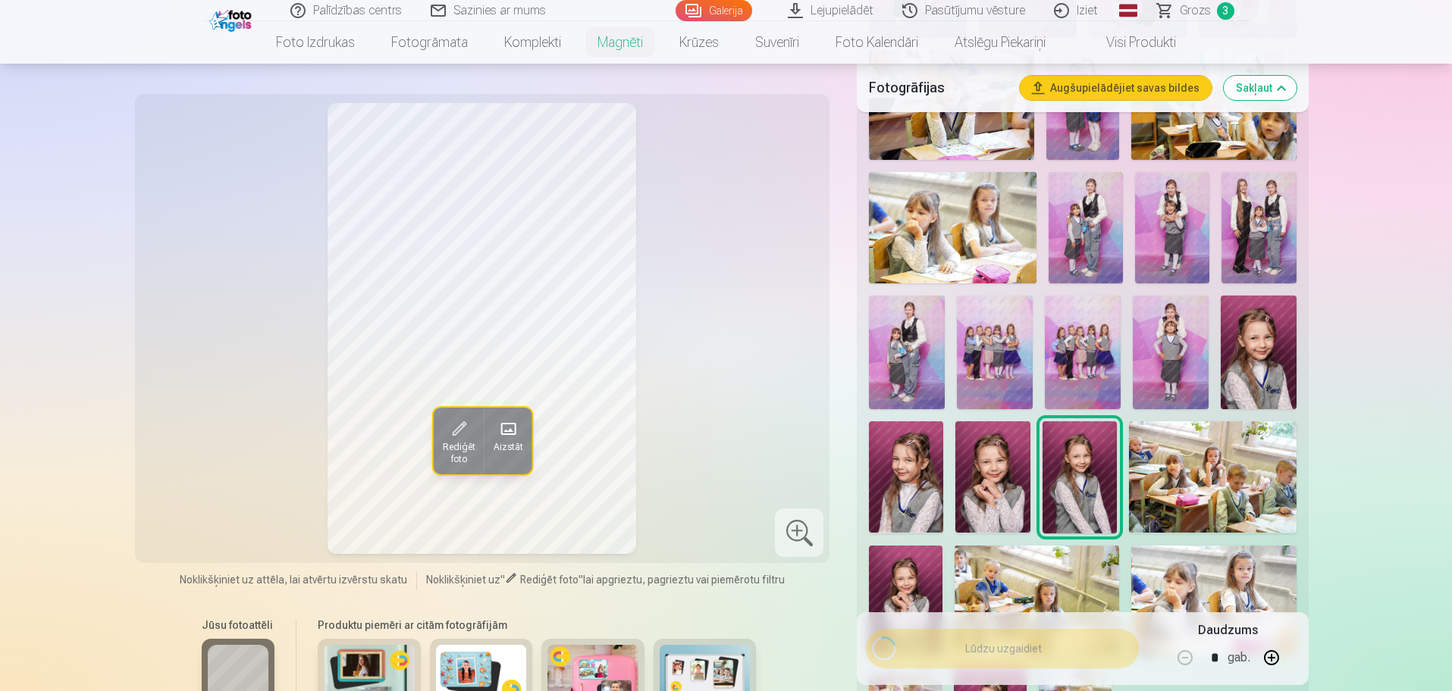
click at [1253, 355] on img at bounding box center [1259, 353] width 76 height 114
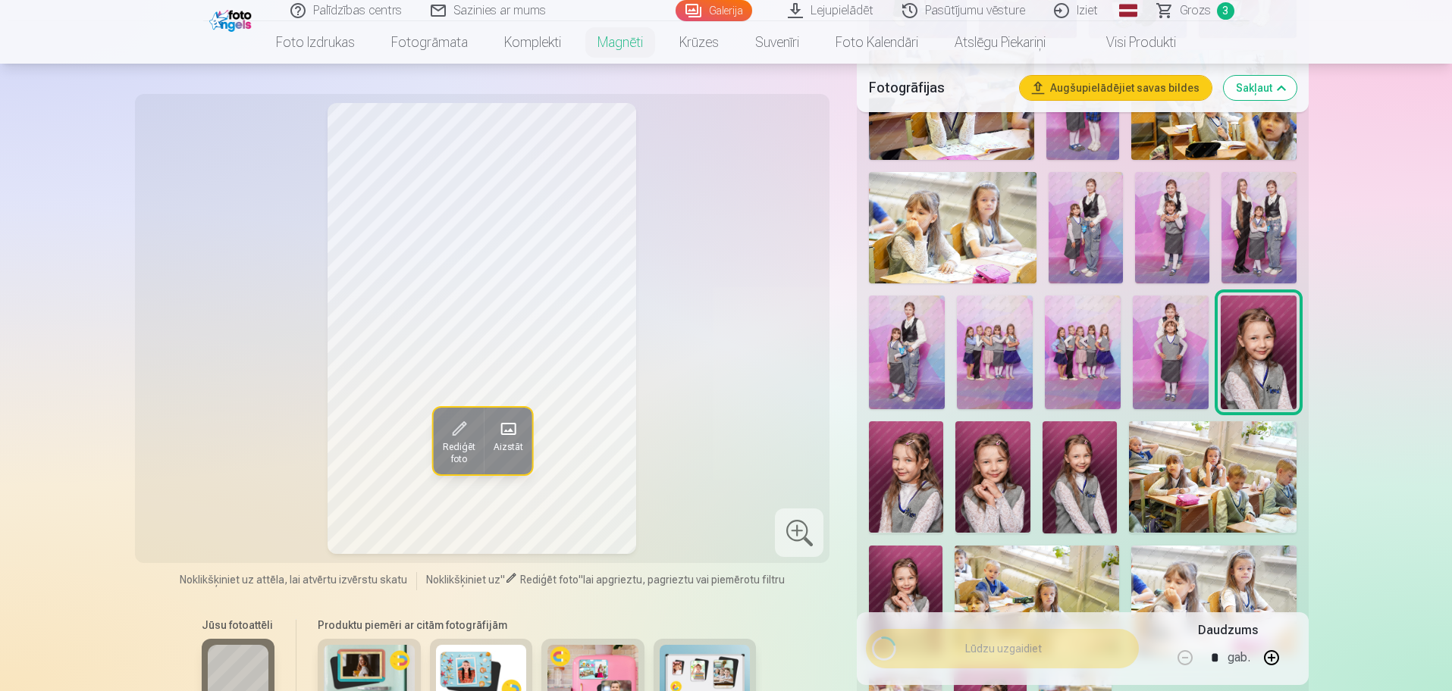
click at [1254, 575] on img at bounding box center [1213, 601] width 165 height 110
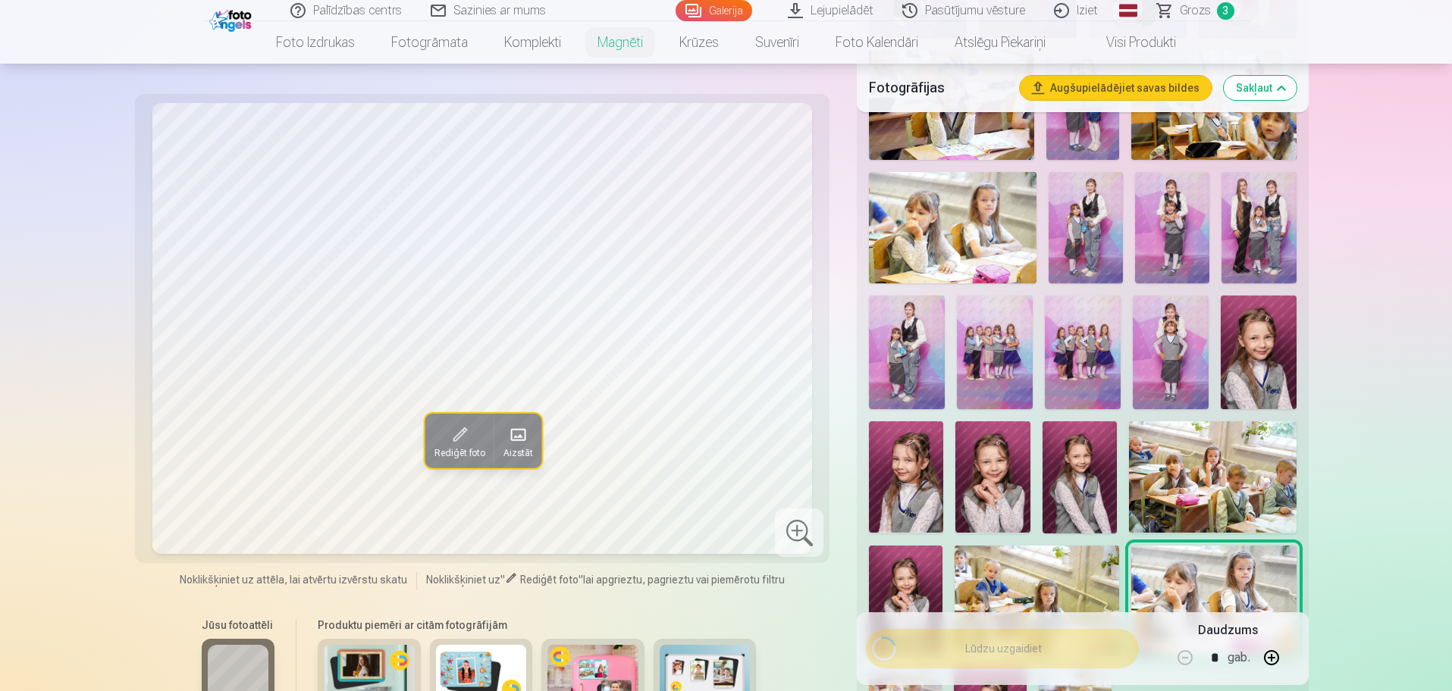
click at [1256, 303] on img at bounding box center [1259, 353] width 76 height 114
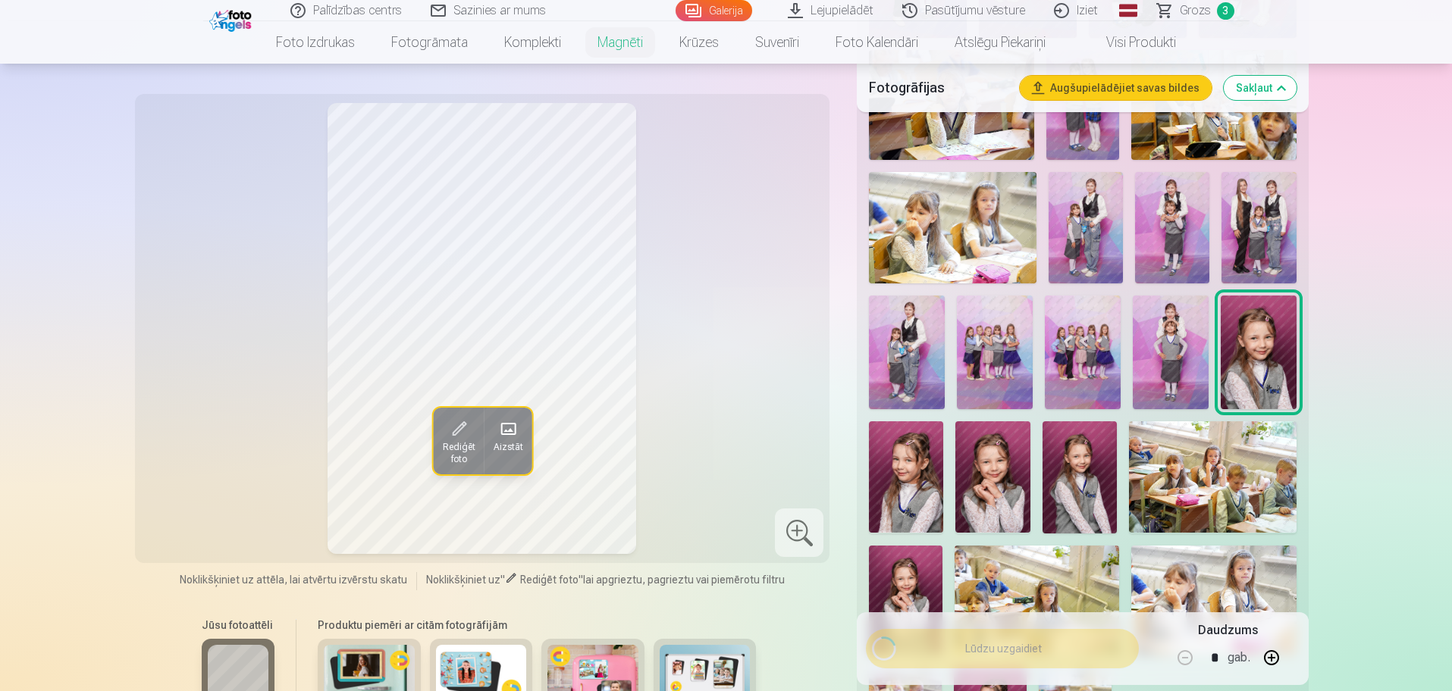
click at [459, 444] on span "Rediģēt foto" at bounding box center [458, 453] width 33 height 24
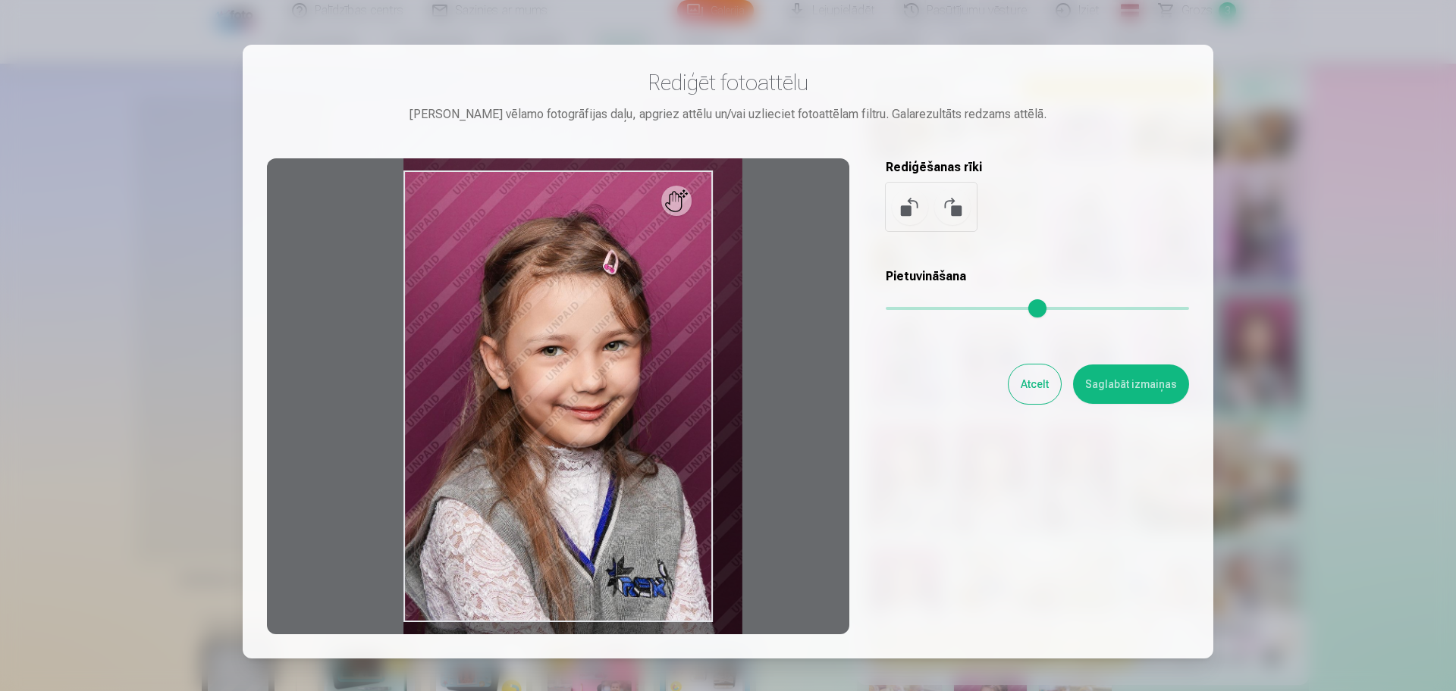
drag, startPoint x: 895, startPoint y: 310, endPoint x: 926, endPoint y: 320, distance: 32.6
click at [926, 310] on input "range" at bounding box center [1037, 308] width 303 height 3
type input "****"
click at [1053, 384] on button "Atcelt" at bounding box center [1034, 384] width 52 height 39
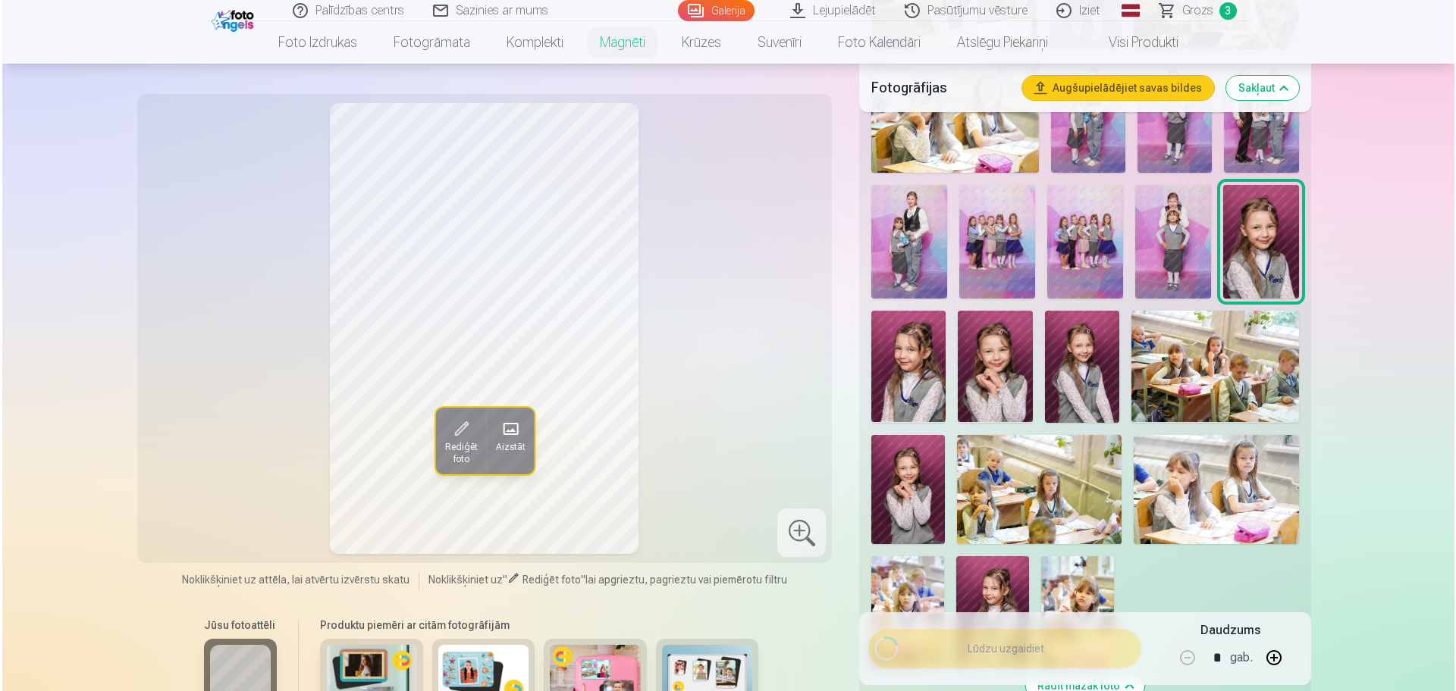
scroll to position [758, 0]
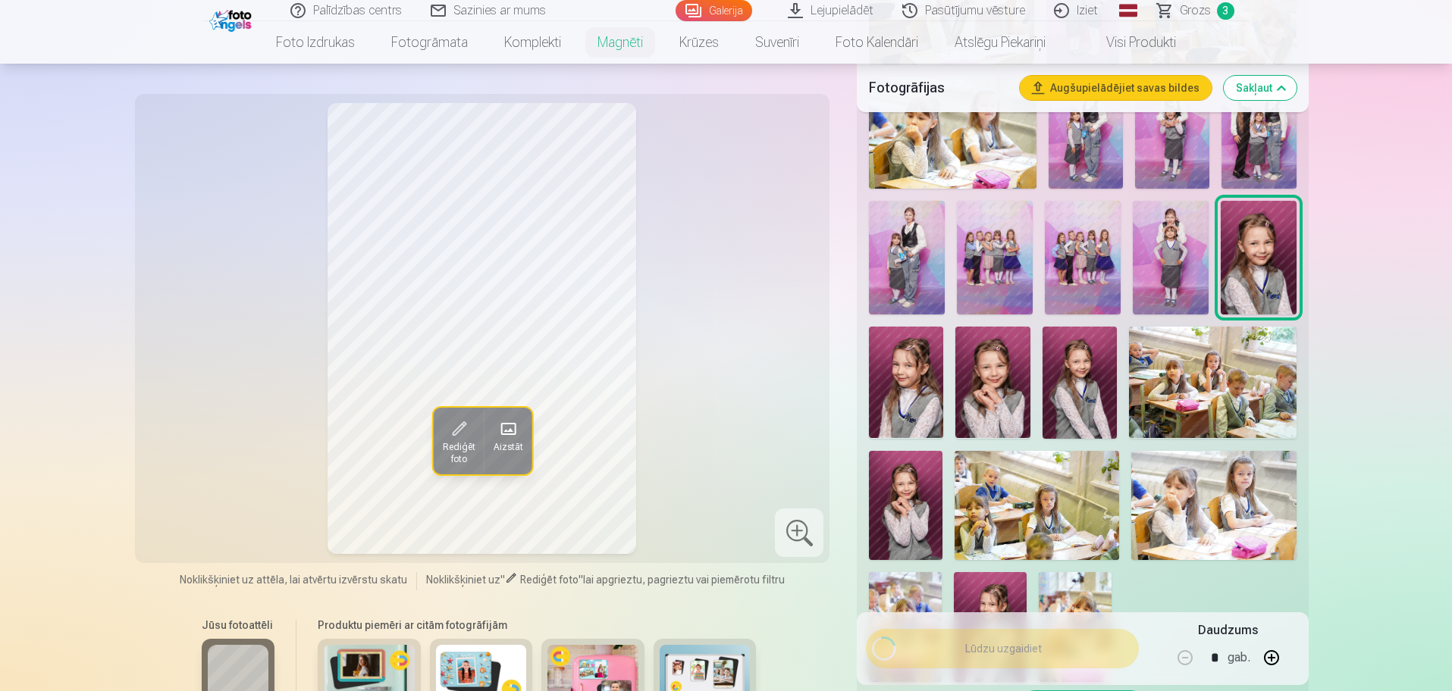
click at [464, 417] on span at bounding box center [458, 429] width 24 height 24
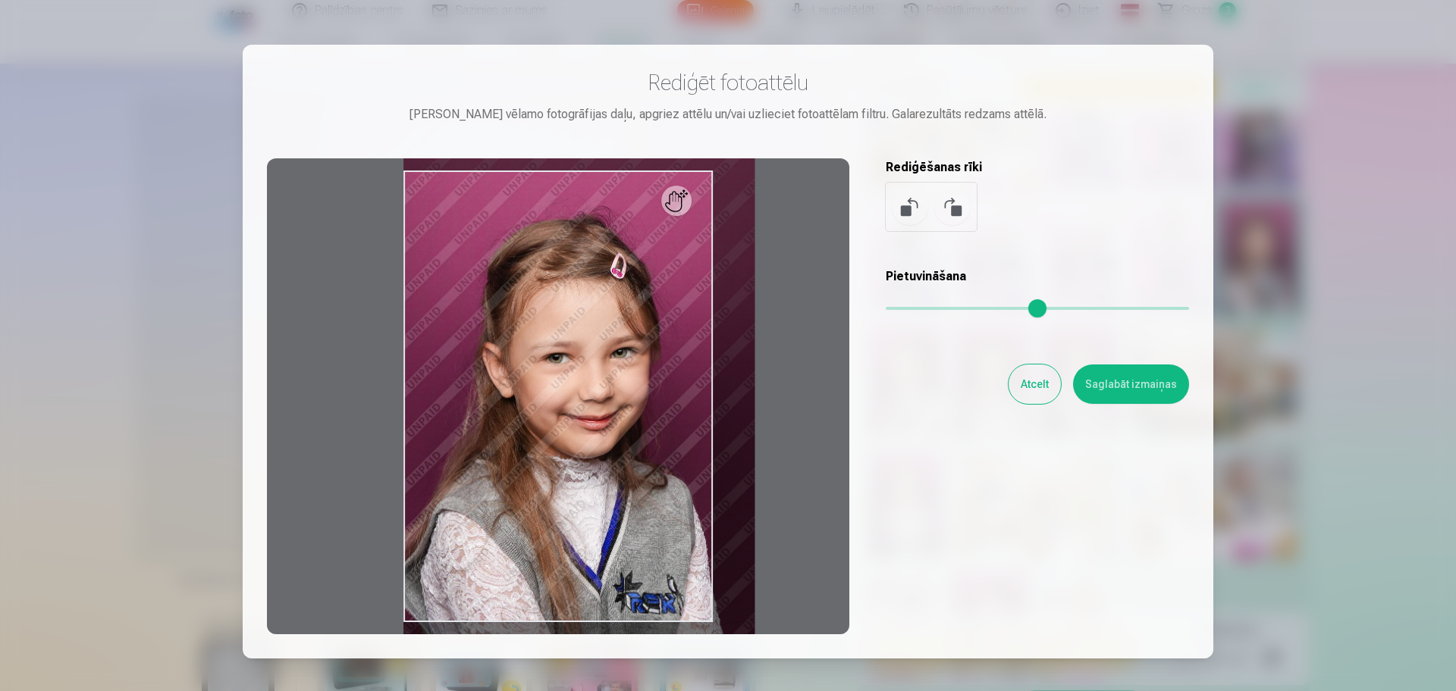
drag, startPoint x: 898, startPoint y: 303, endPoint x: 941, endPoint y: 306, distance: 43.3
click at [941, 307] on input "range" at bounding box center [1037, 308] width 303 height 3
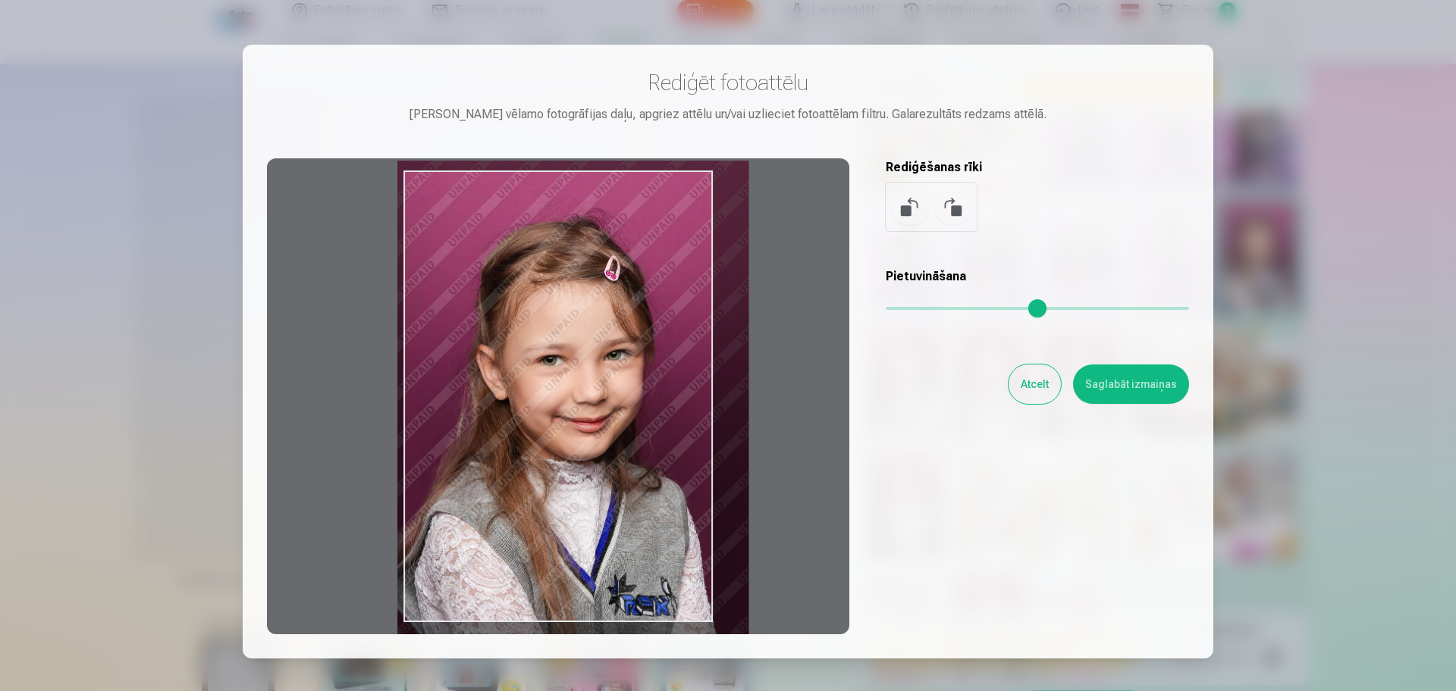
click at [535, 403] on div at bounding box center [558, 396] width 582 height 476
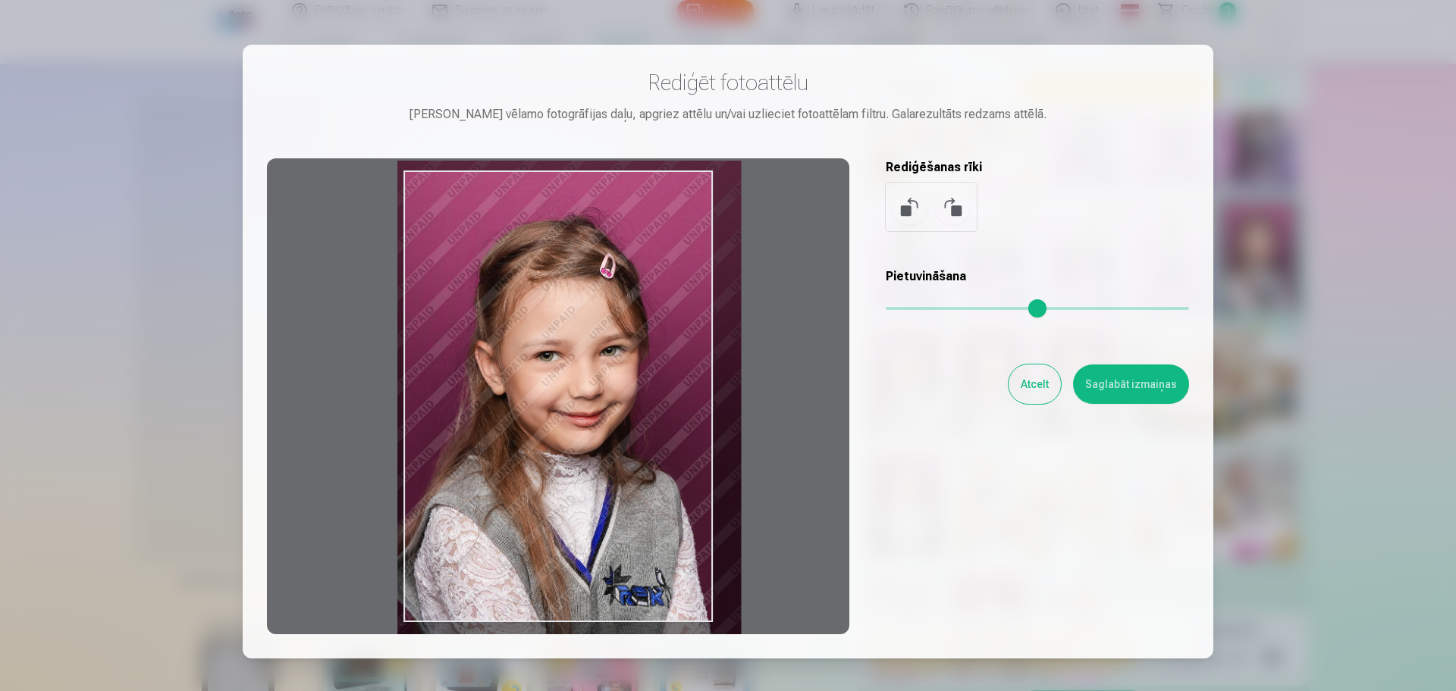
click at [933, 307] on input "range" at bounding box center [1037, 308] width 303 height 3
type input "****"
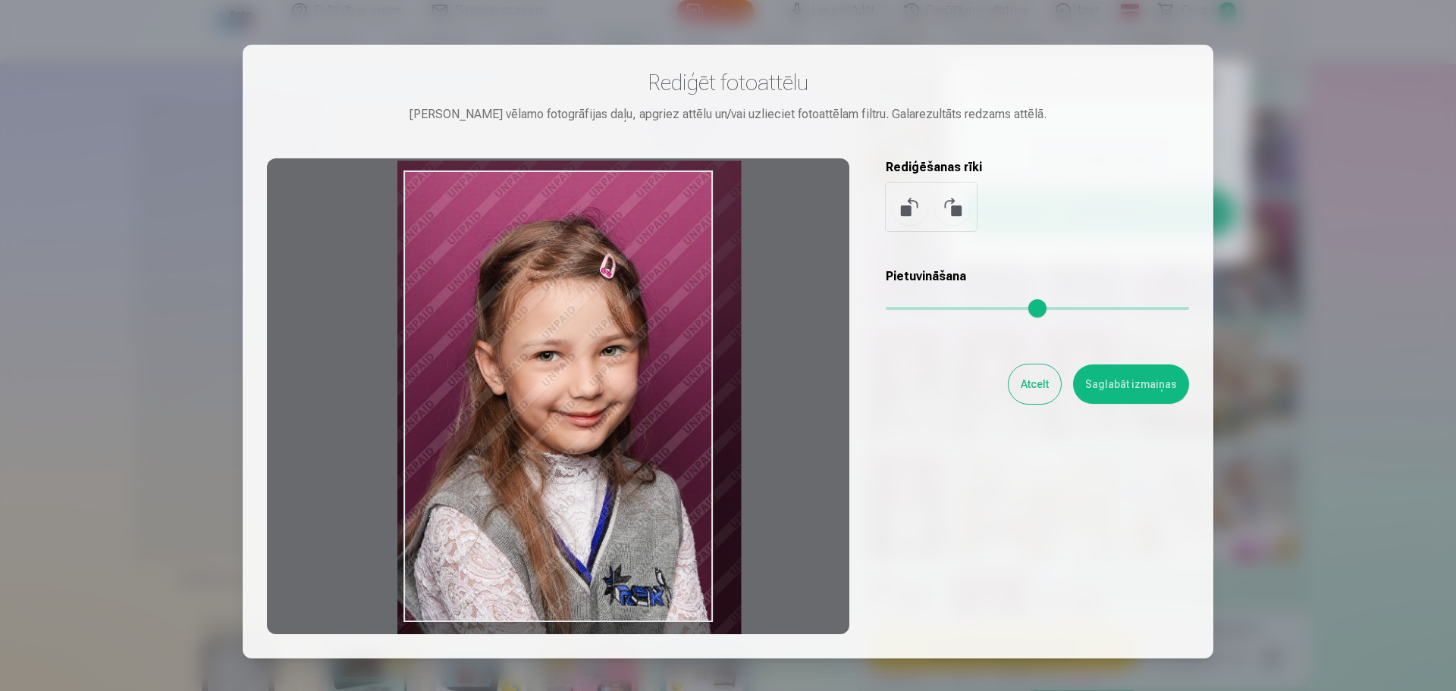
click at [1121, 387] on button "Saglabāt izmaiņas" at bounding box center [1131, 384] width 116 height 39
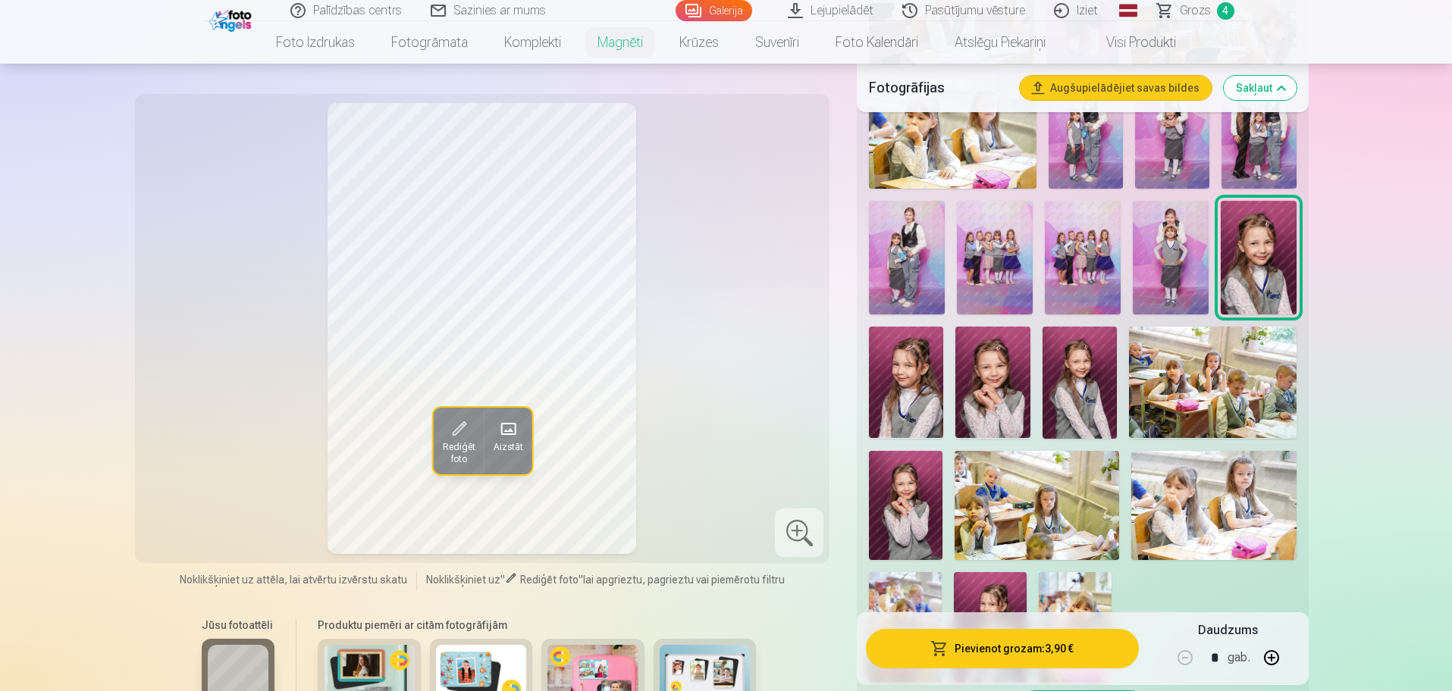
click at [1268, 659] on button "button" at bounding box center [1271, 658] width 36 height 36
type input "*"
click at [1016, 651] on button "Pievienot grozam : 11,70 €" at bounding box center [1002, 648] width 272 height 39
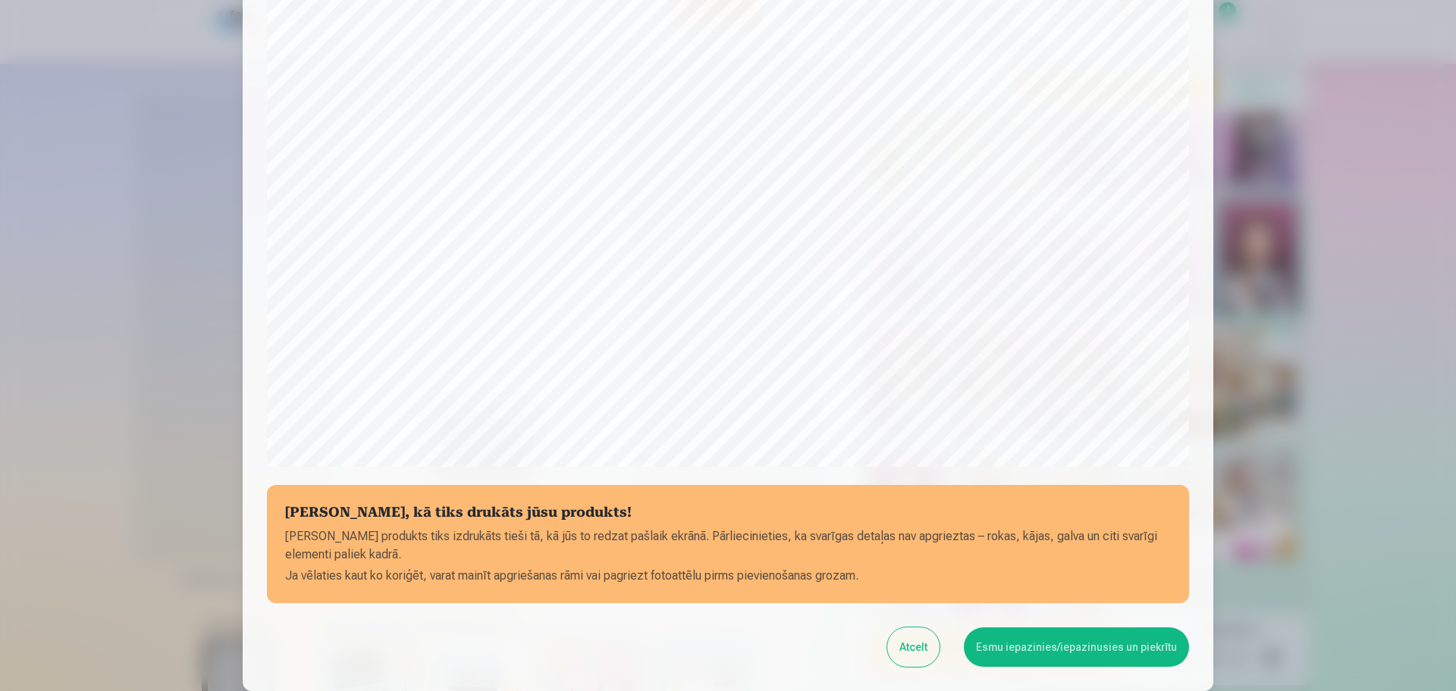
scroll to position [306, 0]
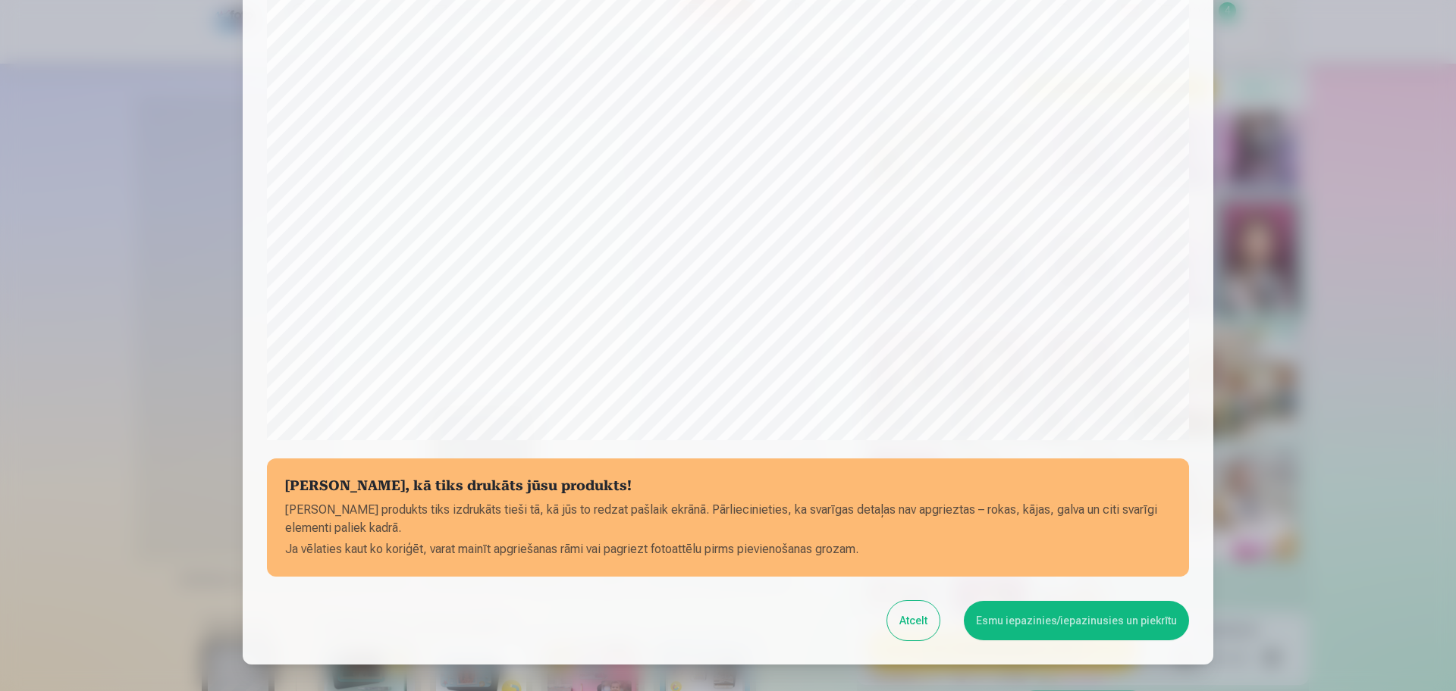
click at [1066, 626] on button "Esmu iepazinies/iepazinusies un piekrītu" at bounding box center [1076, 620] width 225 height 39
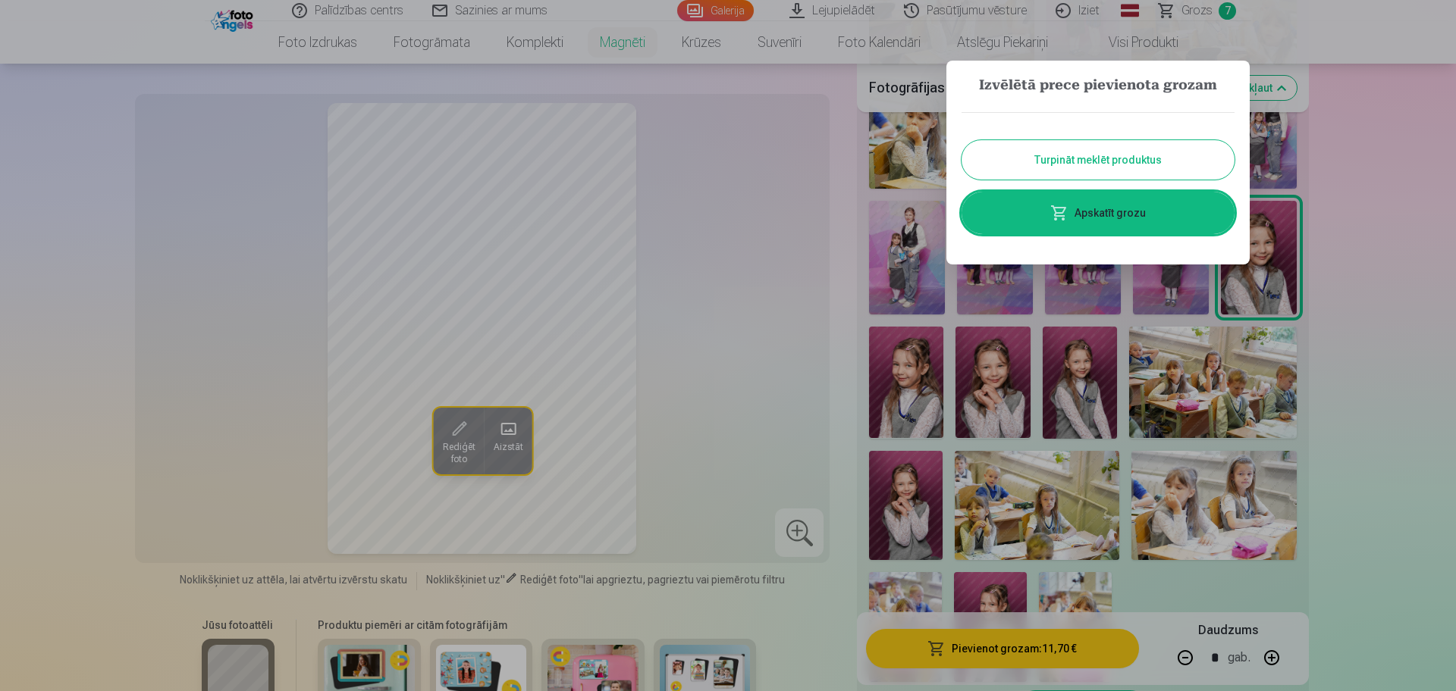
click at [1087, 216] on link "Apskatīt grozu" at bounding box center [1097, 213] width 273 height 42
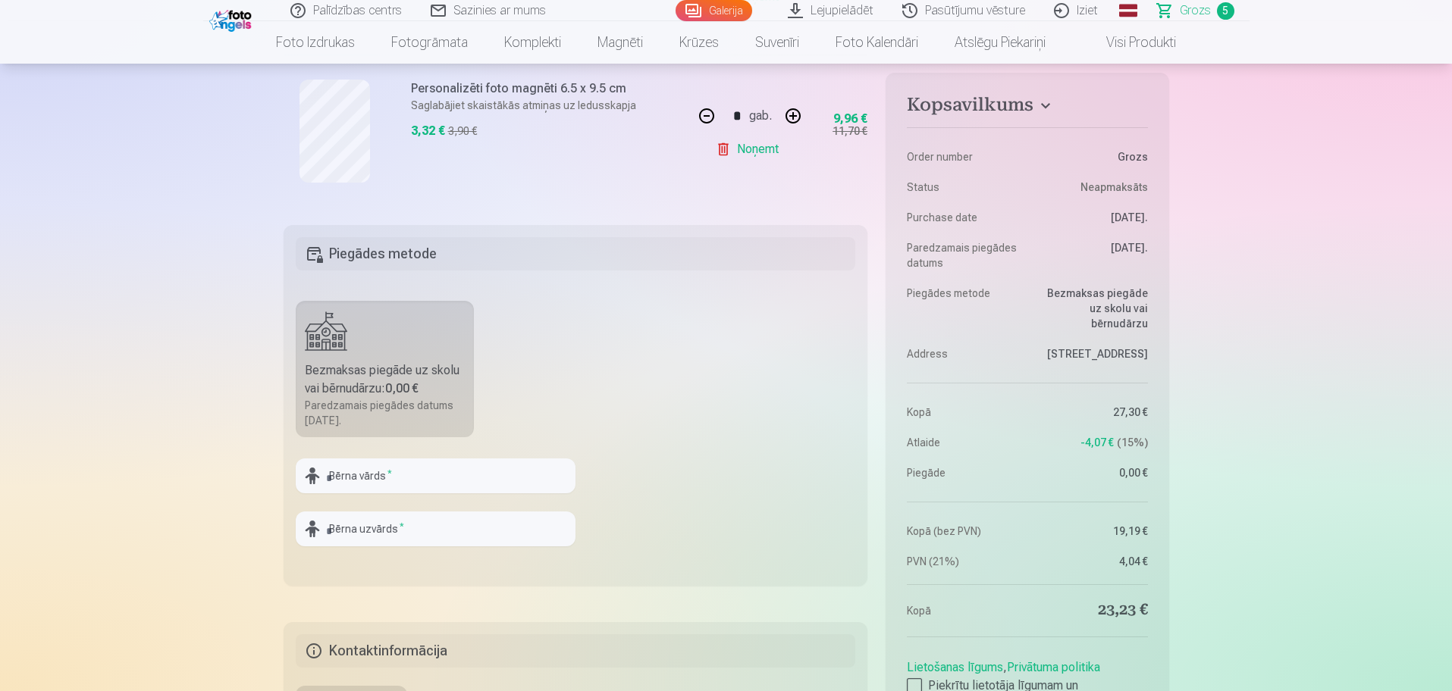
scroll to position [1043, 0]
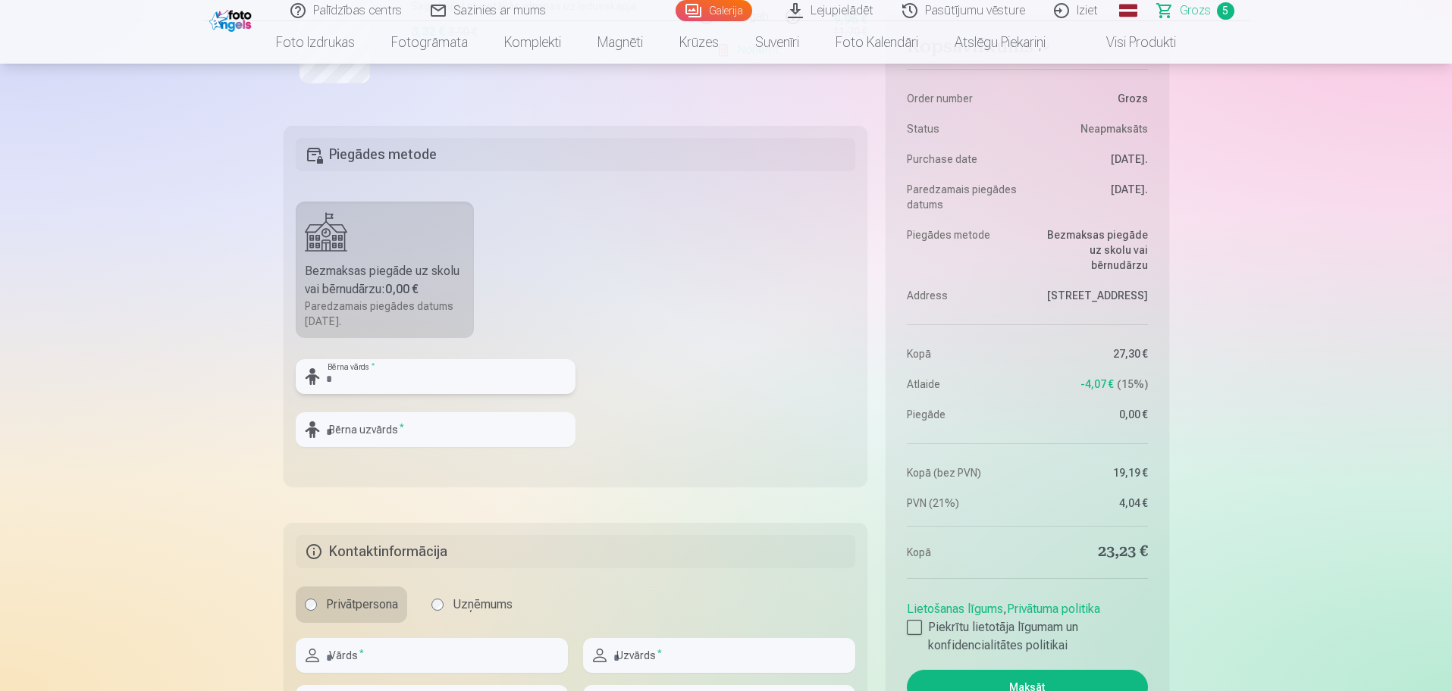
click at [412, 377] on input "text" at bounding box center [436, 376] width 280 height 35
type input "******"
click at [400, 425] on input "text" at bounding box center [436, 429] width 280 height 35
type input "*******"
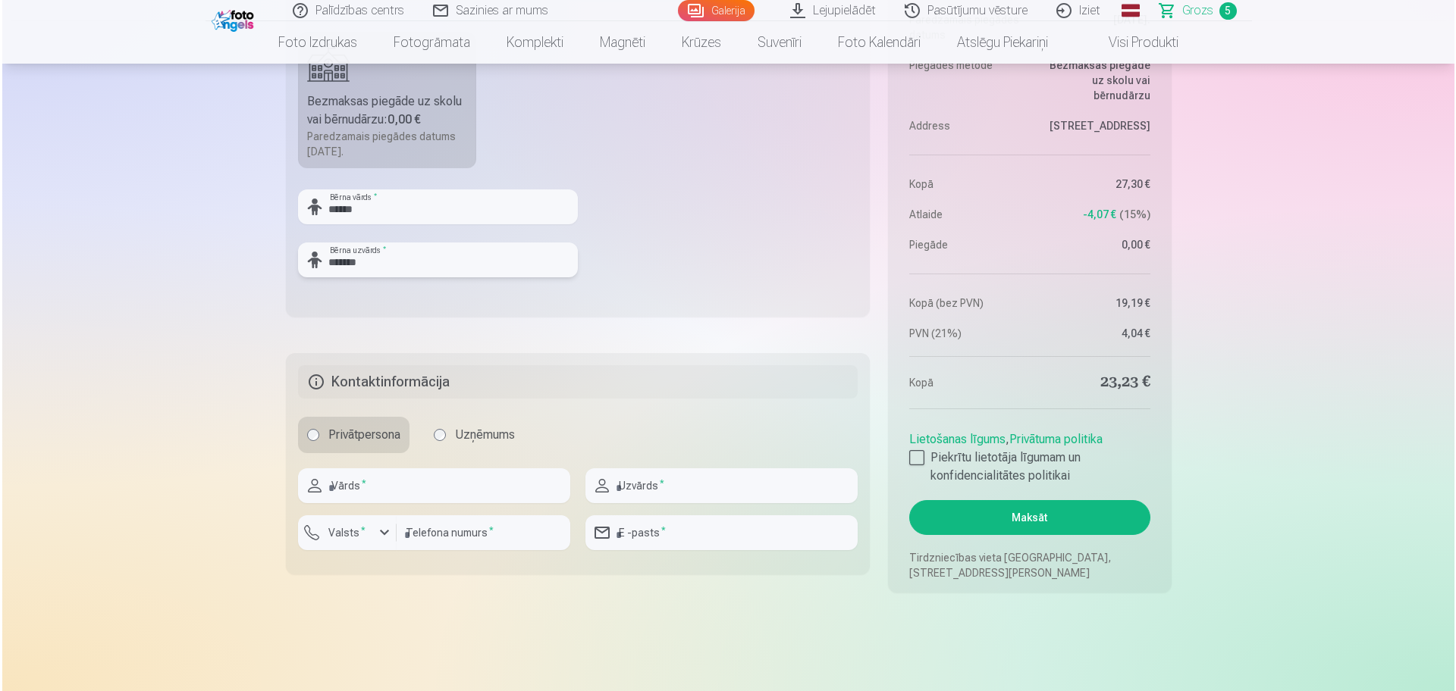
scroll to position [1232, 0]
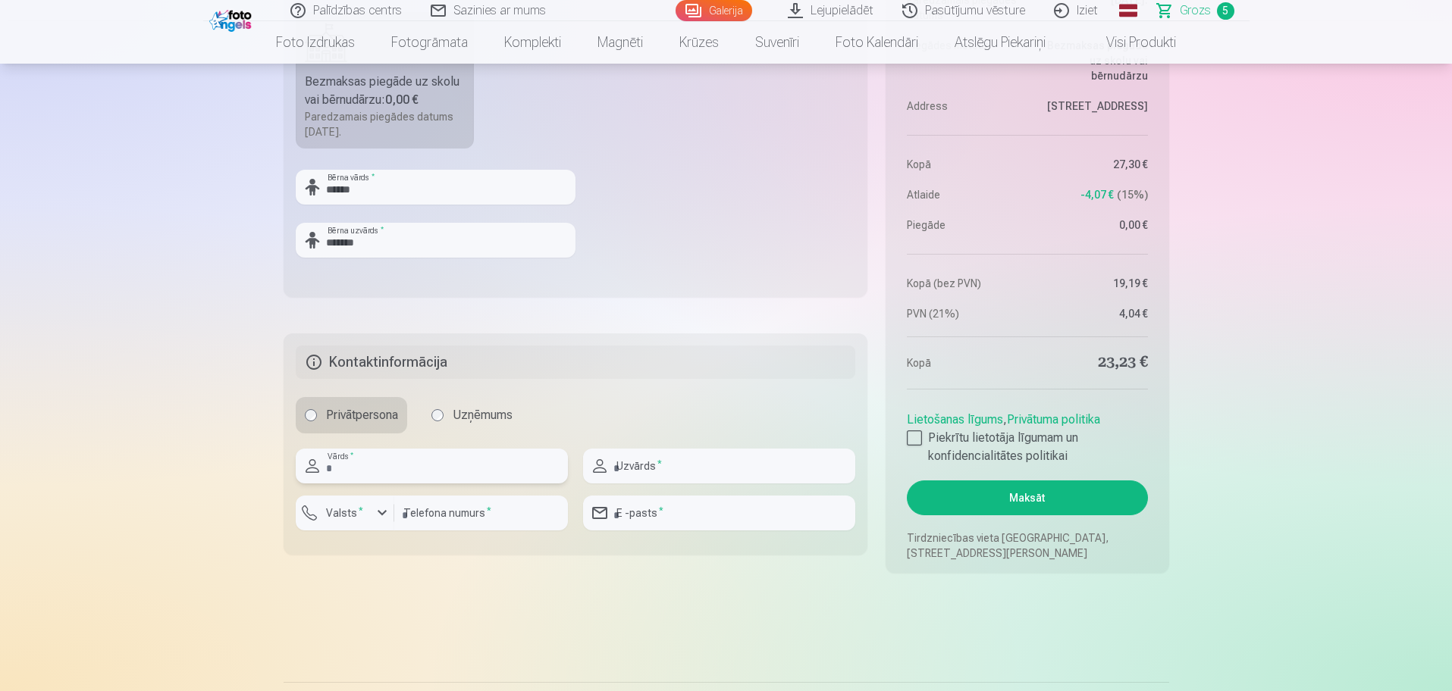
click at [378, 476] on input "text" at bounding box center [432, 466] width 272 height 35
type input "******"
click at [617, 459] on input "text" at bounding box center [719, 466] width 272 height 35
type input "**********"
click at [684, 527] on input "email" at bounding box center [719, 513] width 272 height 35
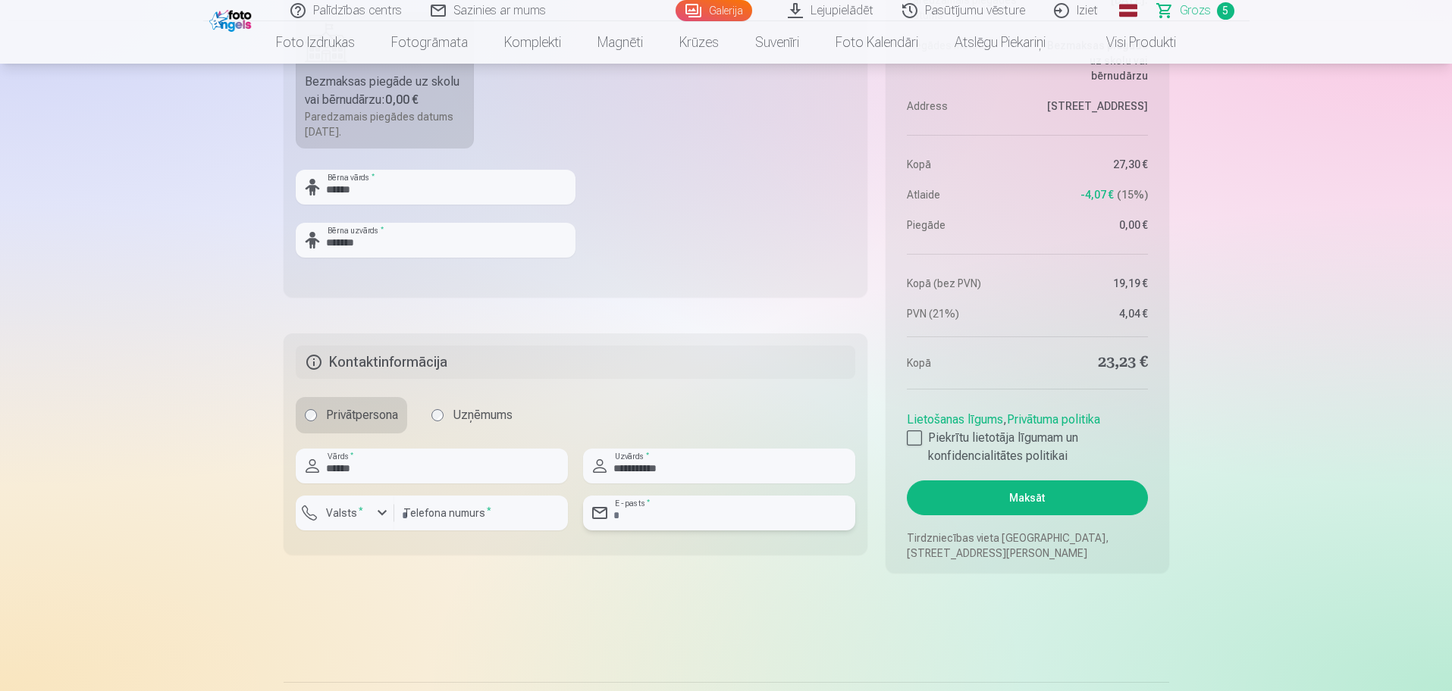
type input "**********"
click at [439, 525] on input "number" at bounding box center [481, 513] width 174 height 35
click at [380, 516] on div "button" at bounding box center [382, 513] width 18 height 18
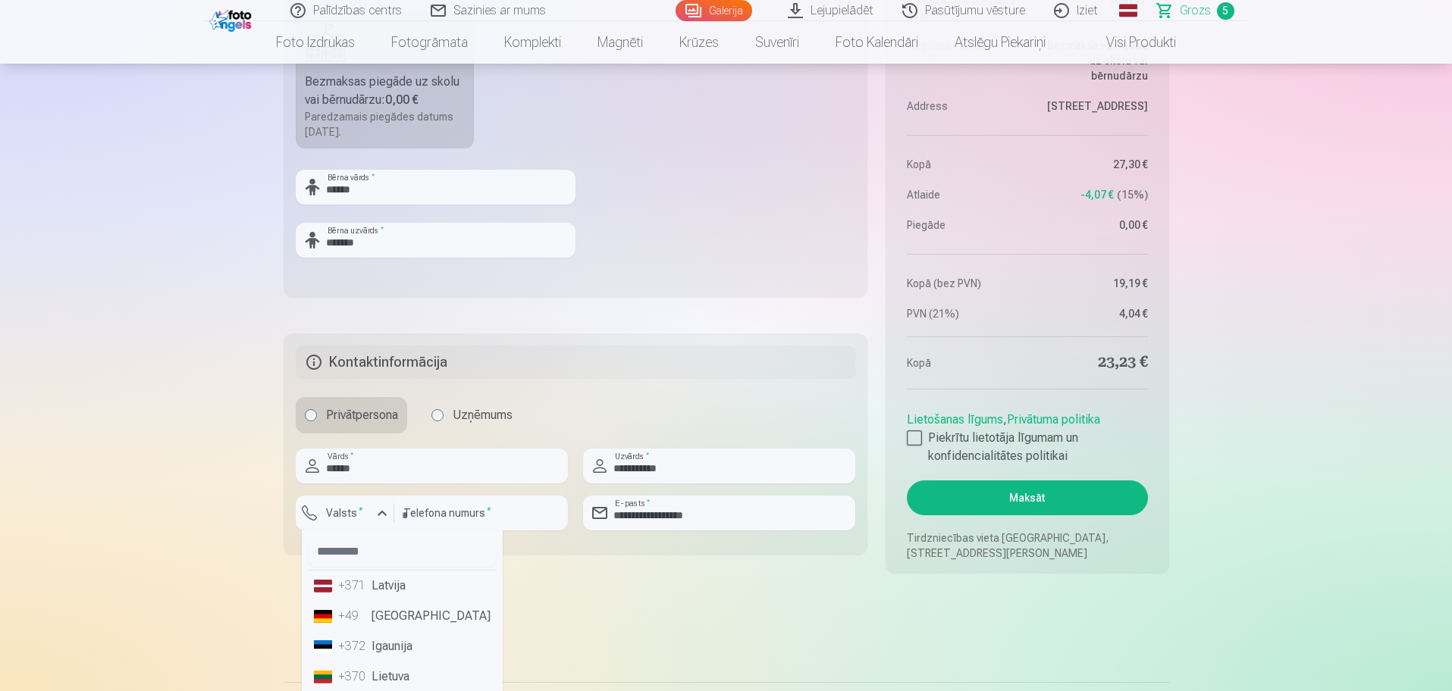
click at [381, 577] on li "+371 Latvija" at bounding box center [402, 586] width 189 height 30
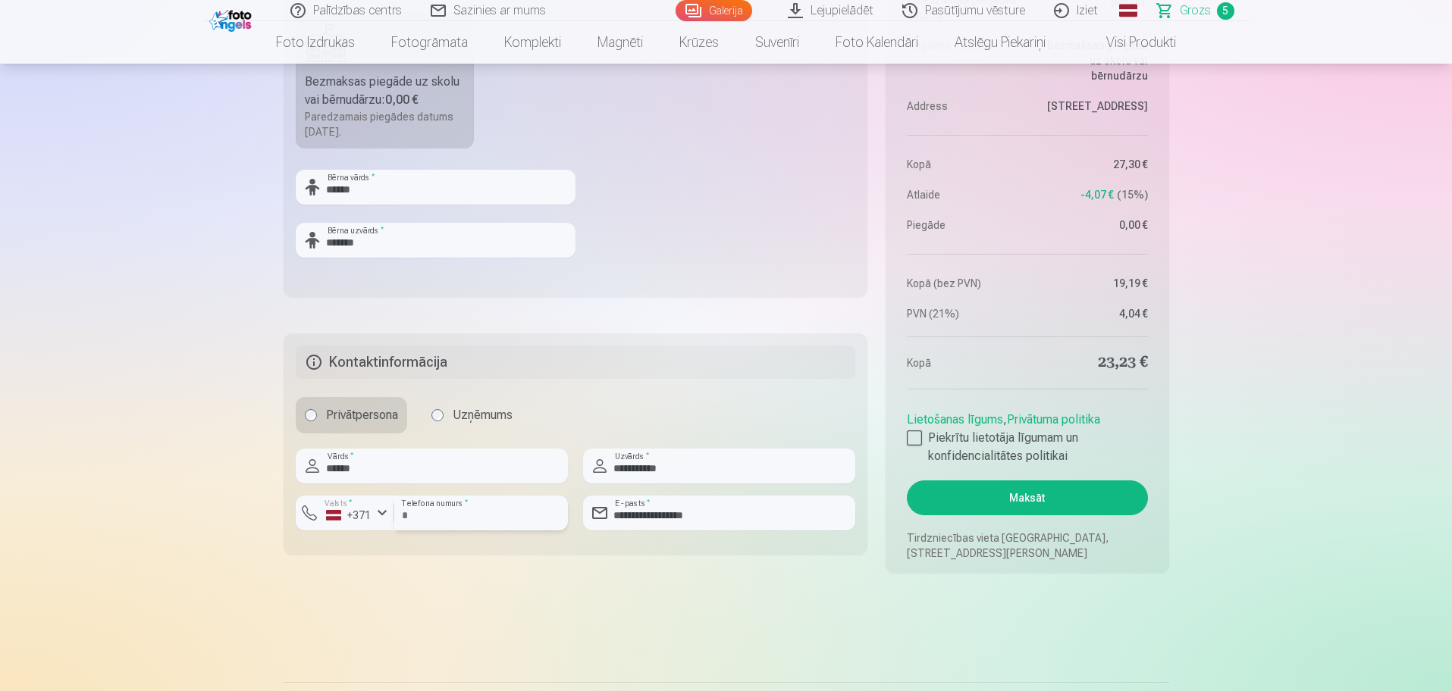
drag, startPoint x: 448, startPoint y: 519, endPoint x: 437, endPoint y: 519, distance: 10.6
click at [446, 519] on input "**" at bounding box center [481, 513] width 174 height 35
type input "********"
click at [911, 444] on div at bounding box center [914, 438] width 15 height 15
click at [1022, 495] on button "Maksāt" at bounding box center [1027, 498] width 240 height 35
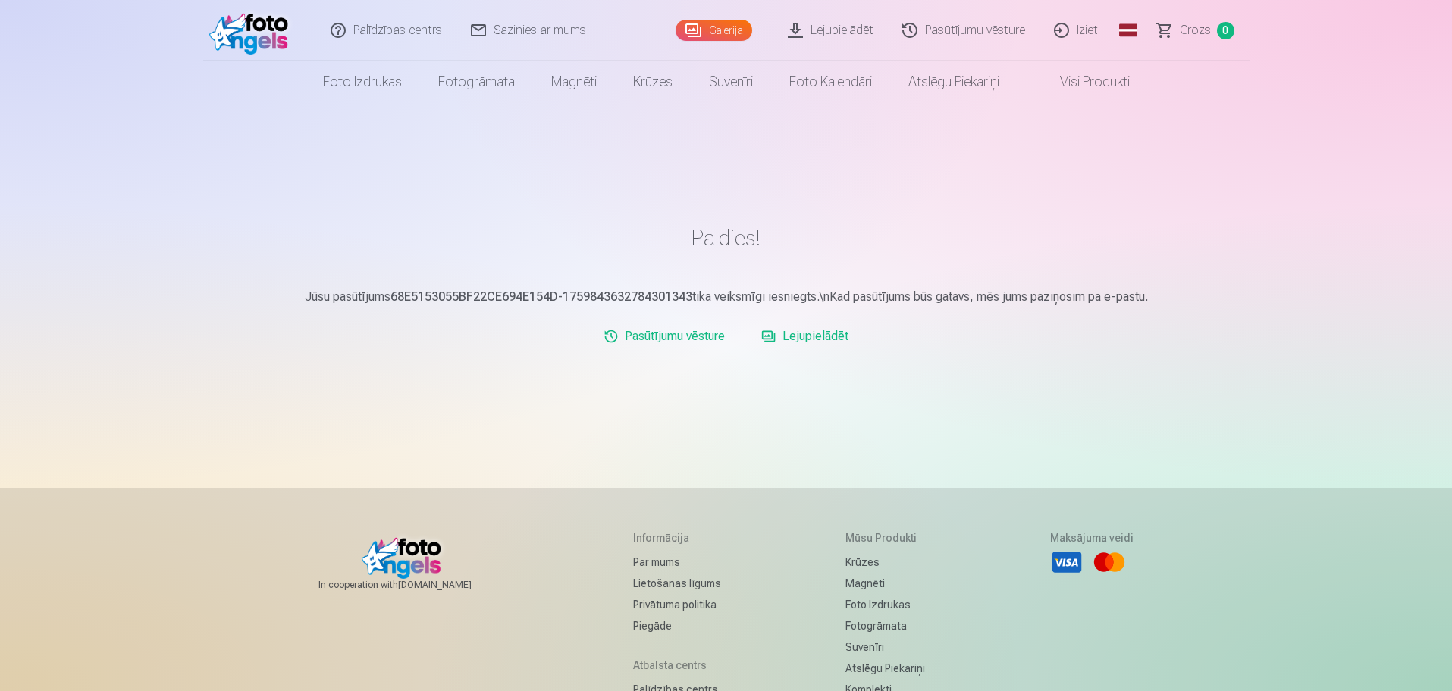
click at [1087, 37] on link "Iziet" at bounding box center [1076, 30] width 73 height 61
